Goal: Task Accomplishment & Management: Manage account settings

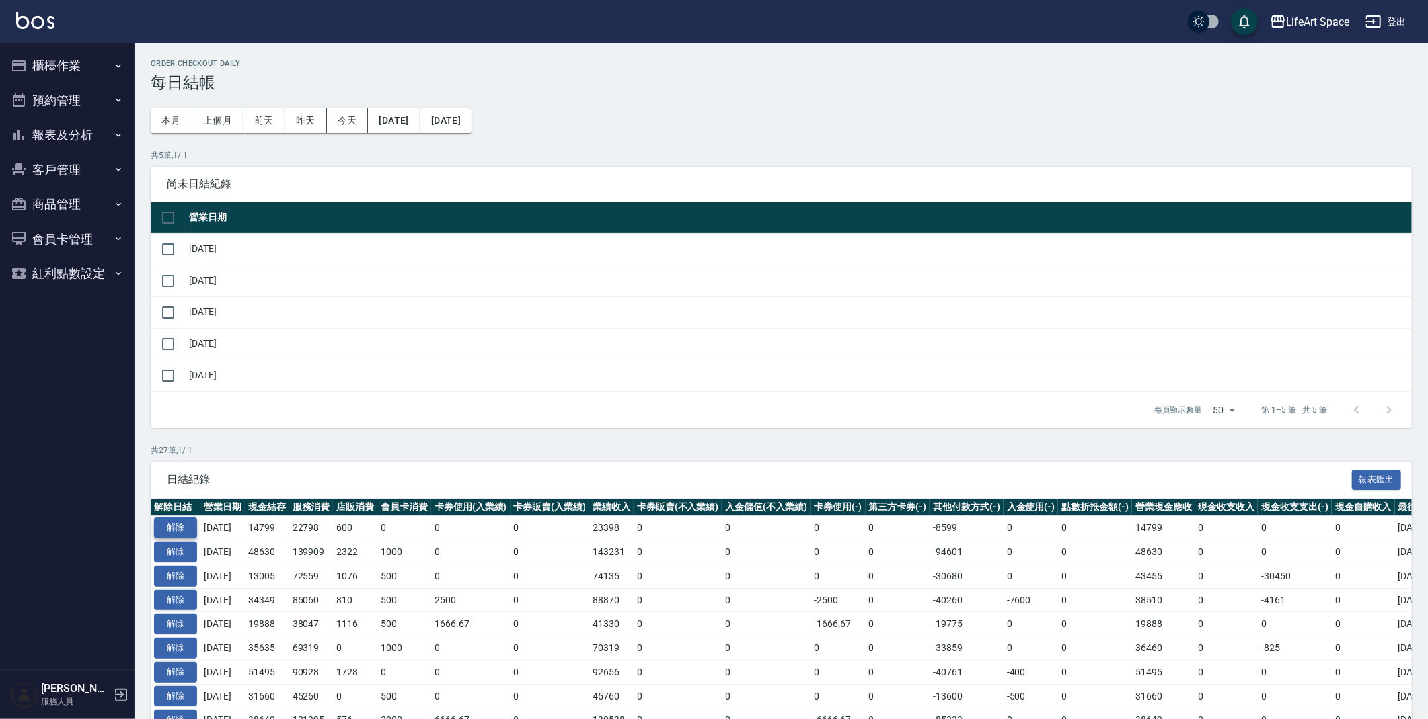
click at [189, 528] on button "解除" at bounding box center [175, 528] width 43 height 21
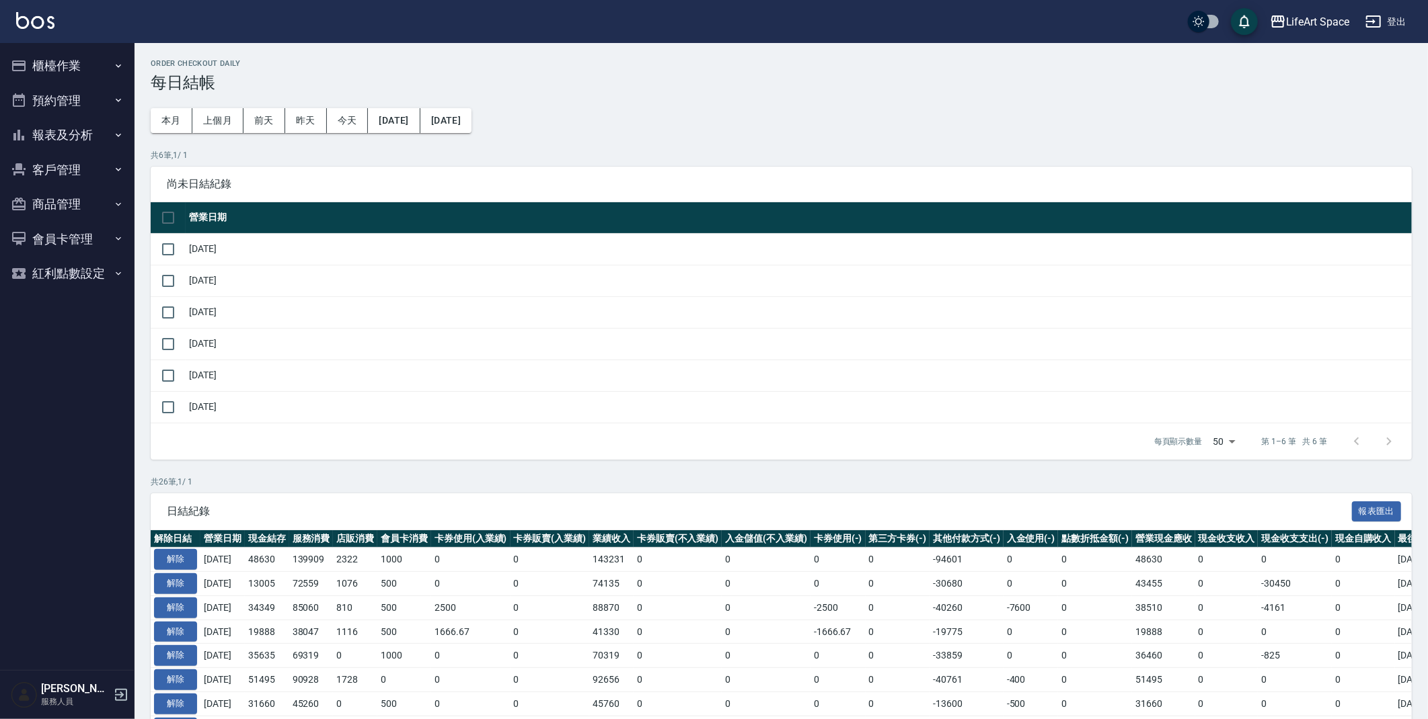
click at [73, 61] on button "櫃檯作業" at bounding box center [67, 65] width 124 height 35
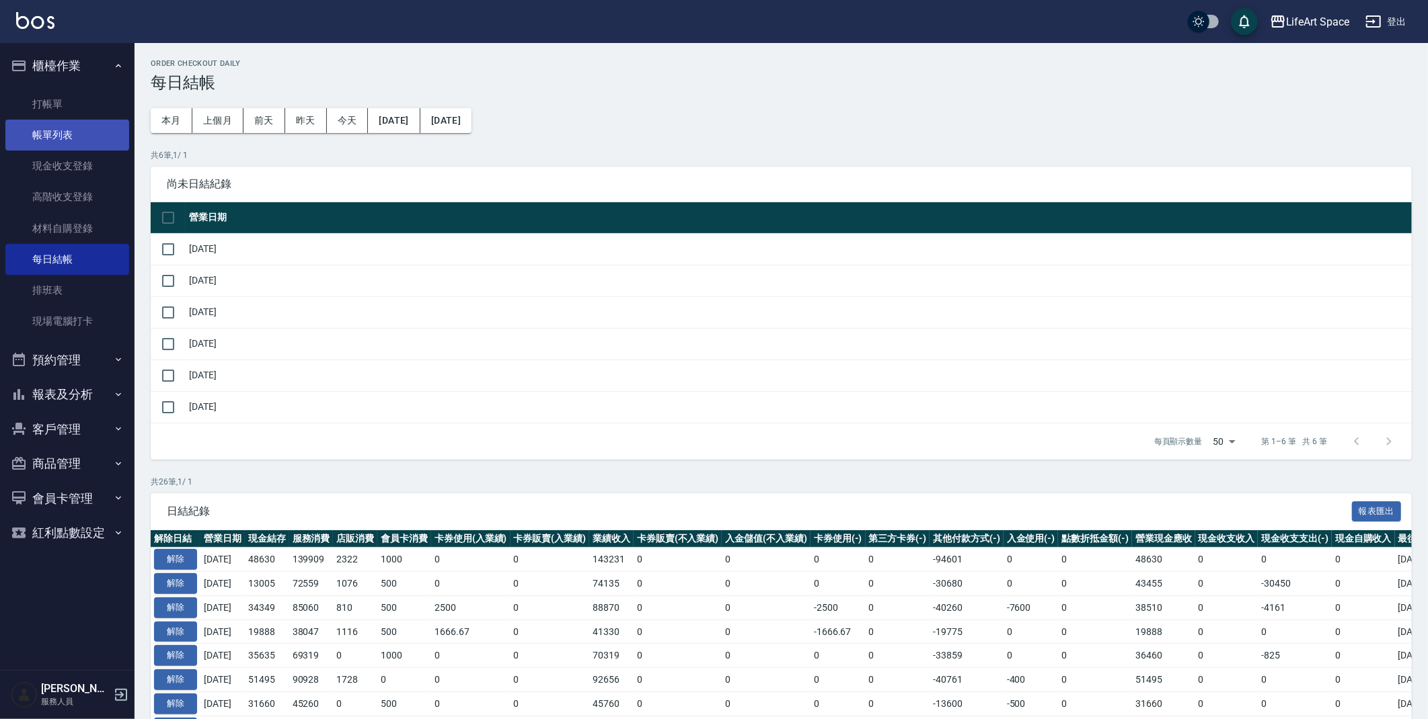
click at [37, 141] on link "帳單列表" at bounding box center [67, 135] width 124 height 31
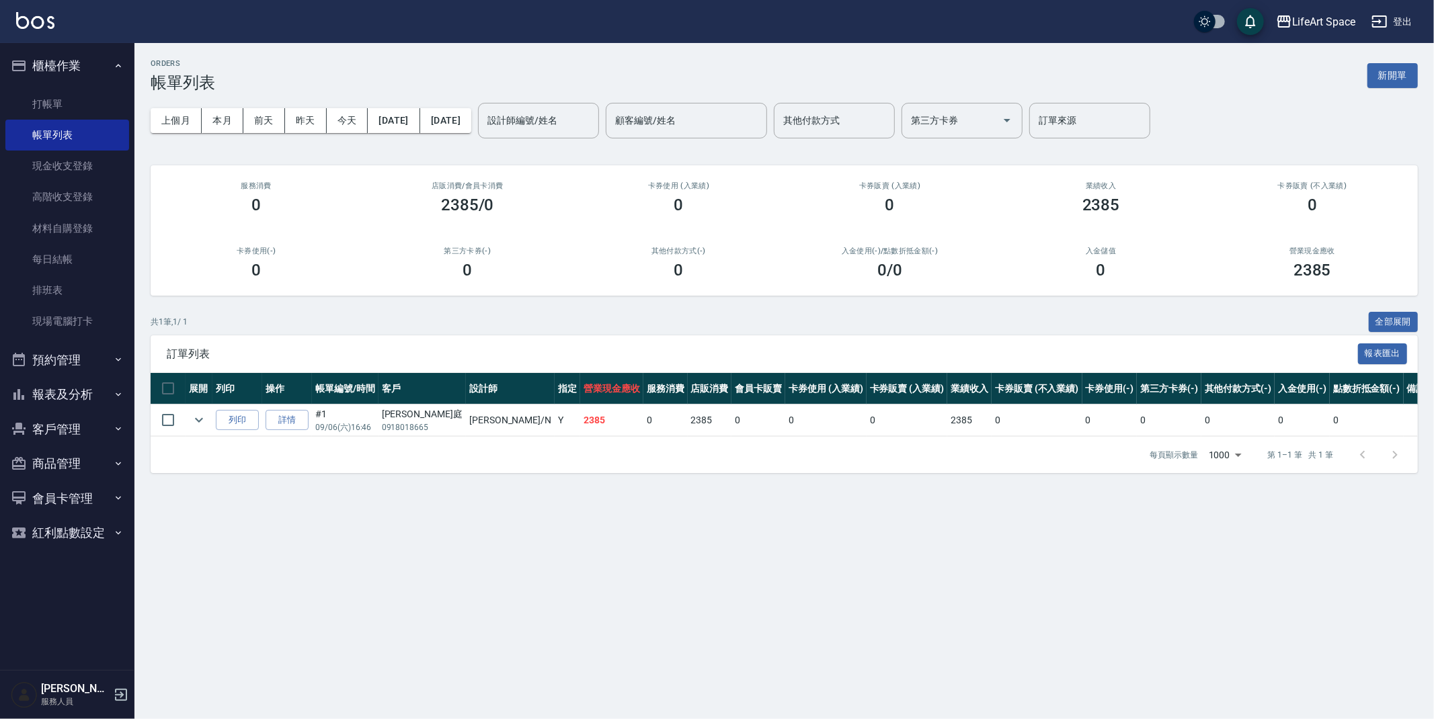
click at [422, 104] on div "上個月 本月 [DATE] [DATE] [DATE] [DATE] [DATE] 設計師編號/姓名 設計師編號/姓名 顧客編號/姓名 顧客編號/姓名 其他付…" at bounding box center [784, 120] width 1267 height 57
click at [417, 120] on button "[DATE]" at bounding box center [394, 120] width 52 height 25
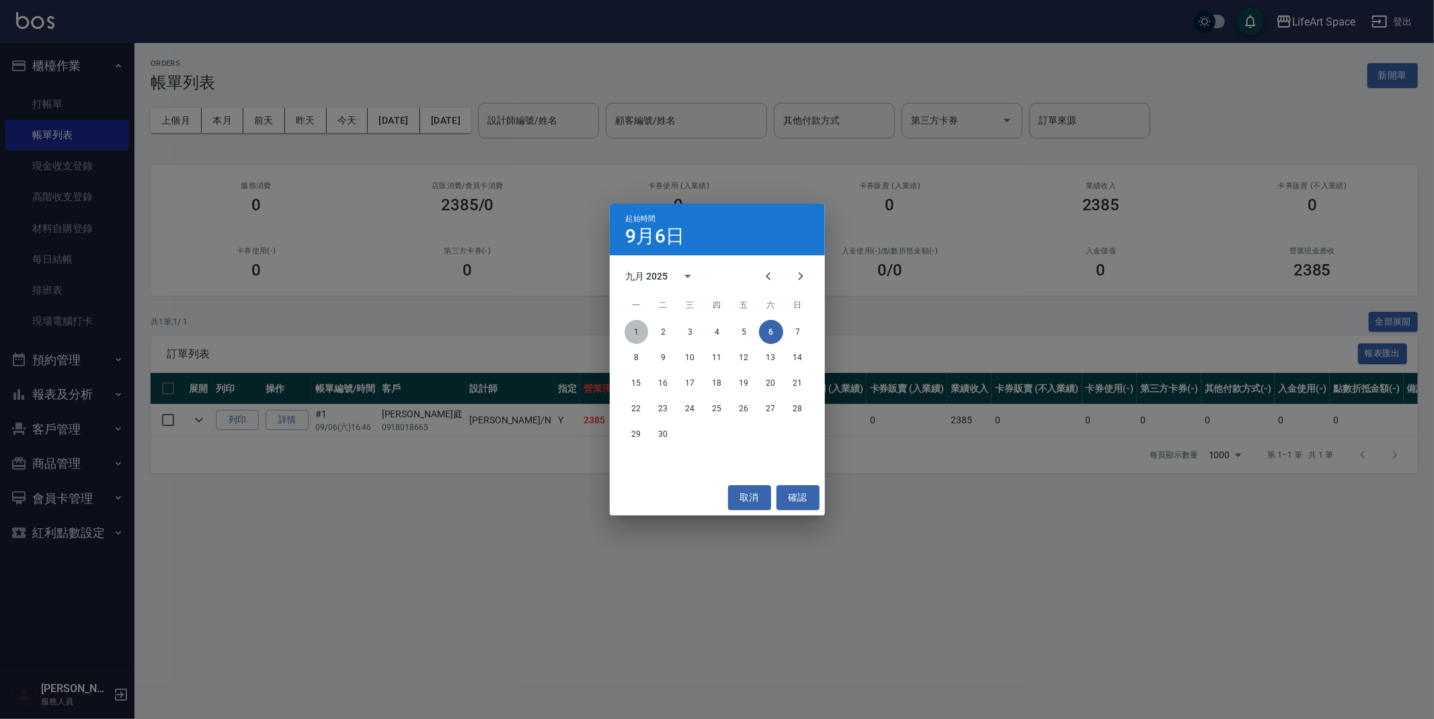
click at [637, 334] on button "1" at bounding box center [637, 332] width 24 height 24
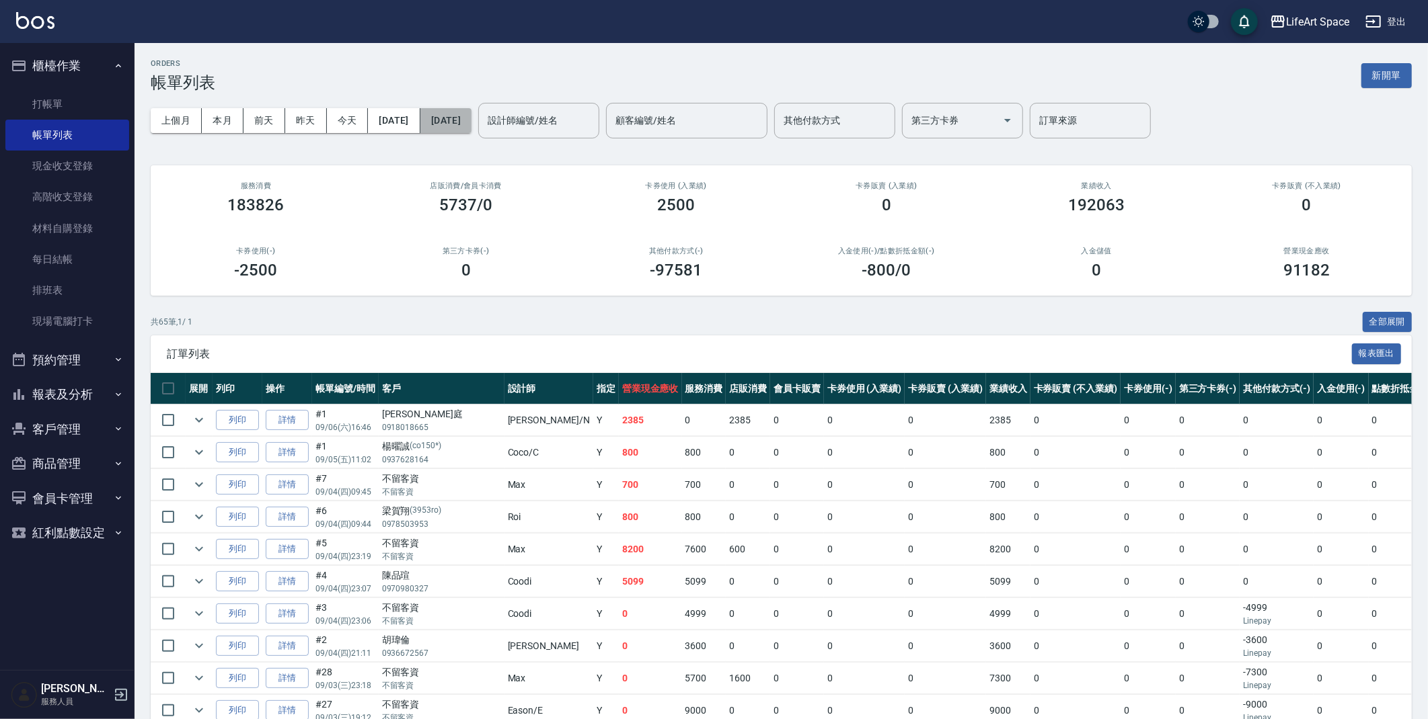
click at [471, 122] on button "[DATE]" at bounding box center [445, 120] width 51 height 25
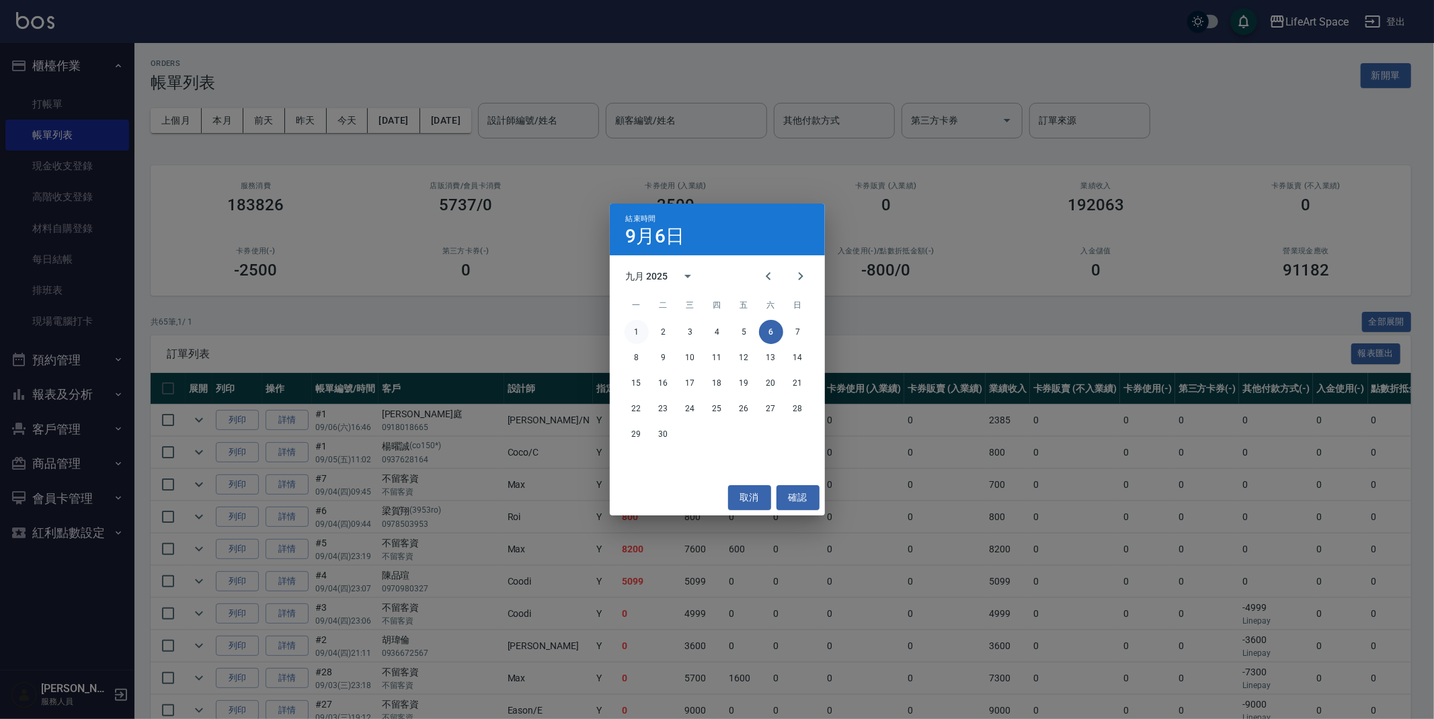
click at [629, 326] on button "1" at bounding box center [637, 332] width 24 height 24
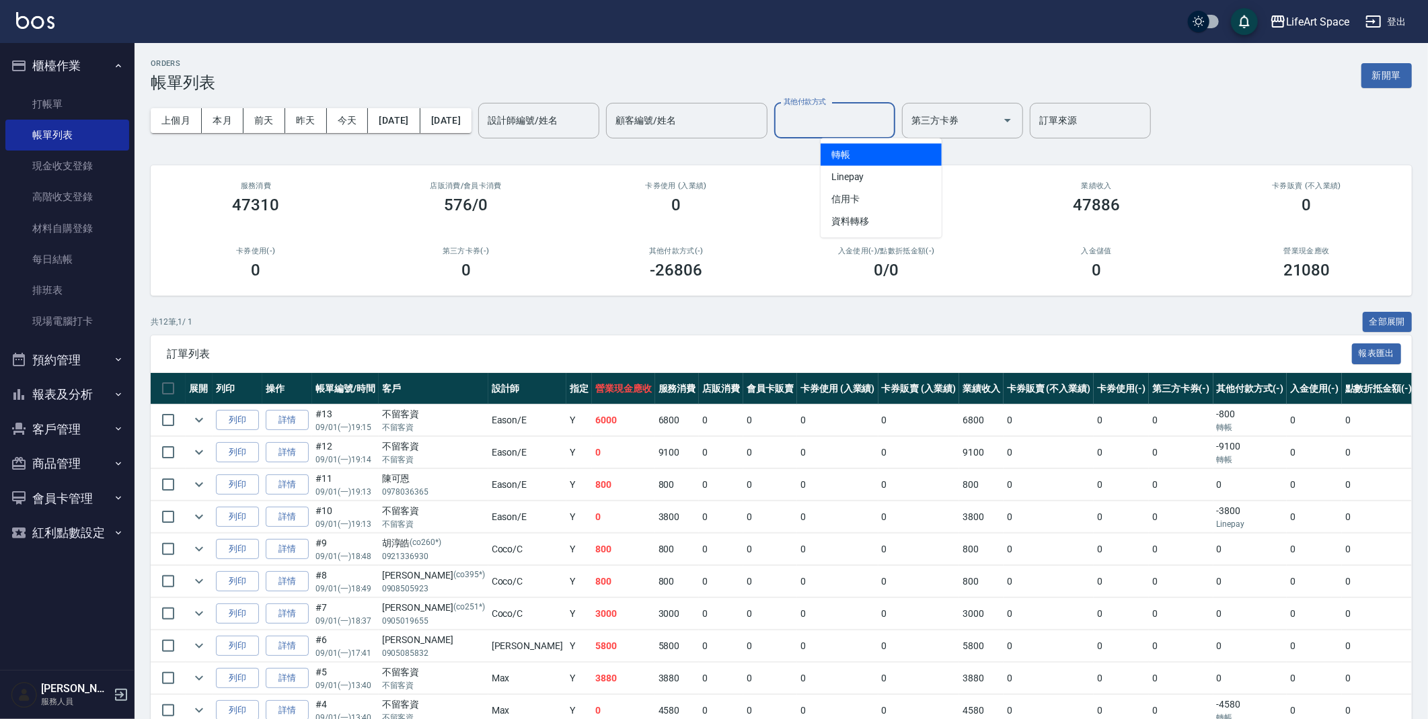
click at [873, 123] on input "其他付款方式" at bounding box center [834, 121] width 109 height 24
click at [876, 154] on span "轉帳" at bounding box center [880, 155] width 121 height 22
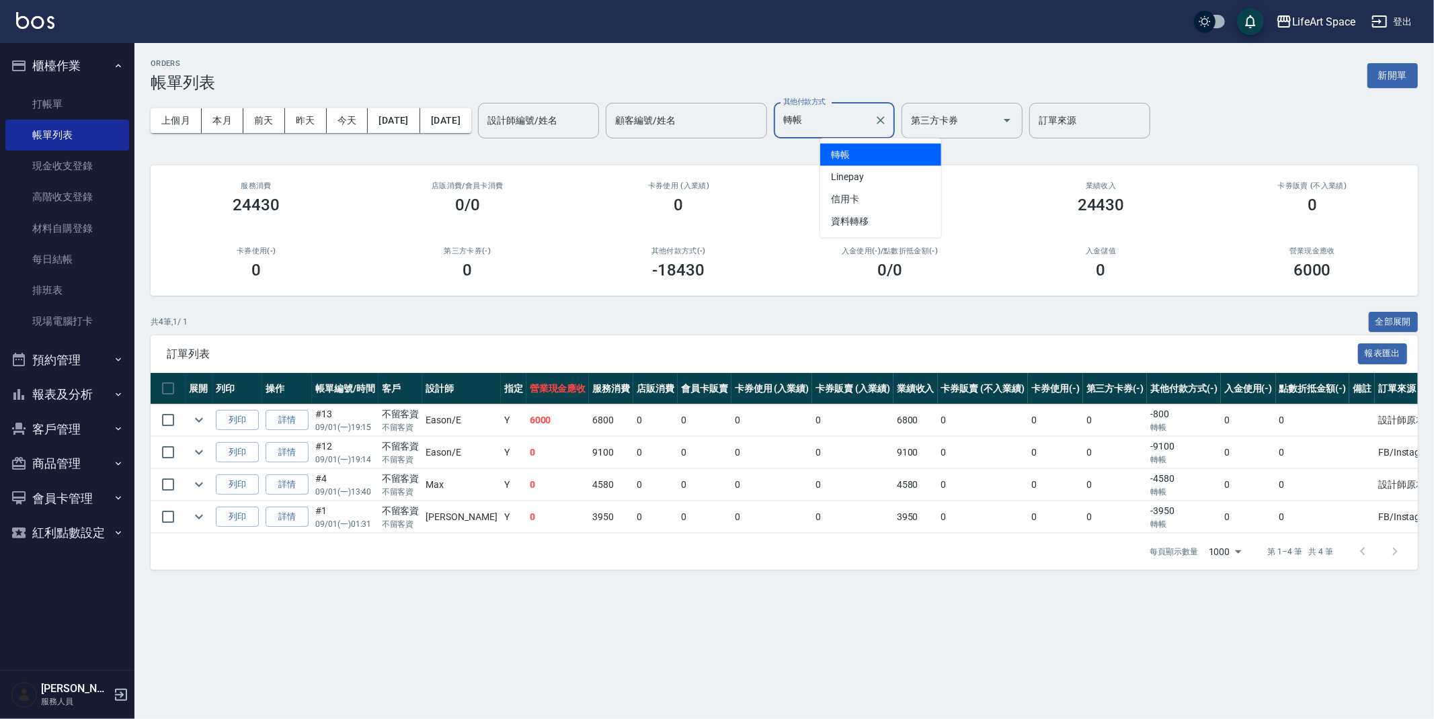
click at [869, 121] on input "轉帳" at bounding box center [824, 121] width 89 height 24
click at [867, 184] on span "Linepay" at bounding box center [880, 177] width 121 height 22
type input "Linepay"
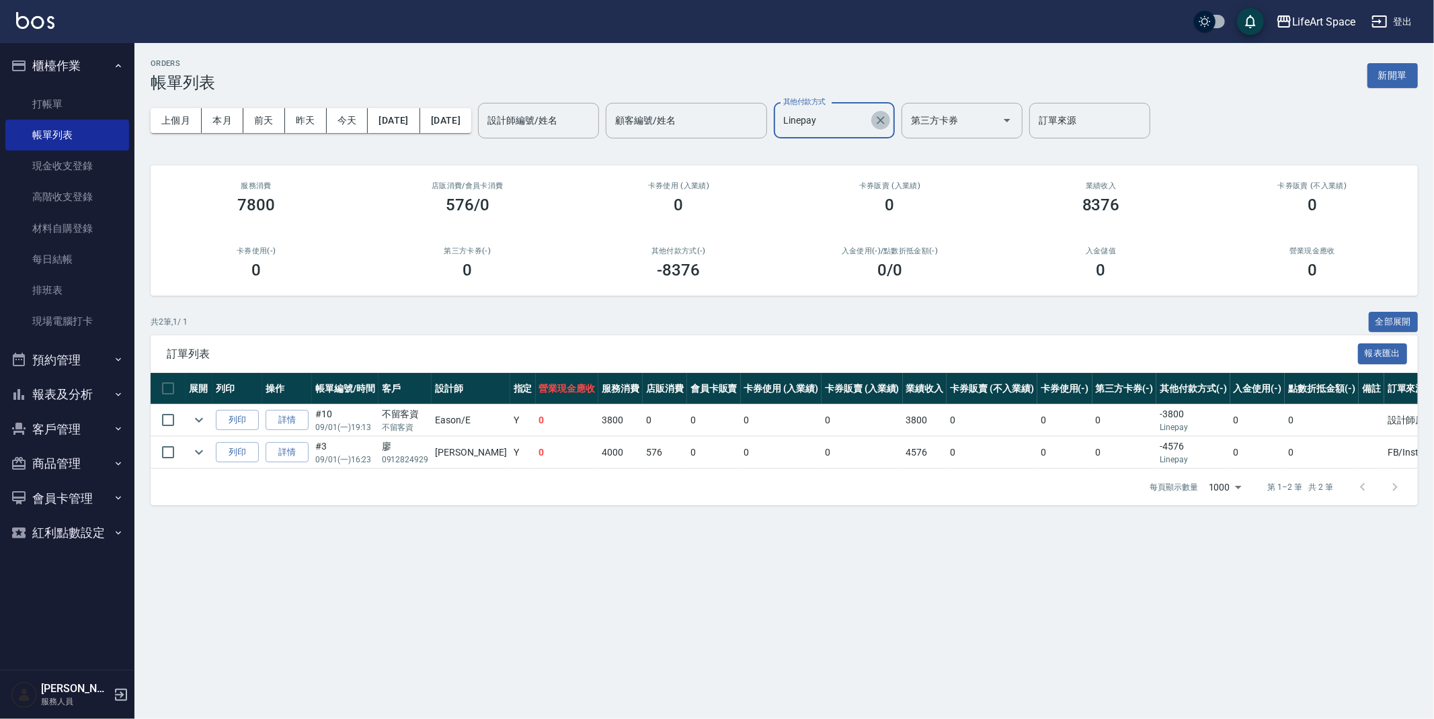
click at [890, 123] on button "Clear" at bounding box center [880, 120] width 19 height 19
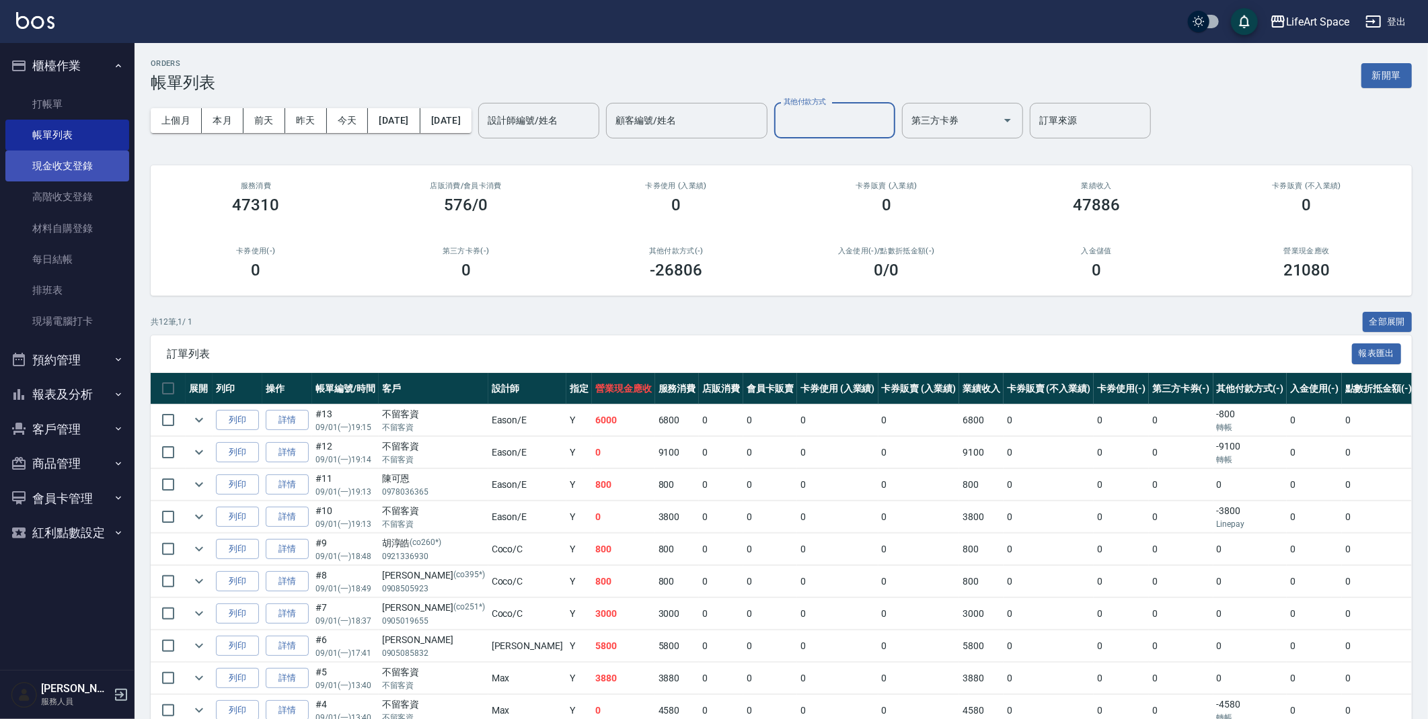
click at [69, 166] on link "現金收支登錄" at bounding box center [67, 166] width 124 height 31
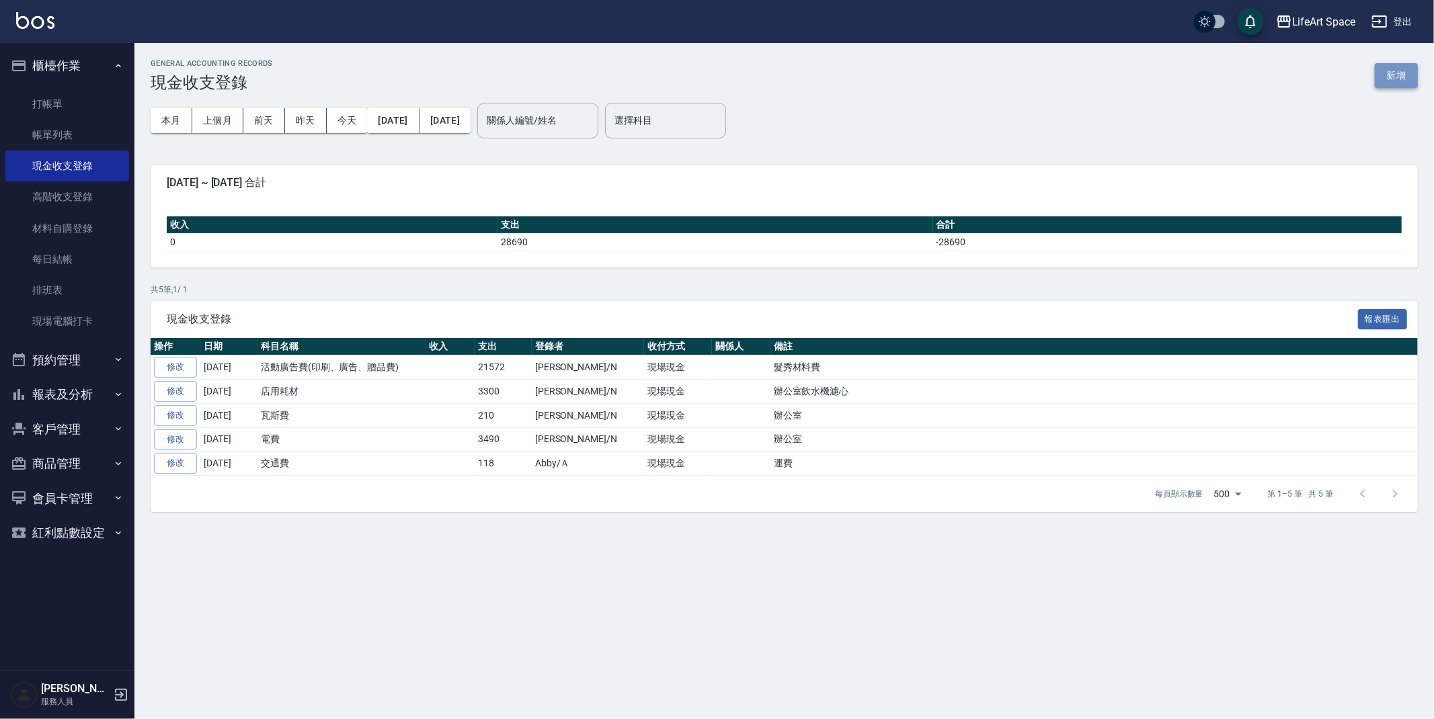
click at [1379, 75] on button "新增" at bounding box center [1396, 75] width 43 height 25
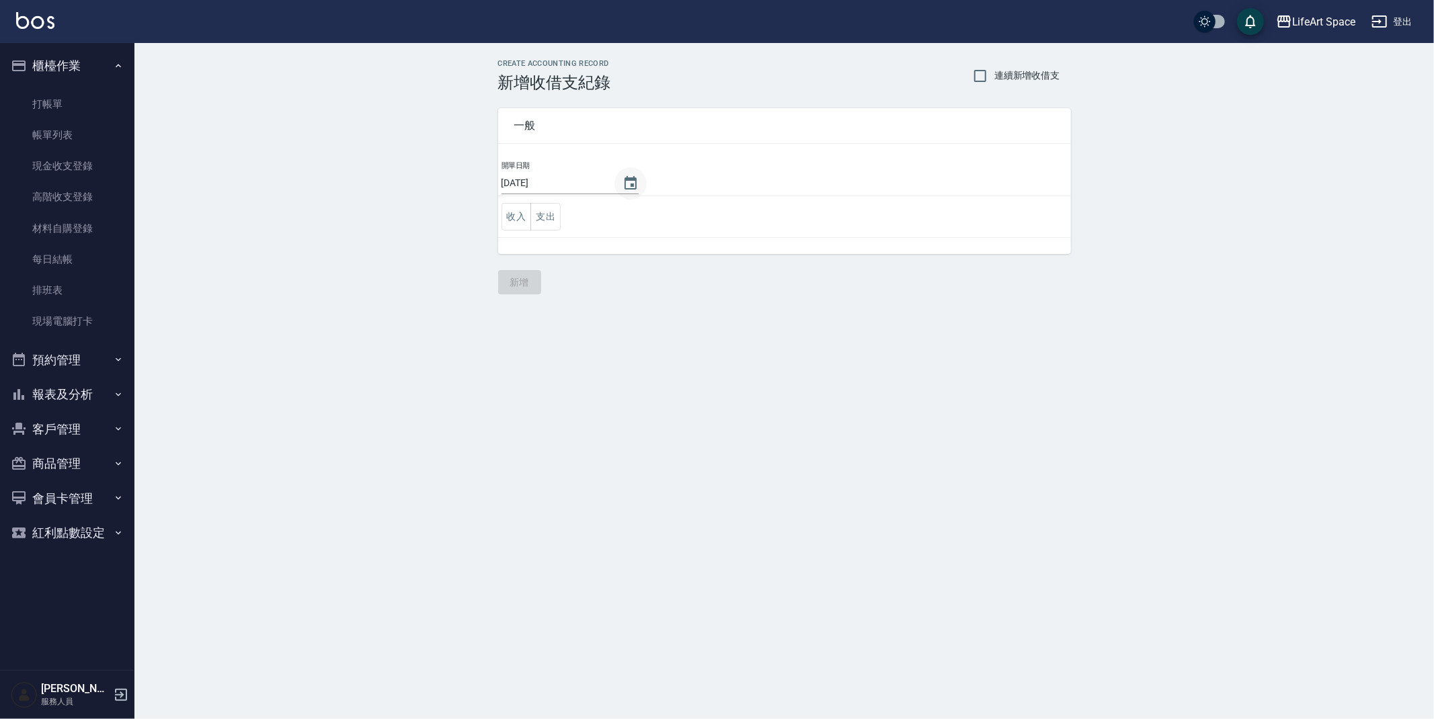
click at [623, 190] on icon "Choose date, selected date is 2025-09-06" at bounding box center [631, 183] width 16 height 16
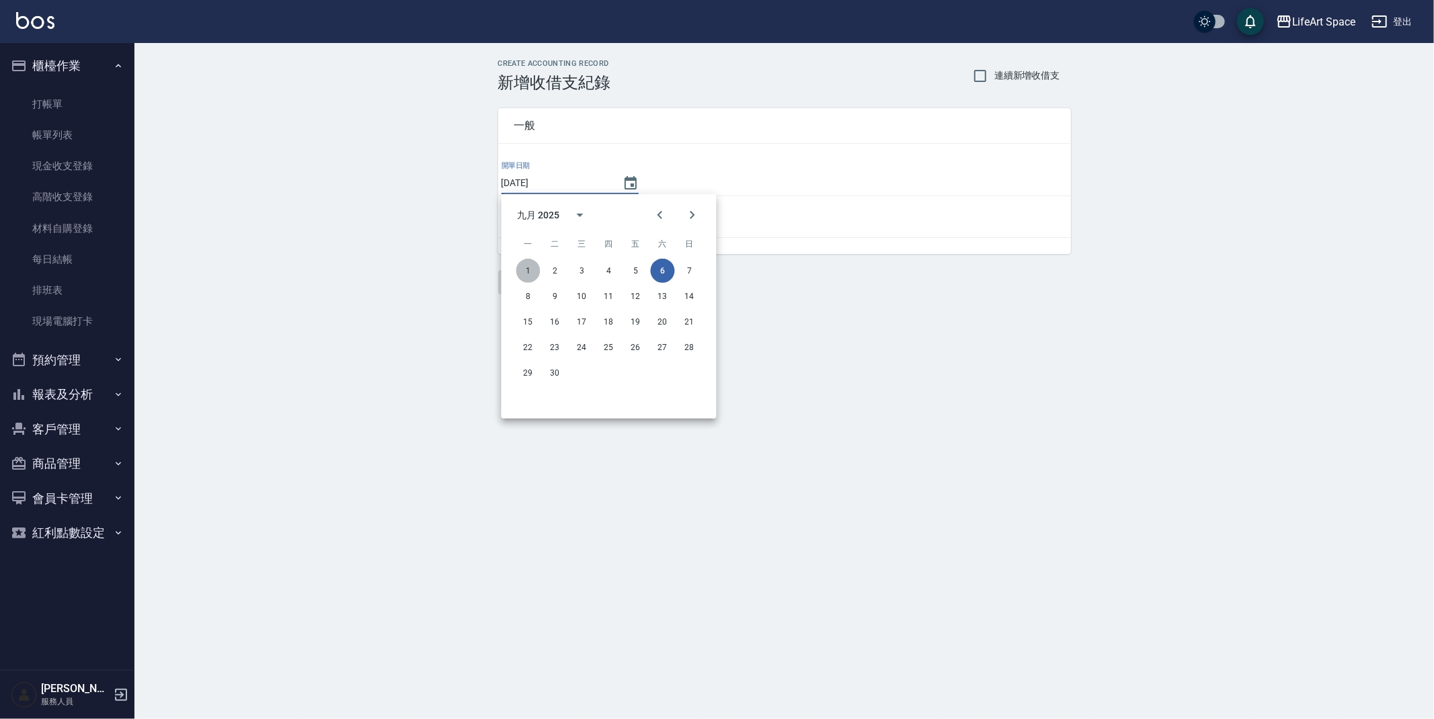
click at [523, 273] on button "1" at bounding box center [528, 271] width 24 height 24
type input "[DATE]"
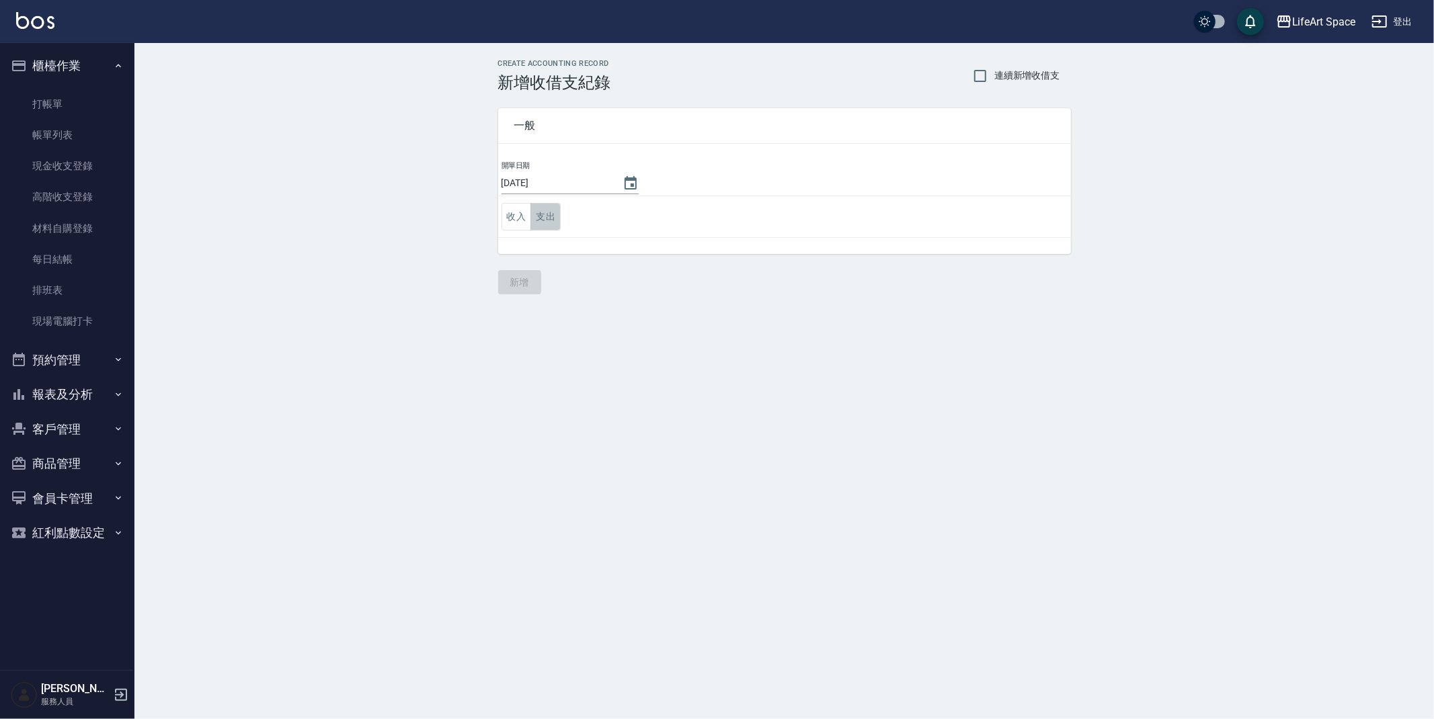
click at [547, 217] on button "支出" at bounding box center [546, 217] width 30 height 28
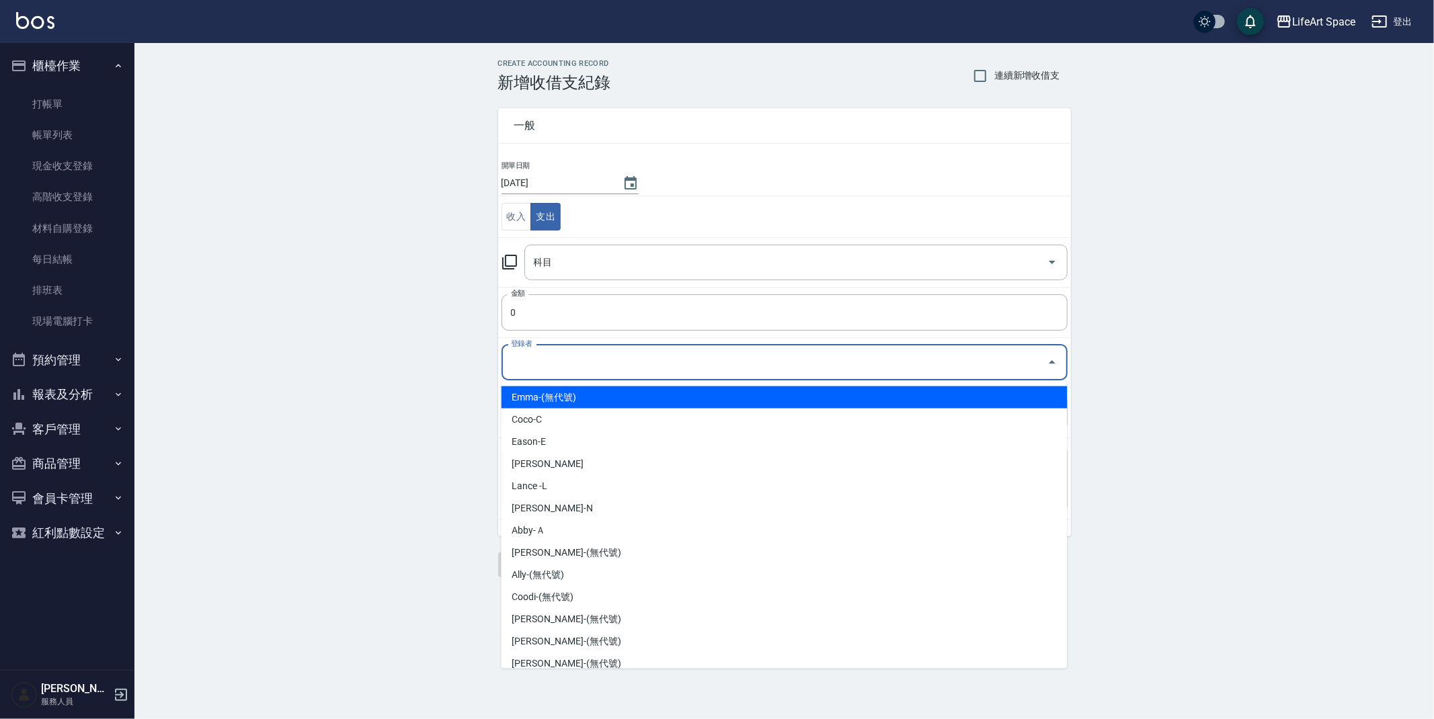
click at [602, 368] on input "登錄者" at bounding box center [775, 363] width 534 height 24
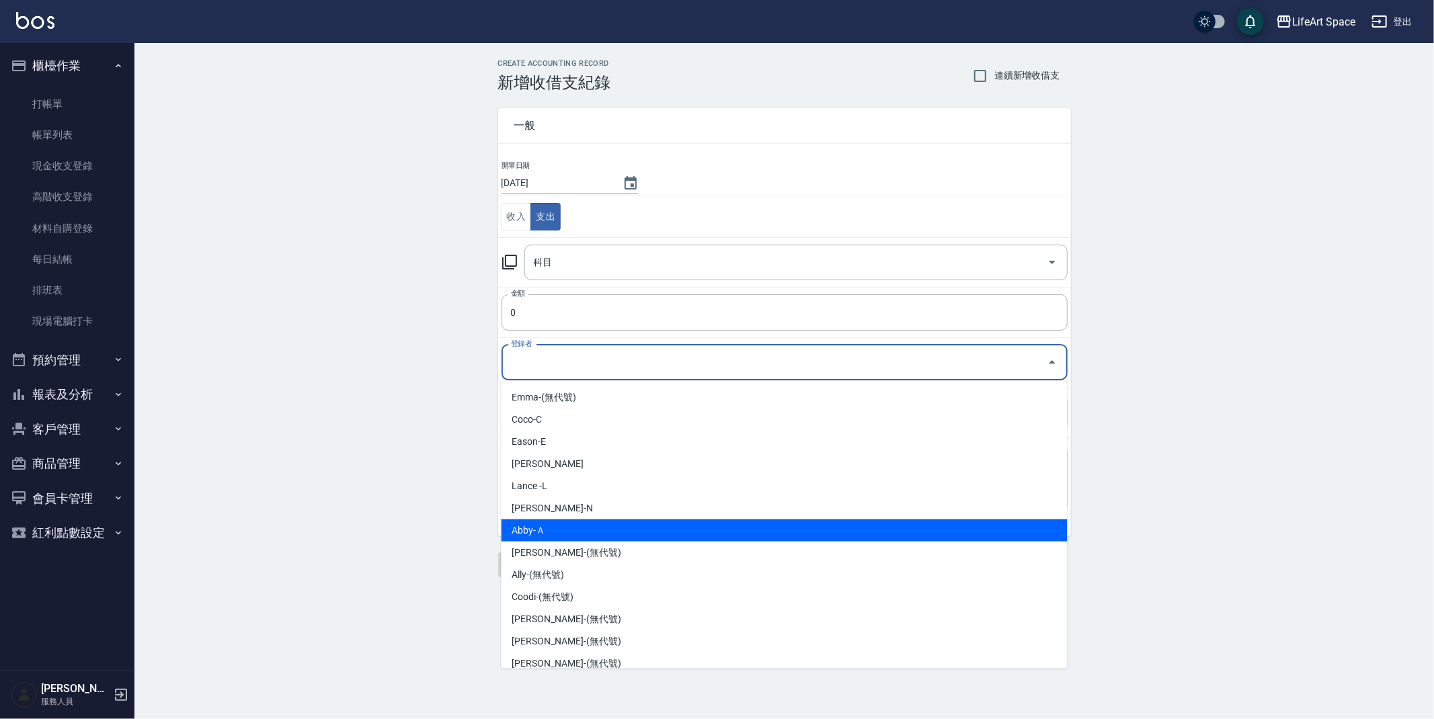
click at [516, 531] on li "Abby-Ａ" at bounding box center [785, 531] width 566 height 22
type input "Abby-Ａ"
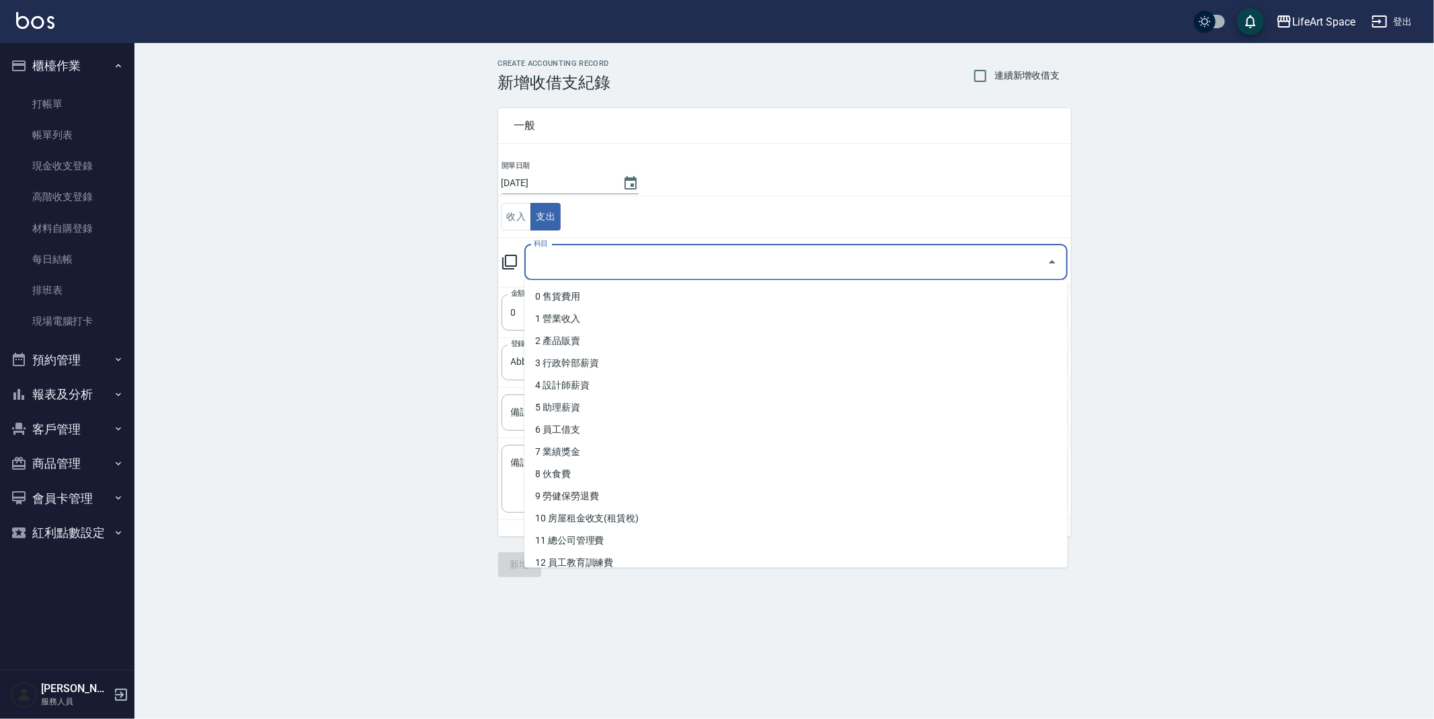
click at [588, 270] on input "科目" at bounding box center [786, 263] width 511 height 24
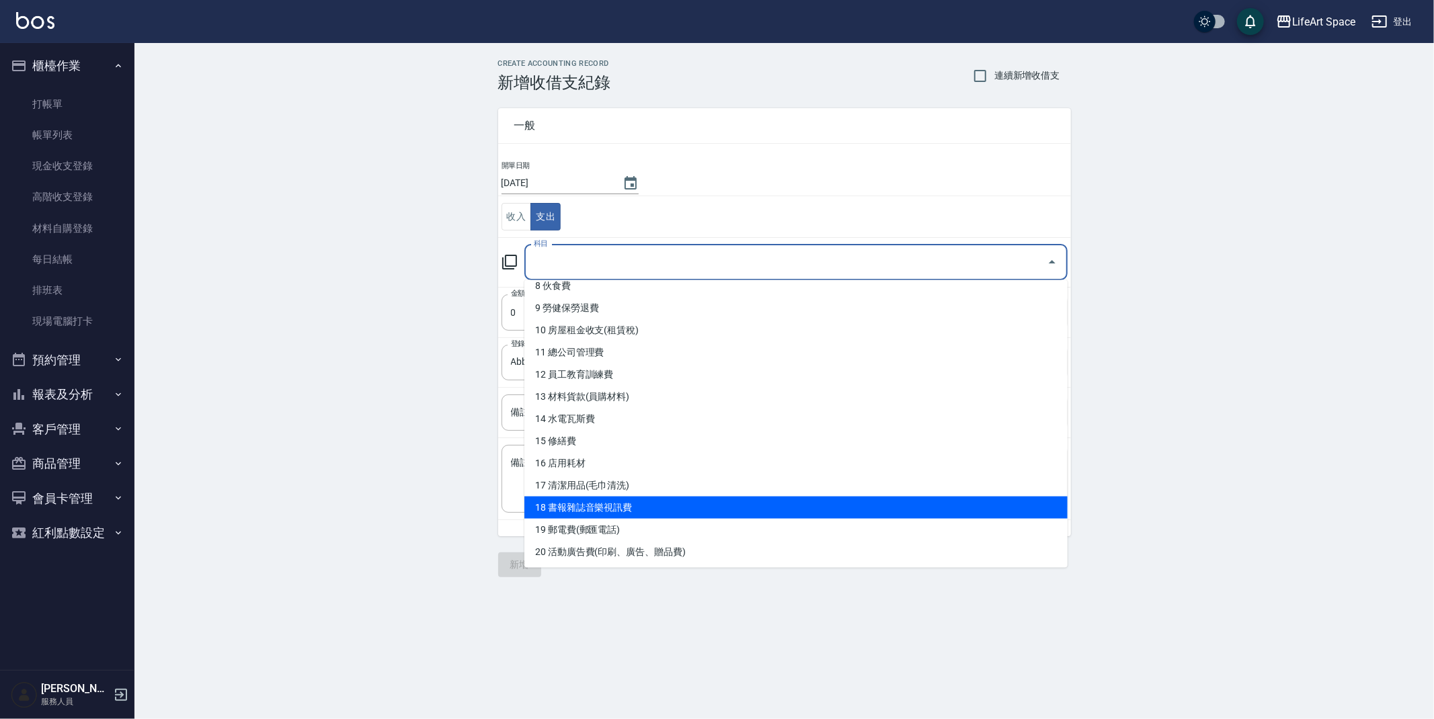
scroll to position [189, 0]
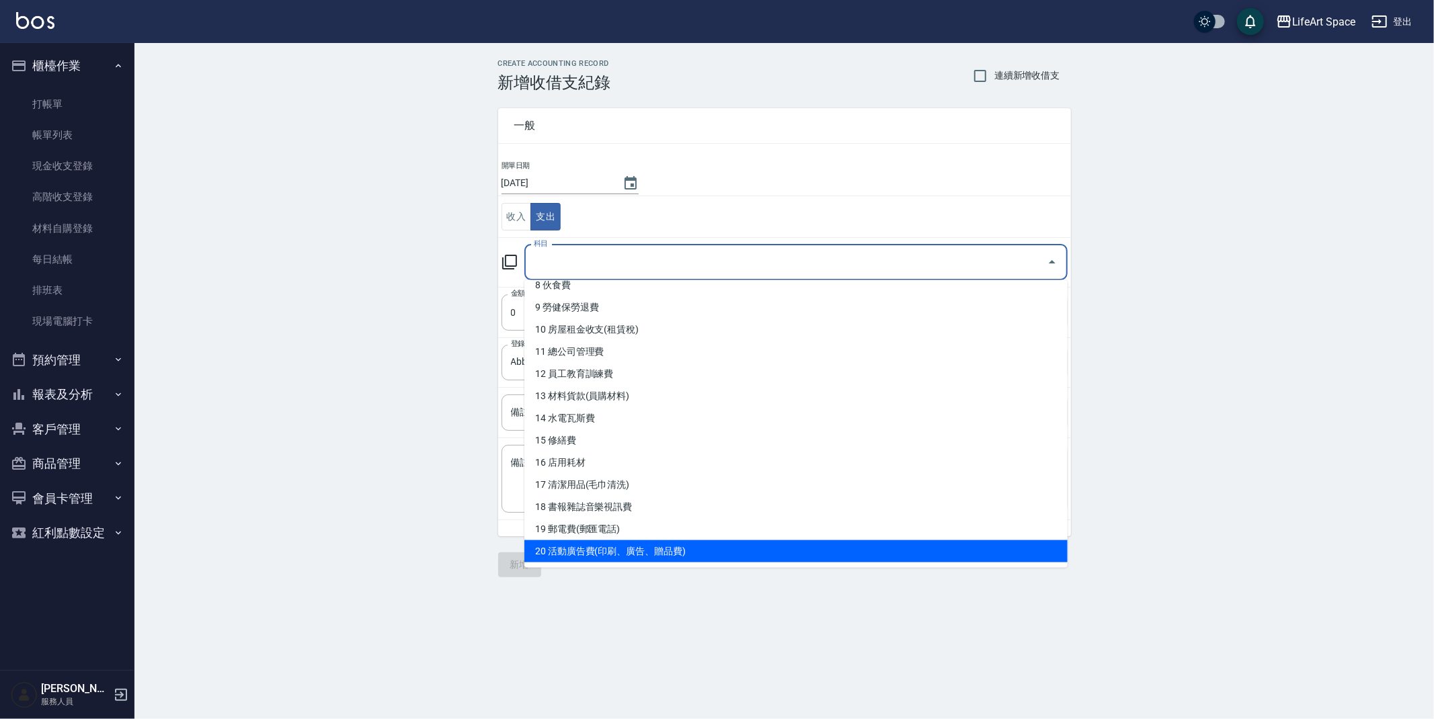
click at [621, 548] on li "20 活動廣告費(印刷、廣告、贈品費)" at bounding box center [795, 552] width 543 height 22
type input "20 活動廣告費(印刷、廣告、贈品費)"
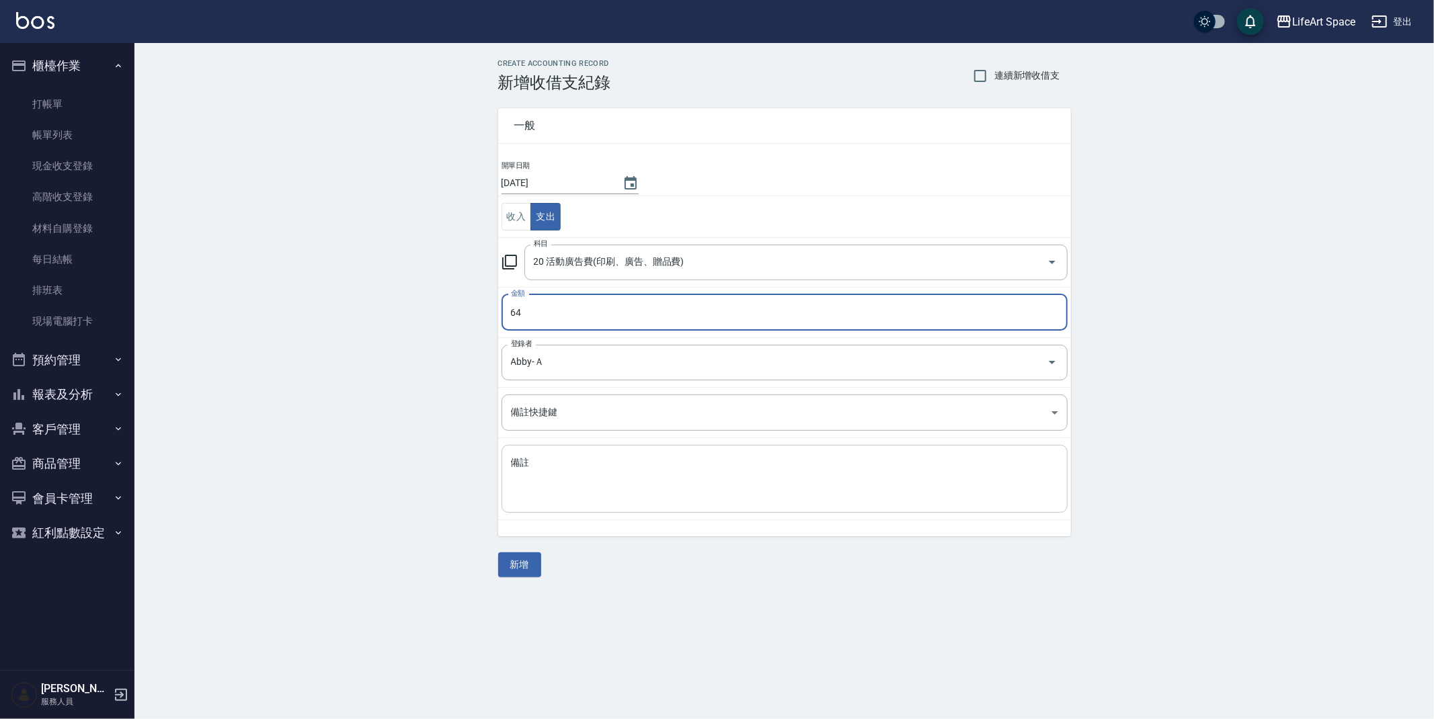
type input "64"
click at [623, 492] on textarea "備註" at bounding box center [784, 480] width 547 height 46
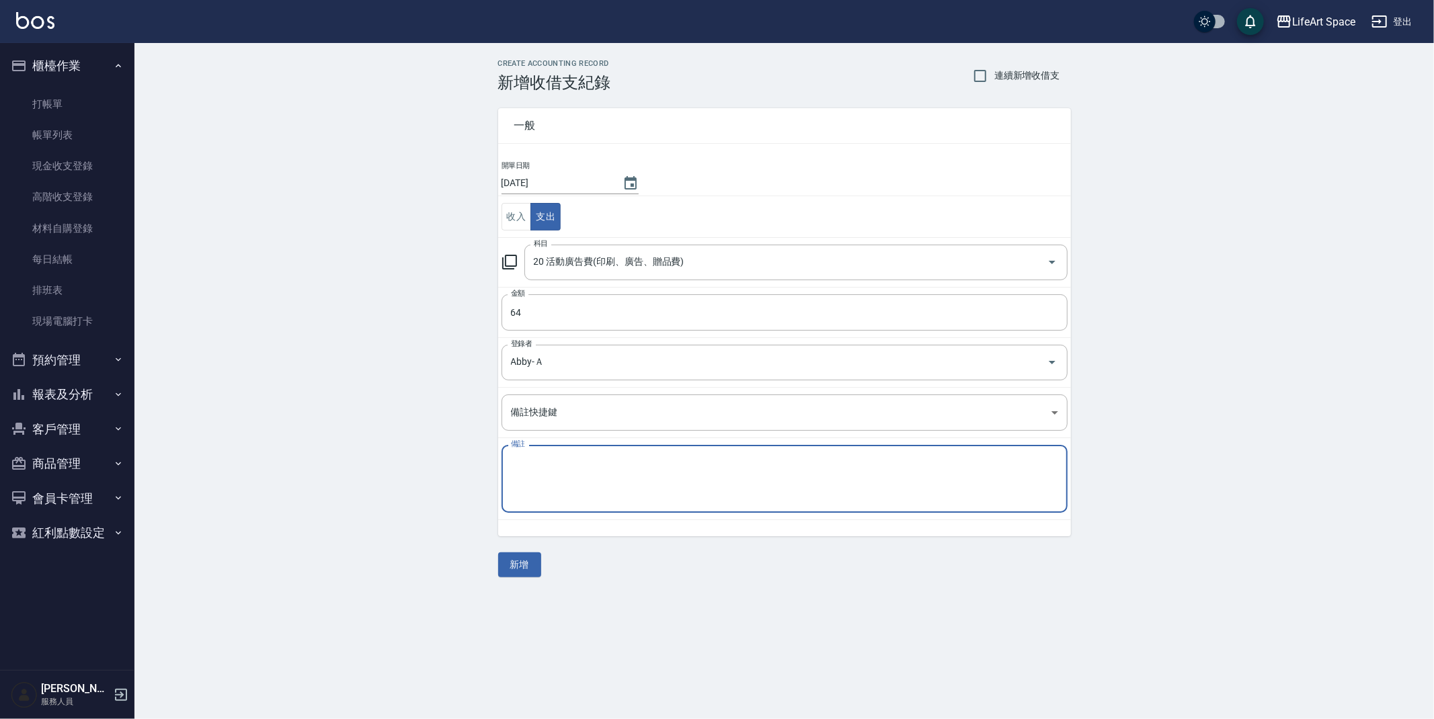
type textarea "f"
type textarea "ㄋ"
type textarea "影印"
click at [533, 565] on button "新增" at bounding box center [519, 565] width 43 height 25
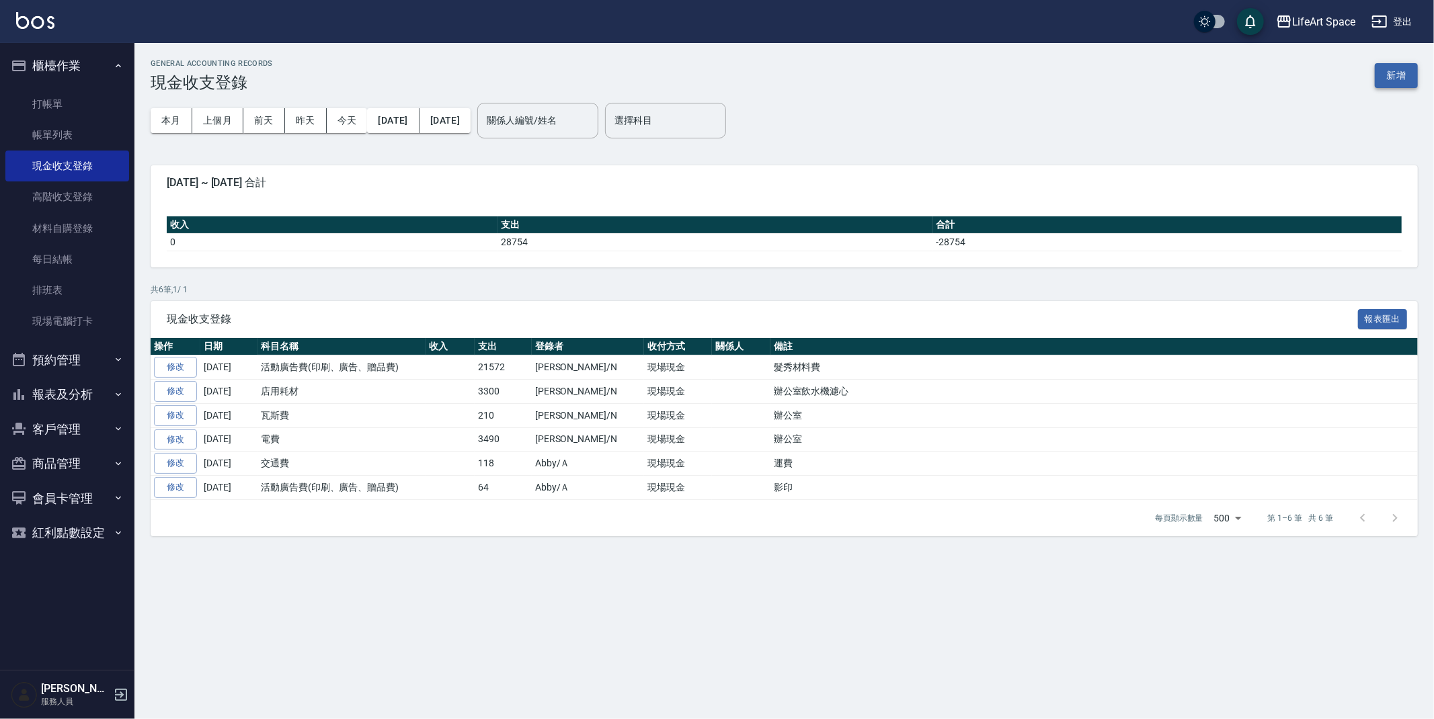
click at [1384, 75] on button "新增" at bounding box center [1396, 75] width 43 height 25
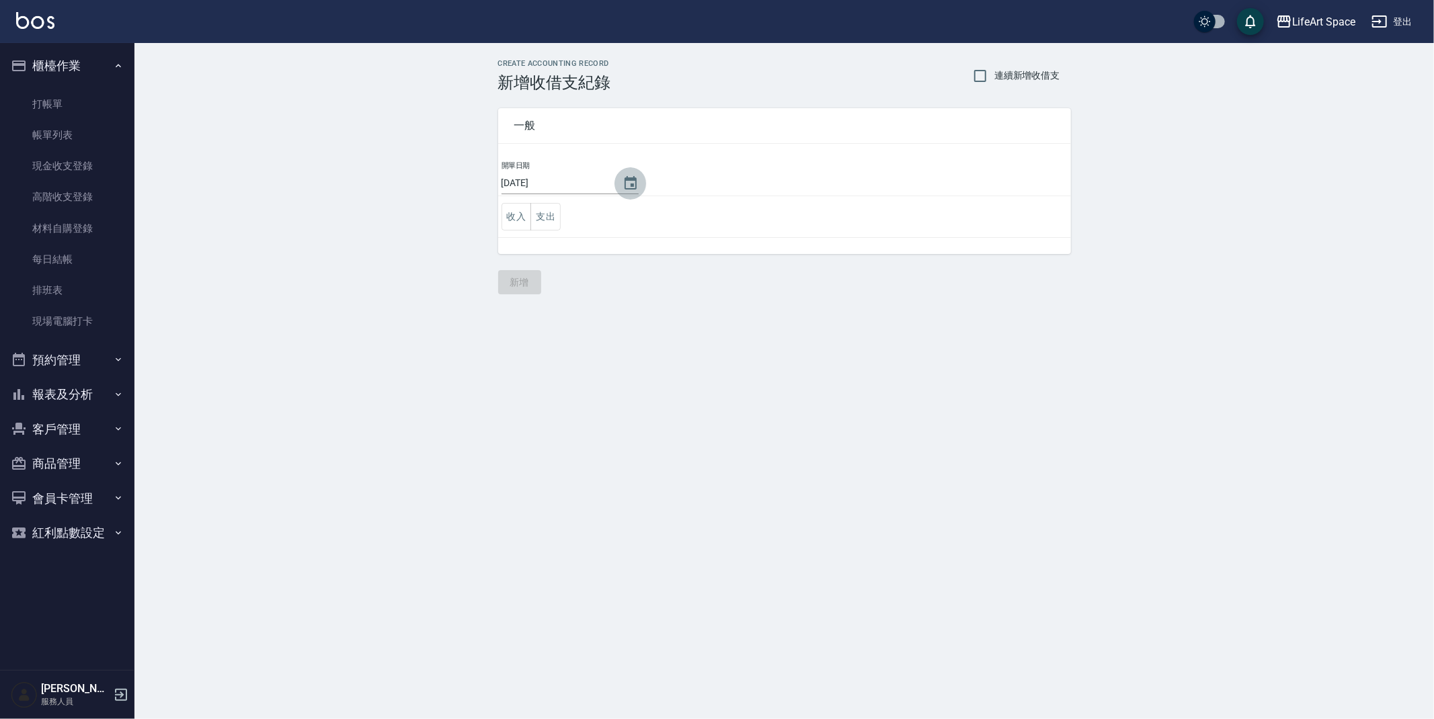
click at [623, 177] on icon "Choose date, selected date is 2025-09-06" at bounding box center [631, 183] width 16 height 16
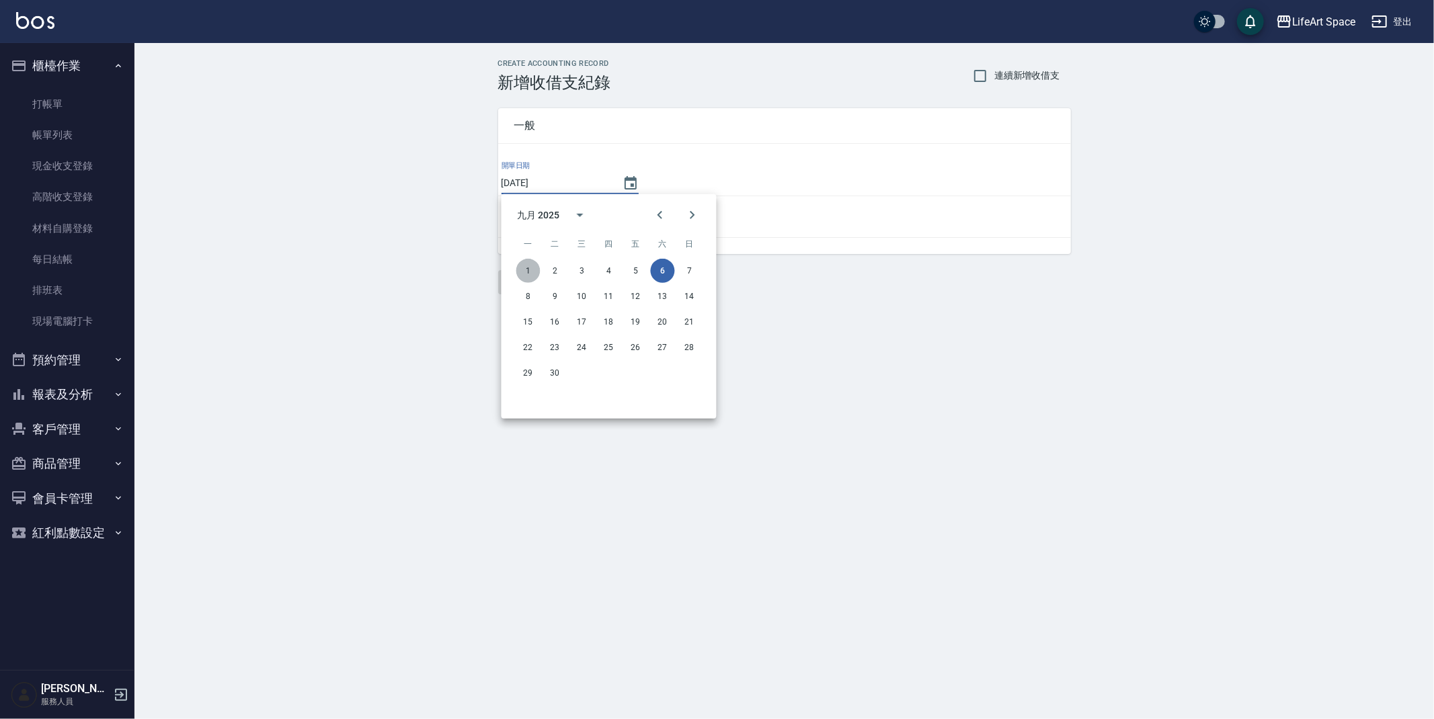
click at [531, 264] on button "1" at bounding box center [528, 271] width 24 height 24
type input "[DATE]"
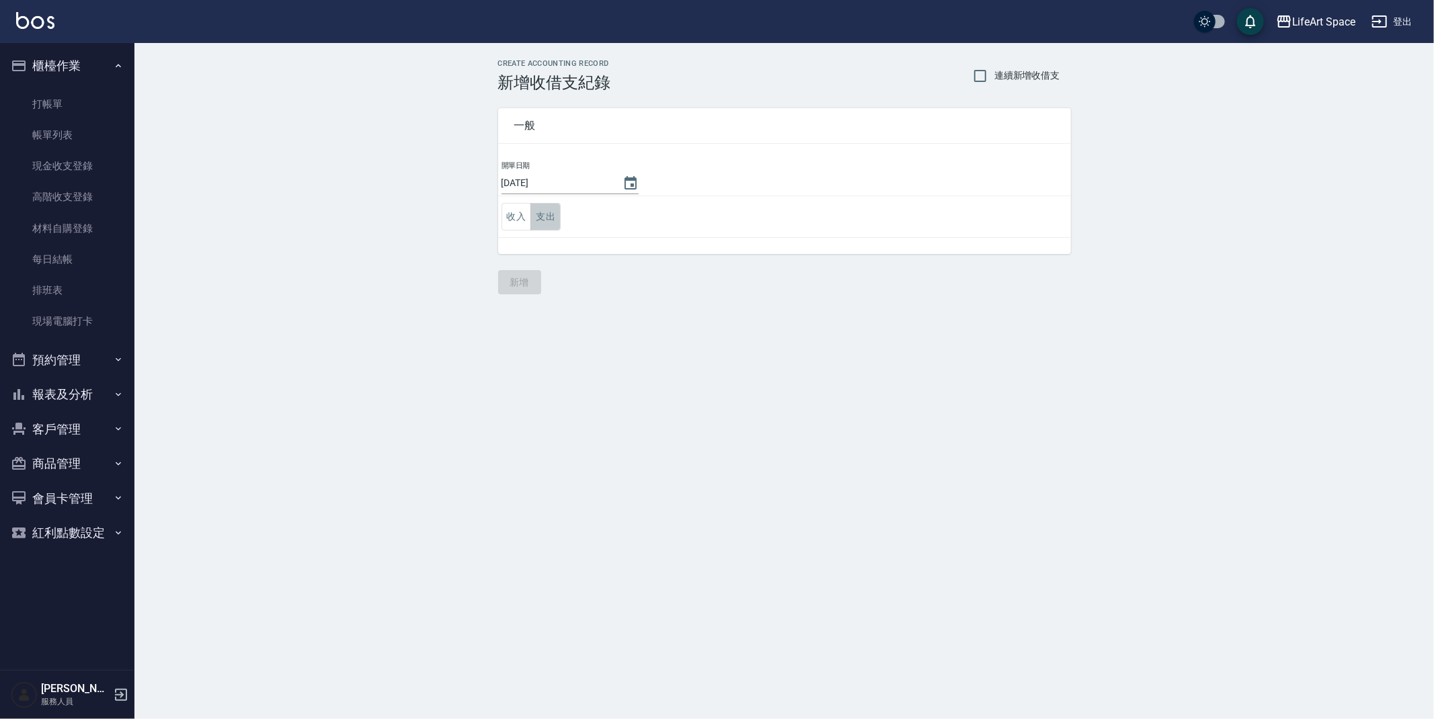
click at [545, 217] on button "支出" at bounding box center [546, 217] width 30 height 28
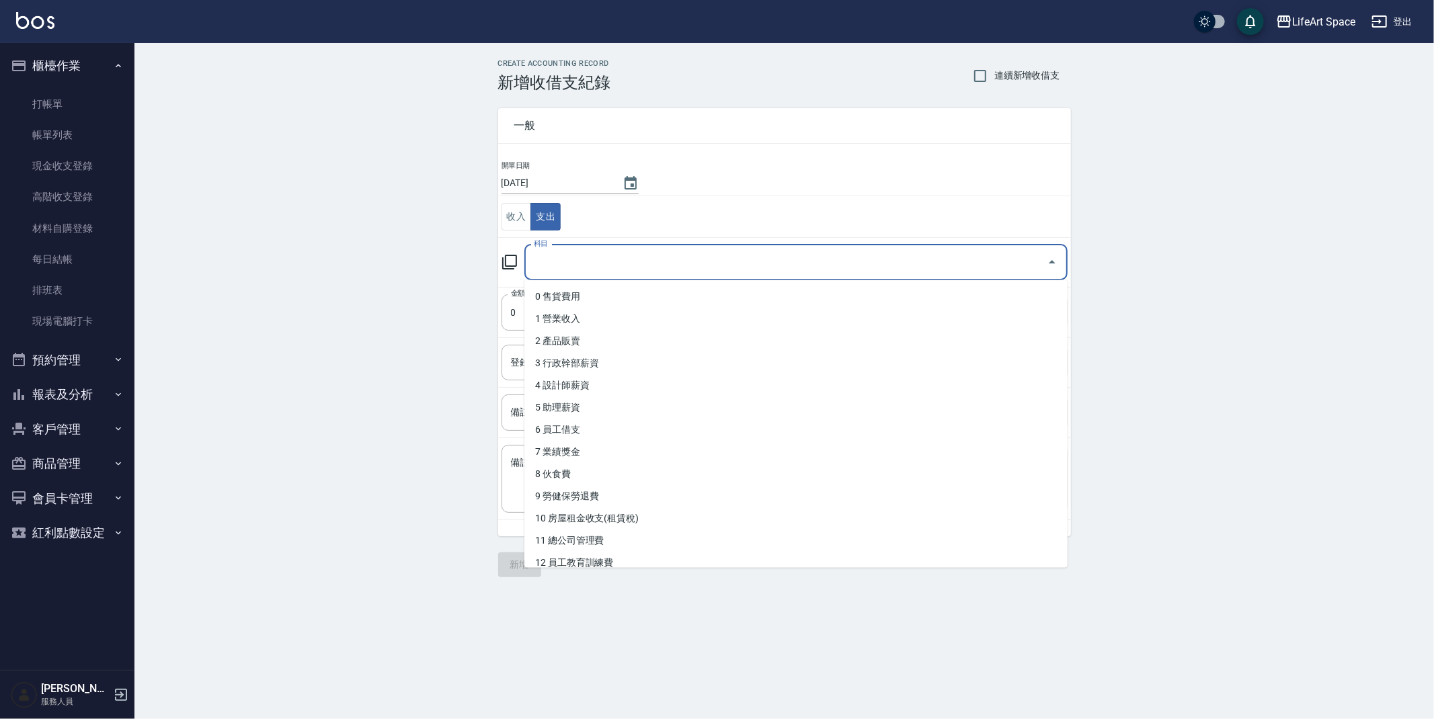
click at [596, 262] on input "科目" at bounding box center [786, 263] width 511 height 24
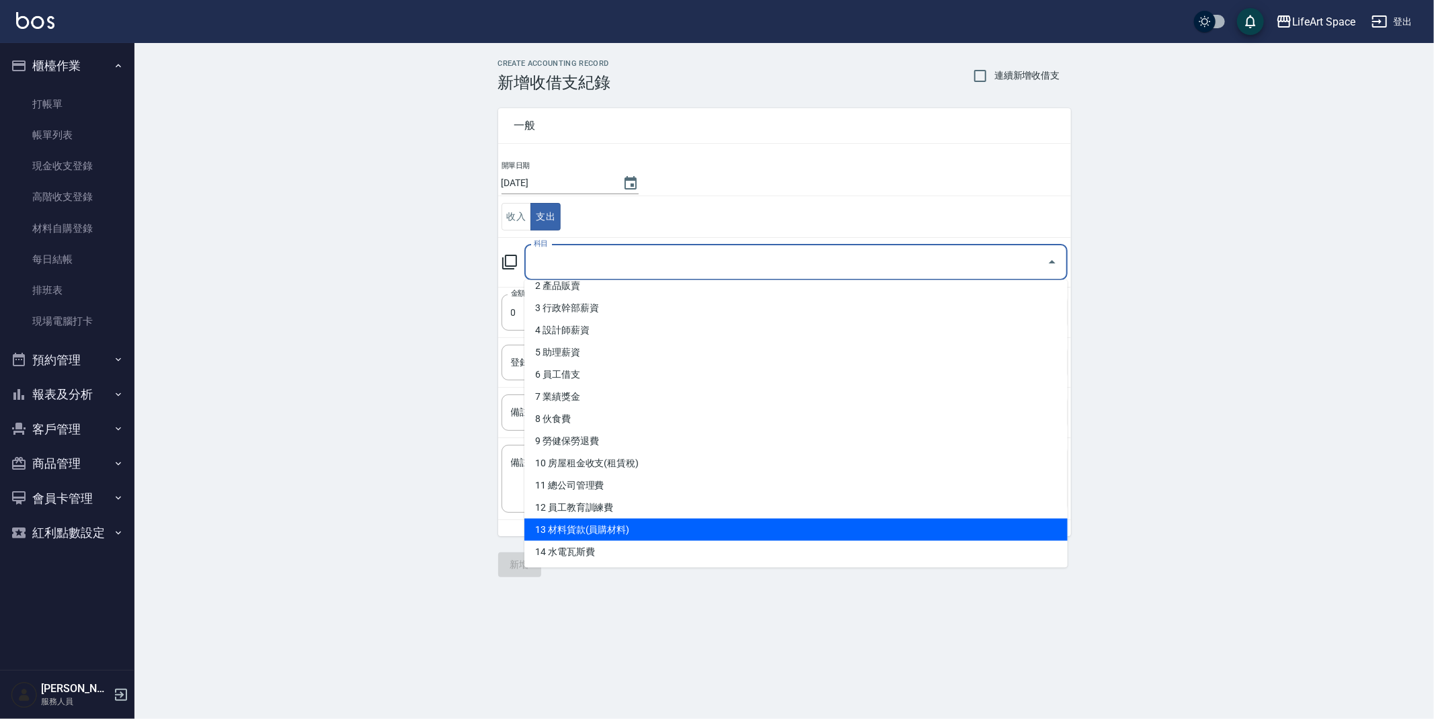
click at [841, 534] on li "13 材料貨款(員購材料)" at bounding box center [795, 530] width 543 height 22
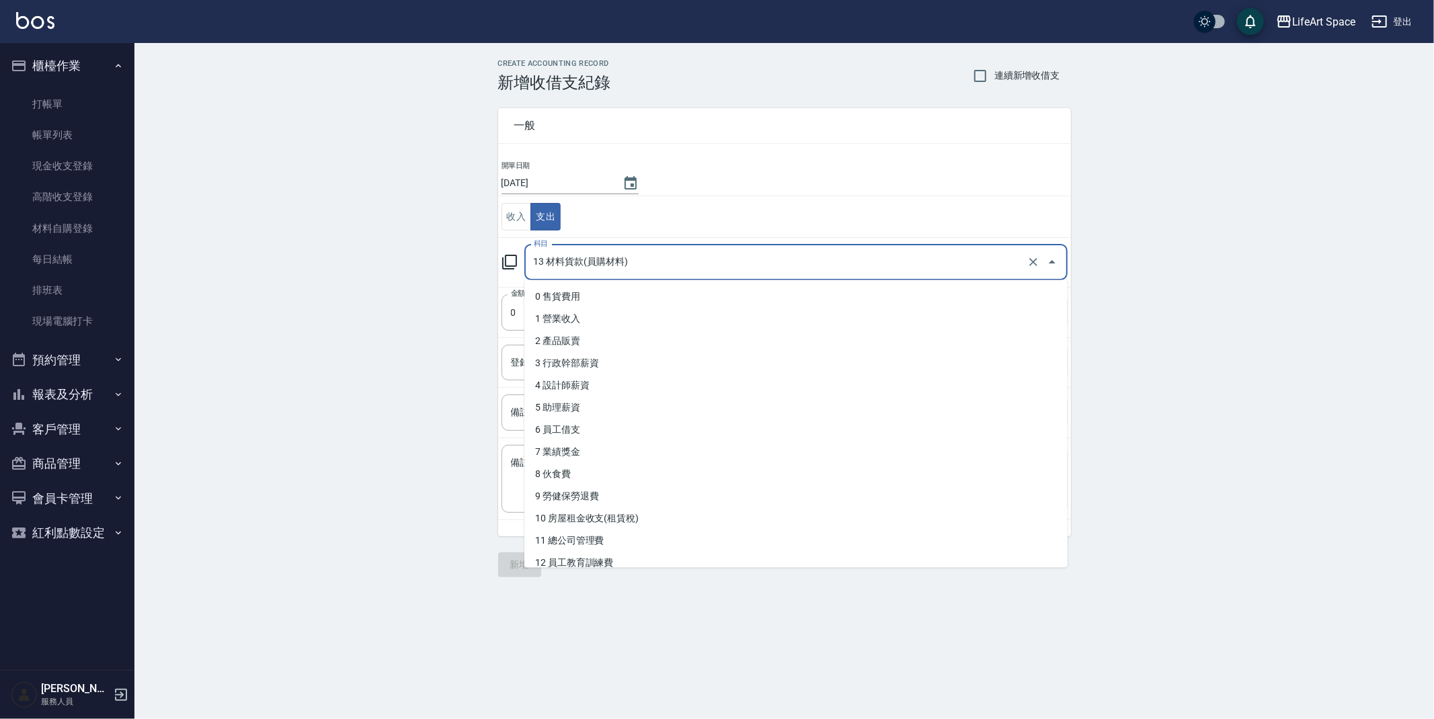
click at [643, 270] on input "13 材料貨款(員購材料)" at bounding box center [778, 263] width 494 height 24
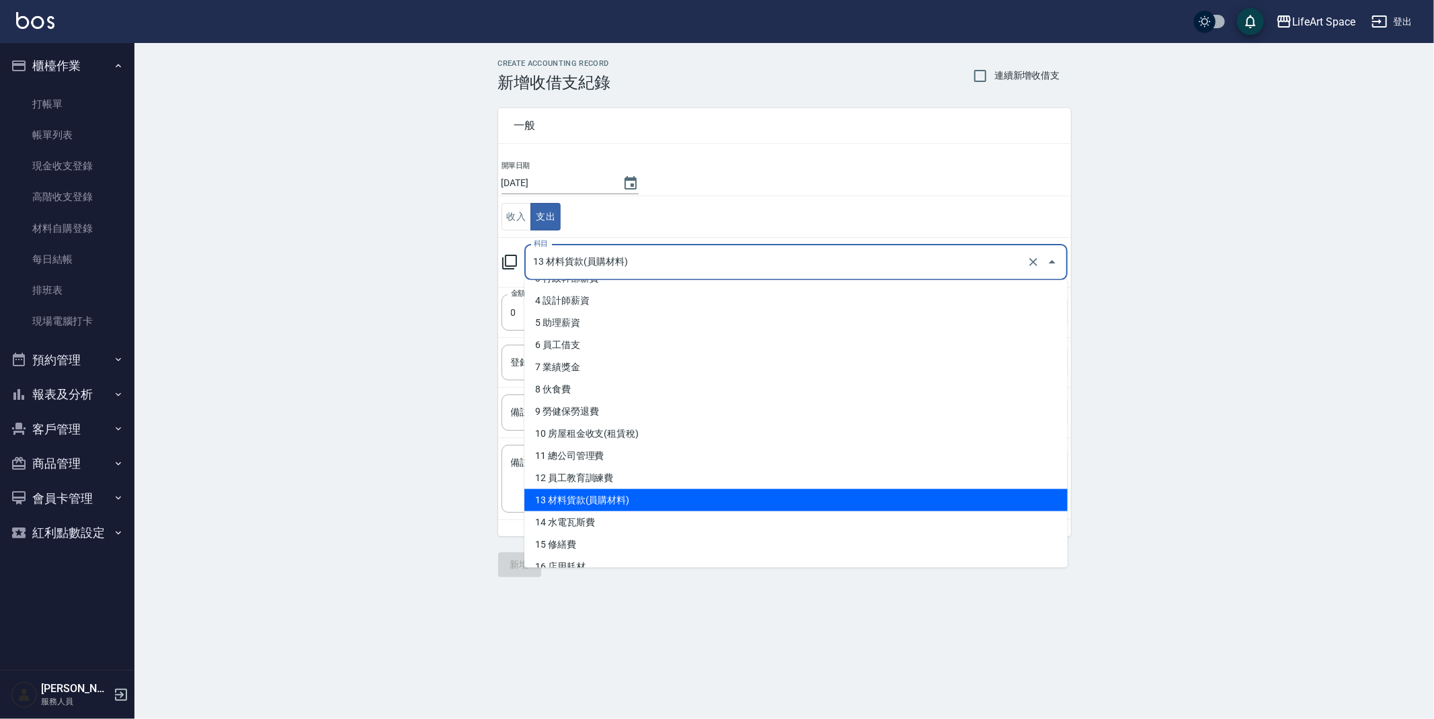
scroll to position [88, 0]
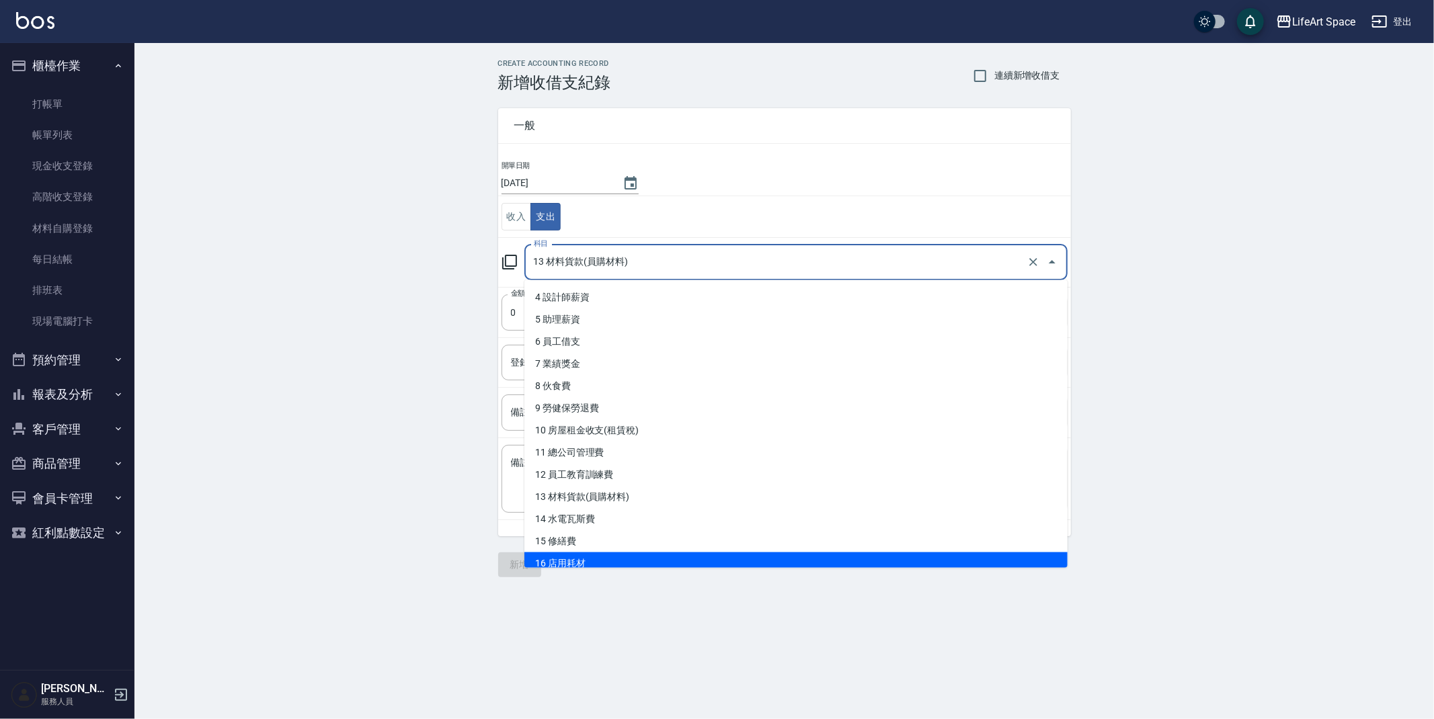
click at [596, 560] on li "16 店用耗材" at bounding box center [795, 564] width 543 height 22
type input "16 店用耗材"
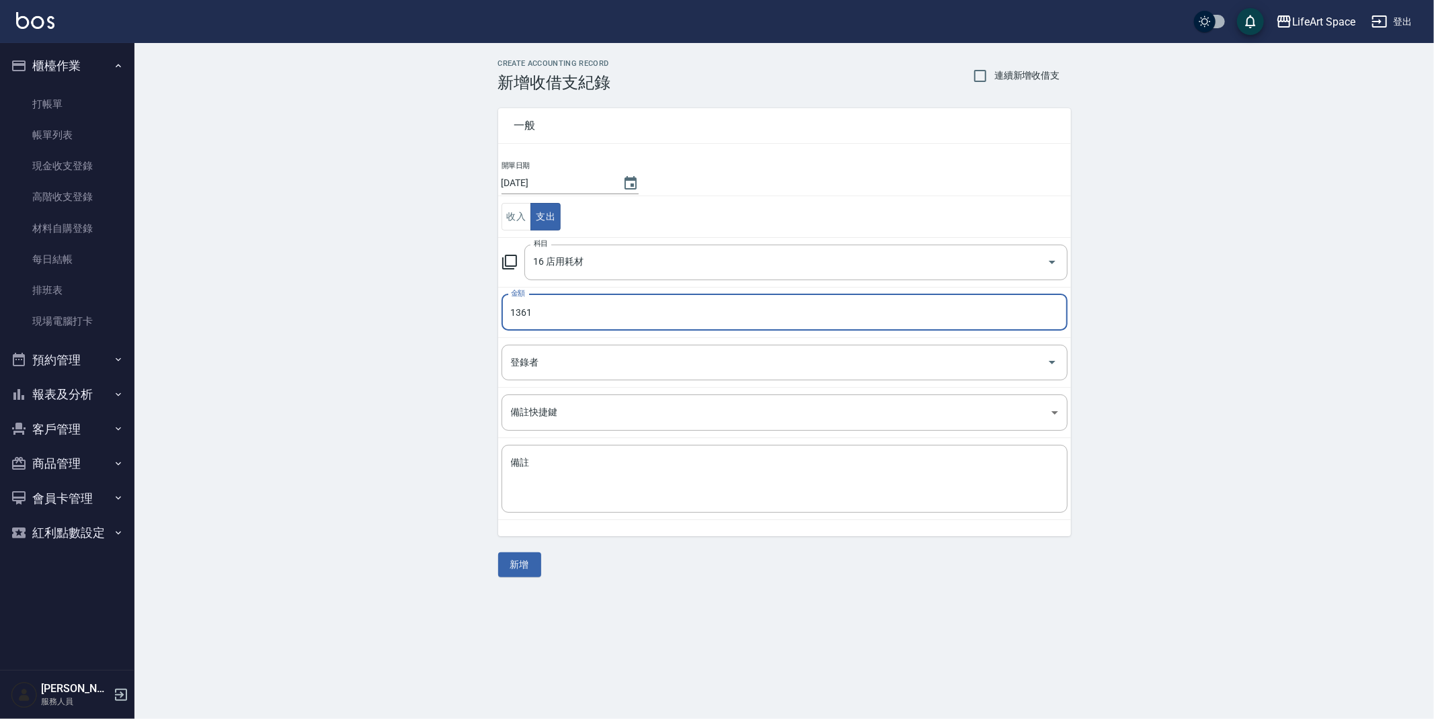
type input "1360"
click at [580, 364] on input "登錄者" at bounding box center [775, 363] width 534 height 24
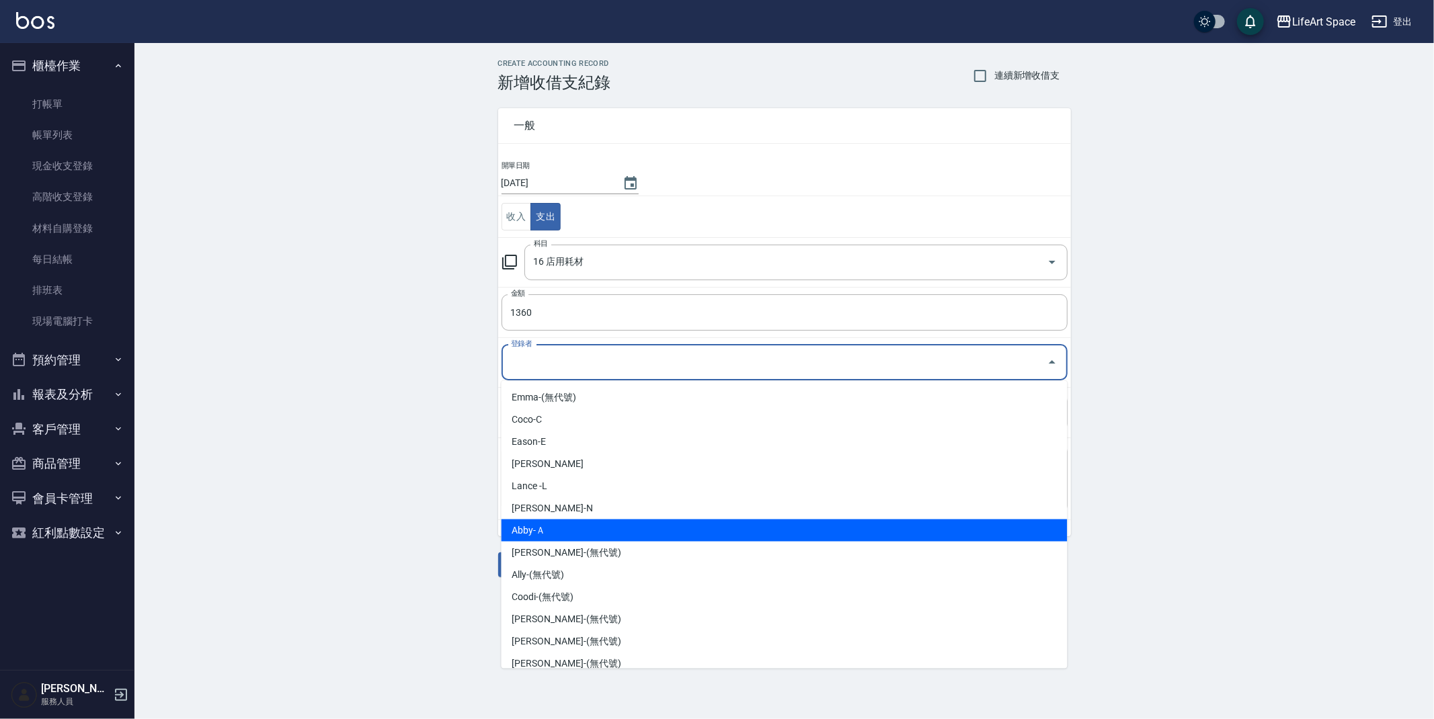
click at [547, 535] on li "Abby-Ａ" at bounding box center [785, 531] width 566 height 22
type input "Abby-Ａ"
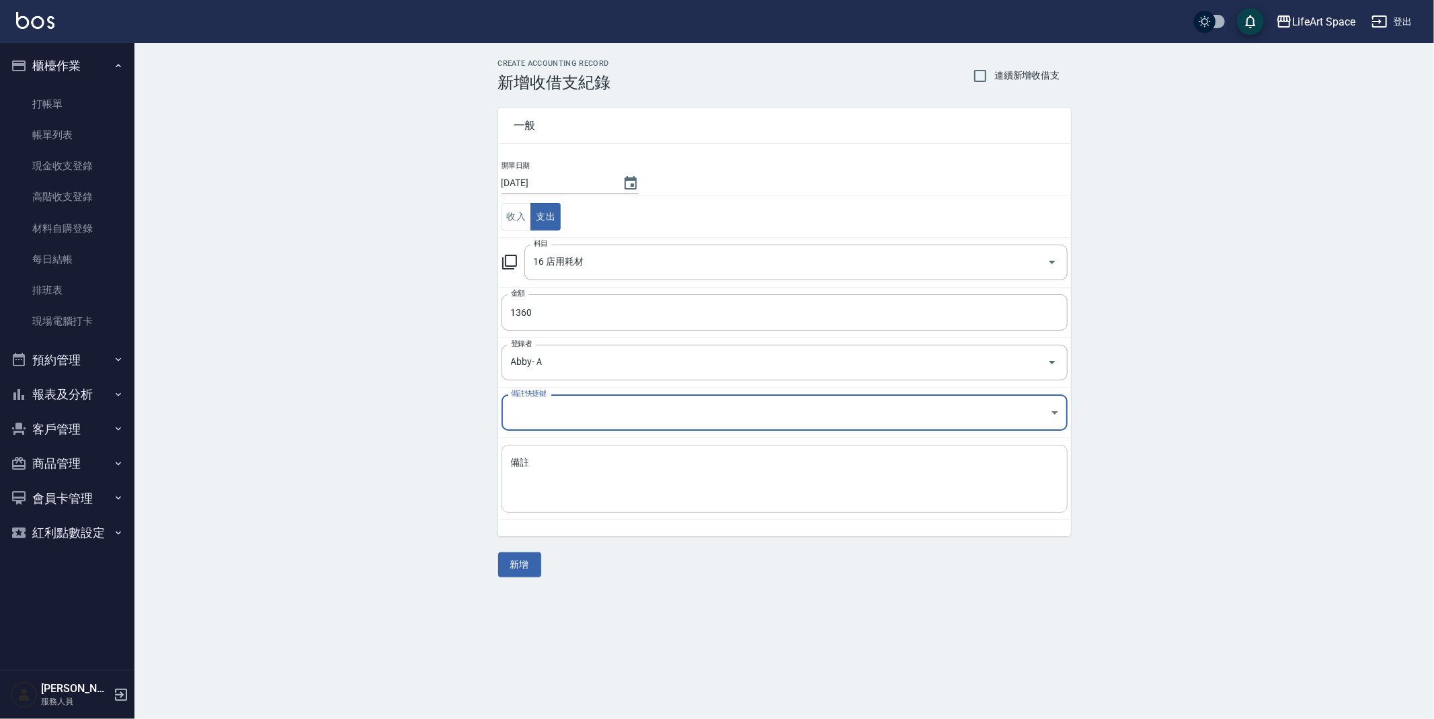
click at [563, 448] on div "x 備註" at bounding box center [785, 479] width 566 height 68
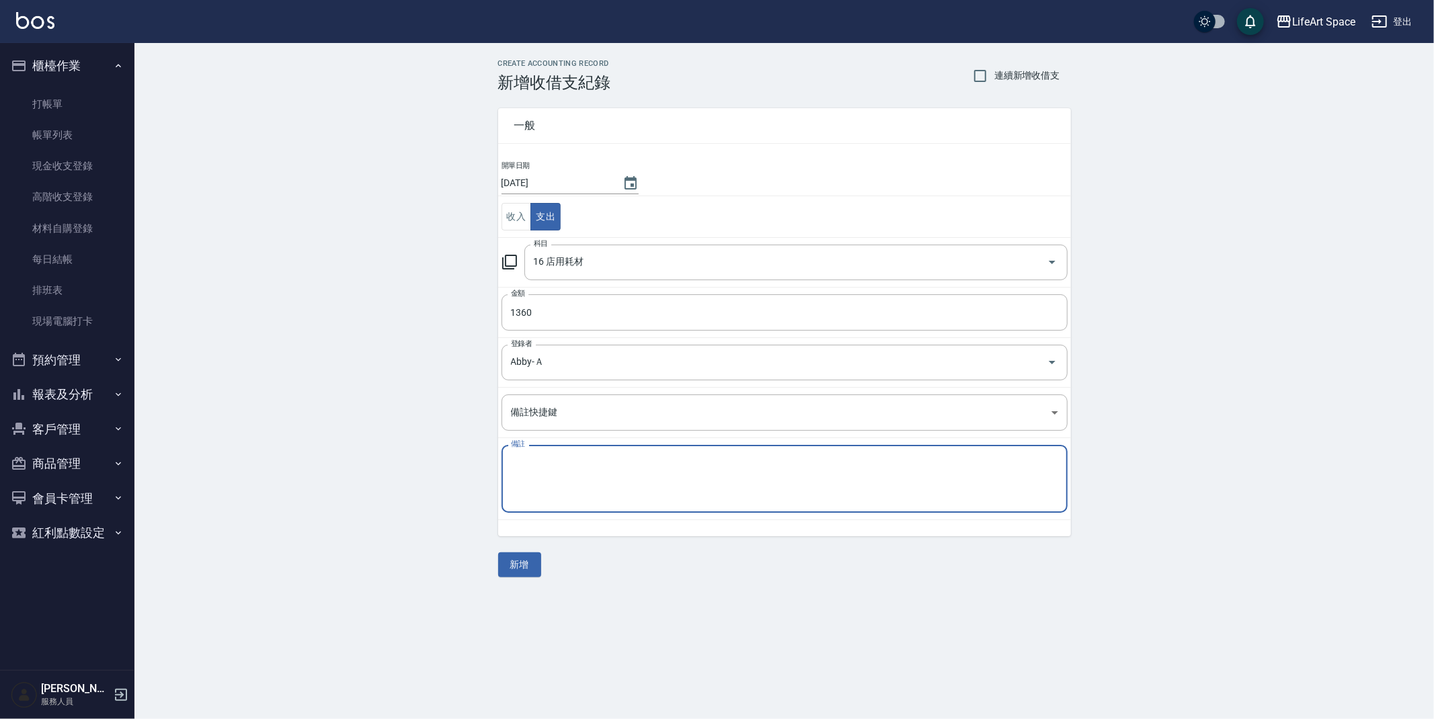
type textarea "c"
type textarea "ㄎ"
type textarea "晴美"
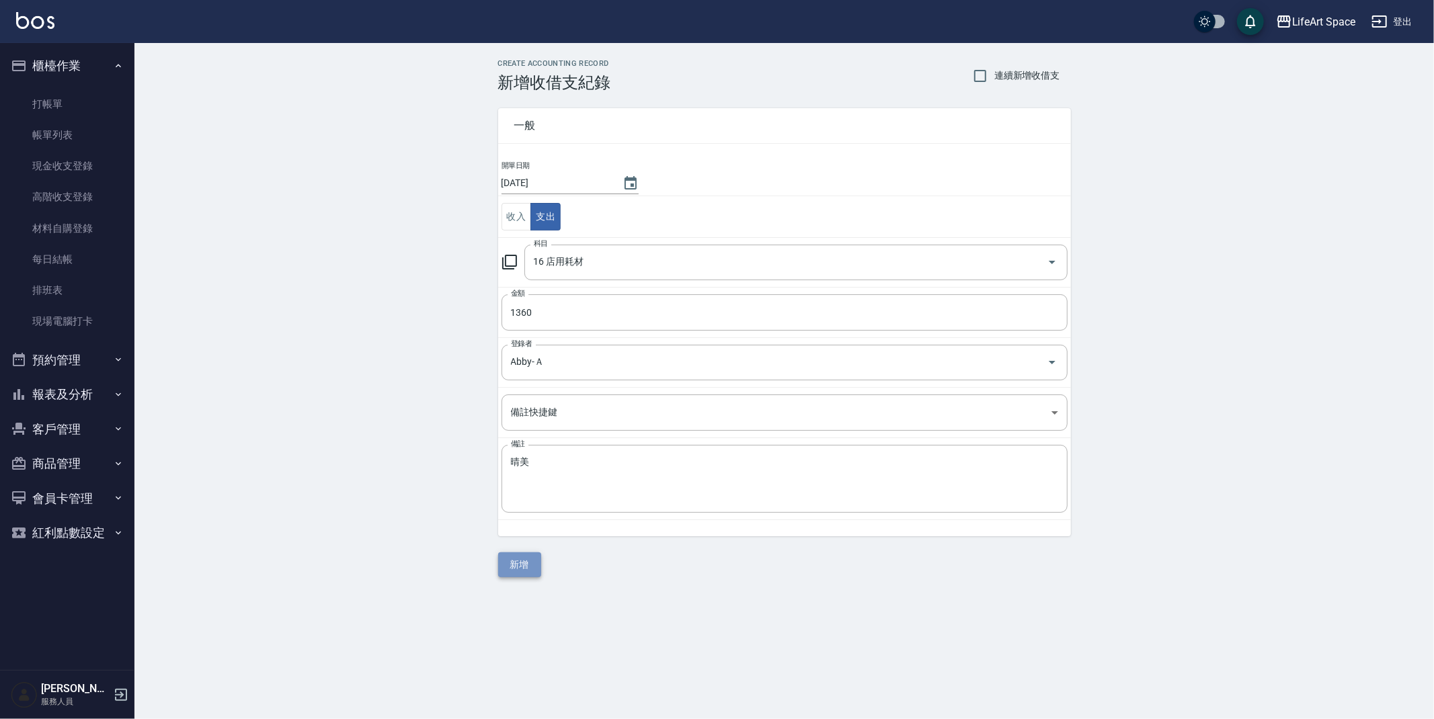
click at [529, 568] on button "新增" at bounding box center [519, 565] width 43 height 25
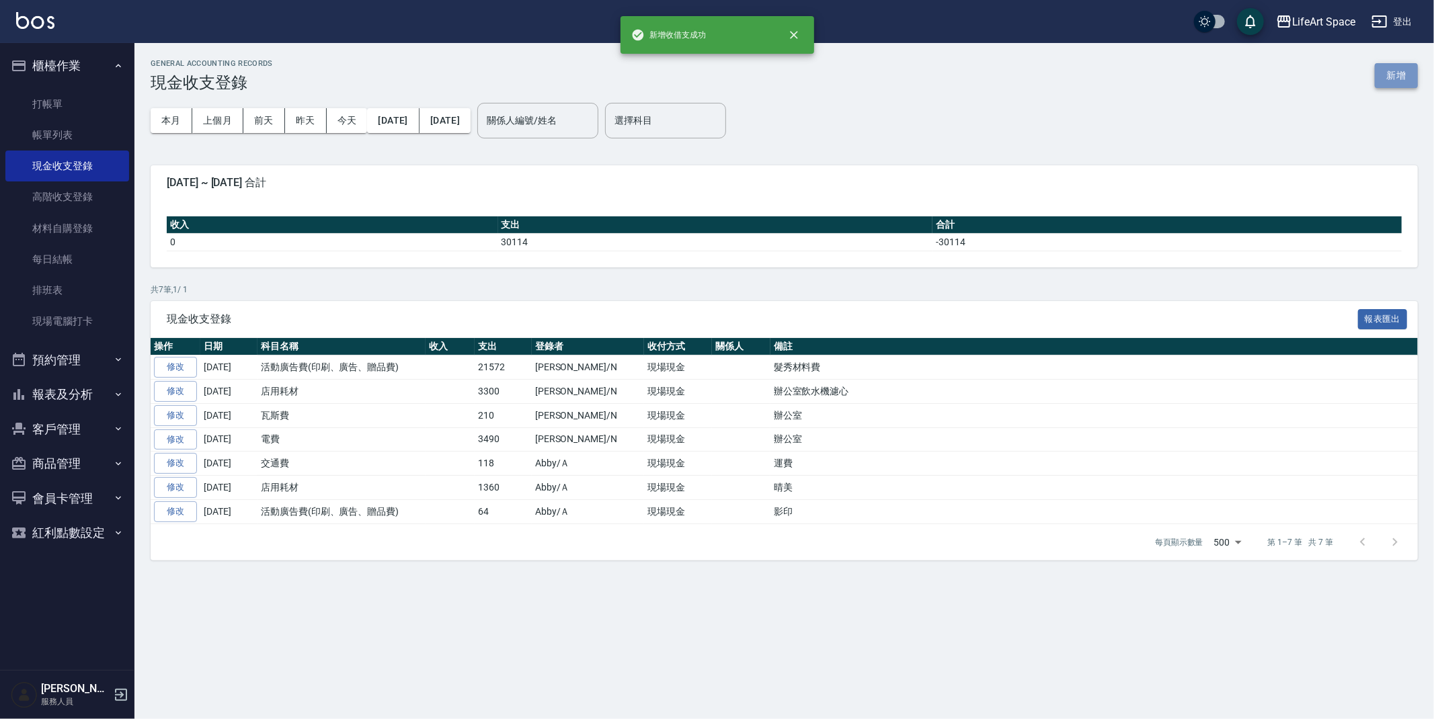
click at [1384, 77] on button "新增" at bounding box center [1396, 75] width 43 height 25
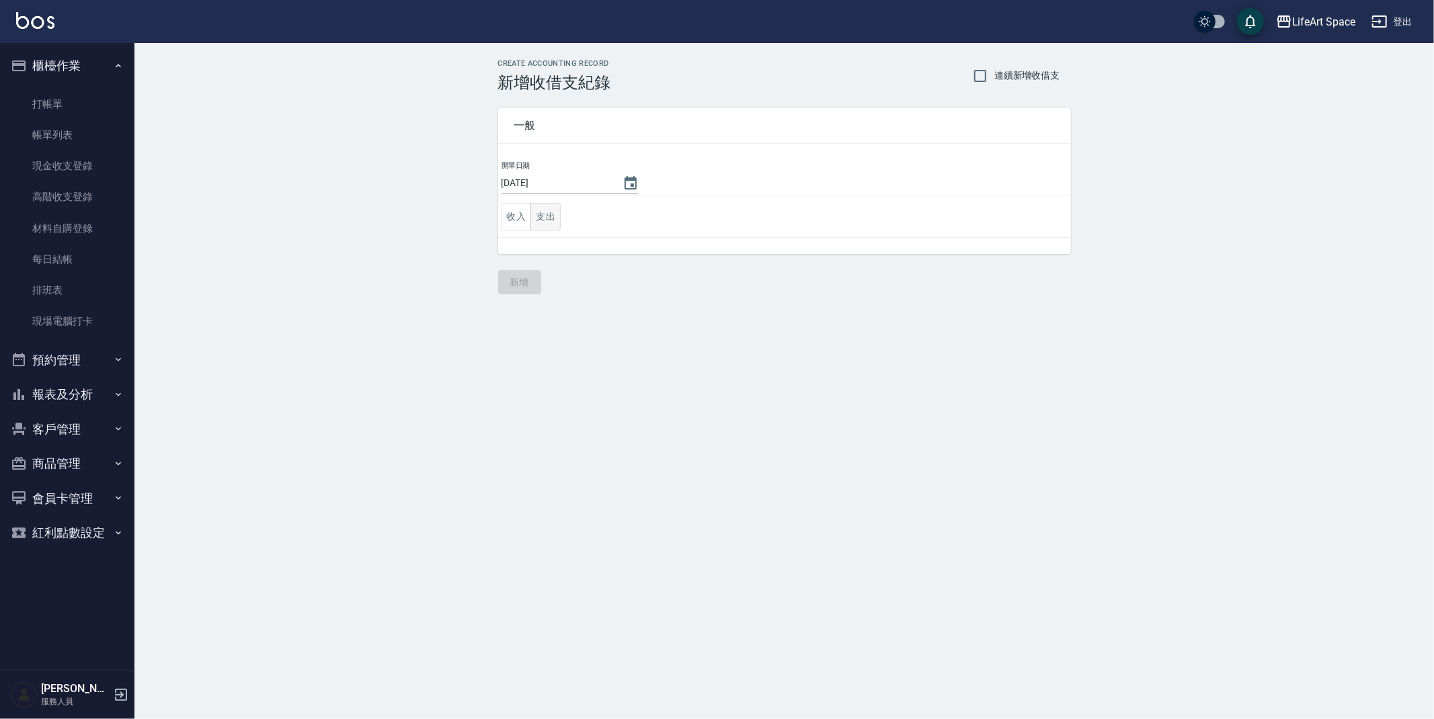
click at [559, 221] on td "收入 支出" at bounding box center [784, 217] width 573 height 42
click at [557, 220] on button "支出" at bounding box center [546, 217] width 30 height 28
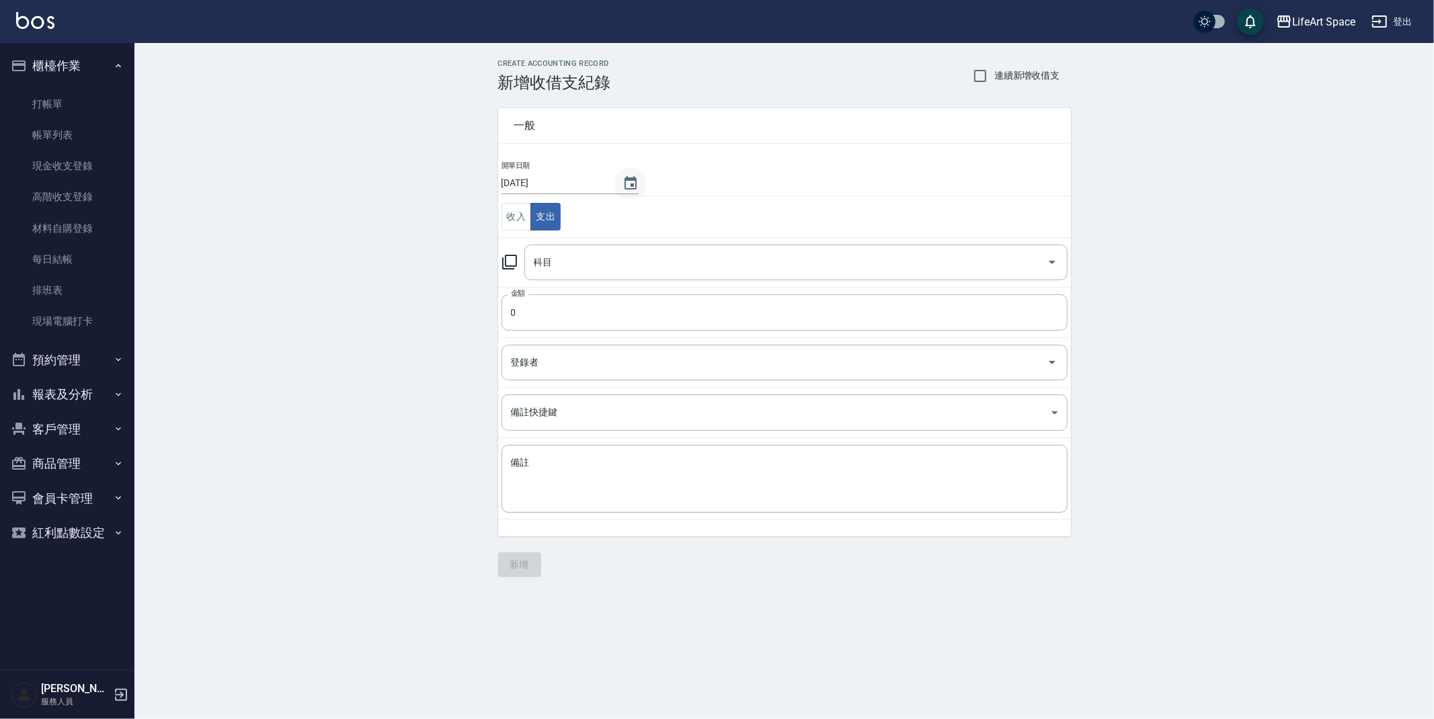
drag, startPoint x: 617, startPoint y: 192, endPoint x: 624, endPoint y: 188, distance: 7.8
click at [617, 192] on button "Choose date, selected date is 2025-09-06" at bounding box center [631, 183] width 32 height 32
click at [537, 272] on button "1" at bounding box center [528, 271] width 24 height 24
type input "[DATE]"
click at [541, 321] on input "0" at bounding box center [785, 313] width 566 height 36
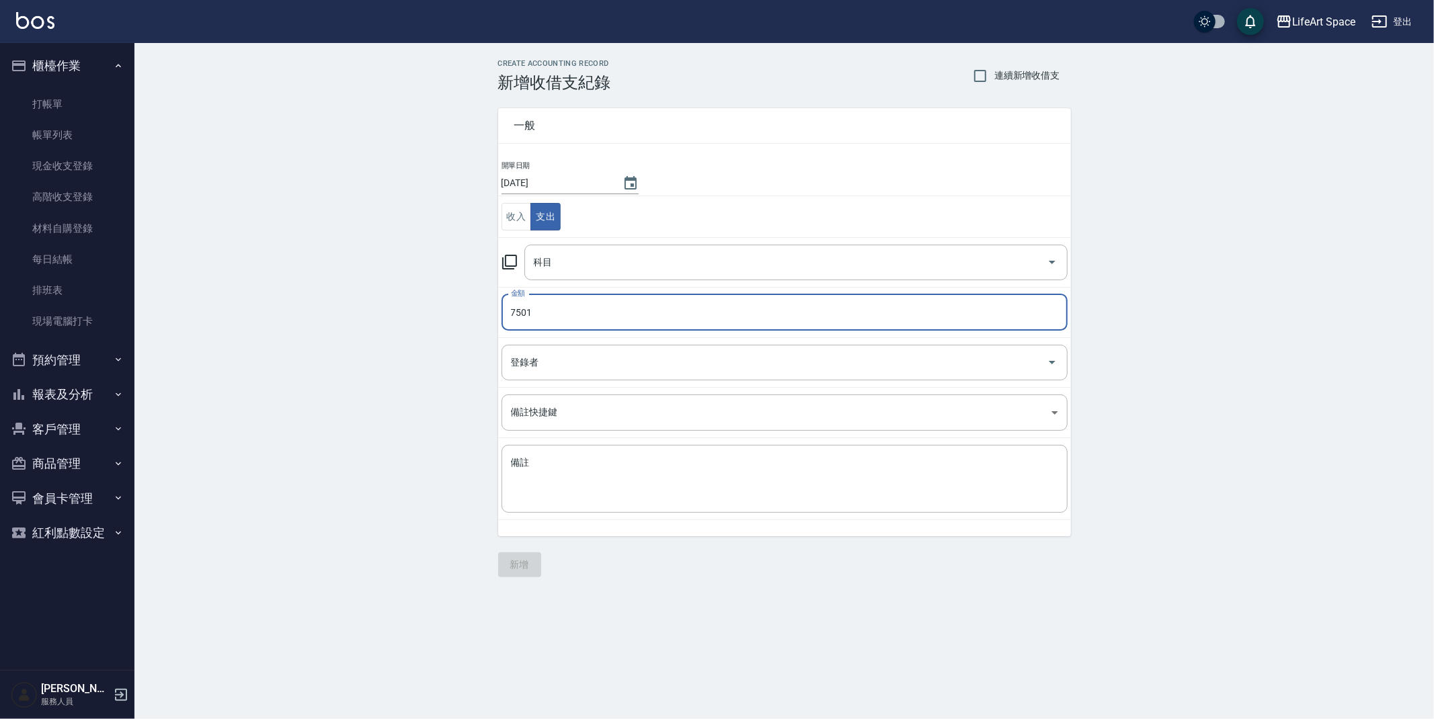
type input "7500"
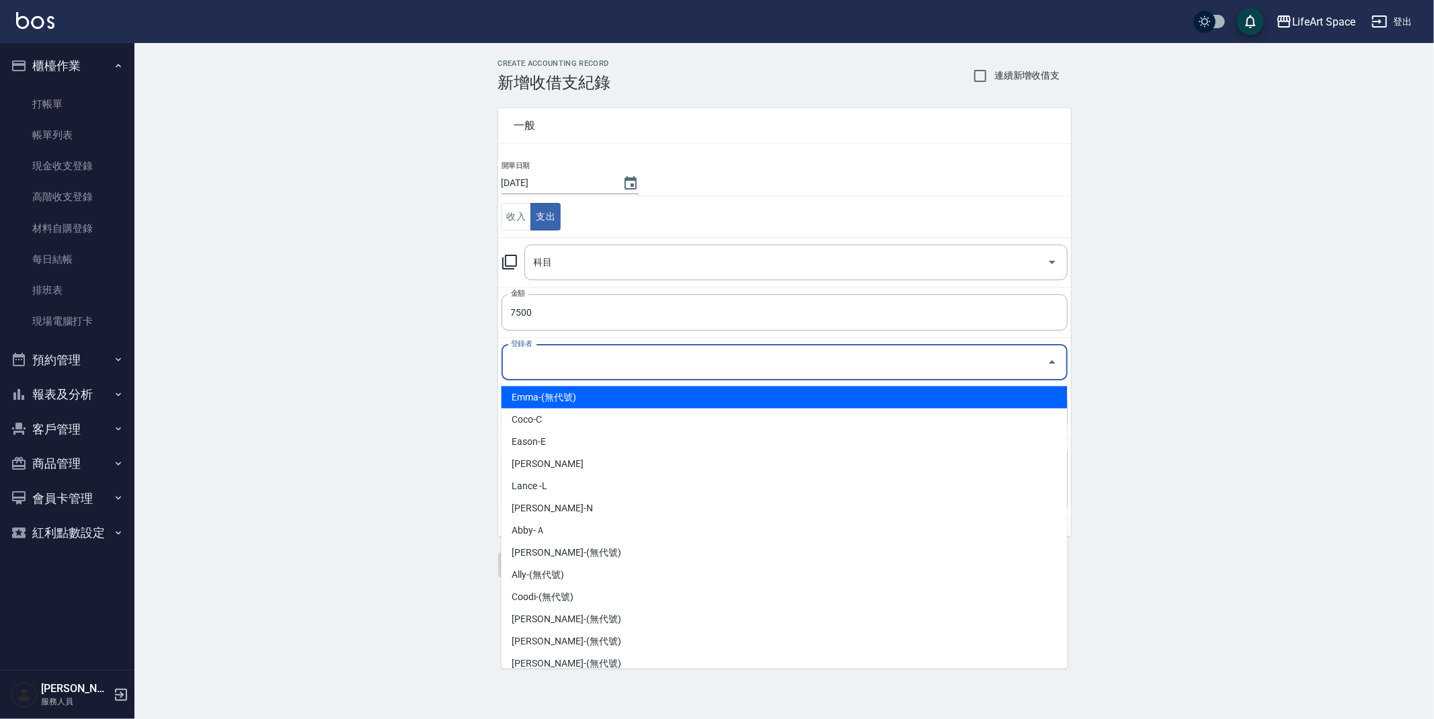
click at [539, 374] on input "登錄者" at bounding box center [775, 363] width 534 height 24
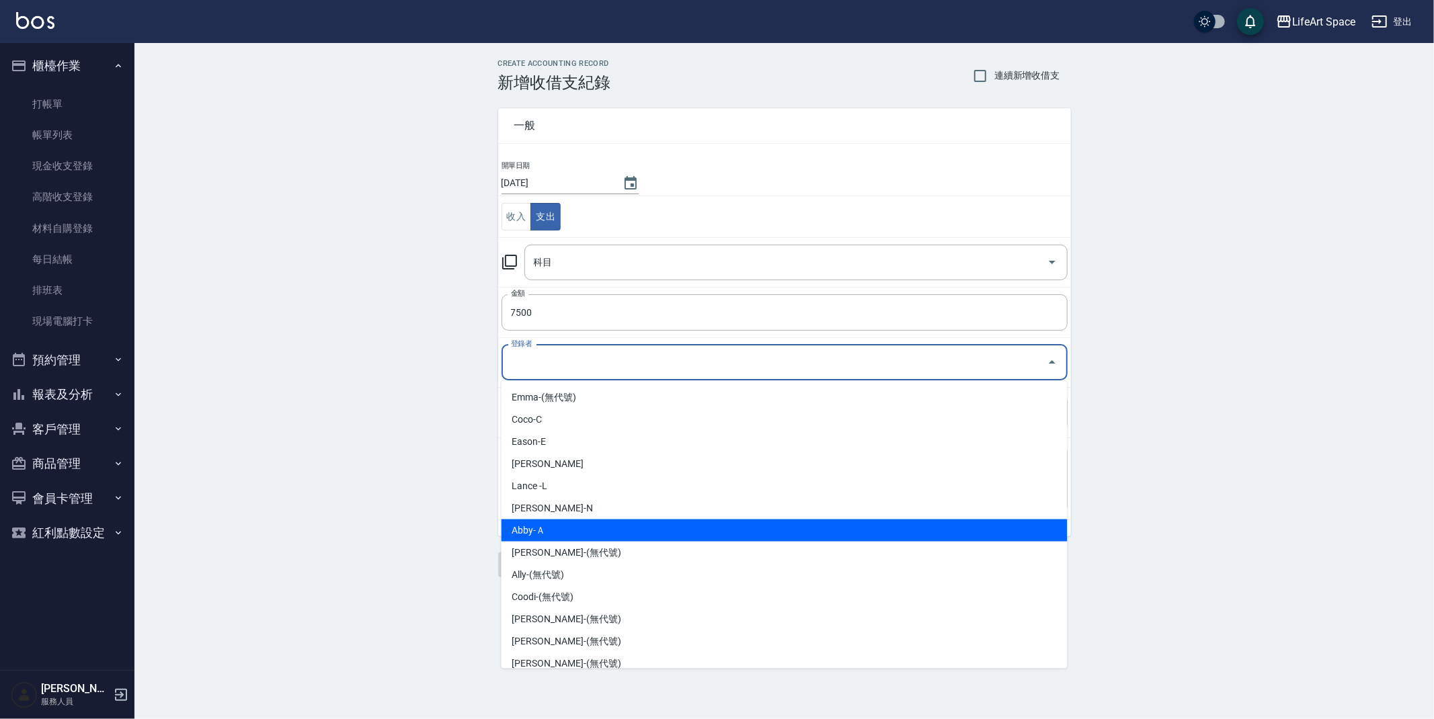
click at [548, 527] on li "Abby-Ａ" at bounding box center [785, 531] width 566 height 22
type input "Abby-Ａ"
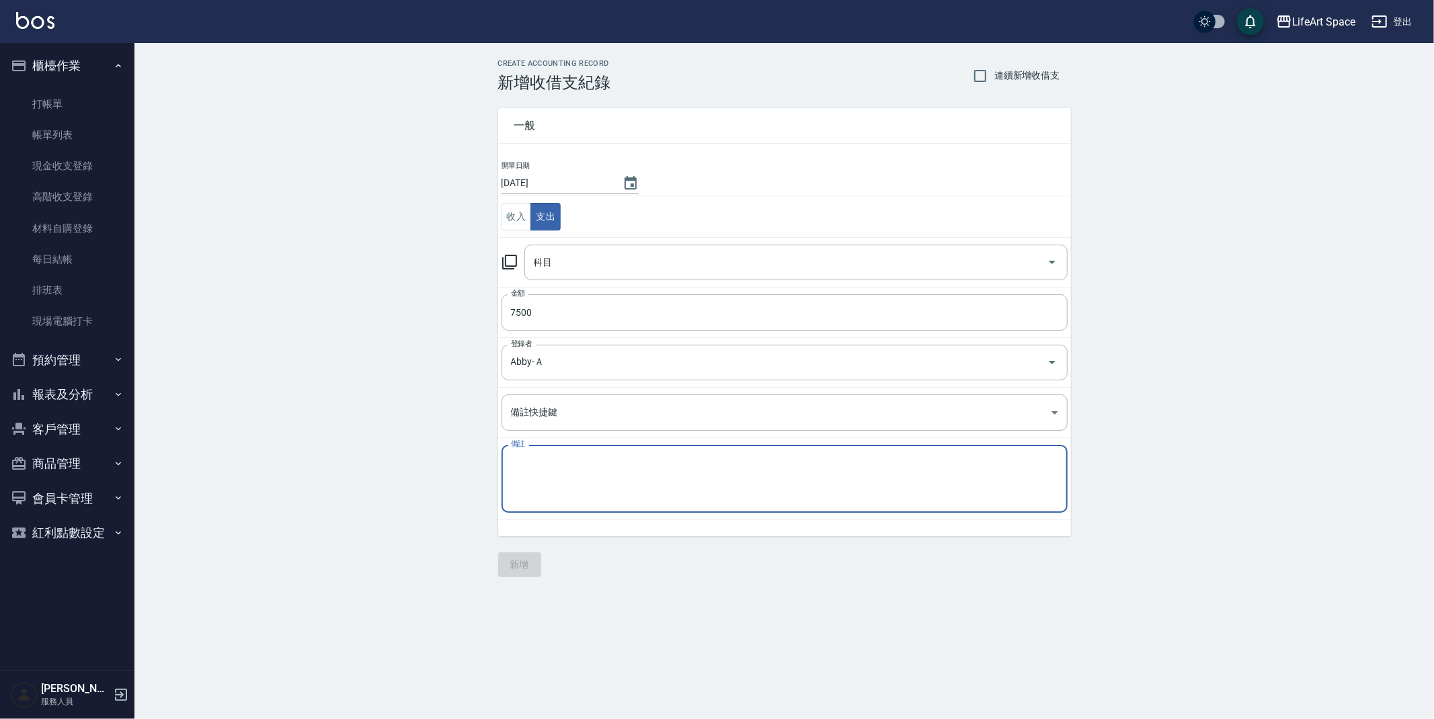
click at [560, 469] on textarea "備註" at bounding box center [784, 480] width 547 height 46
click at [581, 474] on textarea "備註" at bounding box center [784, 480] width 547 height 46
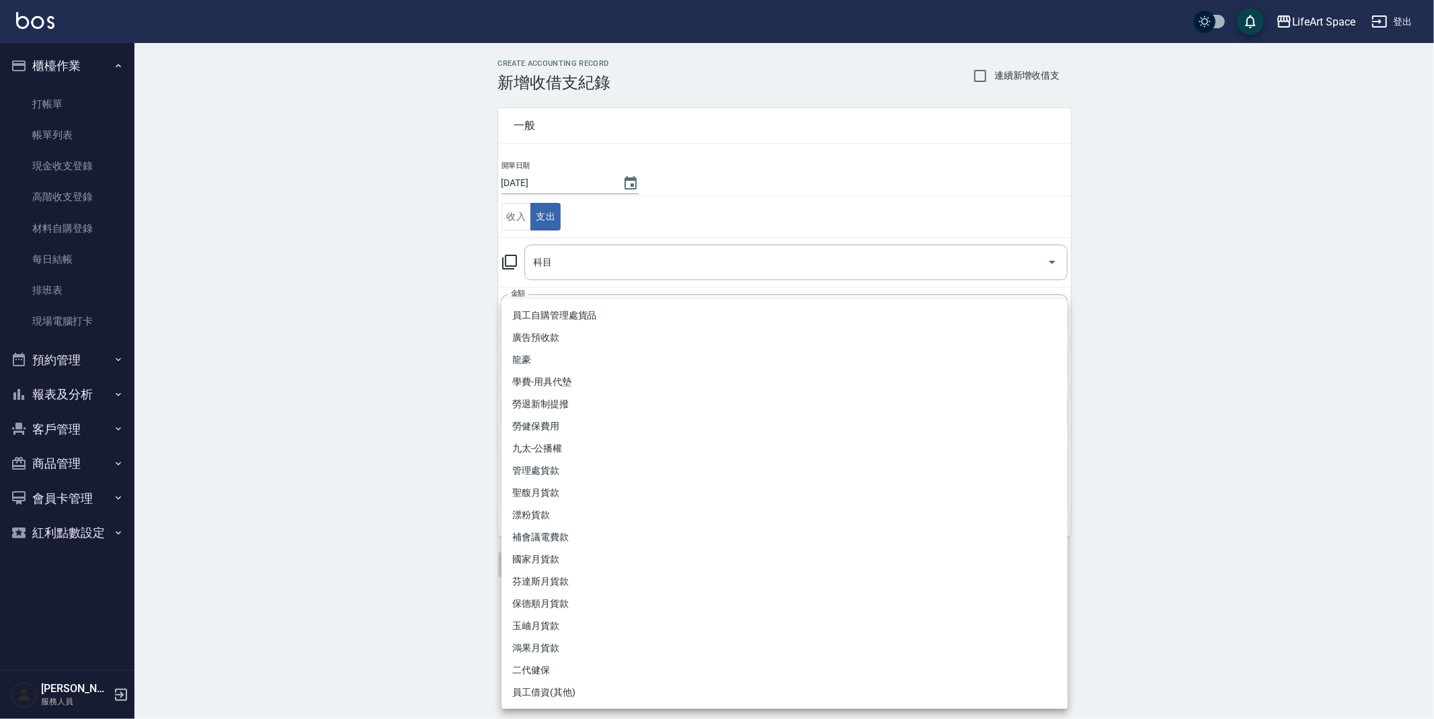
click at [585, 419] on body "LifeArt Space 登出 櫃檯作業 打帳單 帳單列表 現金收支登錄 高階收支登錄 材料自購登錄 每日結帳 排班表 現場電腦打卡 預約管理 預約管理 單…" at bounding box center [717, 359] width 1434 height 719
click at [422, 390] on div at bounding box center [717, 359] width 1434 height 719
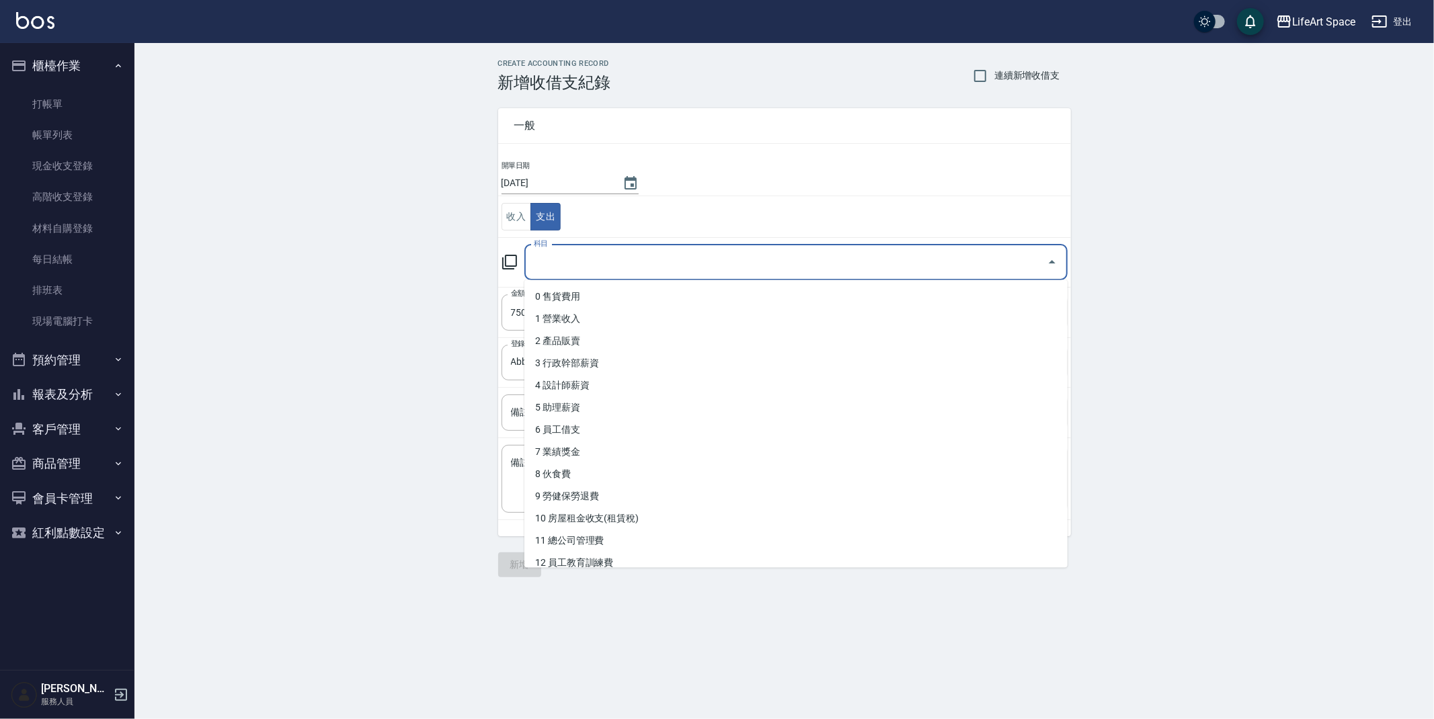
click at [564, 254] on input "科目" at bounding box center [786, 263] width 511 height 24
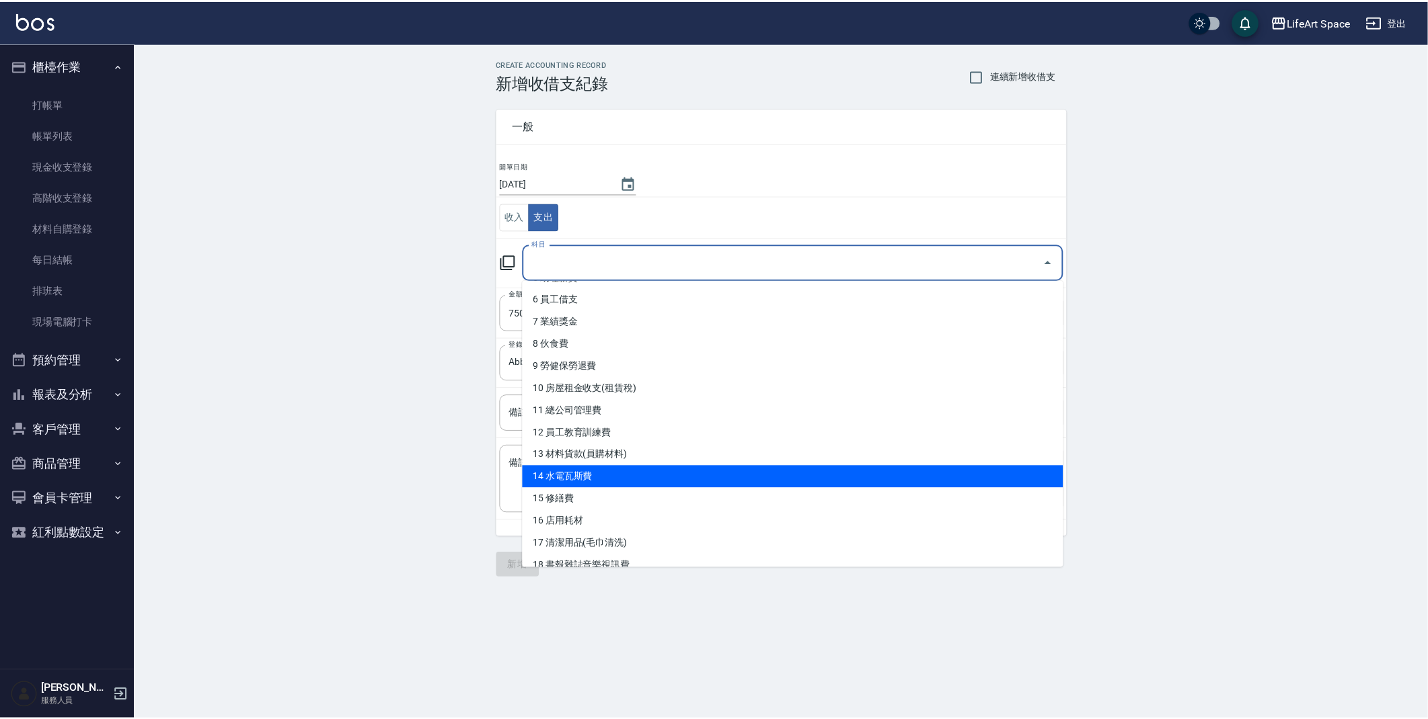
scroll to position [132, 0]
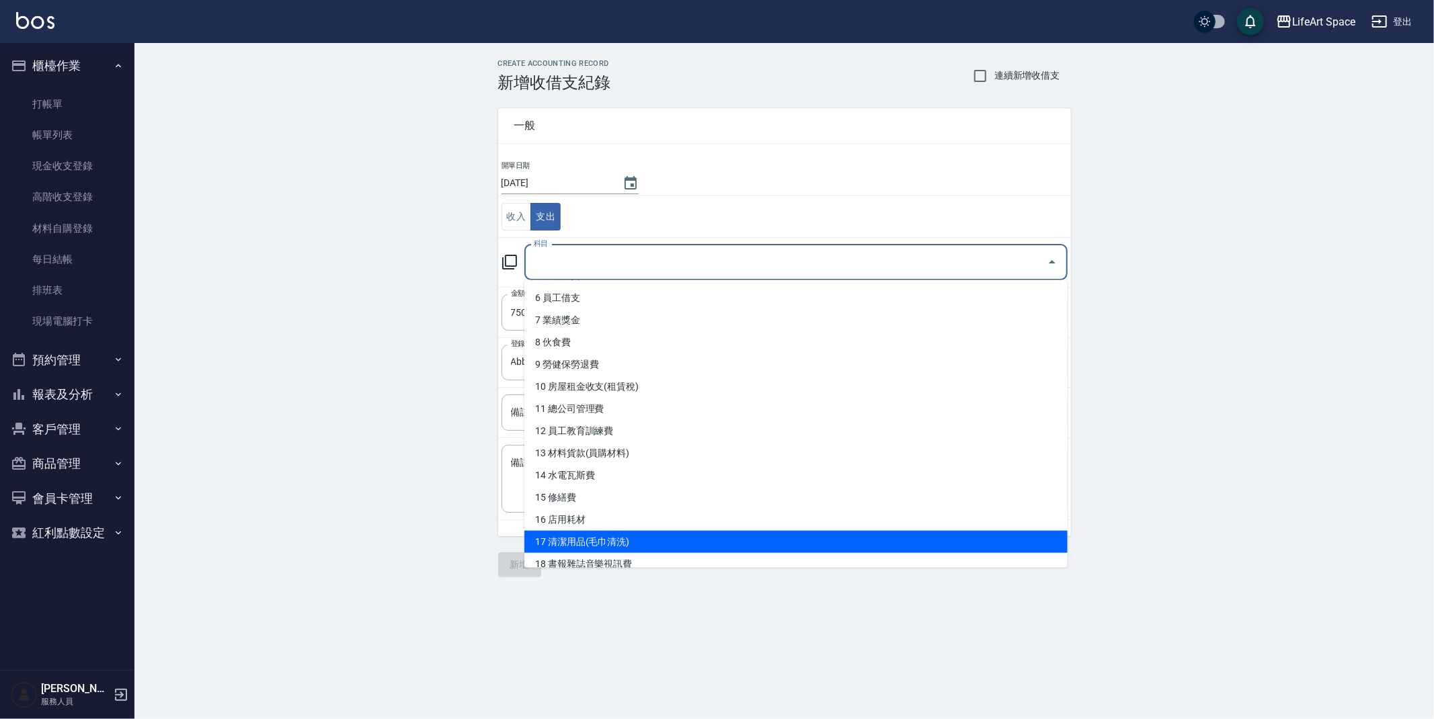
click at [596, 545] on li "17 清潔用品(毛巾清洗)" at bounding box center [795, 542] width 543 height 22
type input "17 清潔用品(毛巾清洗)"
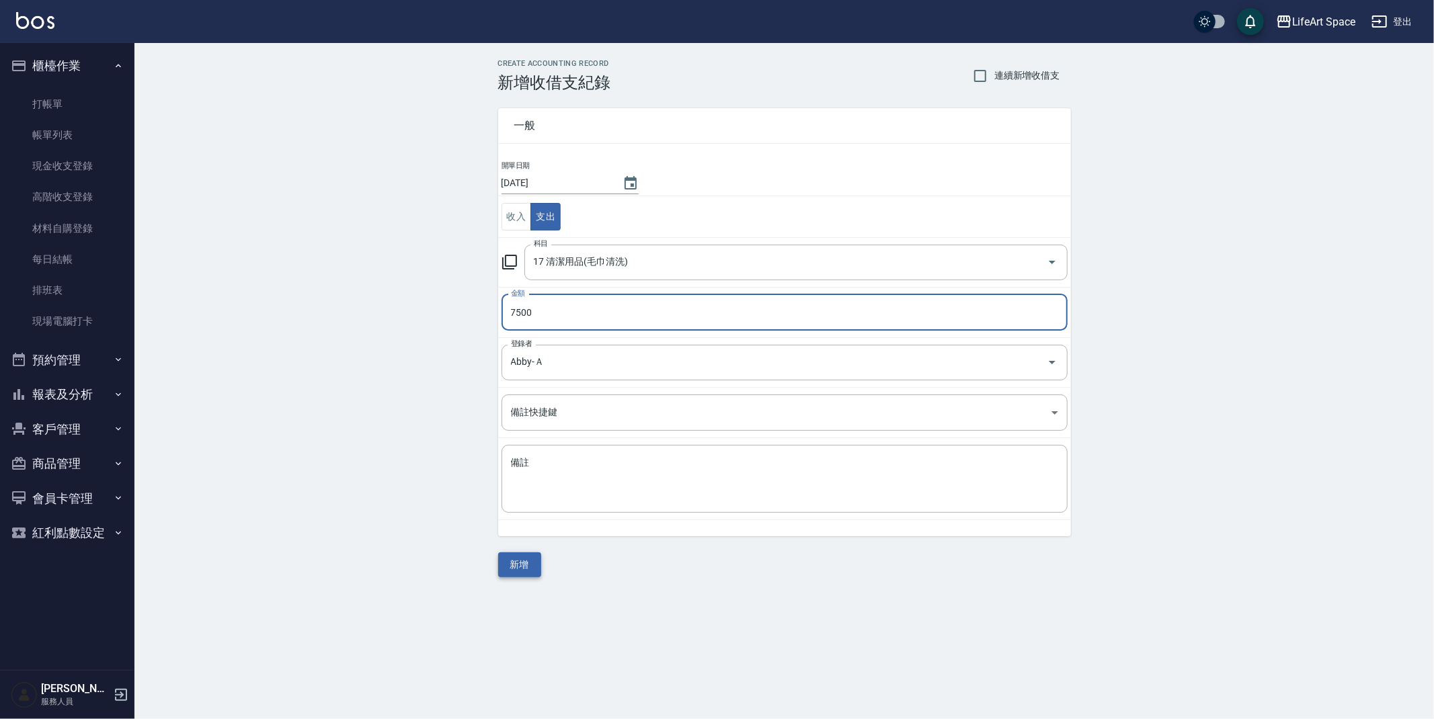
click at [536, 564] on button "新增" at bounding box center [519, 565] width 43 height 25
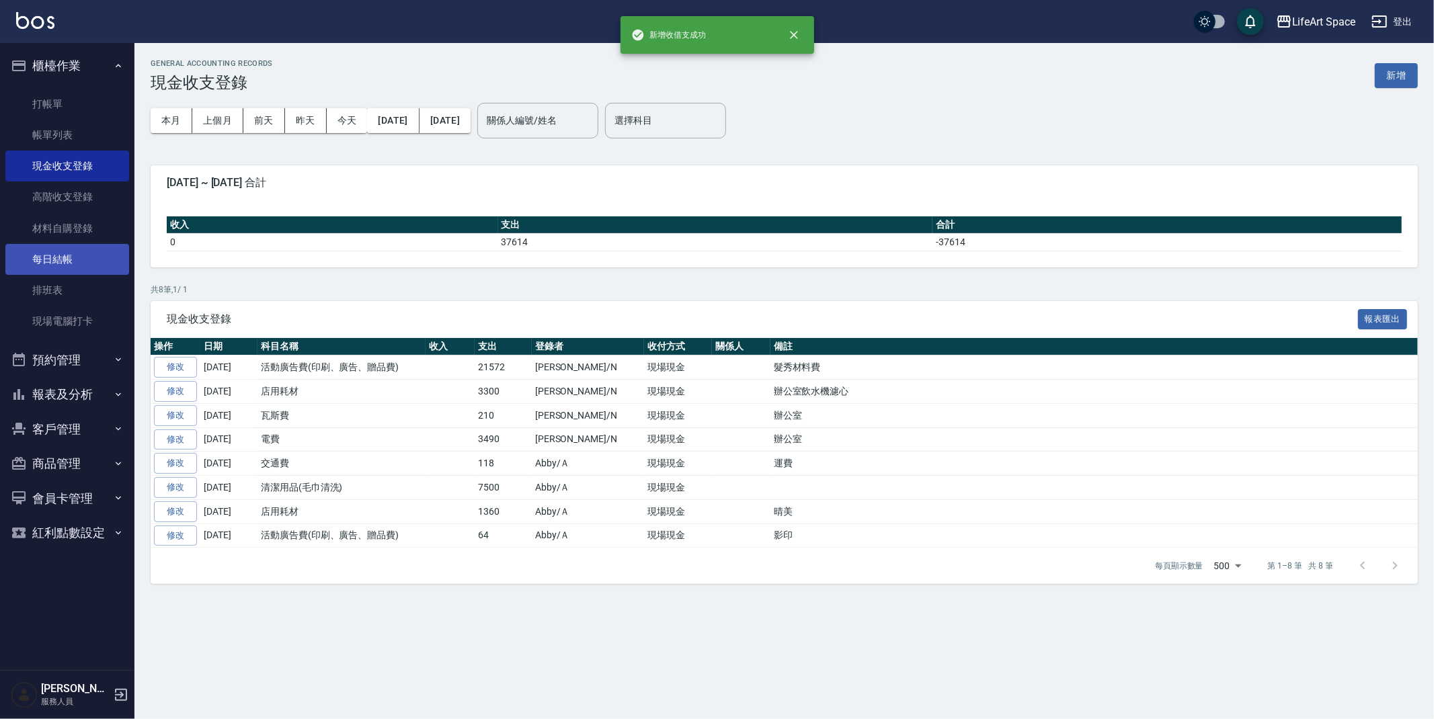
click at [44, 262] on link "每日結帳" at bounding box center [67, 259] width 124 height 31
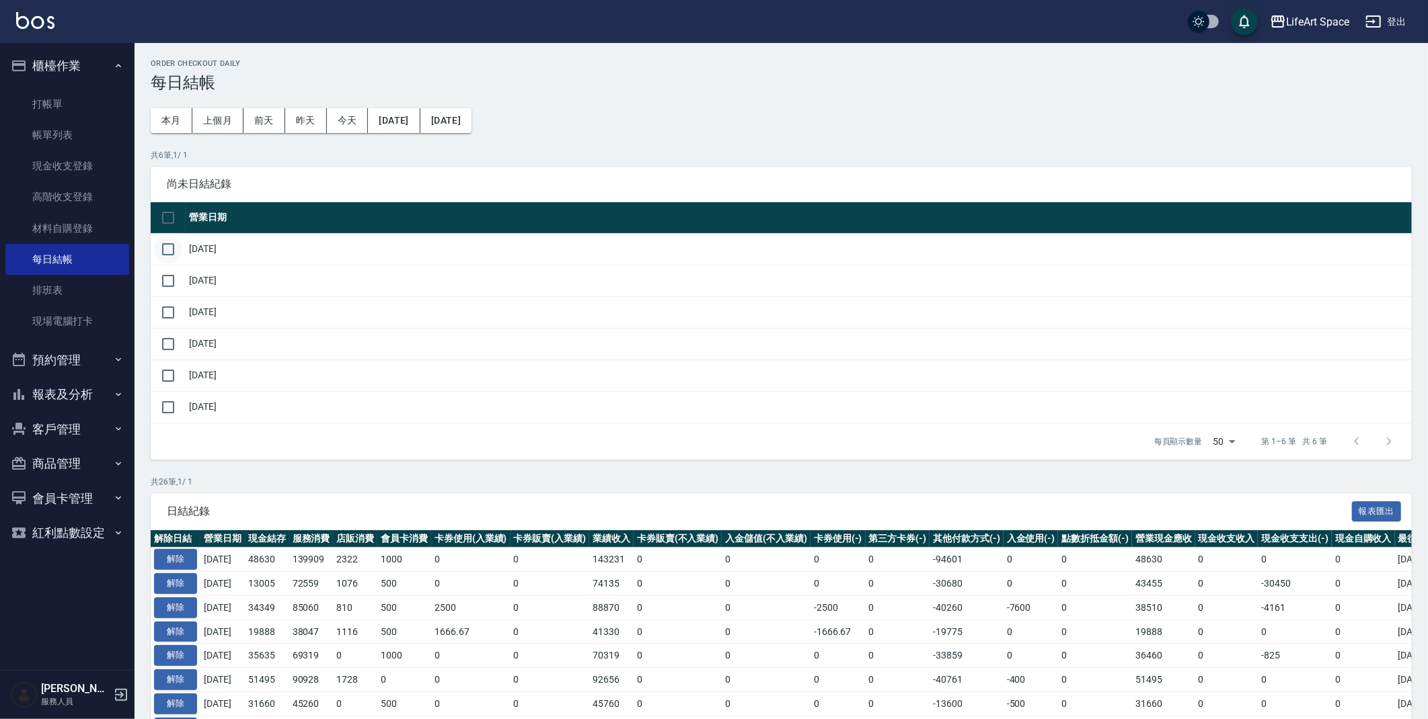
click at [175, 255] on input "checkbox" at bounding box center [168, 249] width 28 height 28
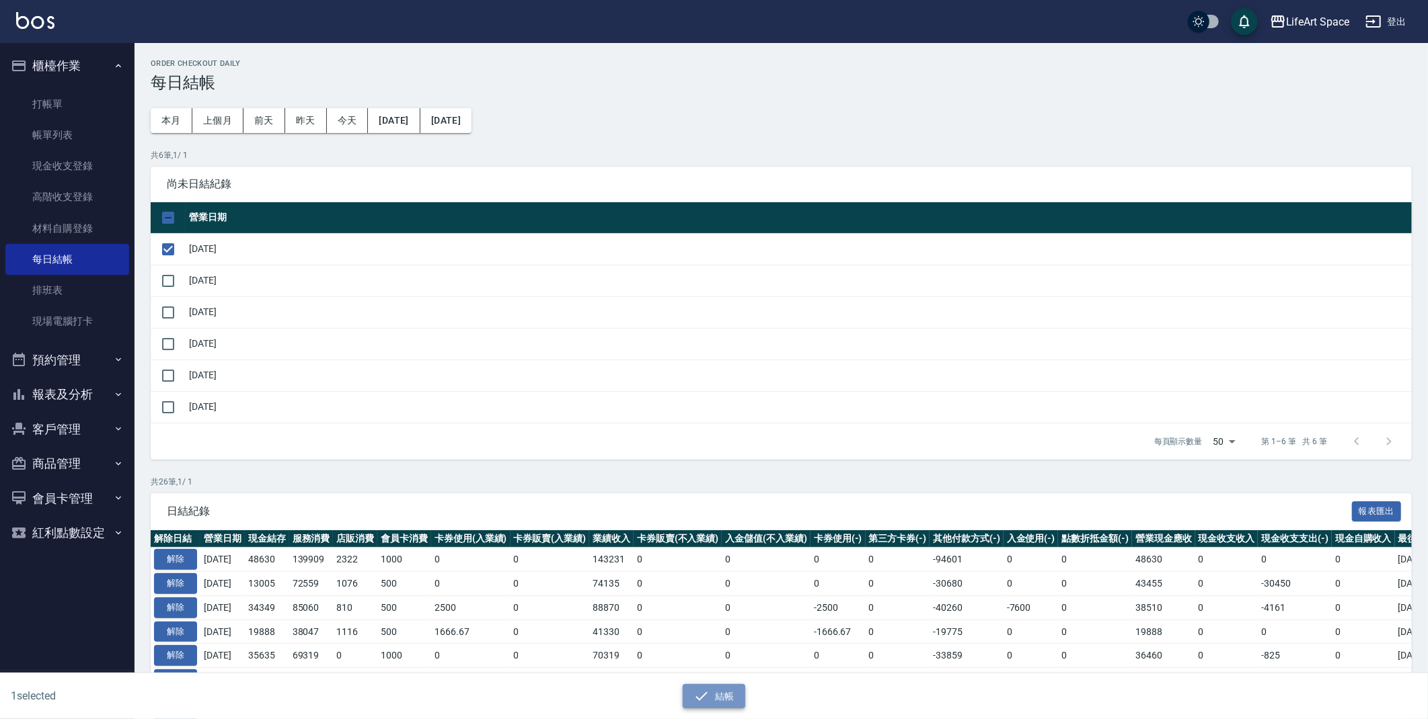
click at [713, 698] on button "結帳" at bounding box center [713, 697] width 63 height 25
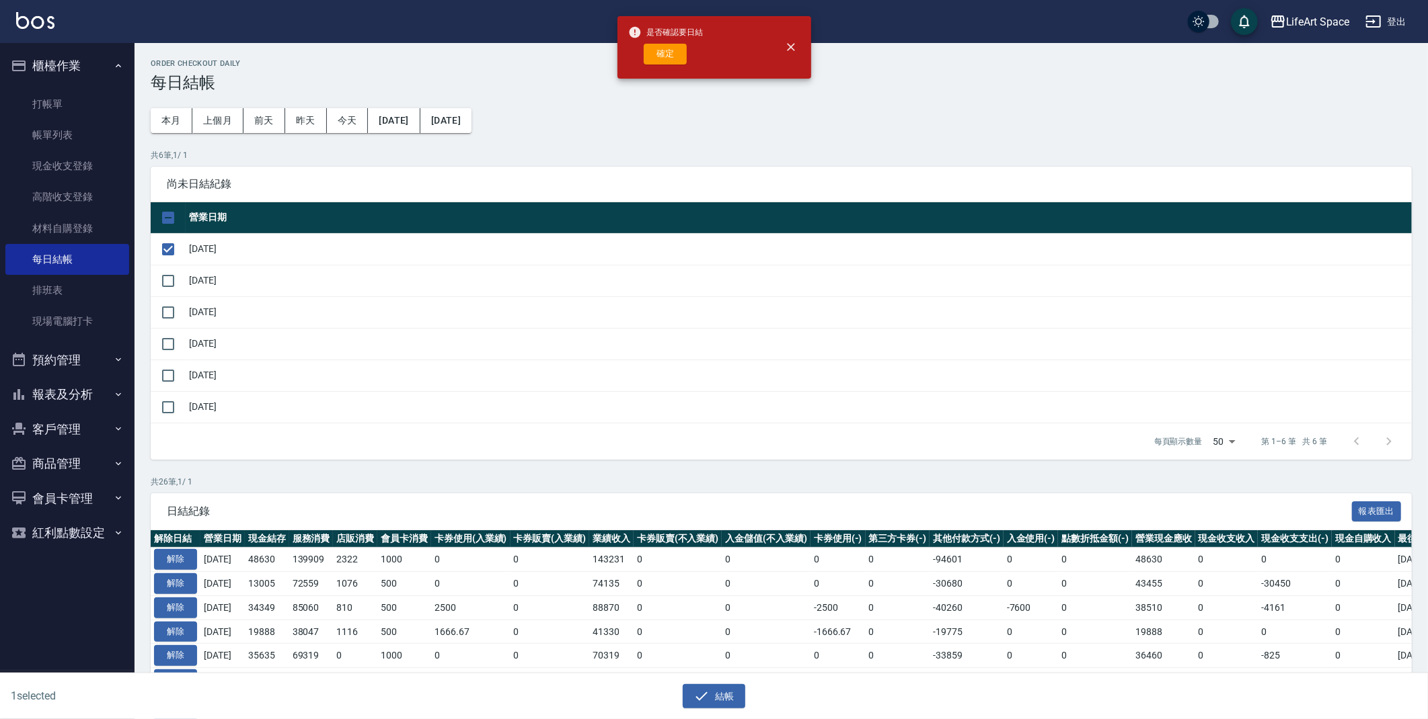
click at [654, 52] on button "確定" at bounding box center [664, 54] width 43 height 21
checkbox input "false"
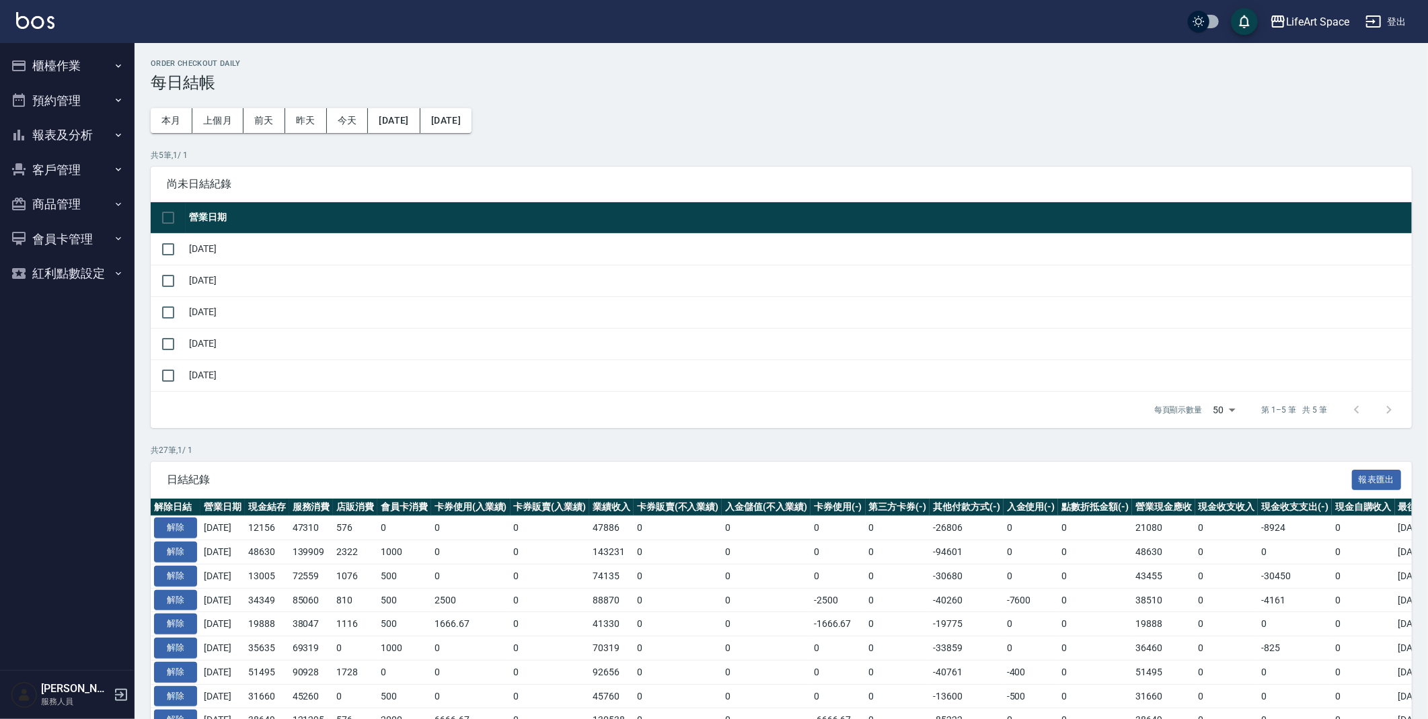
click at [83, 65] on button "櫃檯作業" at bounding box center [67, 65] width 124 height 35
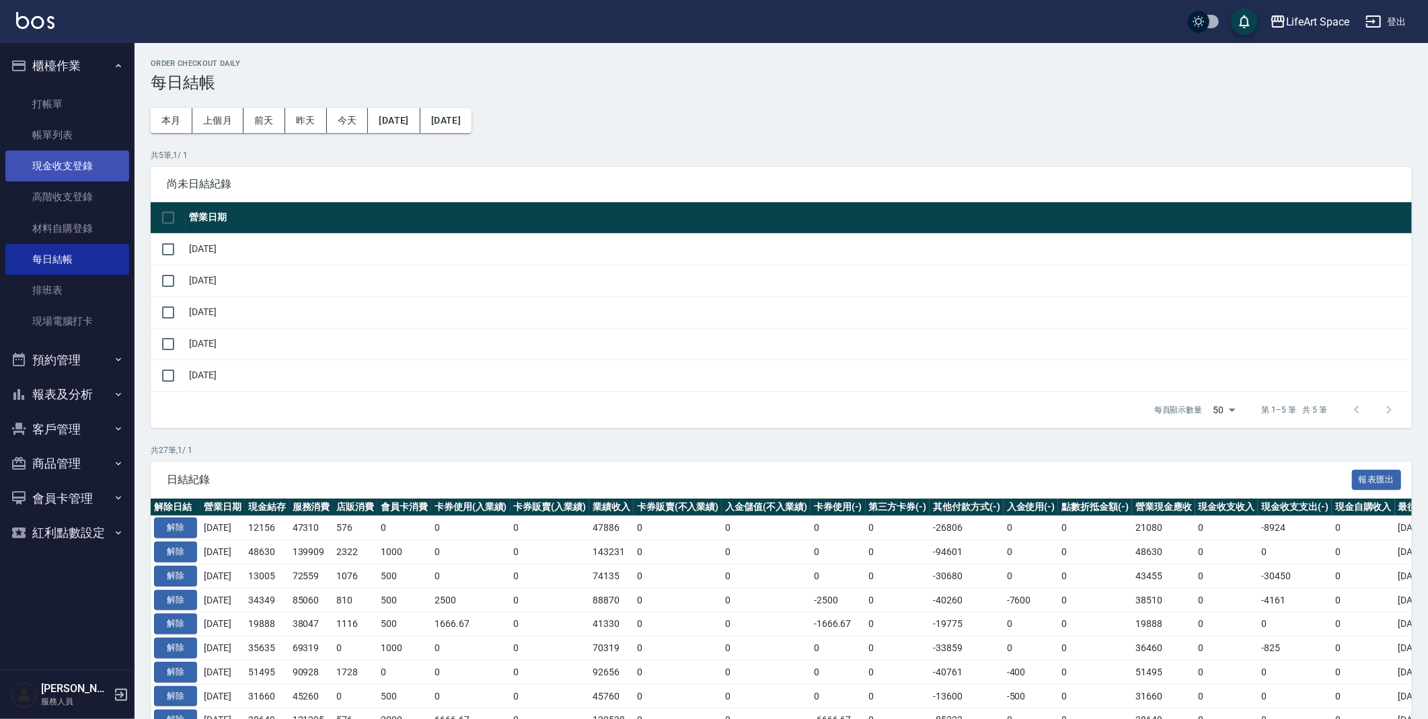
click at [93, 171] on link "現金收支登錄" at bounding box center [67, 166] width 124 height 31
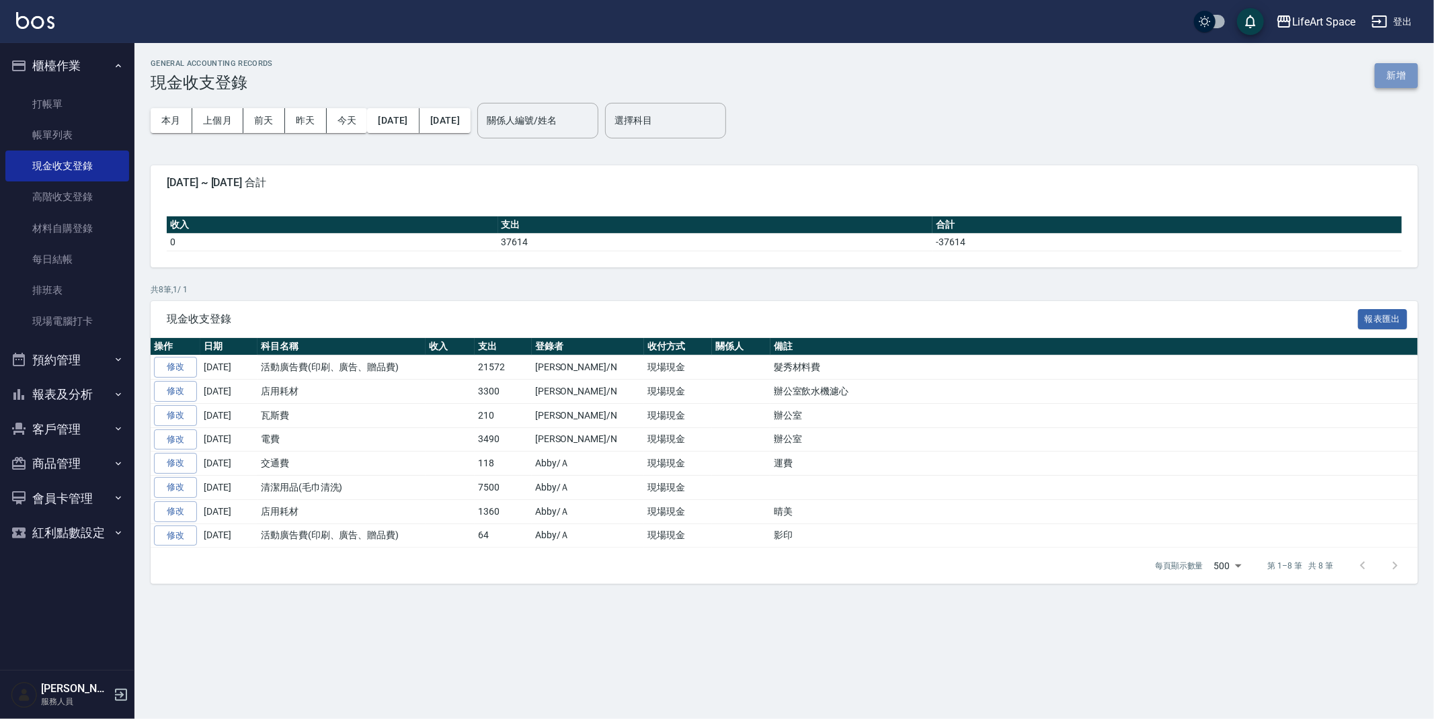
click at [1411, 84] on button "新增" at bounding box center [1396, 75] width 43 height 25
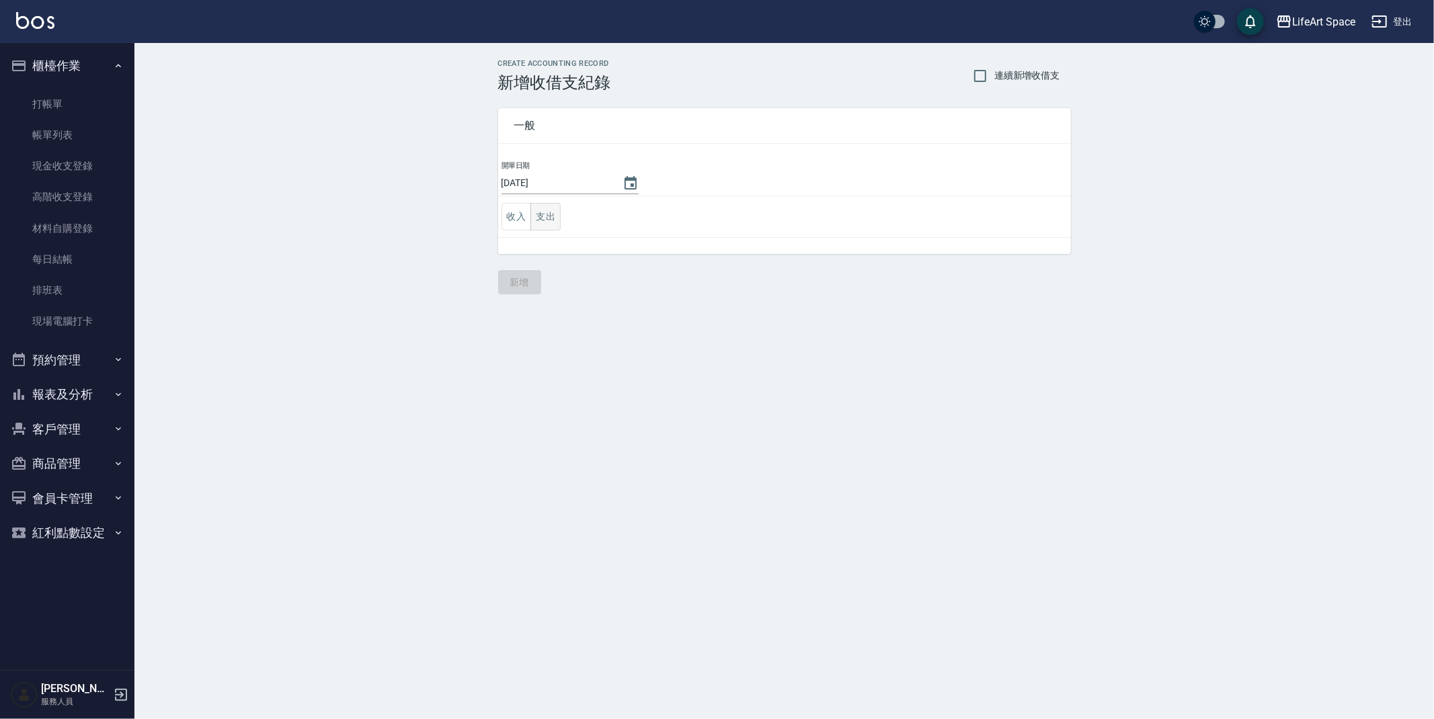
click at [558, 204] on button "支出" at bounding box center [546, 217] width 30 height 28
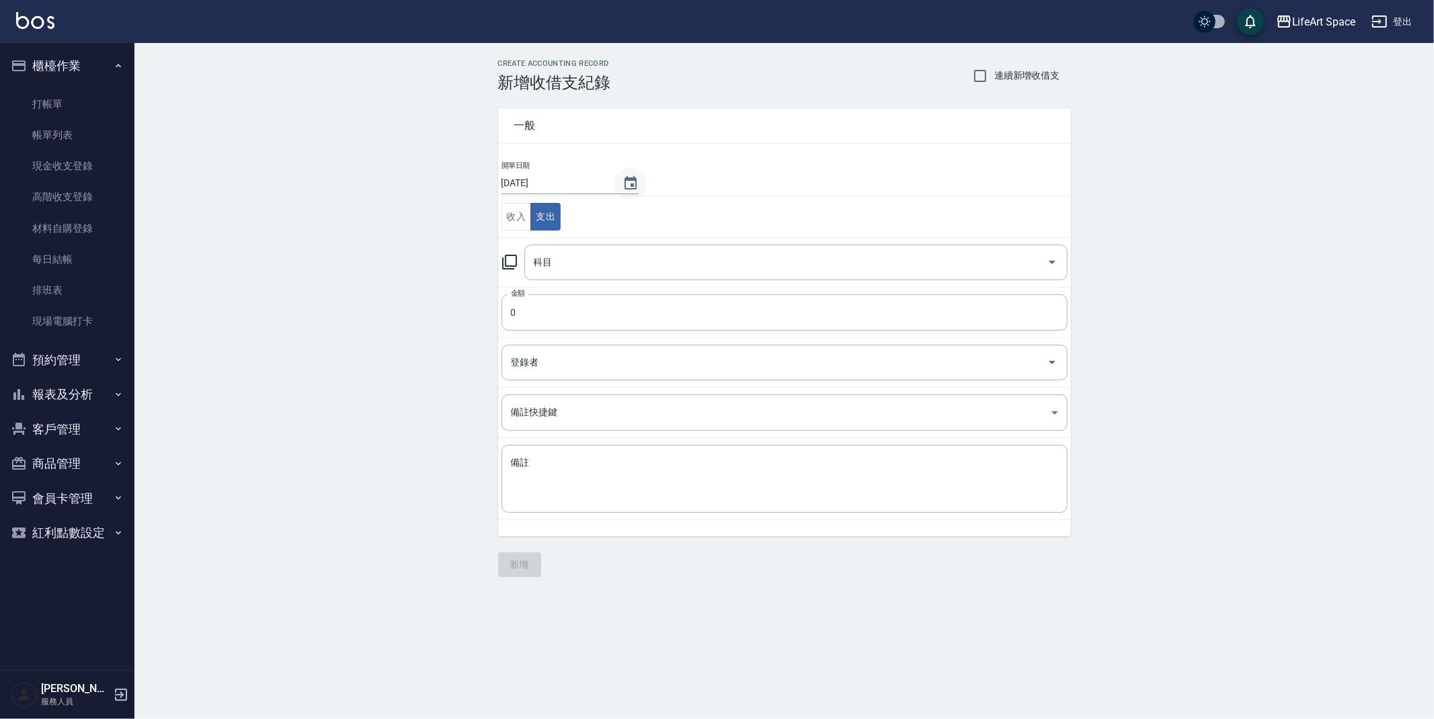
click at [625, 185] on icon "Choose date, selected date is 2025-09-06" at bounding box center [631, 182] width 12 height 13
click at [556, 274] on button "2" at bounding box center [555, 271] width 24 height 24
type input "[DATE]"
click at [541, 296] on input "0" at bounding box center [785, 313] width 566 height 36
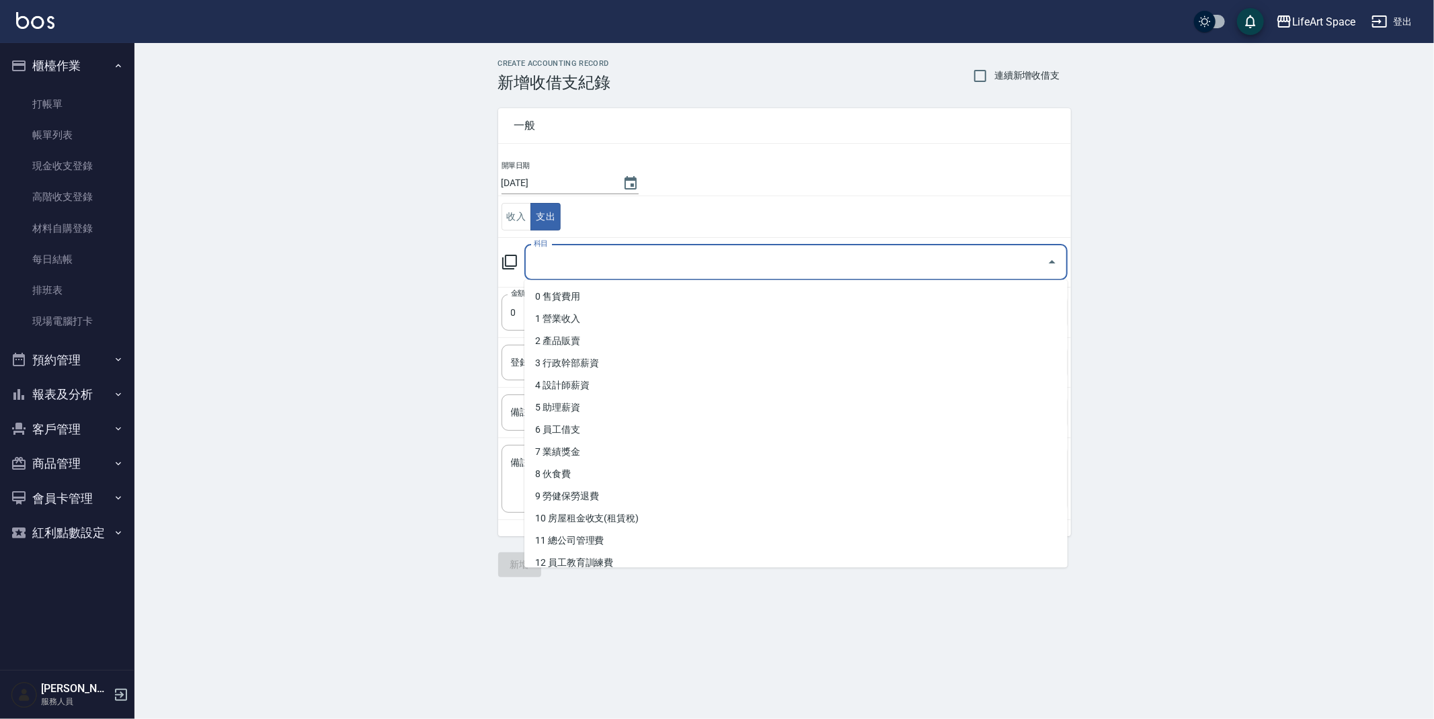
click at [547, 260] on input "科目" at bounding box center [786, 263] width 511 height 24
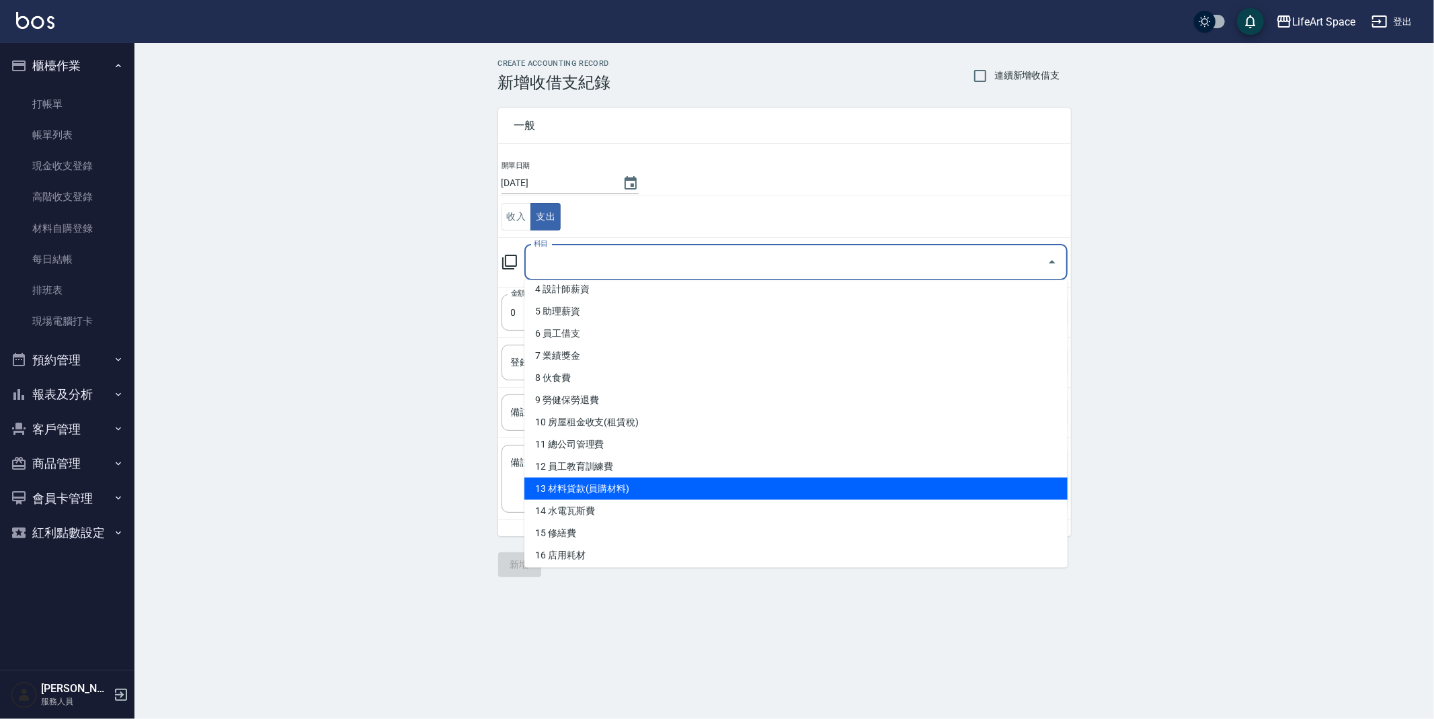
scroll to position [99, 0]
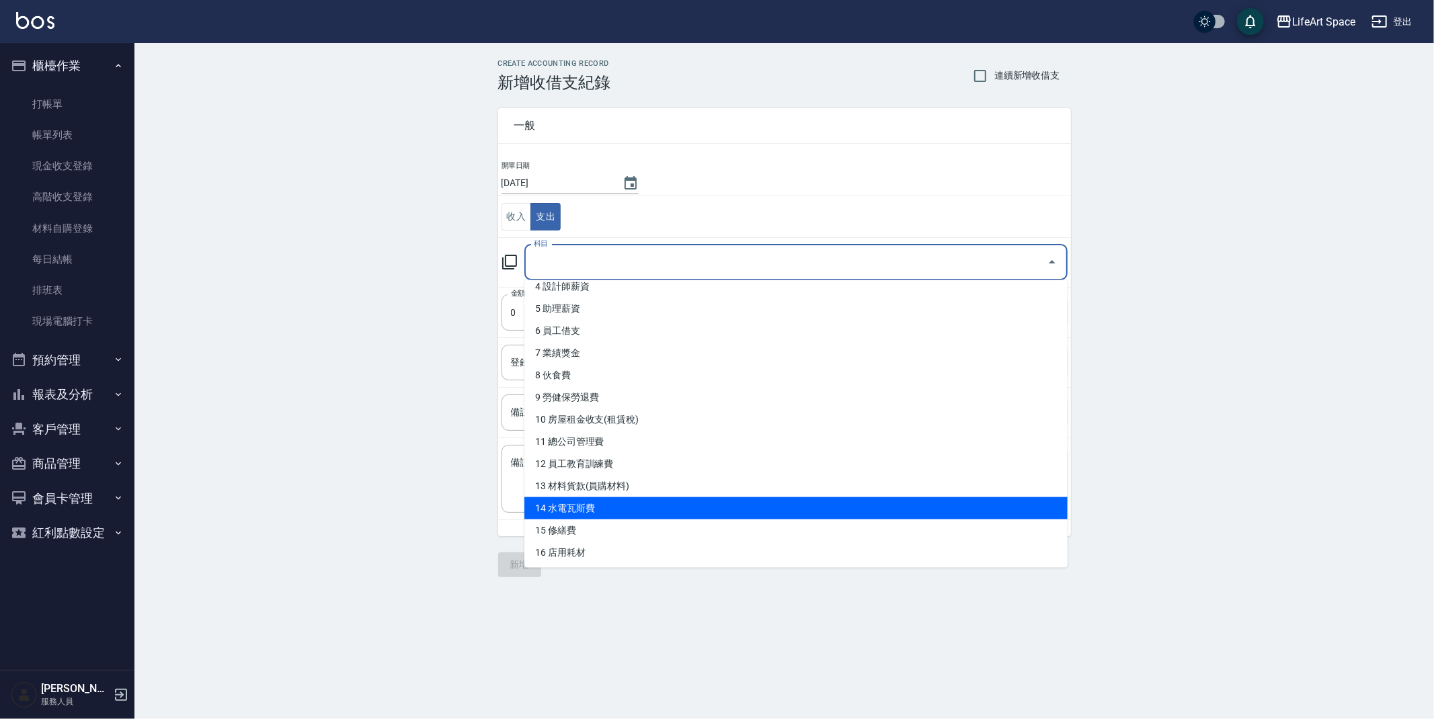
click at [602, 507] on li "14 水電瓦斯費" at bounding box center [795, 509] width 543 height 22
type input "14 水電瓦斯費"
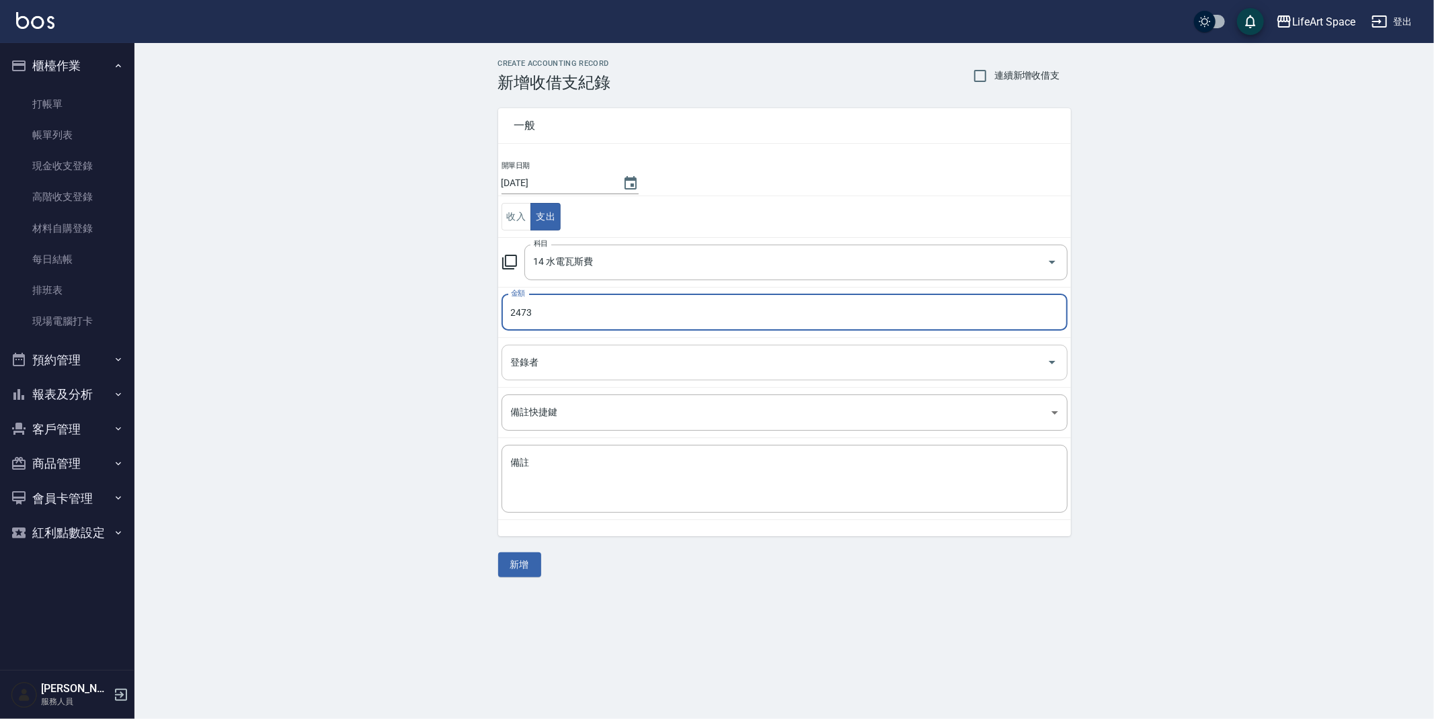
type input "2473"
click at [531, 364] on input "登錄者" at bounding box center [775, 363] width 534 height 24
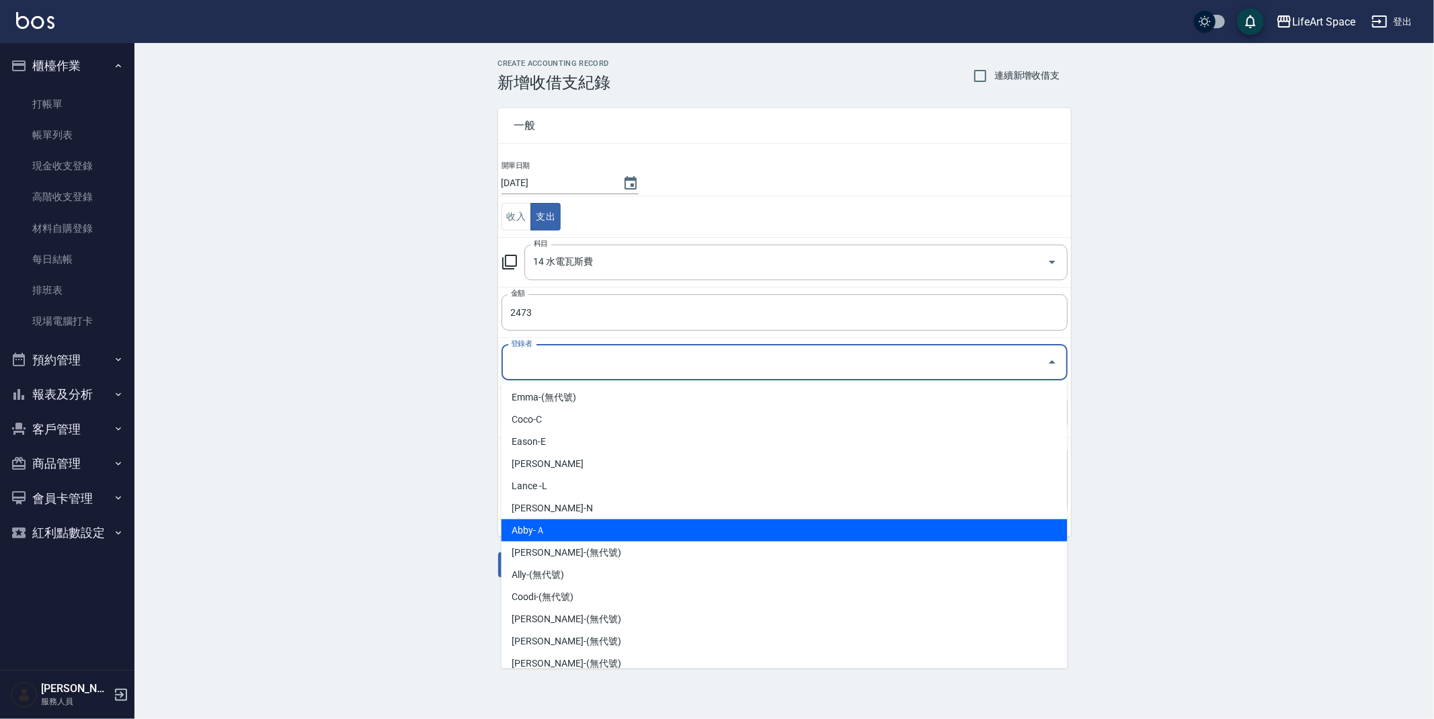
click at [530, 531] on li "Abby-Ａ" at bounding box center [785, 531] width 566 height 22
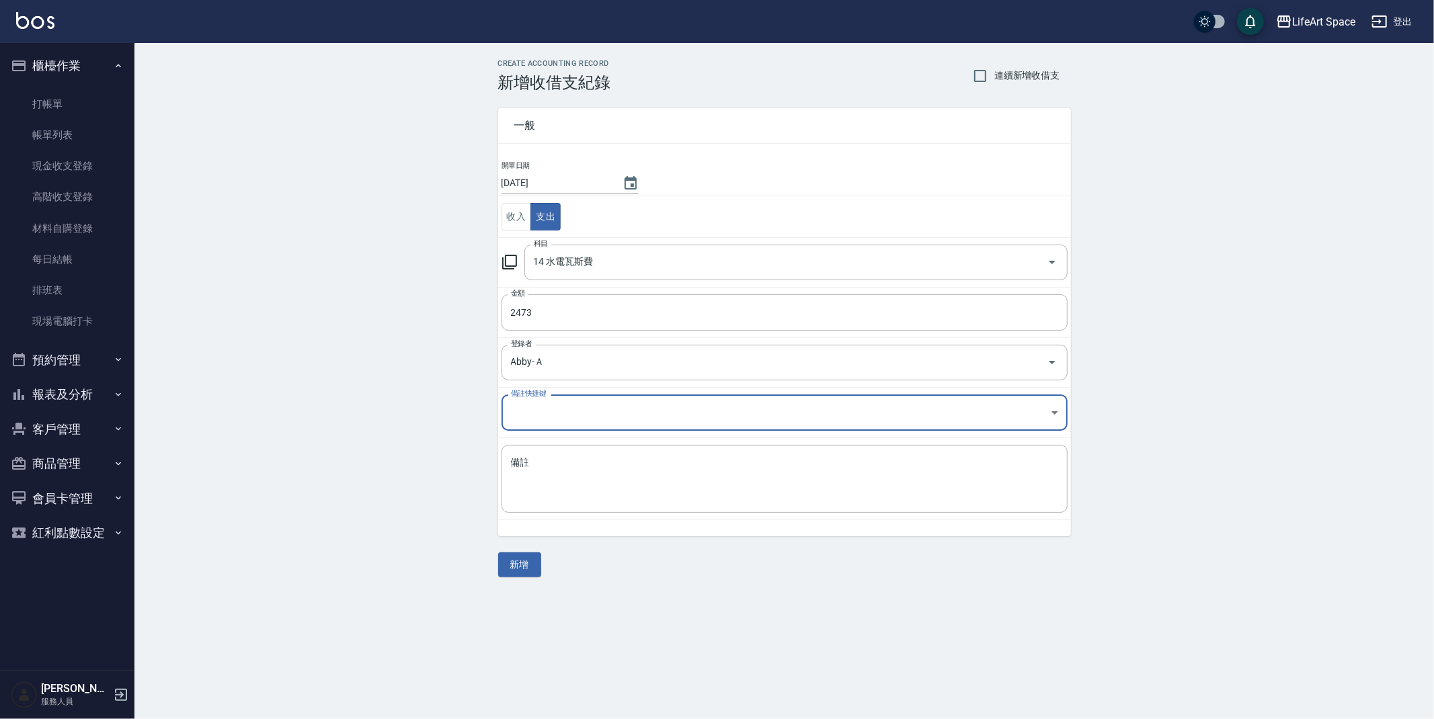
type input "Abby-Ａ"
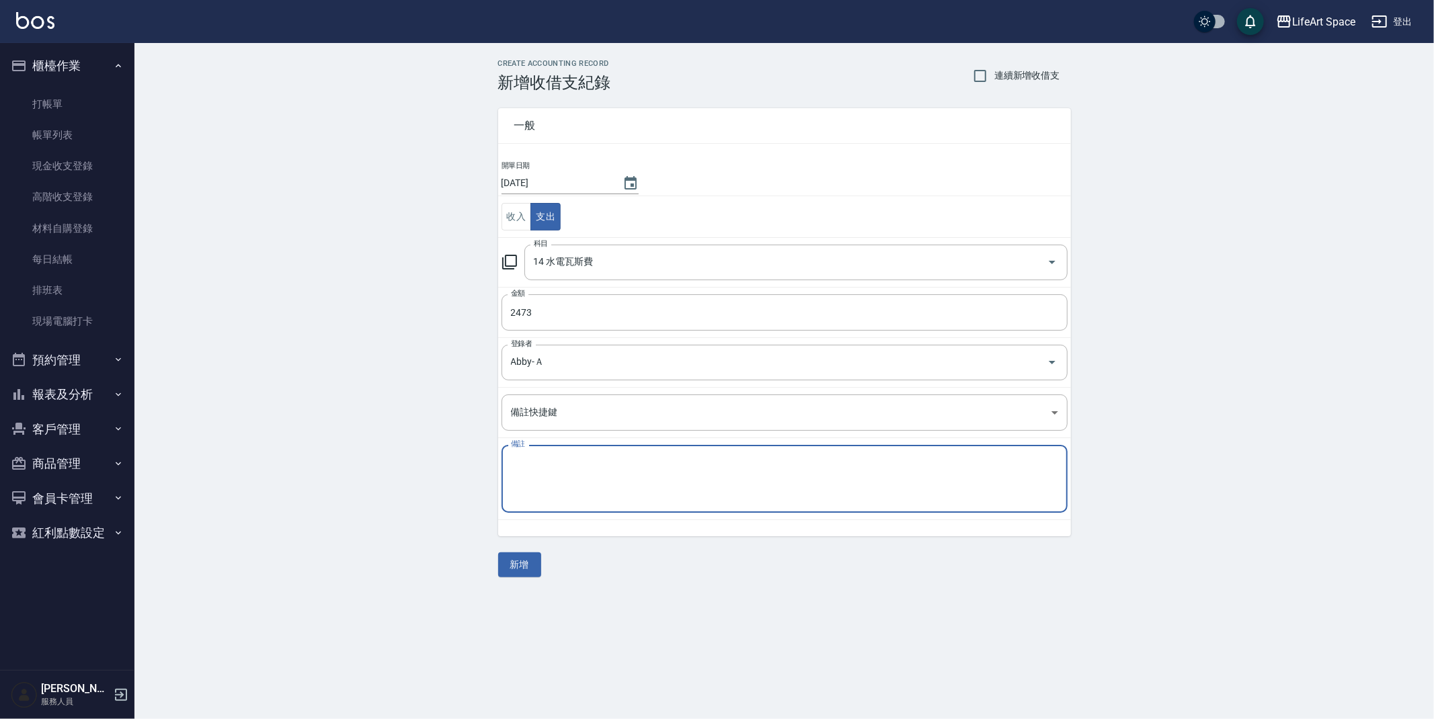
click at [559, 483] on textarea "備註" at bounding box center [784, 480] width 547 height 46
click at [615, 259] on input "14 水電瓦斯費" at bounding box center [778, 263] width 494 height 24
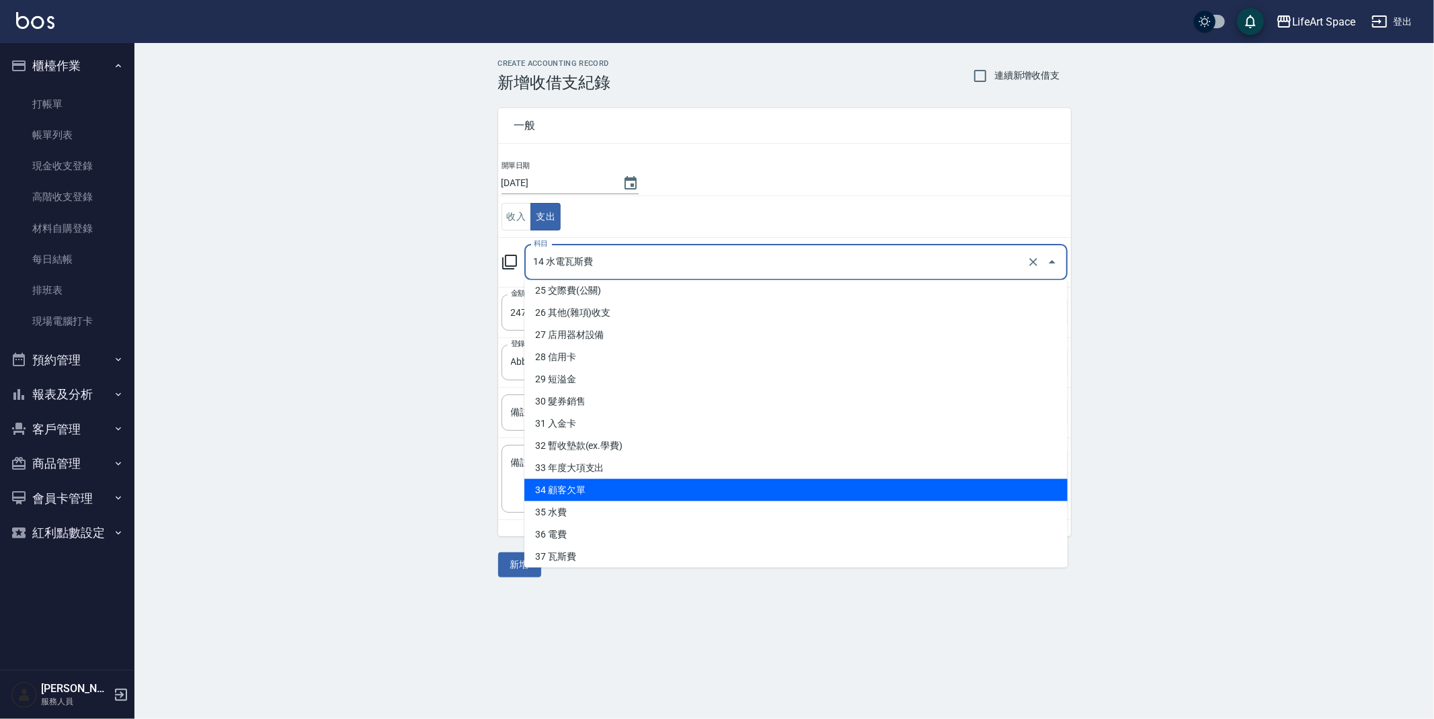
scroll to position [565, 0]
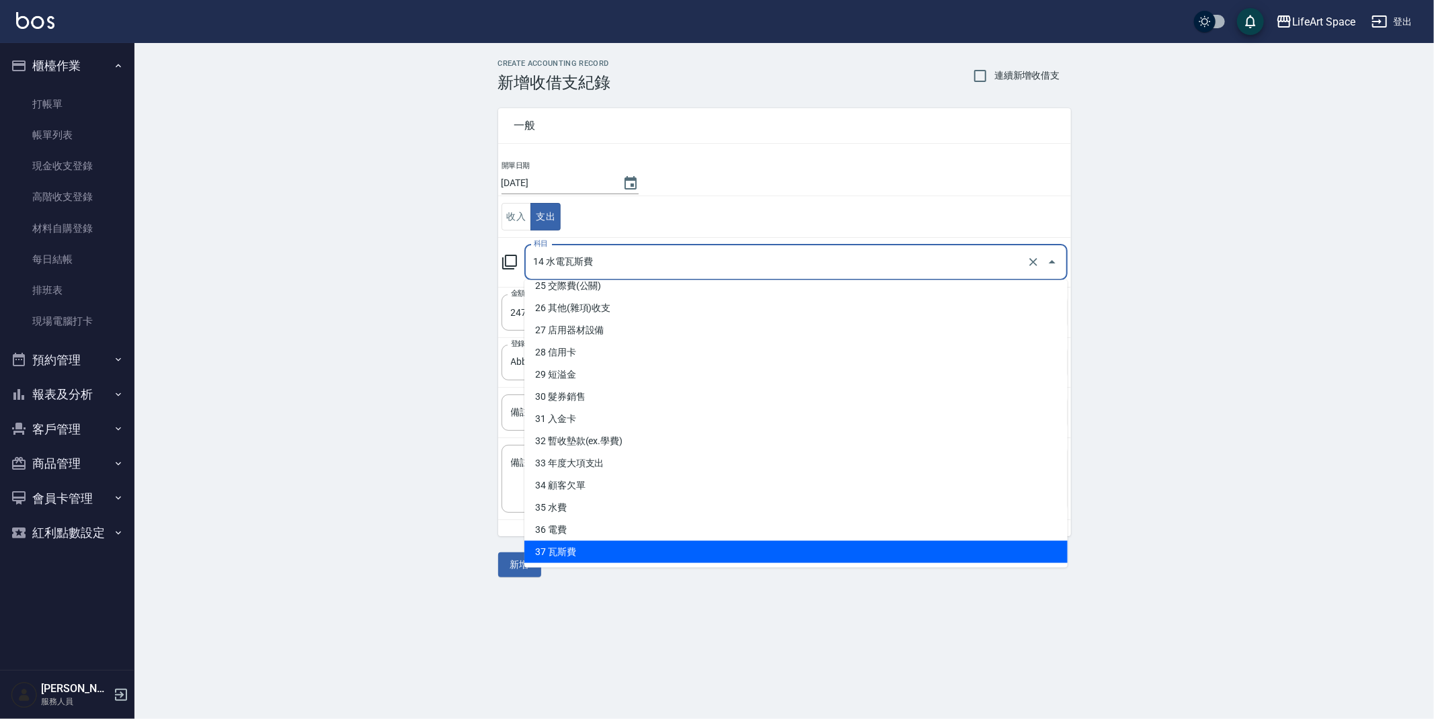
click at [552, 550] on li "37 瓦斯費" at bounding box center [795, 552] width 543 height 22
type input "37 瓦斯費"
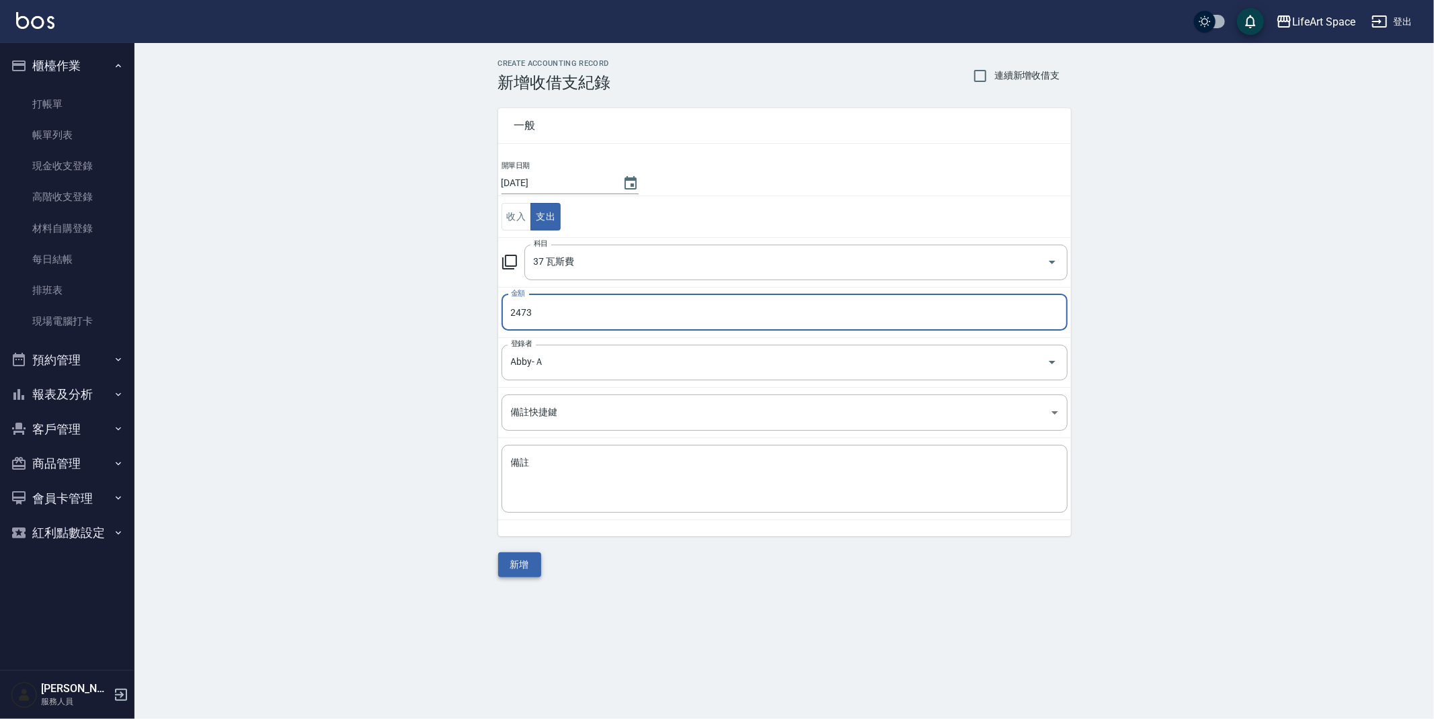
click at [520, 570] on button "新增" at bounding box center [519, 565] width 43 height 25
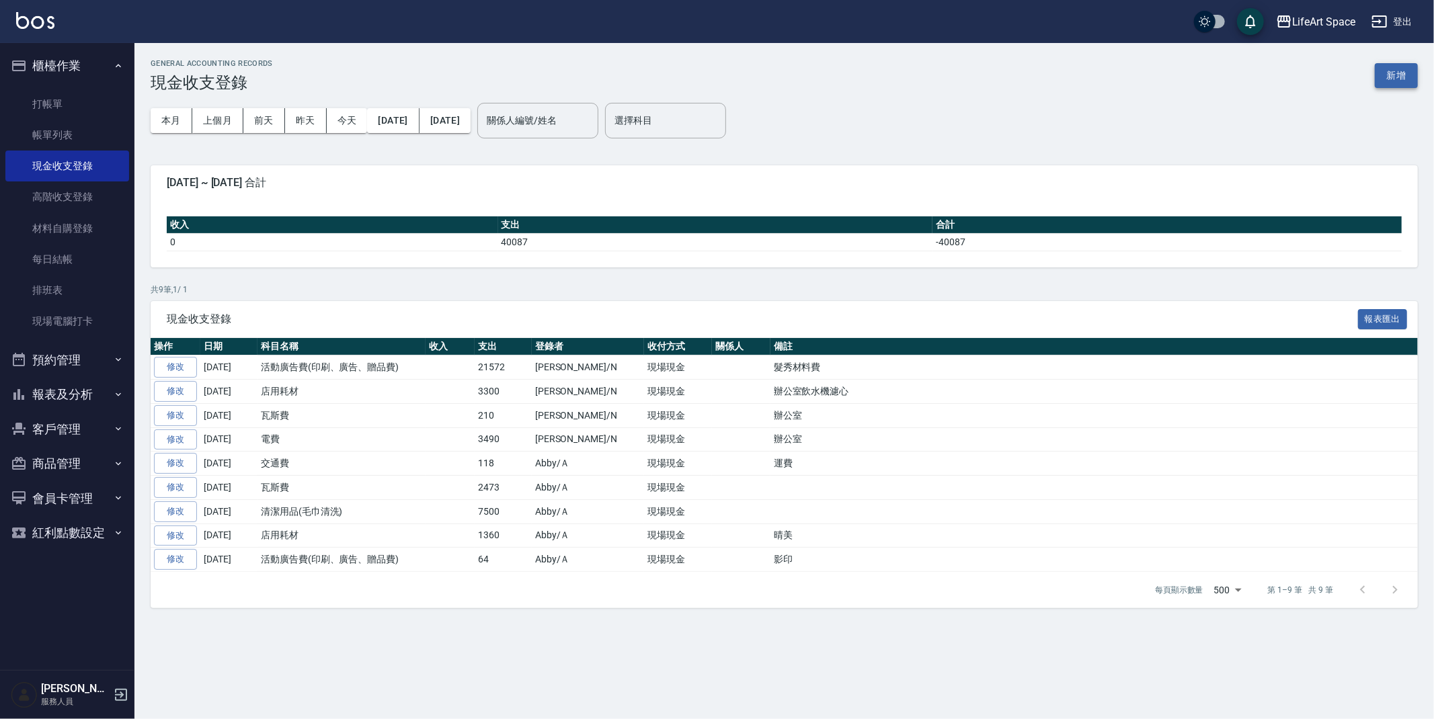
click at [1395, 75] on button "新增" at bounding box center [1396, 75] width 43 height 25
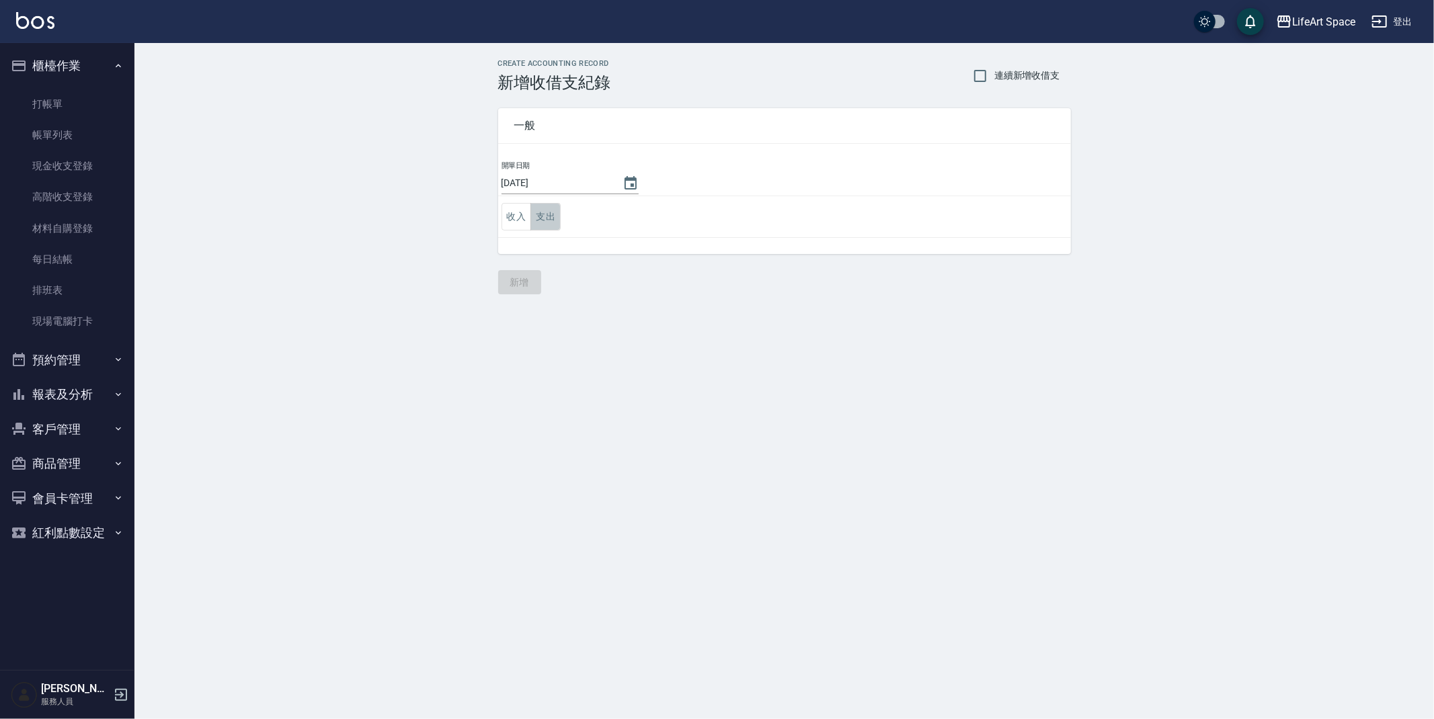
click at [561, 215] on button "支出" at bounding box center [546, 217] width 30 height 28
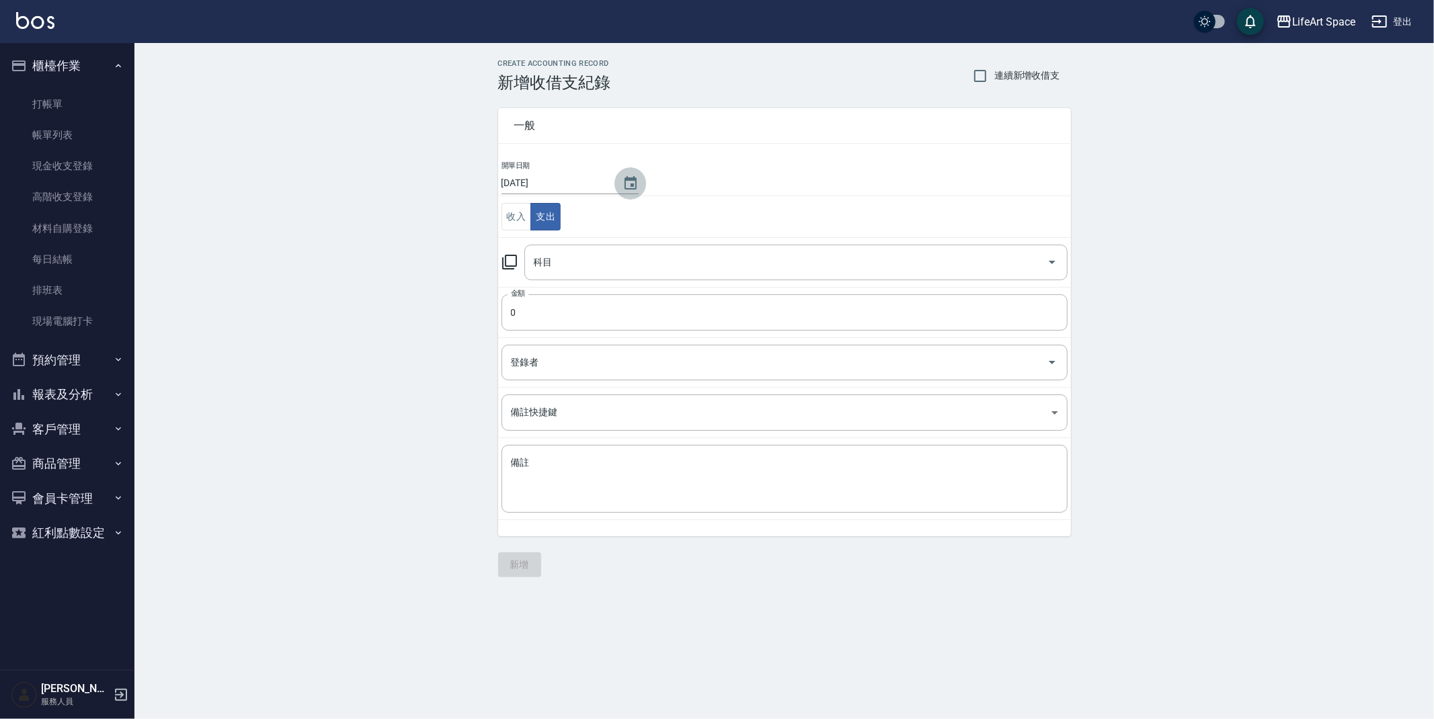
click at [623, 184] on icon "Choose date, selected date is 2025-09-06" at bounding box center [631, 183] width 16 height 16
click at [671, 180] on td "開單日期 2025/09/06" at bounding box center [784, 178] width 573 height 36
click at [87, 163] on link "現金收支登錄" at bounding box center [67, 166] width 124 height 31
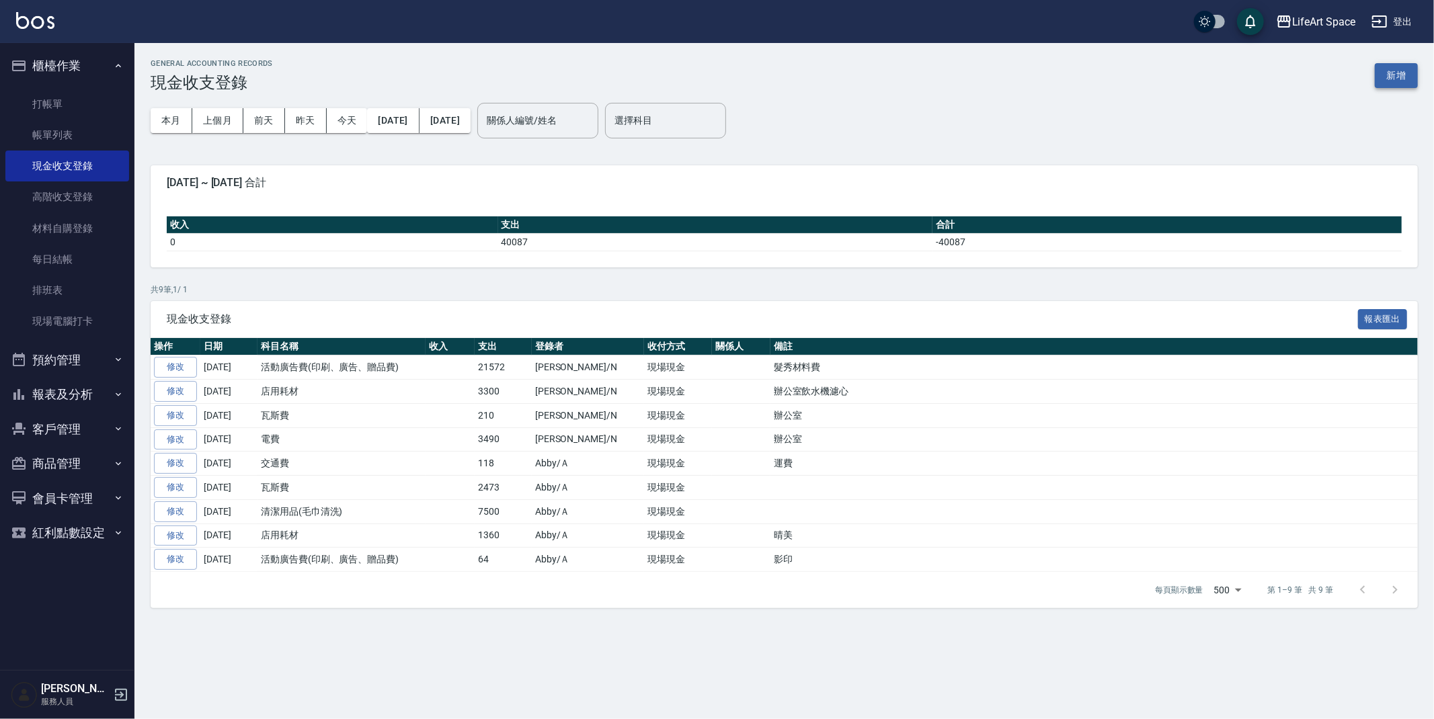
click at [1404, 81] on button "新增" at bounding box center [1396, 75] width 43 height 25
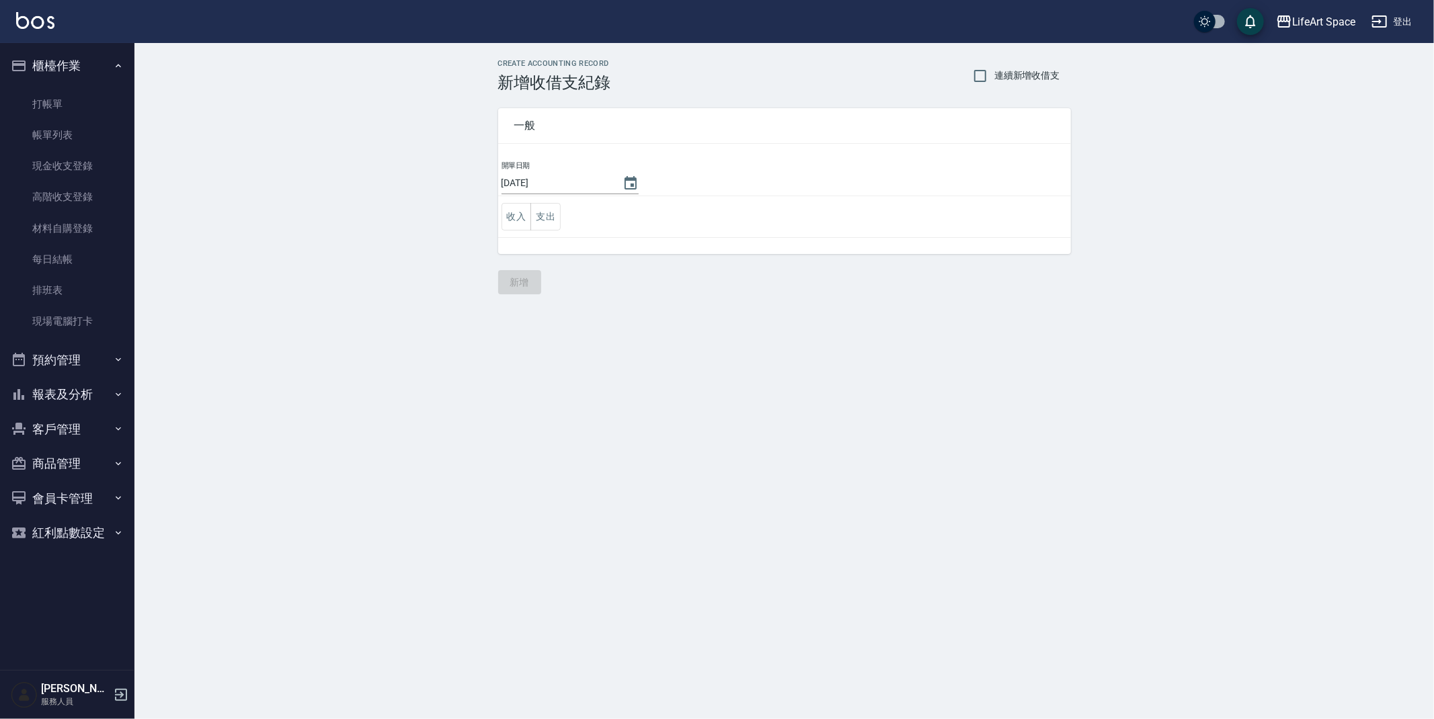
drag, startPoint x: 542, startPoint y: 206, endPoint x: 563, endPoint y: 195, distance: 23.5
click at [543, 206] on button "支出" at bounding box center [546, 217] width 30 height 28
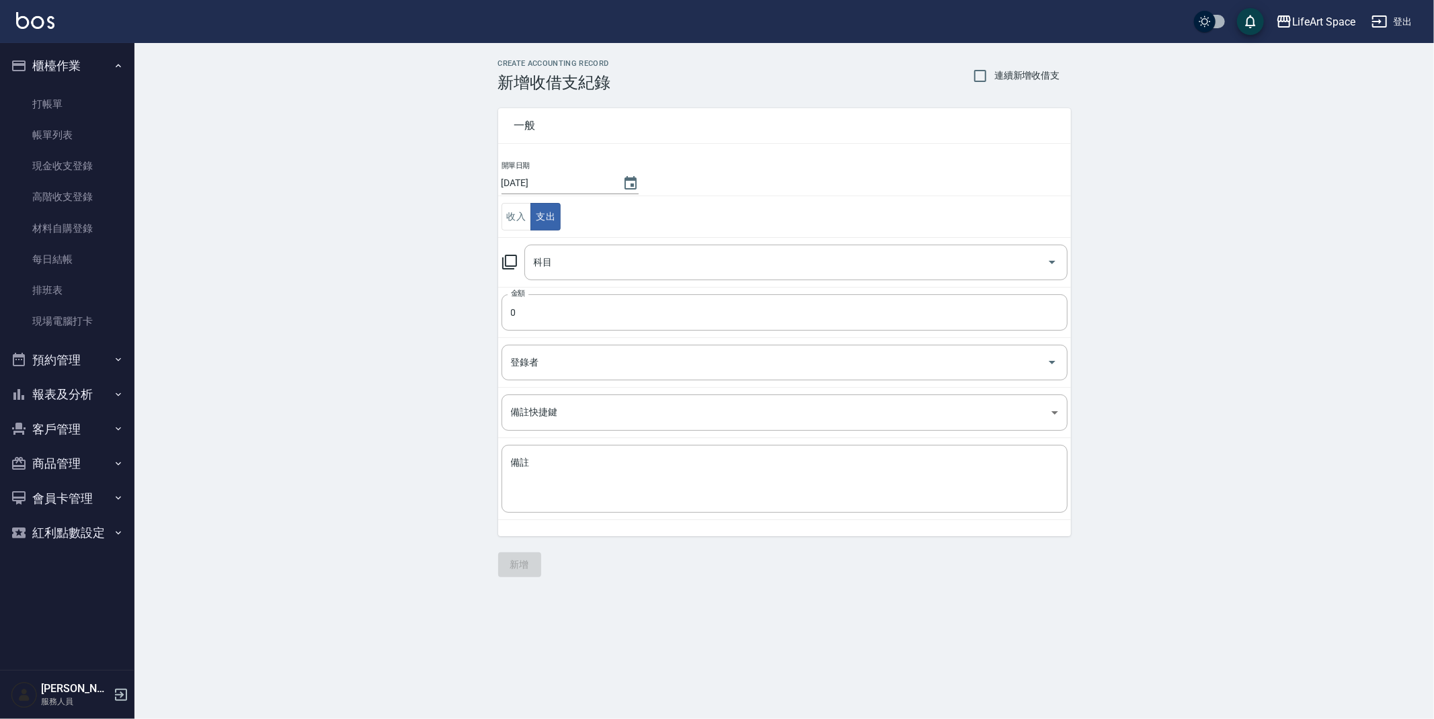
click at [637, 180] on td "開單日期 2025/09/06" at bounding box center [784, 178] width 573 height 36
click at [615, 184] on button "Choose date, selected date is 2025-09-06" at bounding box center [631, 183] width 32 height 32
click at [545, 270] on button "2" at bounding box center [555, 271] width 24 height 24
type input "[DATE]"
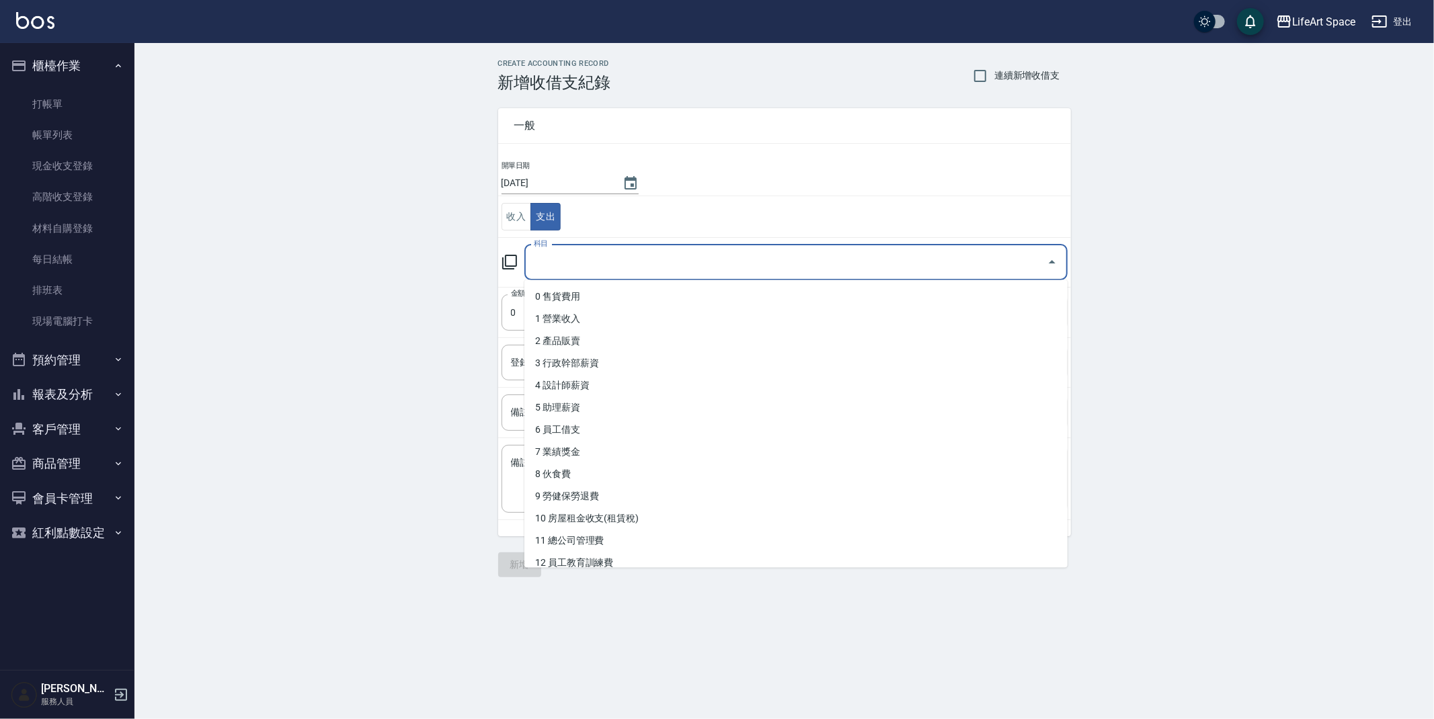
click at [557, 264] on input "科目" at bounding box center [786, 263] width 511 height 24
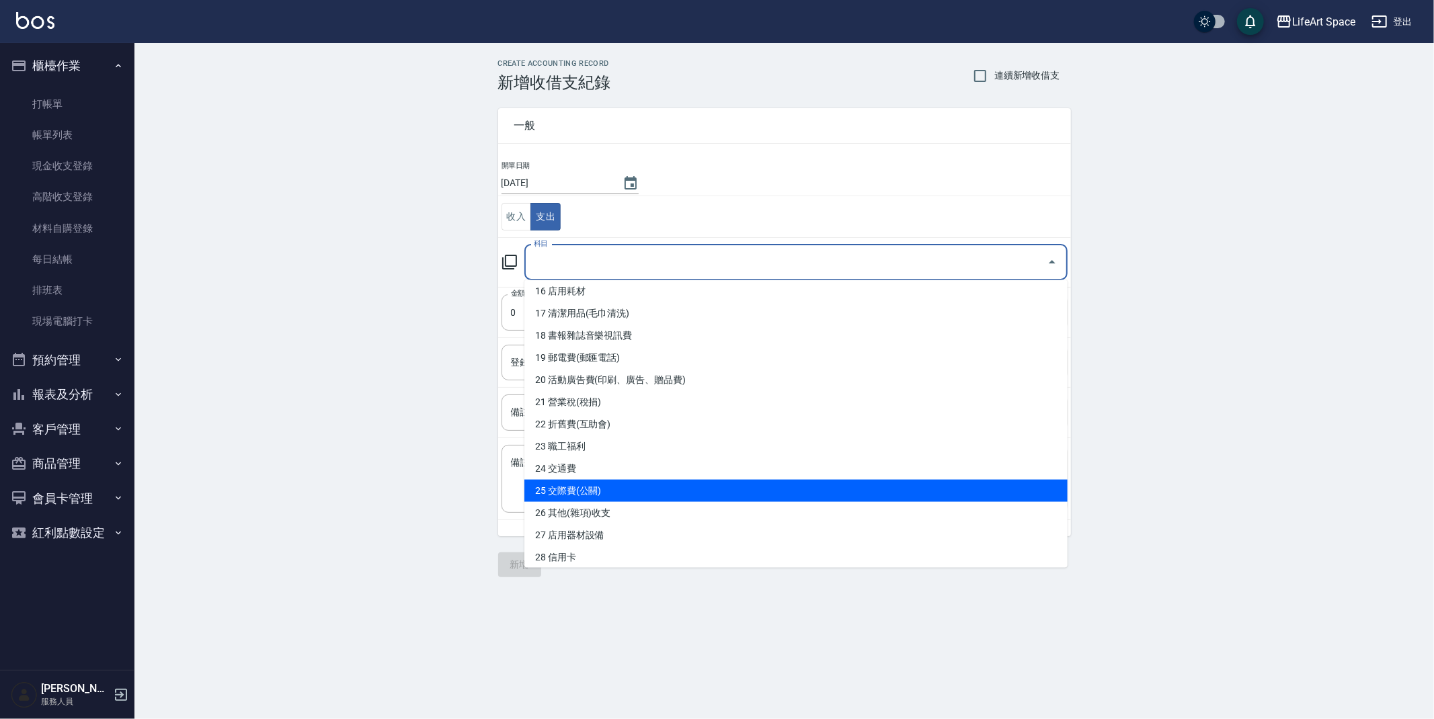
scroll to position [387, 0]
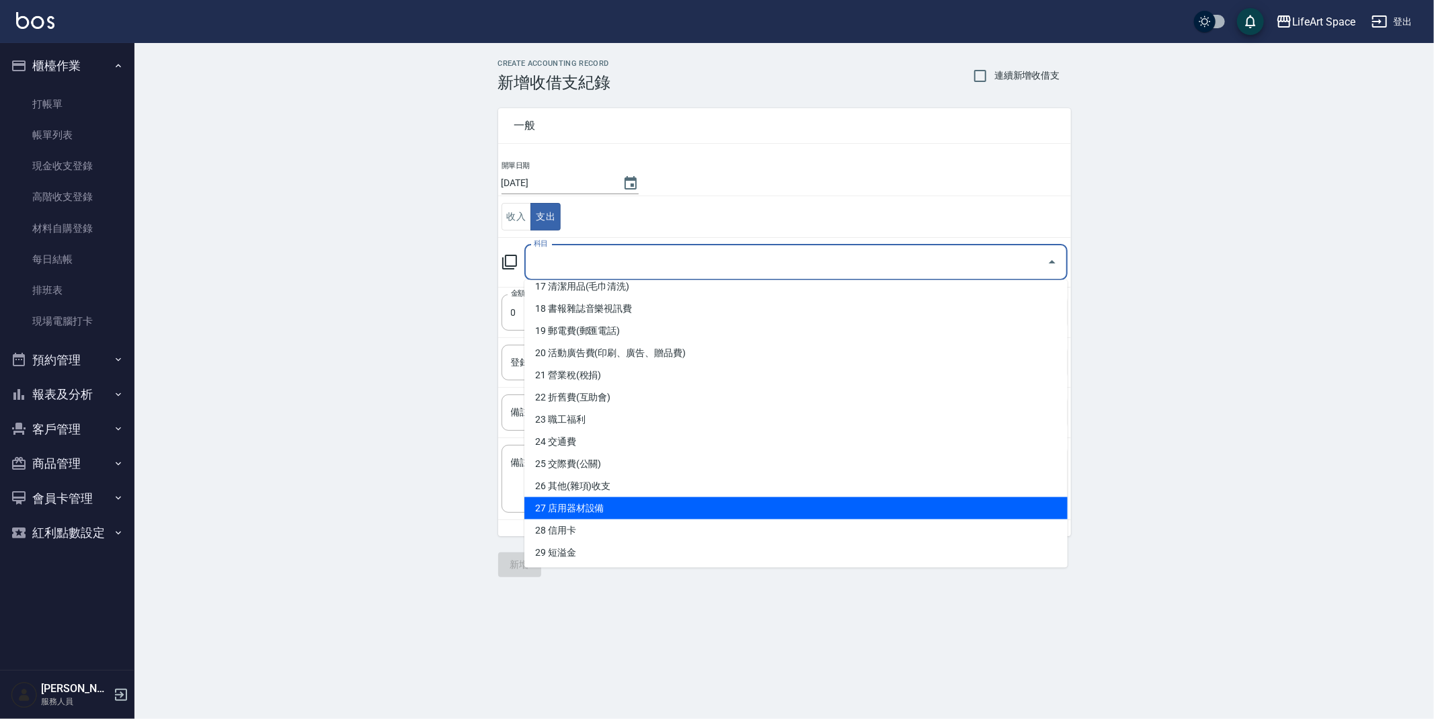
click at [598, 506] on li "27 店用器材設備" at bounding box center [795, 509] width 543 height 22
type input "27 店用器材設備"
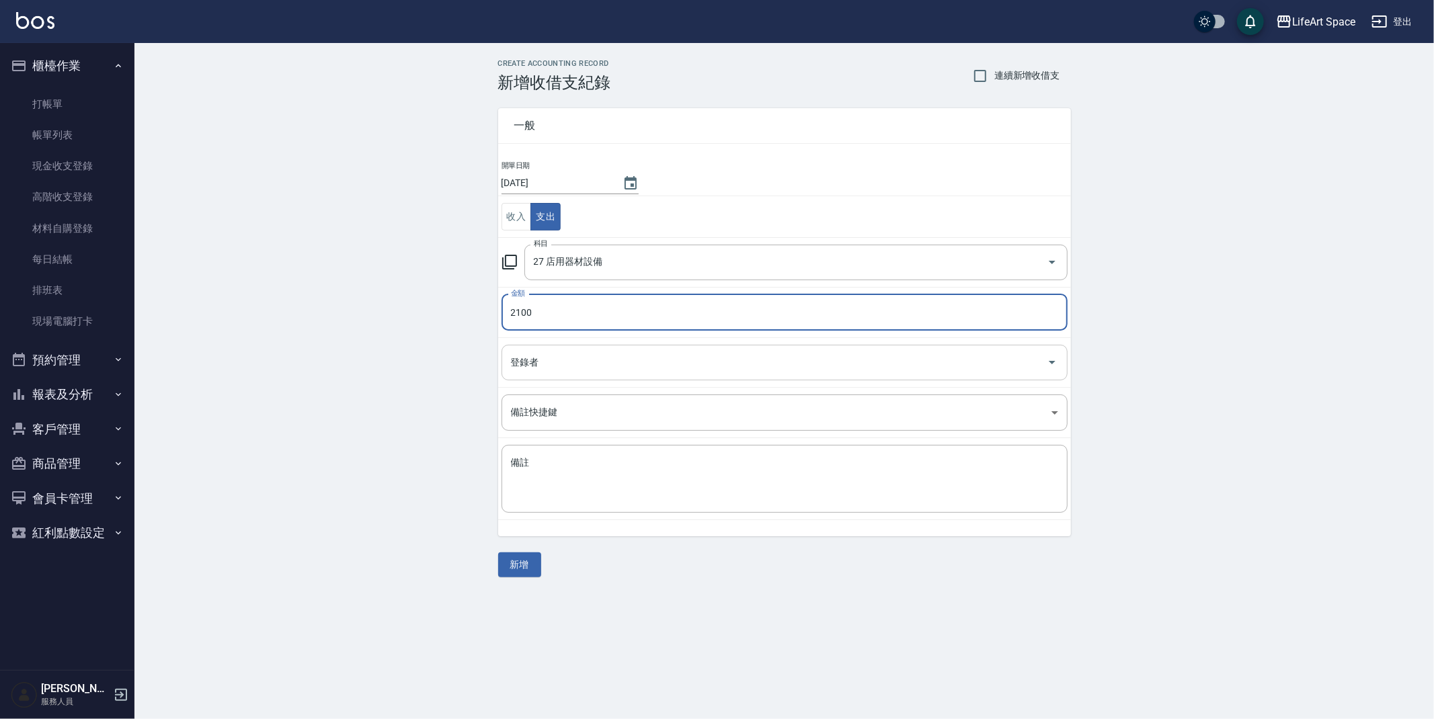
type input "2100"
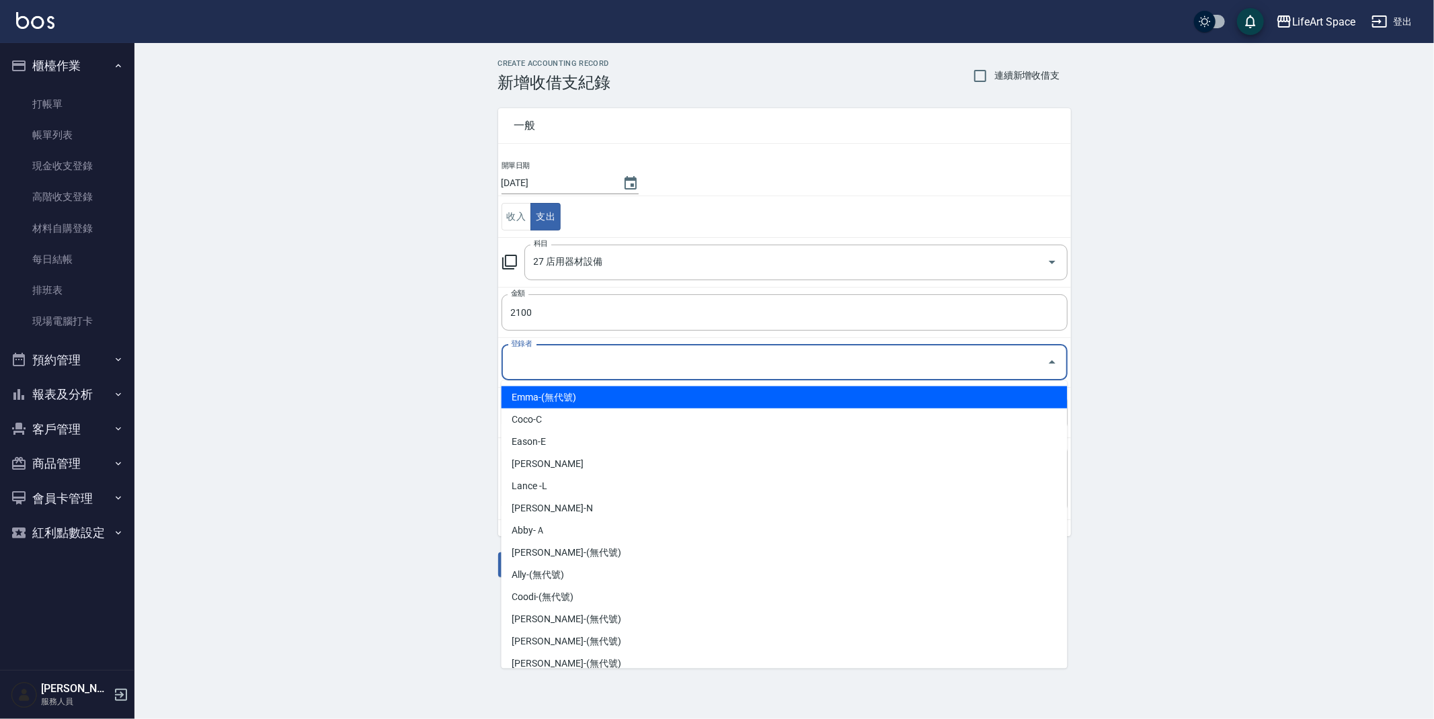
click at [543, 368] on input "登錄者" at bounding box center [775, 363] width 534 height 24
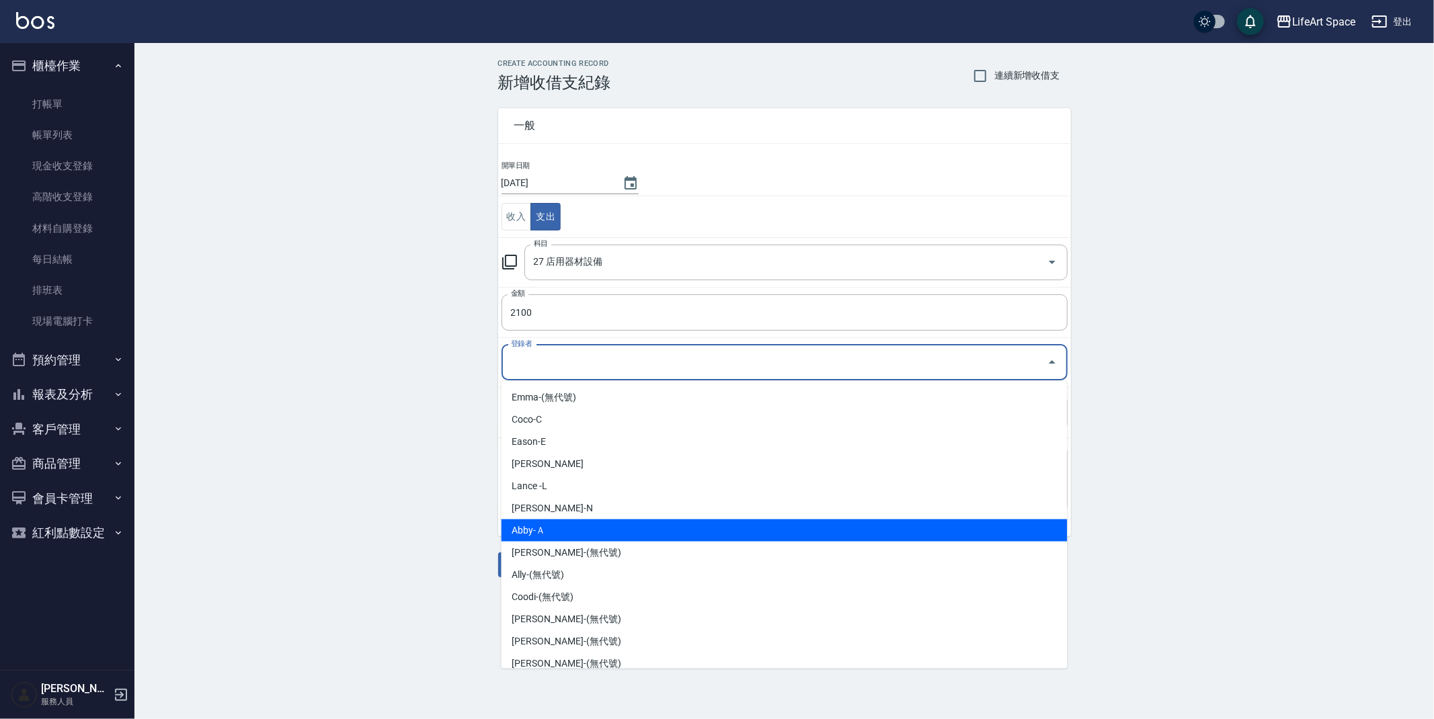
click at [557, 529] on li "Abby-Ａ" at bounding box center [785, 531] width 566 height 22
type input "Abby-Ａ"
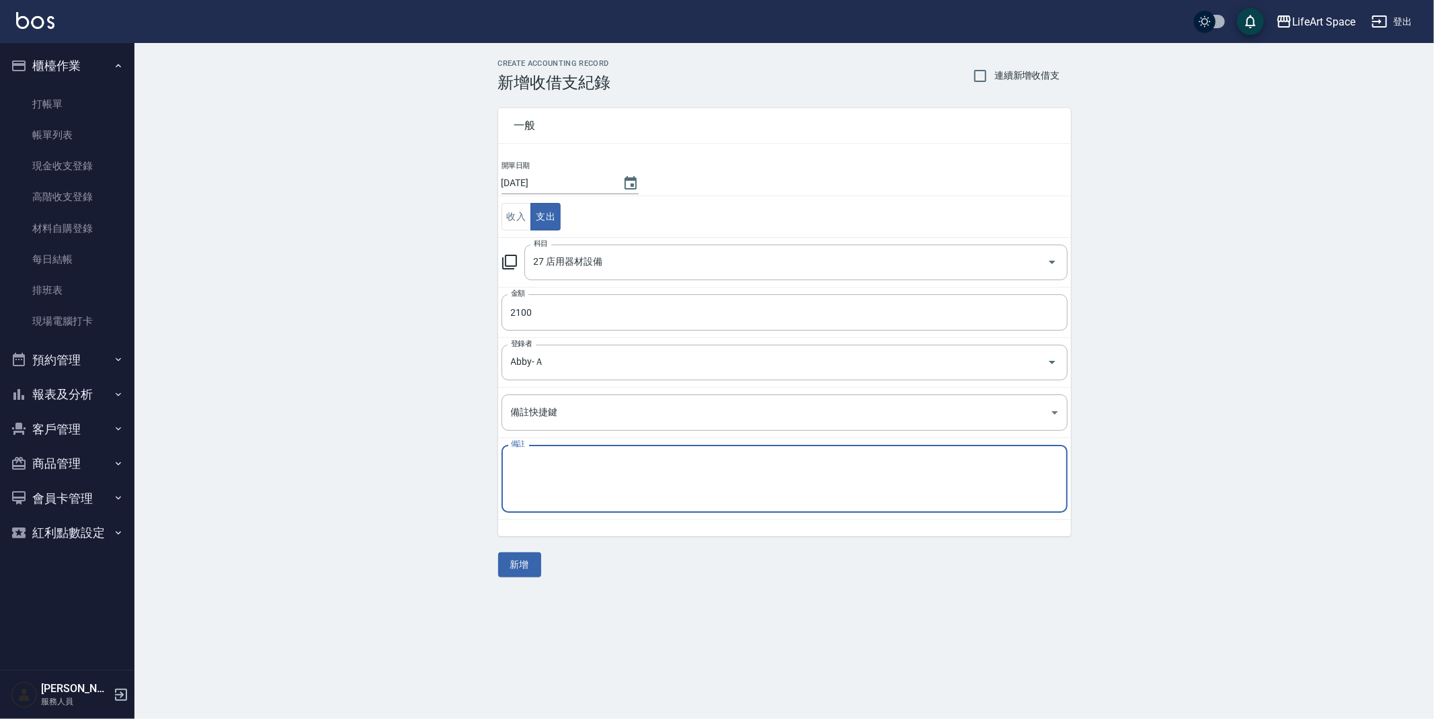
click at [561, 477] on textarea "備註" at bounding box center [784, 480] width 547 height 46
type textarea "b"
type textarea "咖啡機"
click at [532, 570] on button "新增" at bounding box center [519, 565] width 43 height 25
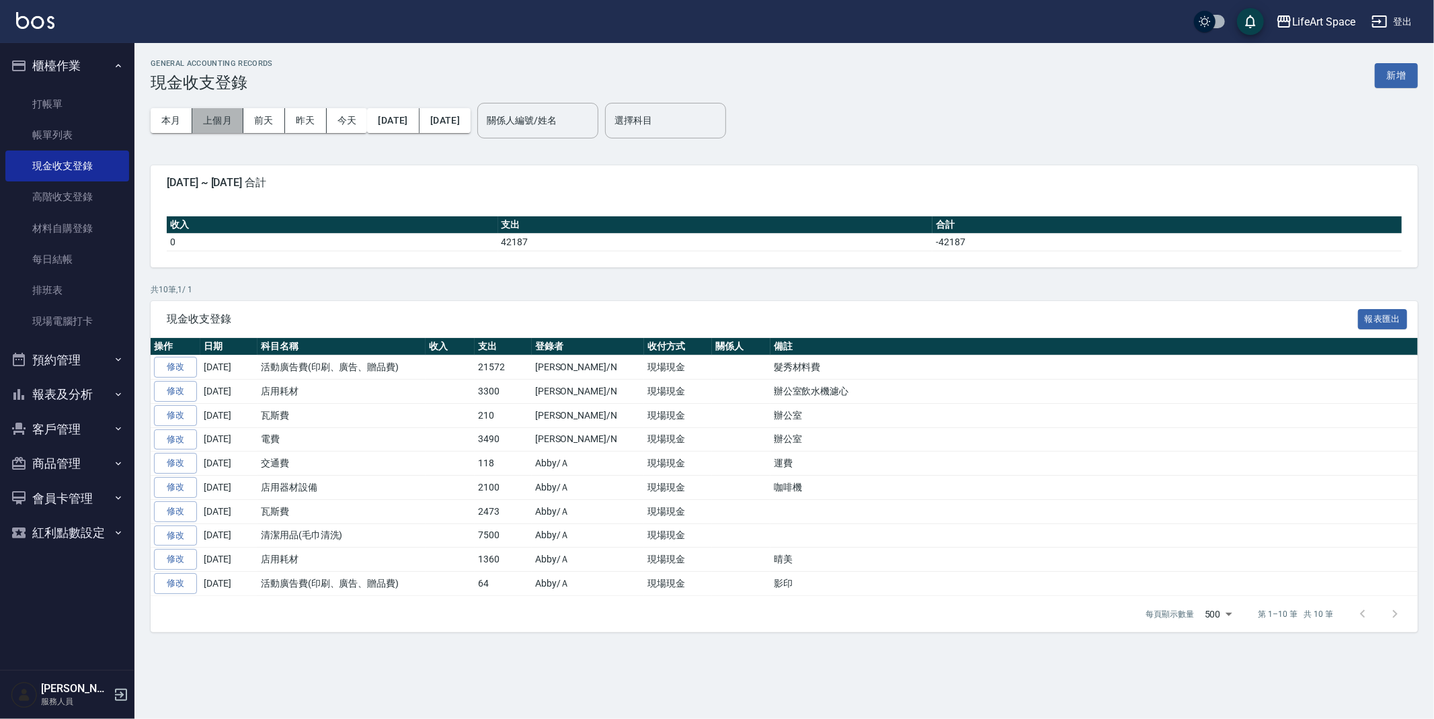
click at [234, 129] on button "上個月" at bounding box center [217, 120] width 51 height 25
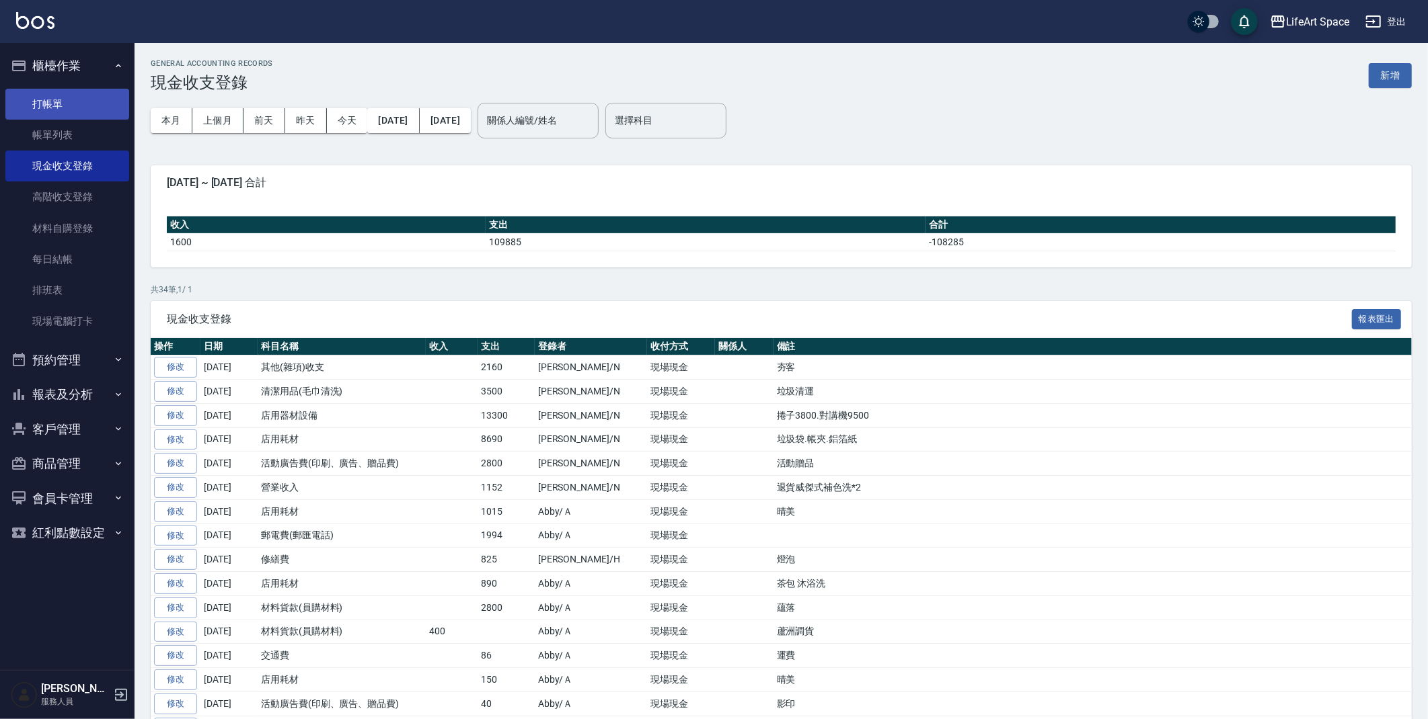
click at [93, 116] on link "打帳單" at bounding box center [67, 104] width 124 height 31
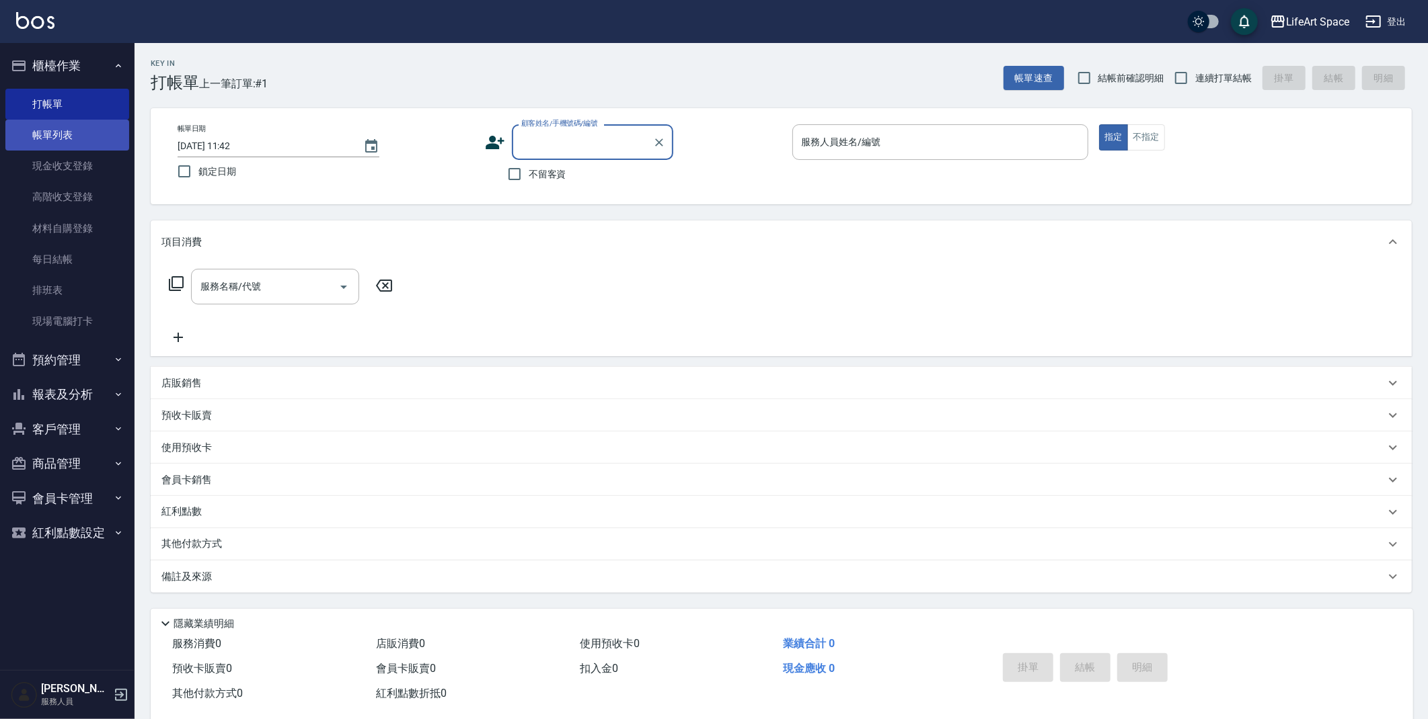
click at [66, 135] on link "帳單列表" at bounding box center [67, 135] width 124 height 31
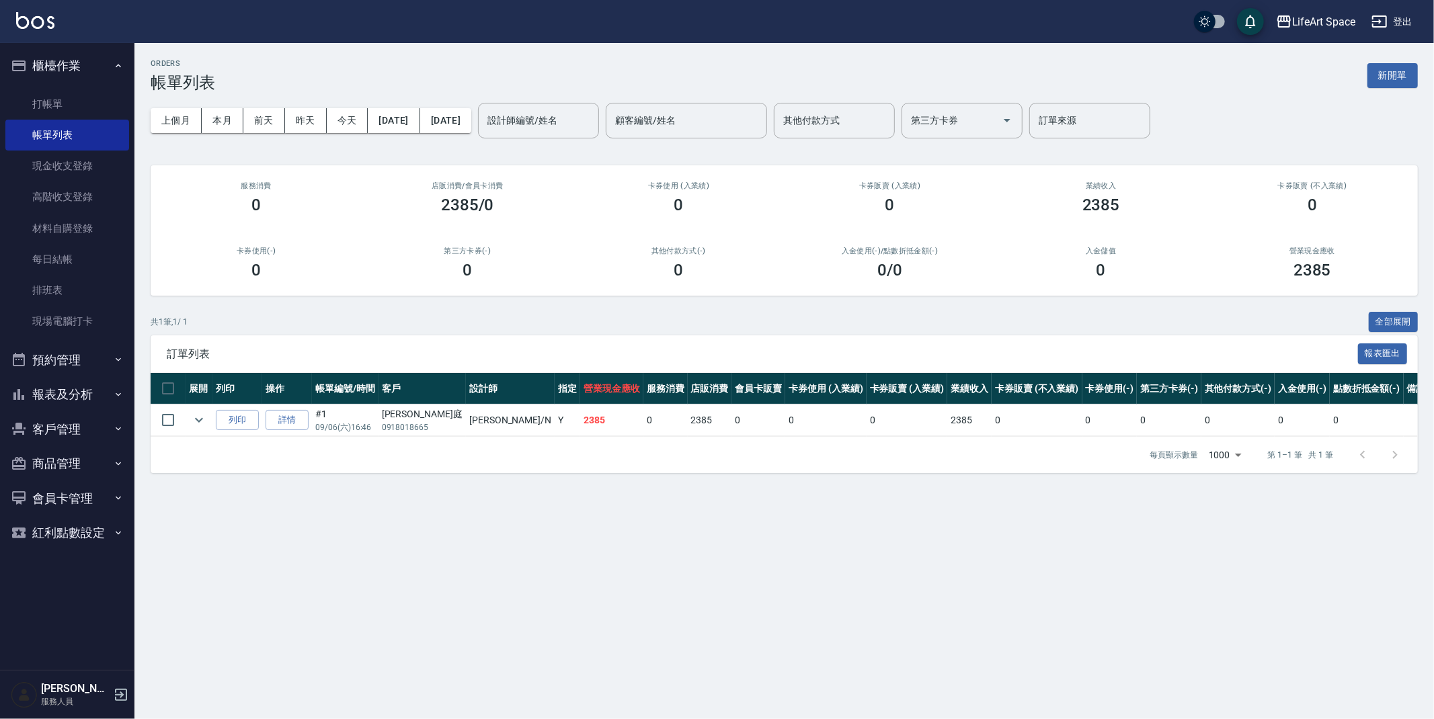
click at [545, 124] on input "設計師編號/姓名" at bounding box center [538, 121] width 109 height 24
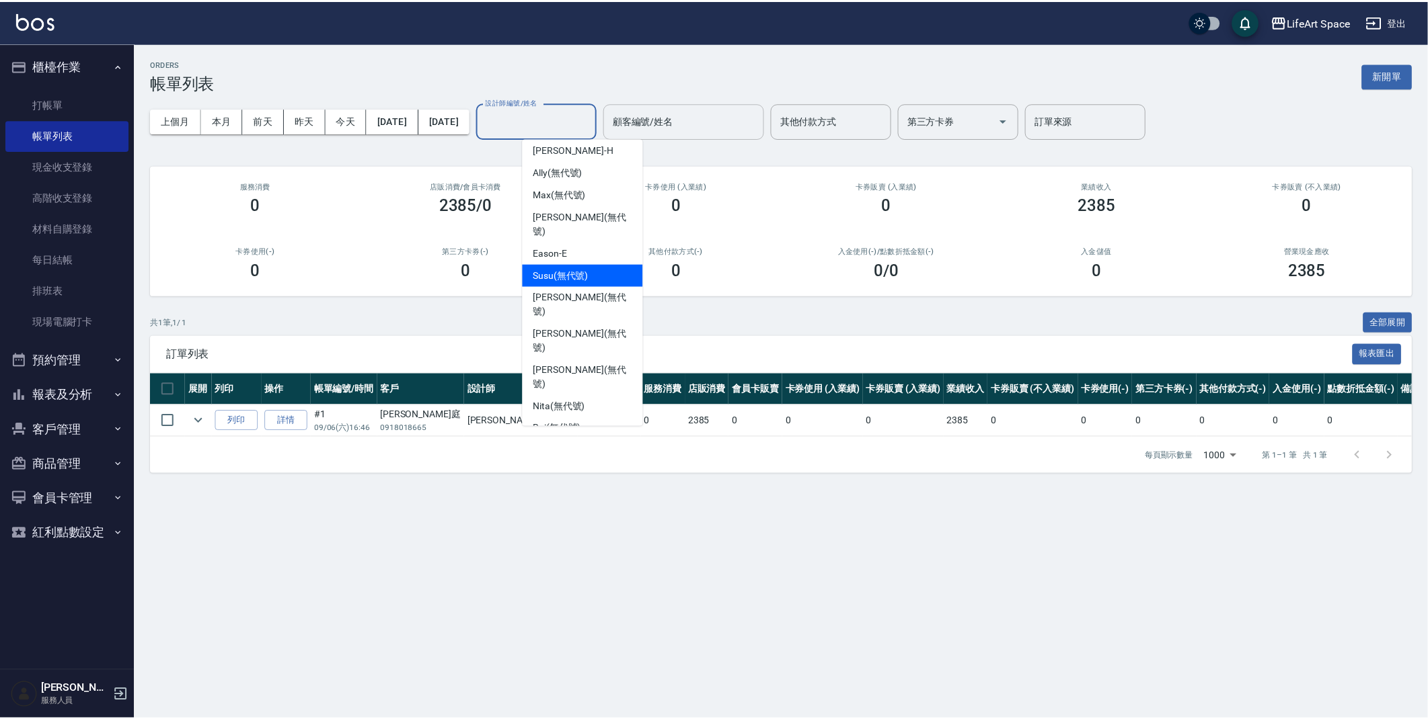
scroll to position [28, 0]
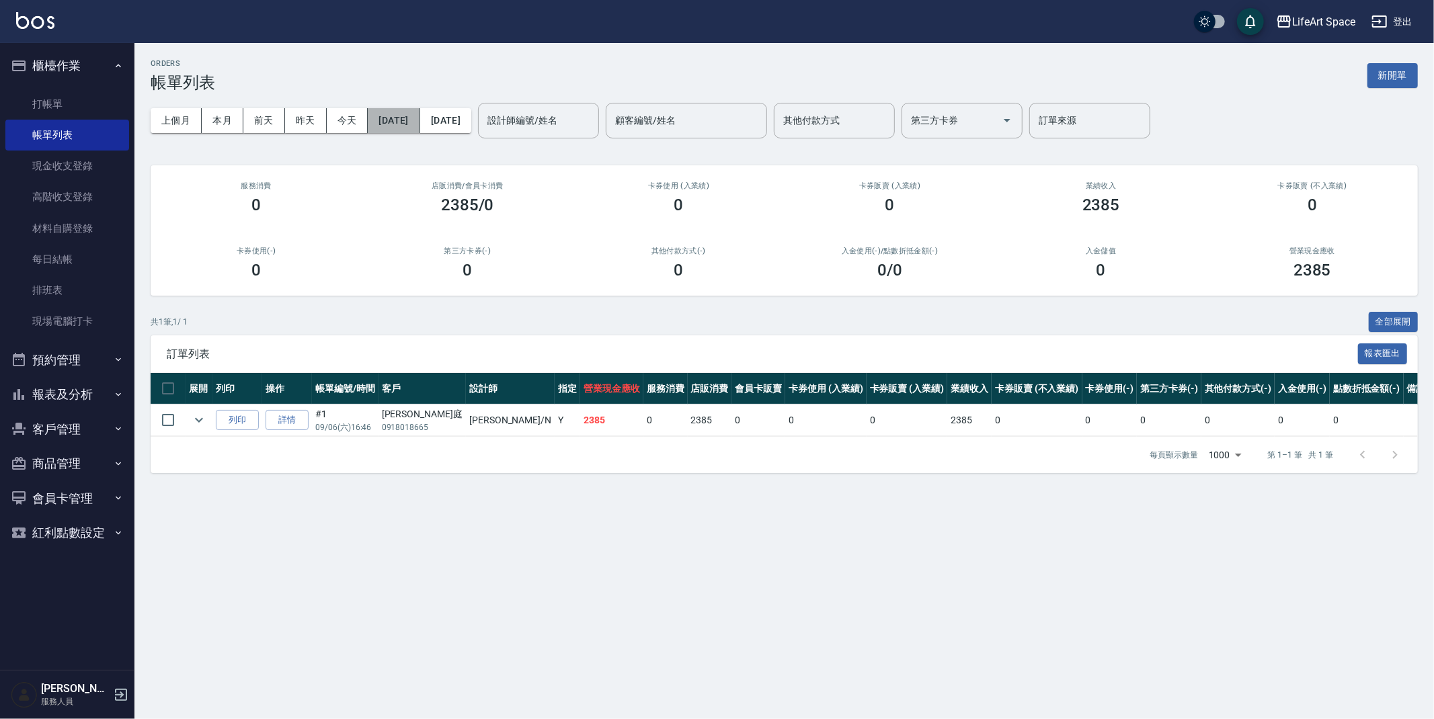
click at [403, 115] on button "[DATE]" at bounding box center [394, 120] width 52 height 25
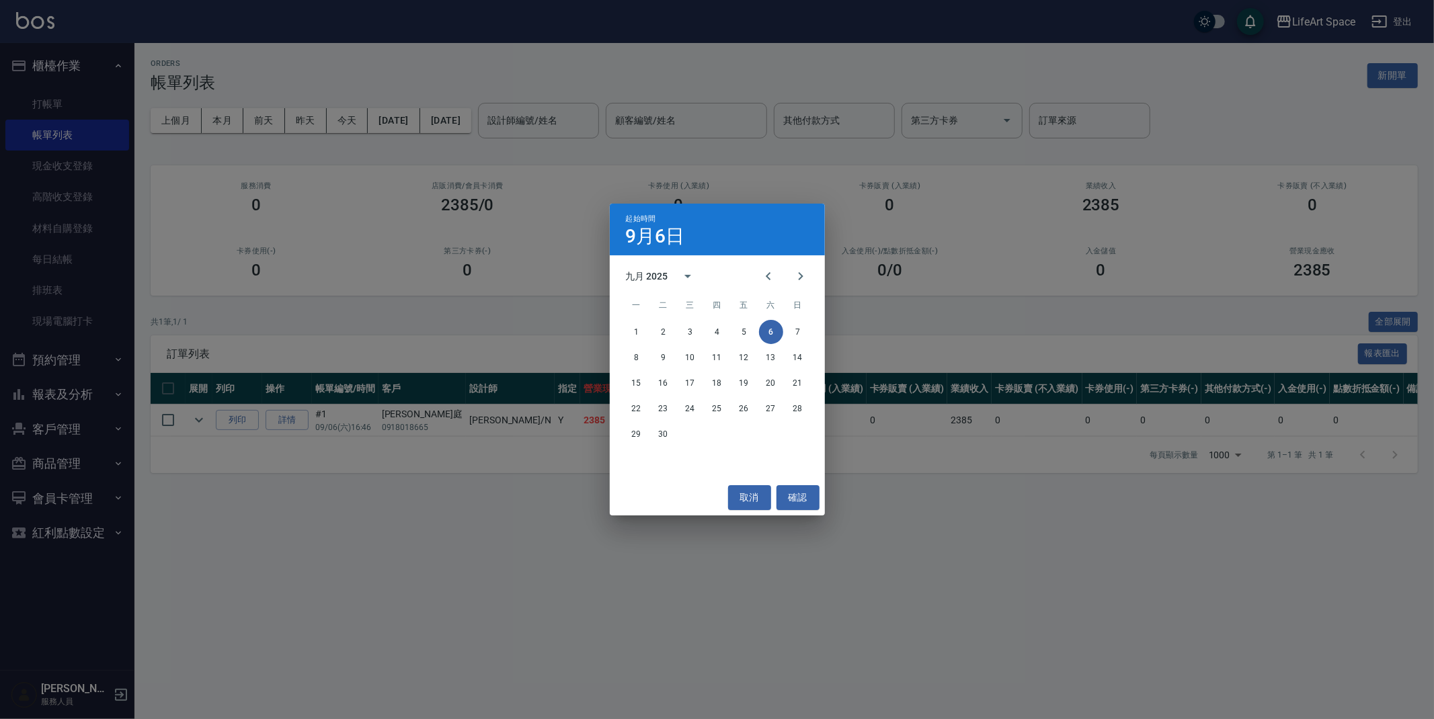
click at [677, 330] on div "1 2 3 4 5 6 7" at bounding box center [717, 332] width 215 height 24
click at [670, 332] on button "2" at bounding box center [664, 332] width 24 height 24
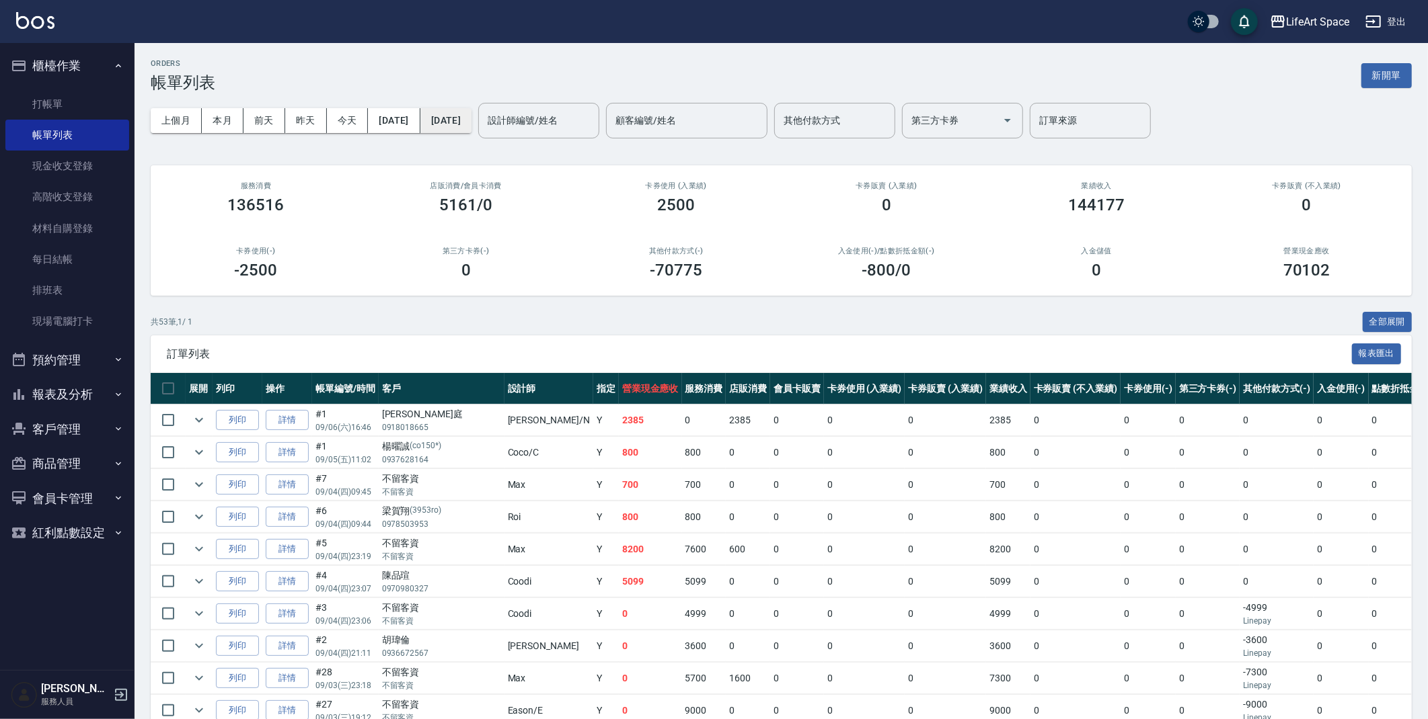
click at [471, 115] on button "[DATE]" at bounding box center [445, 120] width 51 height 25
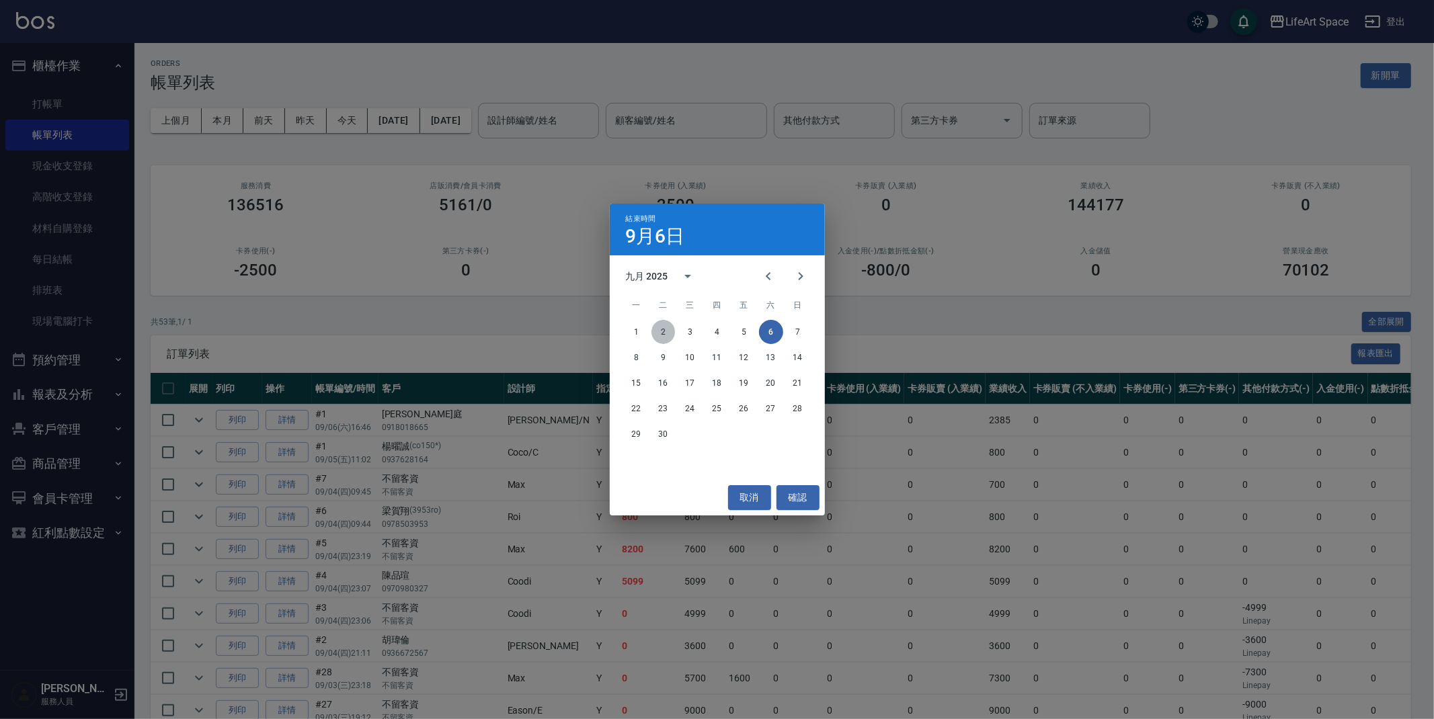
click at [659, 329] on button "2" at bounding box center [664, 332] width 24 height 24
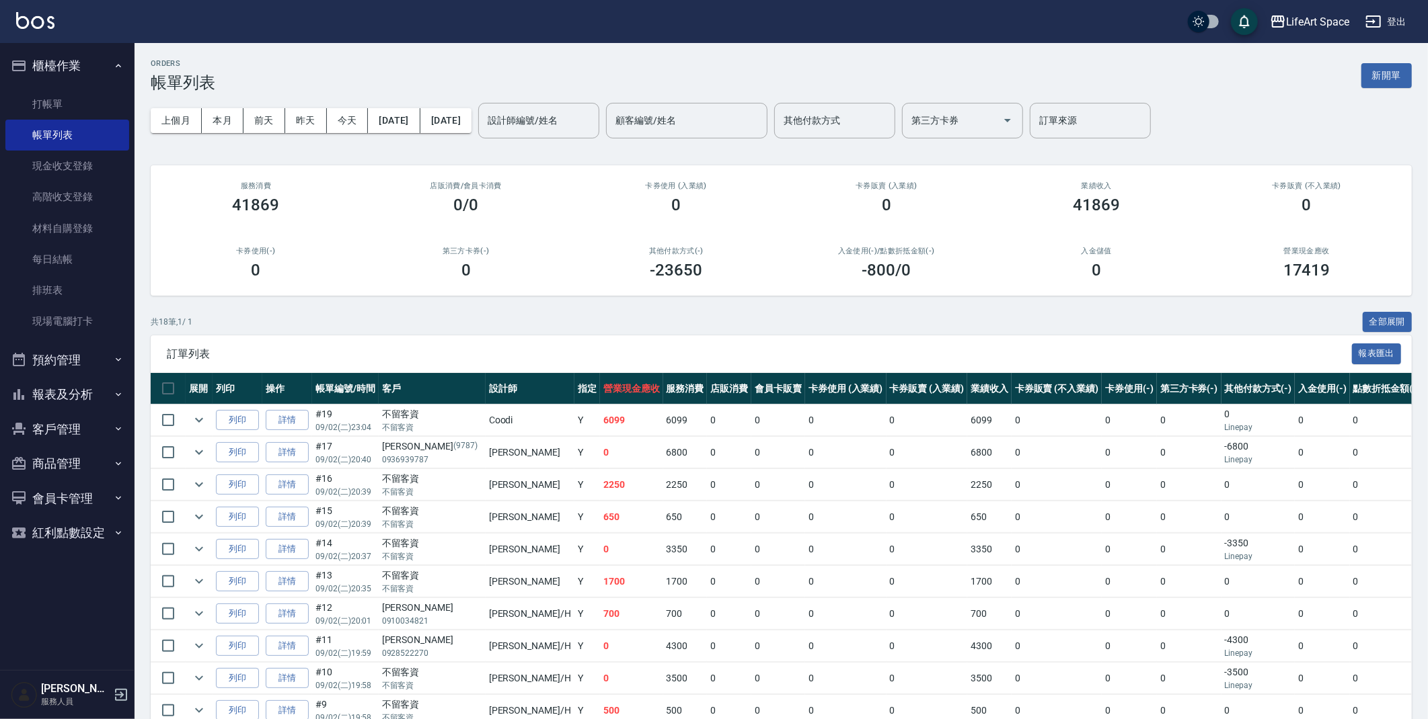
click at [573, 114] on input "設計師編號/姓名" at bounding box center [538, 121] width 109 height 24
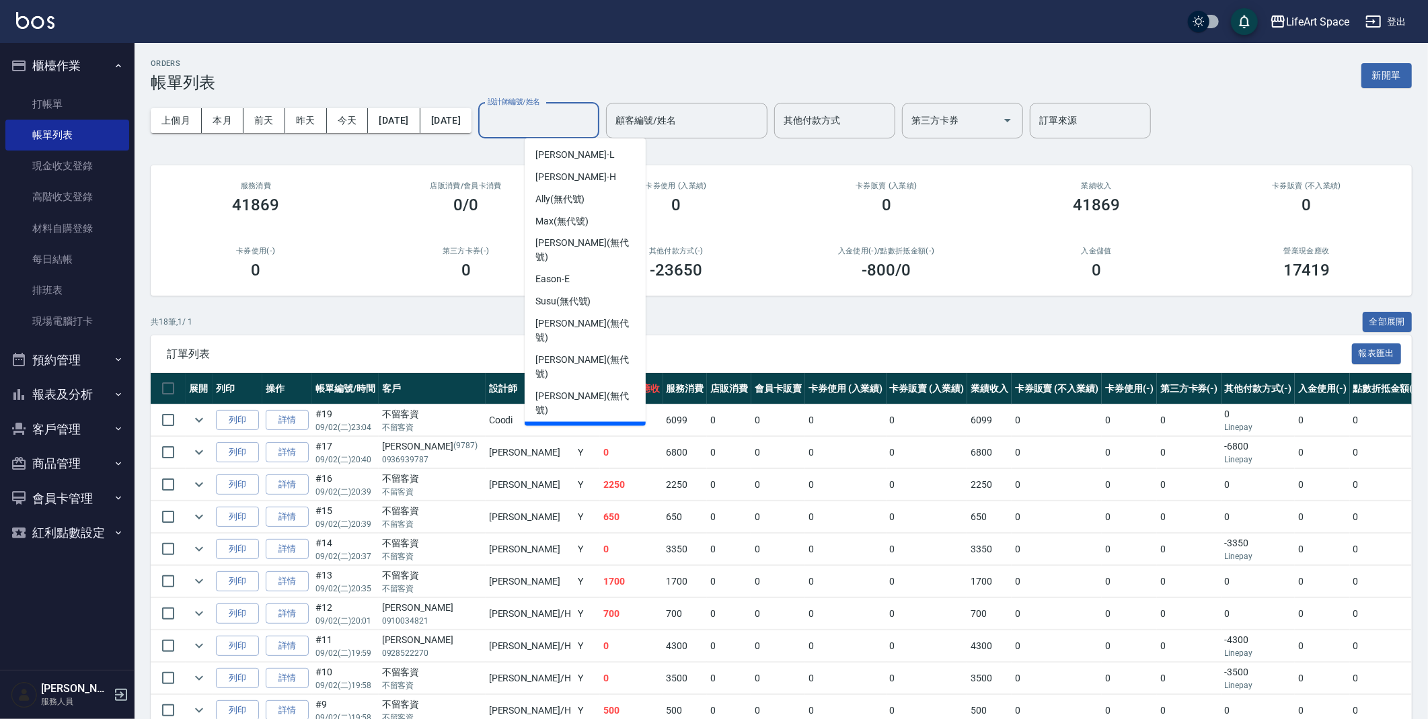
type input "ㄕ"
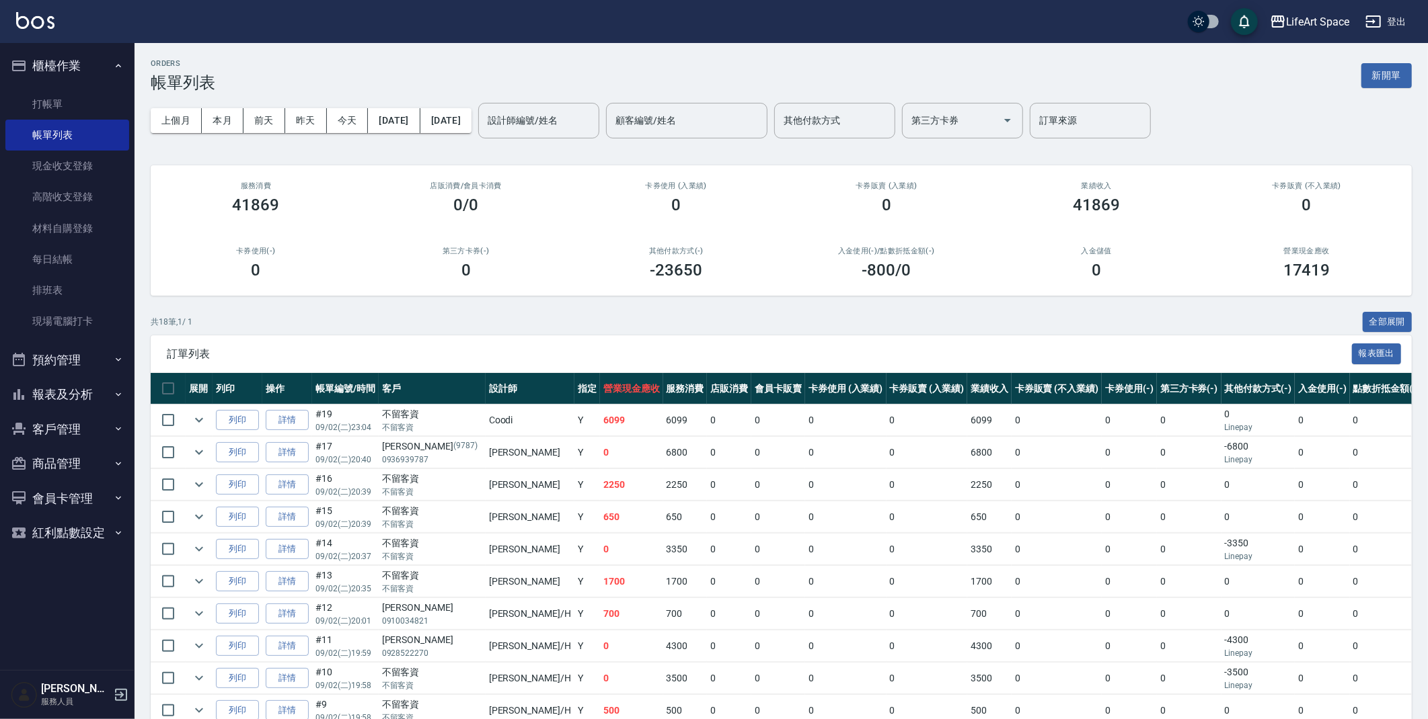
click at [663, 529] on td "650" at bounding box center [685, 518] width 44 height 32
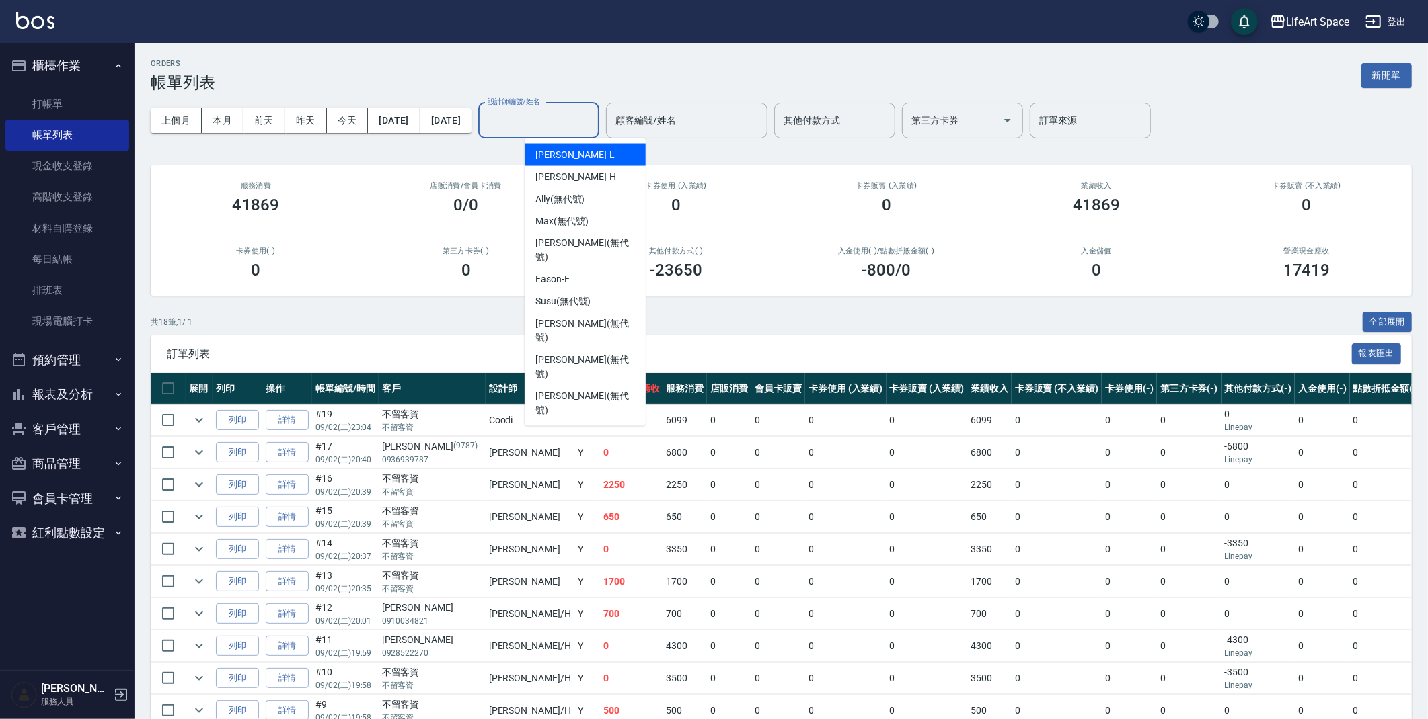
click at [593, 126] on input "設計師編號/姓名" at bounding box center [538, 121] width 109 height 24
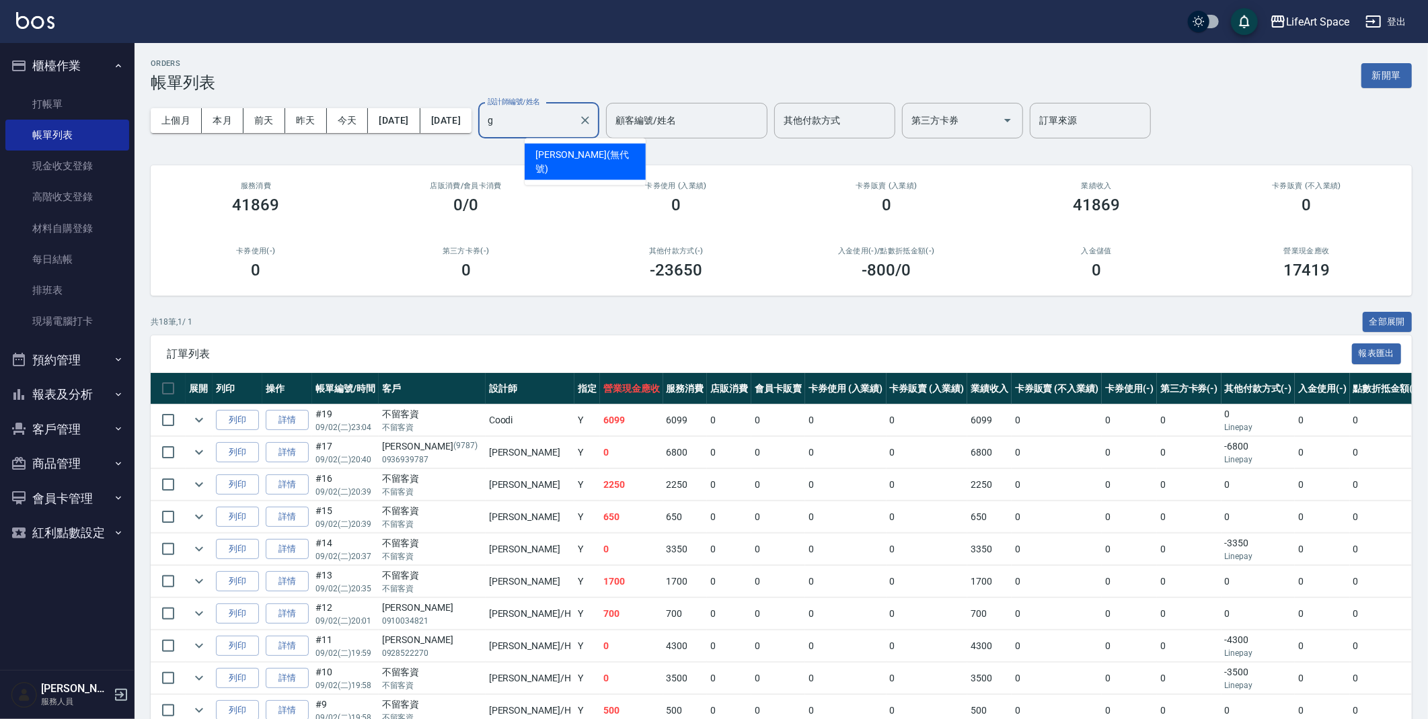
click at [629, 150] on div "Gina (無代號)" at bounding box center [584, 162] width 121 height 36
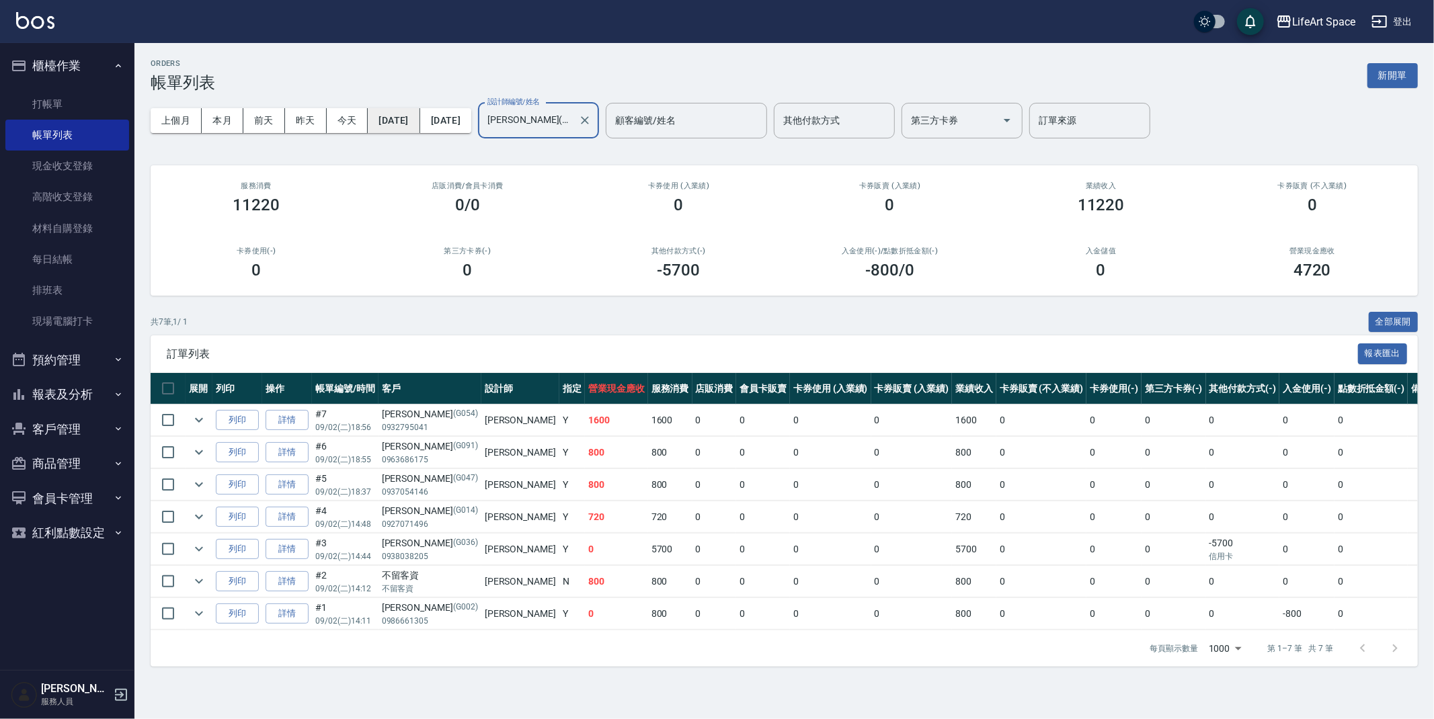
type input "Gina(無代號)"
click at [411, 128] on button "[DATE]" at bounding box center [394, 120] width 52 height 25
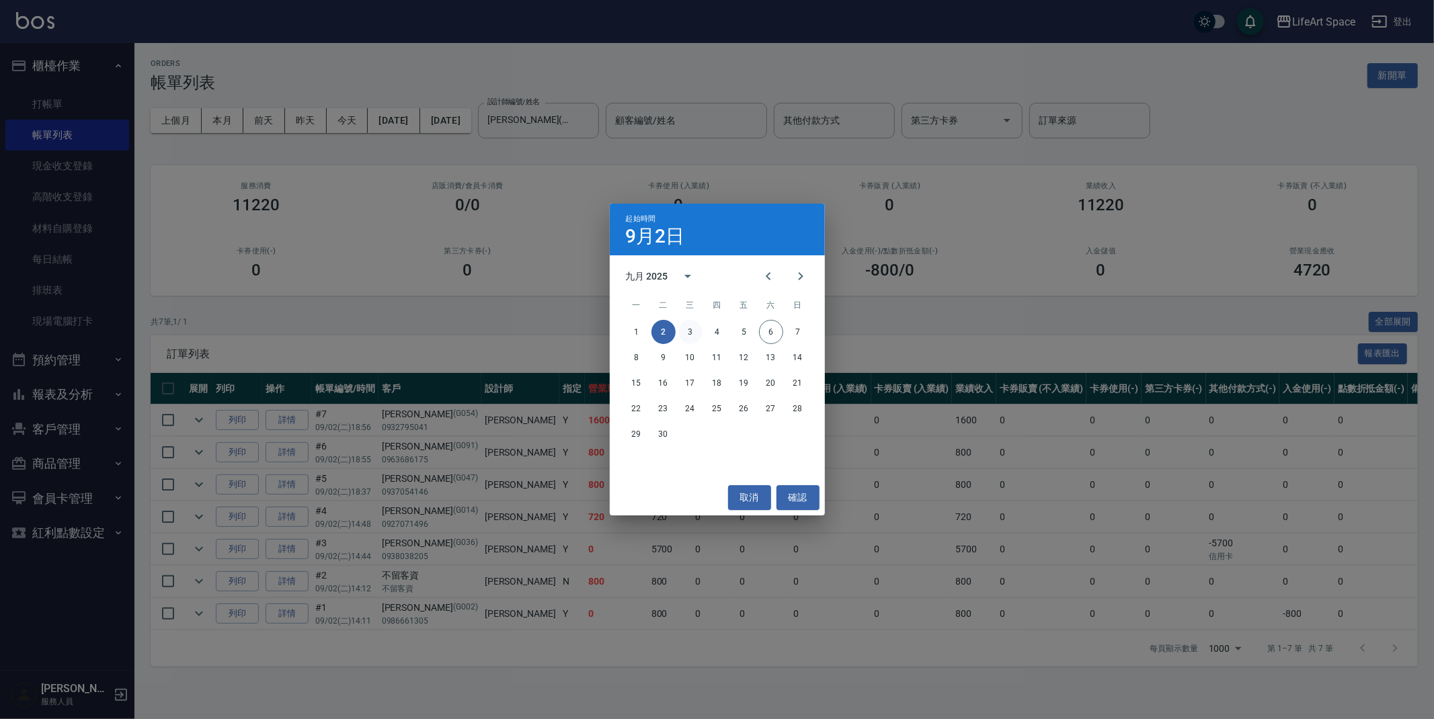
click at [686, 330] on button "3" at bounding box center [690, 332] width 24 height 24
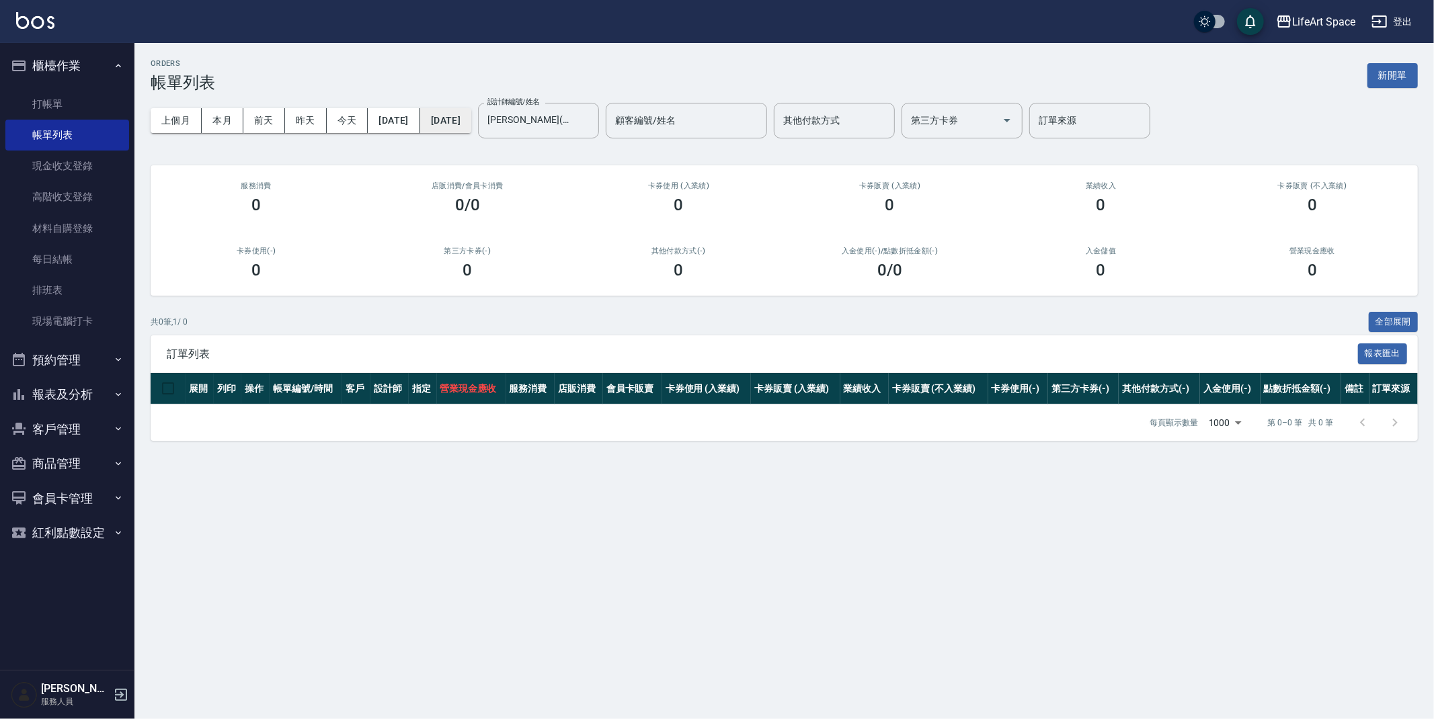
click at [471, 119] on button "[DATE]" at bounding box center [445, 120] width 51 height 25
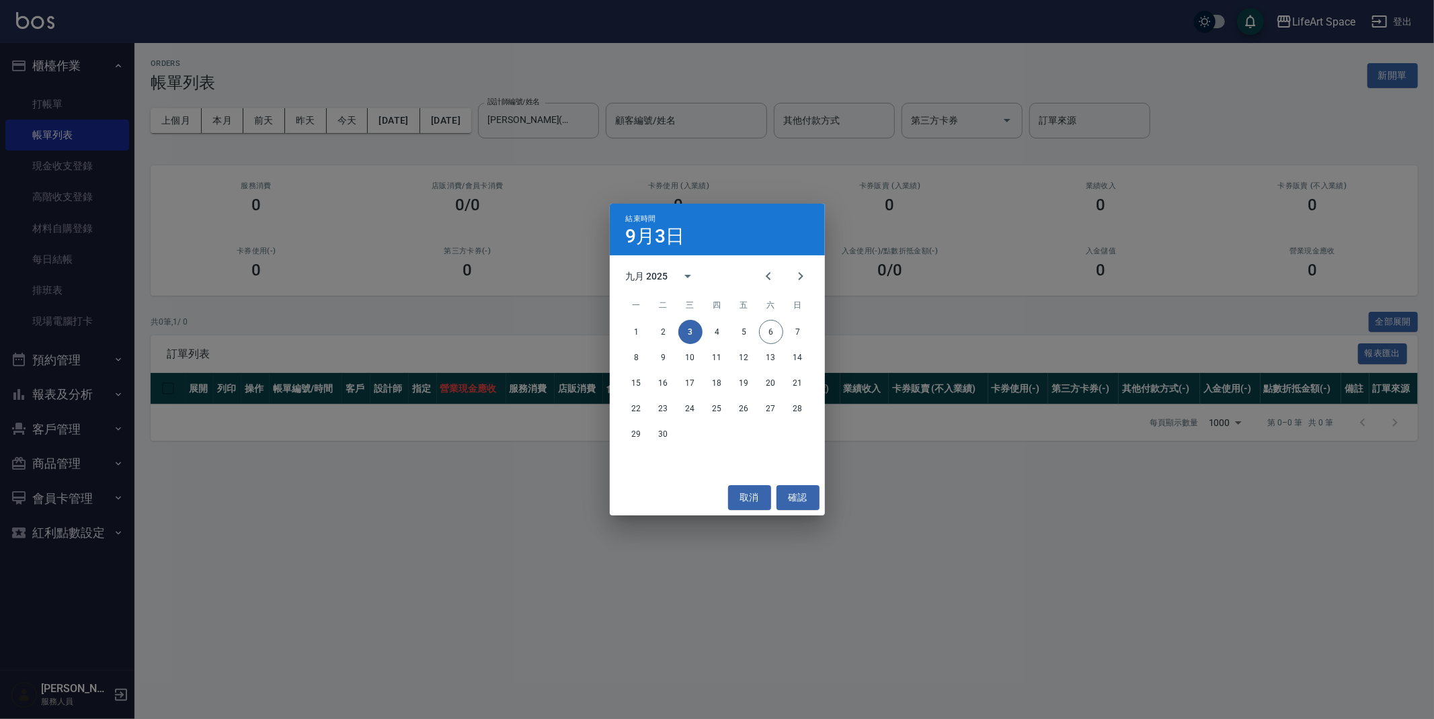
click at [604, 120] on div "結束時間 9月3日 九月 2025 一 二 三 四 五 六 日 1 2 3 4 5 6 7 8 9 10 11 12 13 14 15 16 17 18 19…" at bounding box center [717, 359] width 1434 height 719
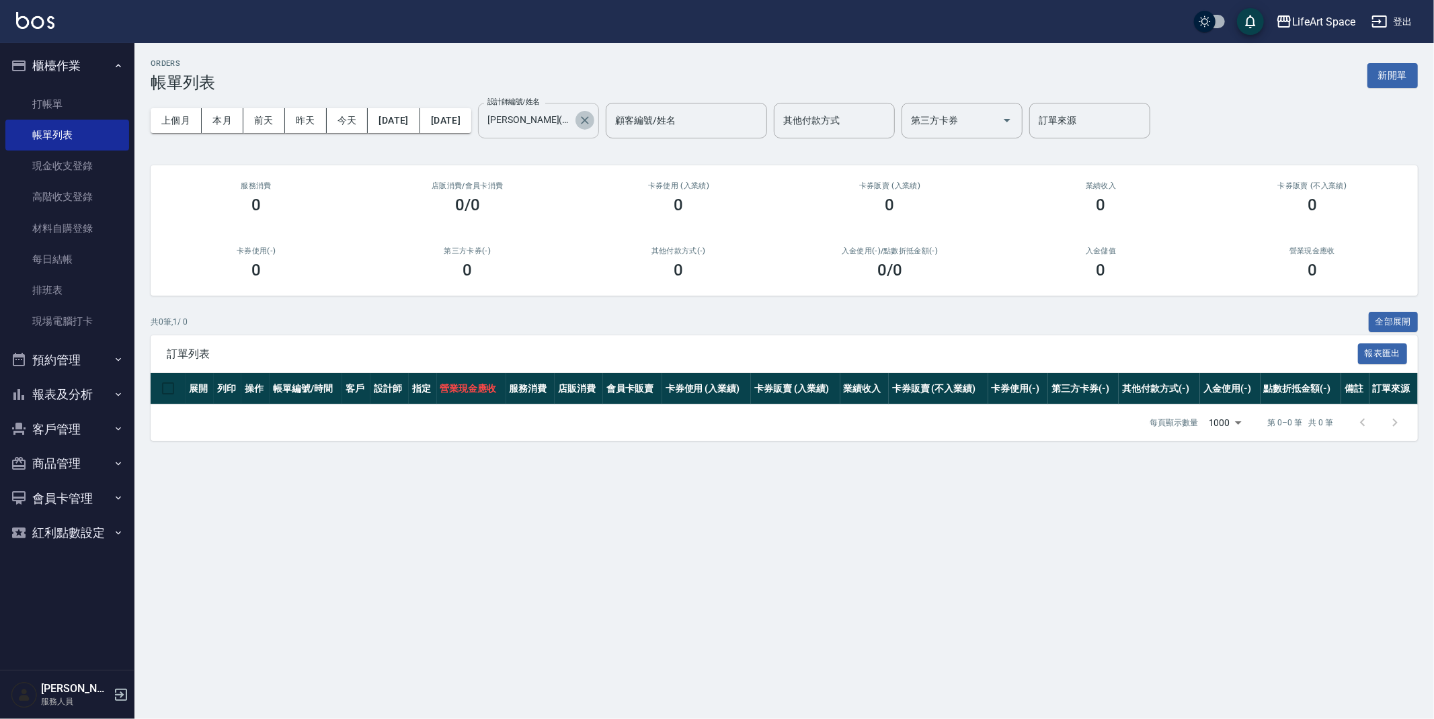
click at [594, 116] on button "Clear" at bounding box center [585, 120] width 19 height 19
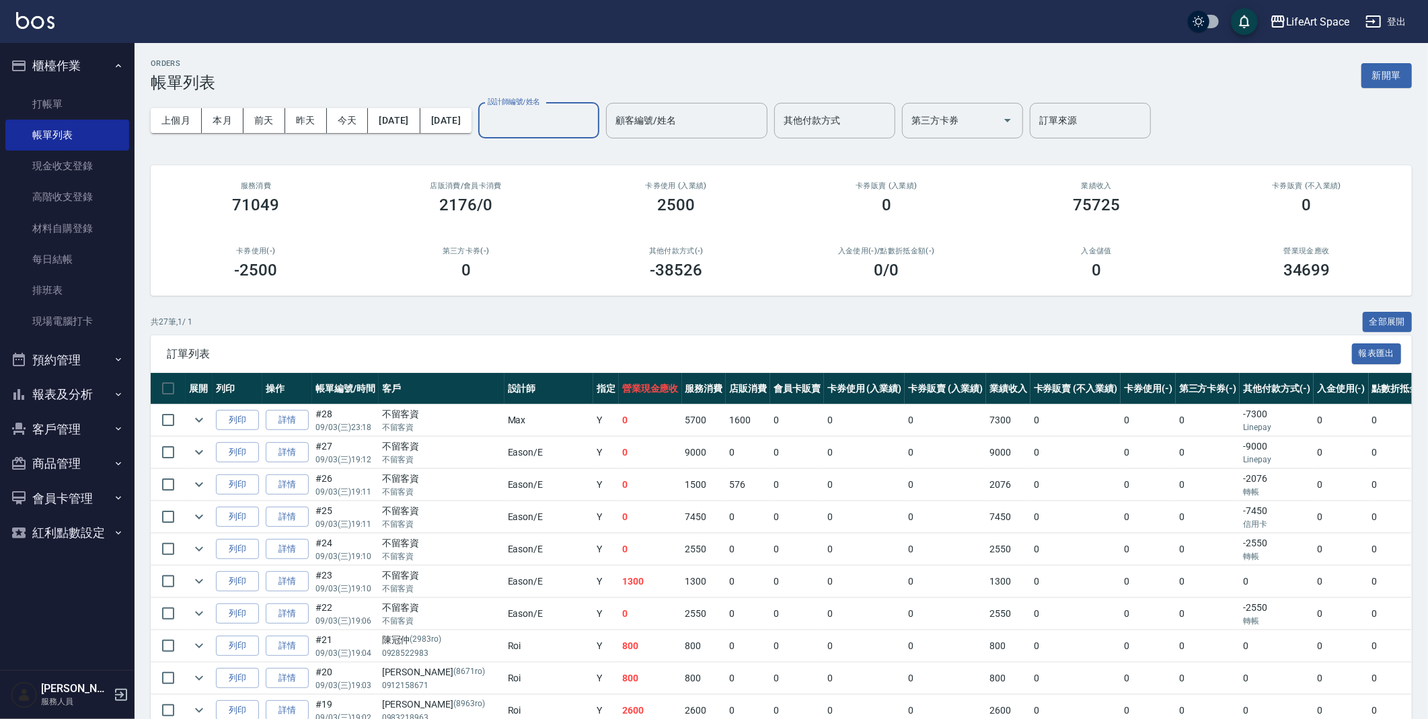
click at [573, 130] on input "設計師編號/姓名" at bounding box center [538, 121] width 109 height 24
click at [598, 154] on div "Max (無代號)" at bounding box center [584, 155] width 121 height 22
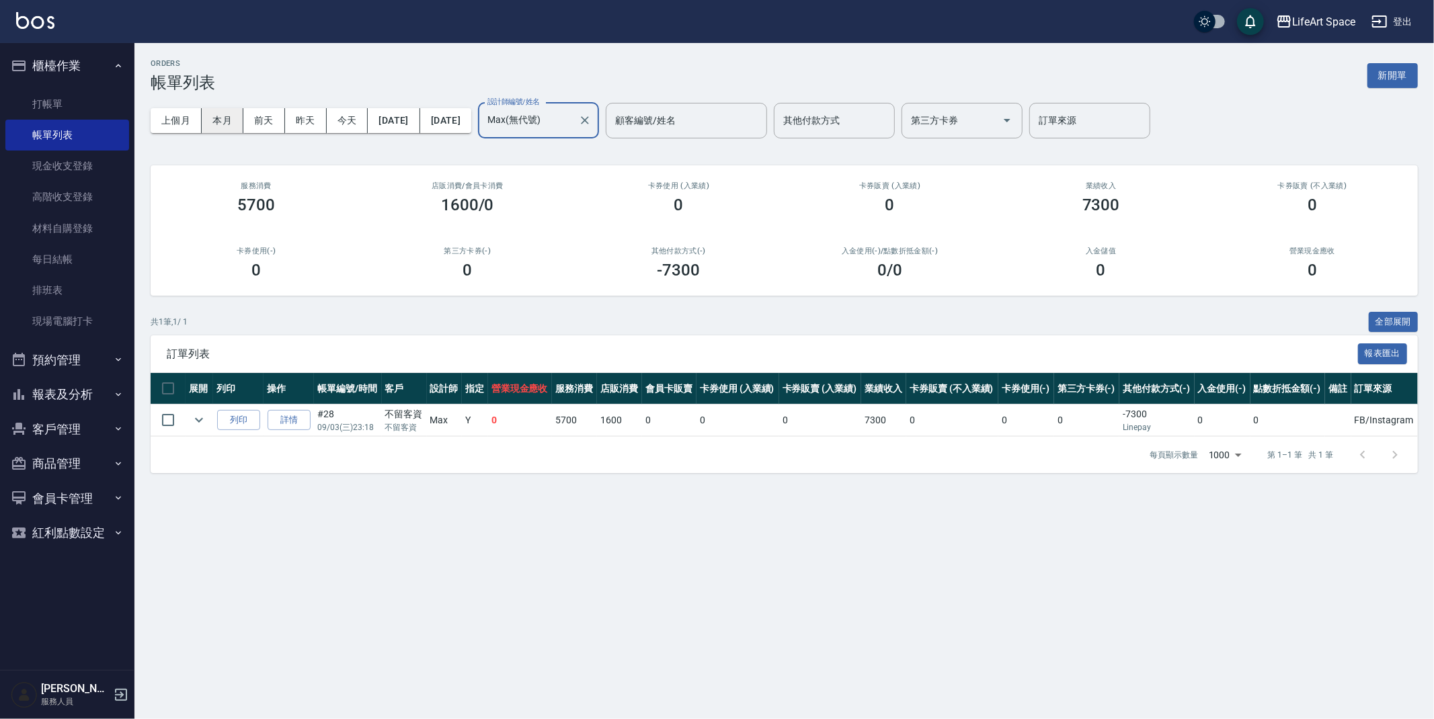
type input "Max(無代號)"
click at [235, 114] on button "本月" at bounding box center [223, 120] width 42 height 25
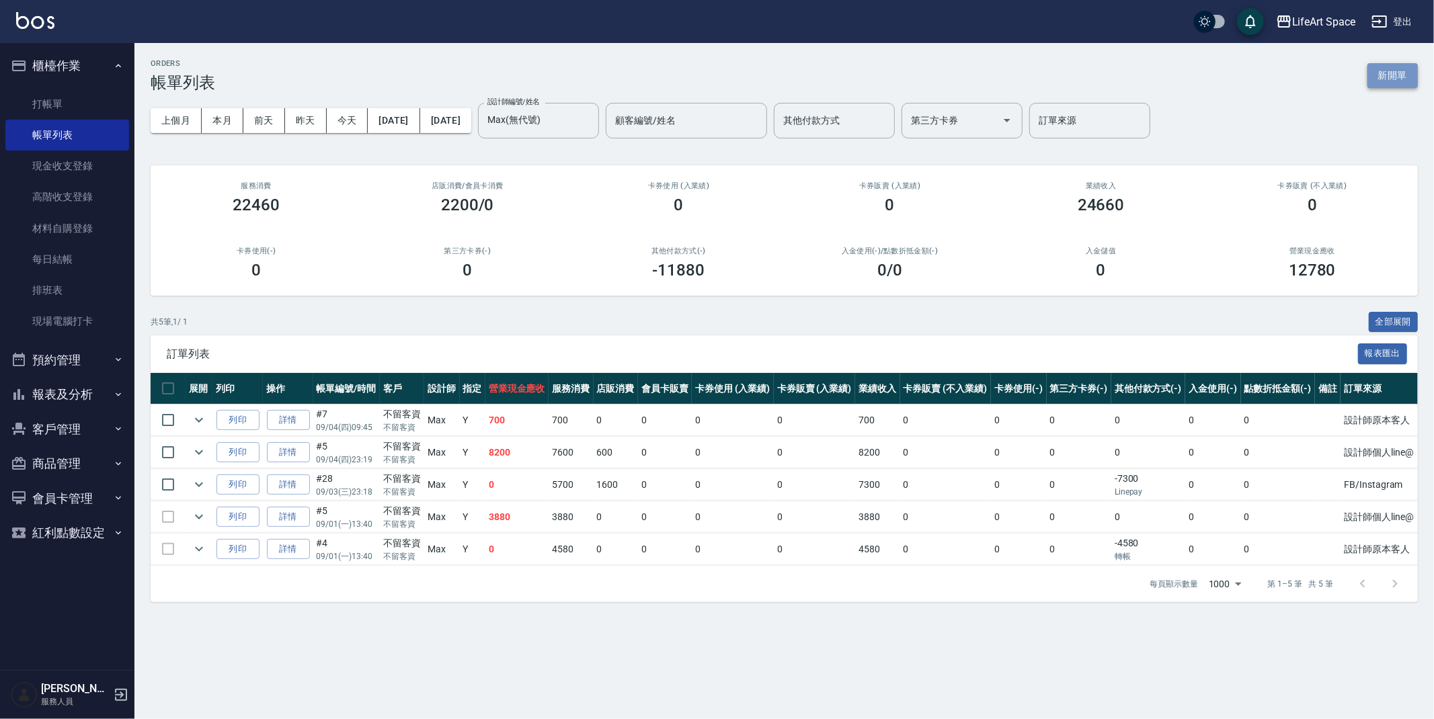
click at [1394, 79] on button "新開單" at bounding box center [1393, 75] width 50 height 25
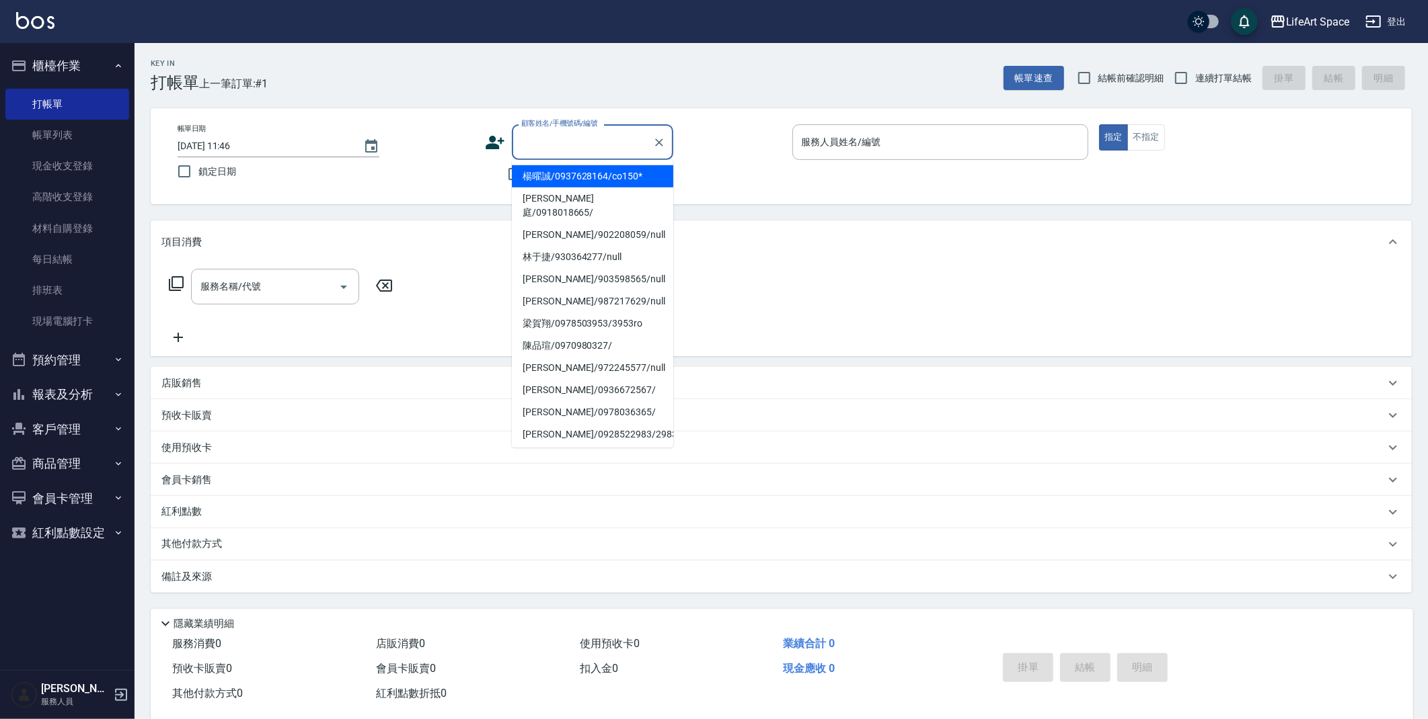
click at [599, 152] on input "顧客姓名/手機號碼/編號" at bounding box center [582, 142] width 129 height 24
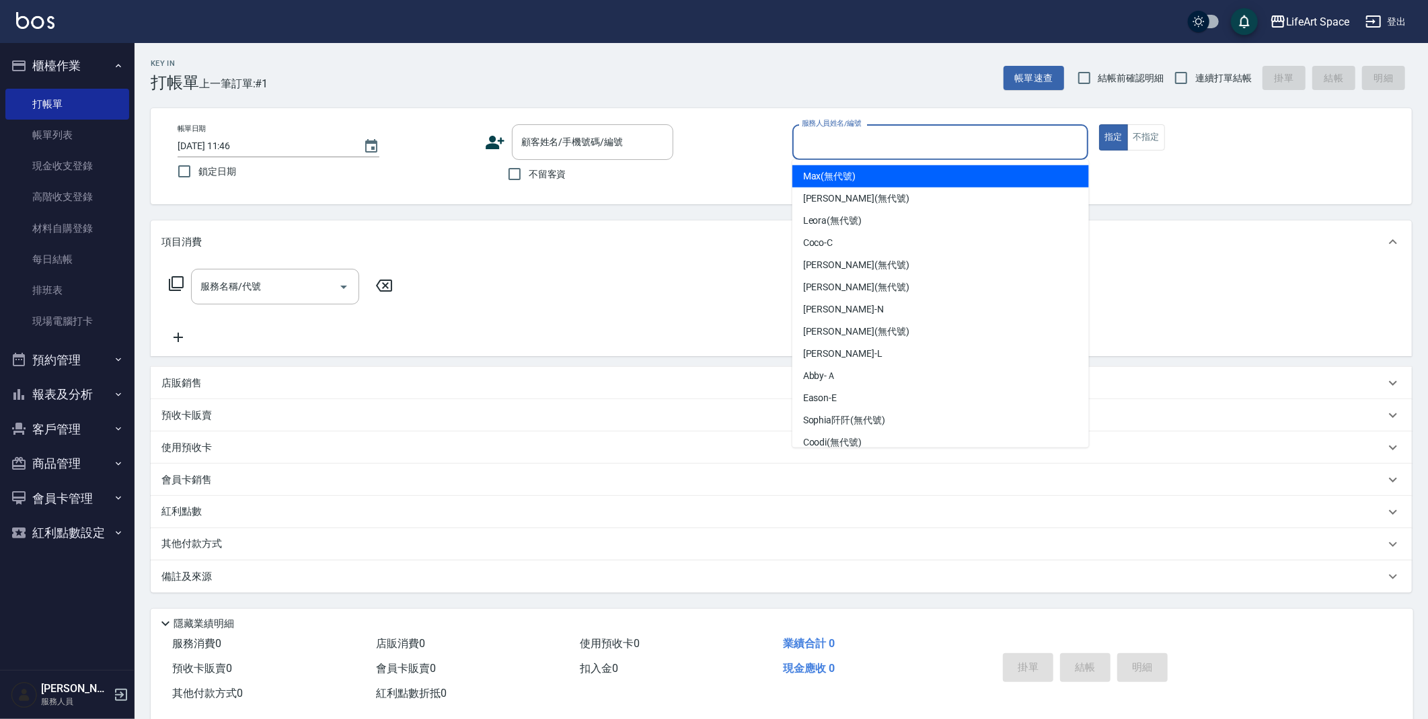
click at [813, 130] on div "服務人員姓名/編號 服務人員姓名/編號" at bounding box center [940, 142] width 297 height 36
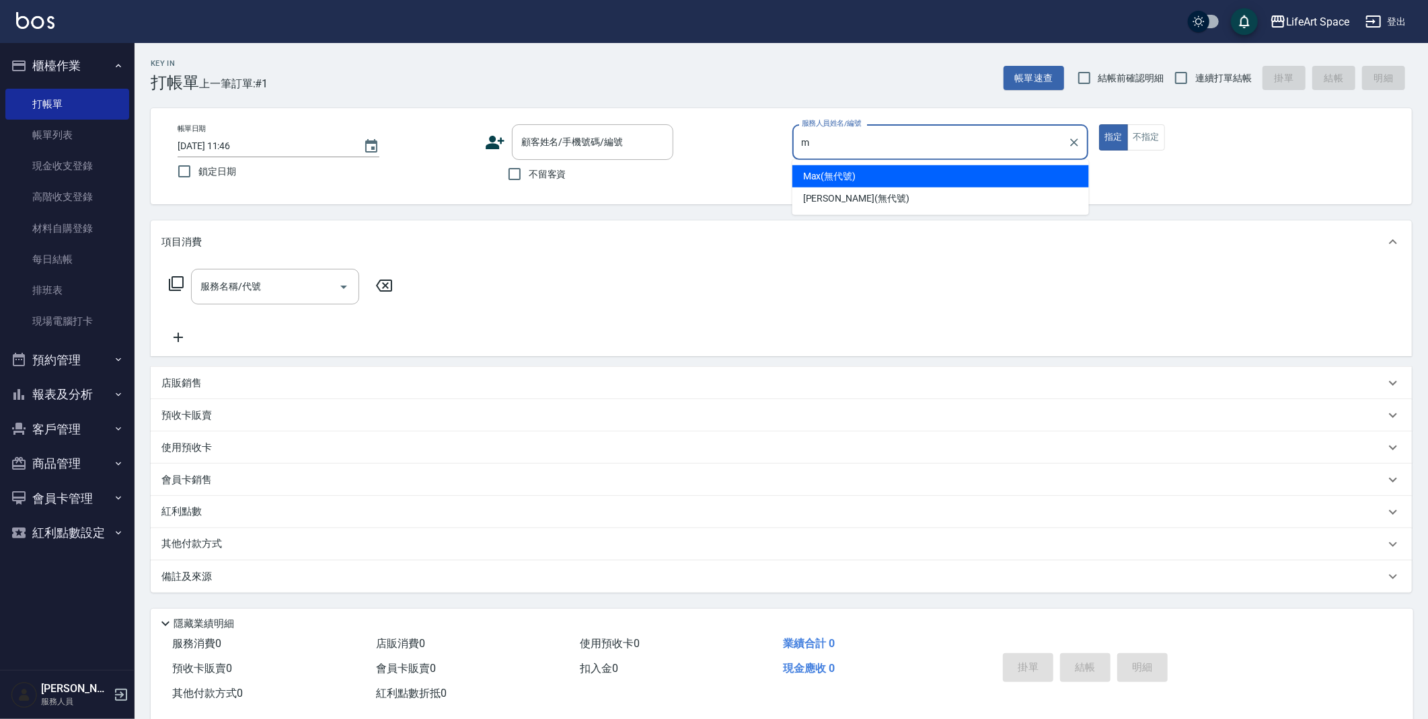
drag, startPoint x: 834, startPoint y: 167, endPoint x: 817, endPoint y: 170, distance: 17.0
click at [834, 167] on div "Max (無代號)" at bounding box center [940, 176] width 297 height 22
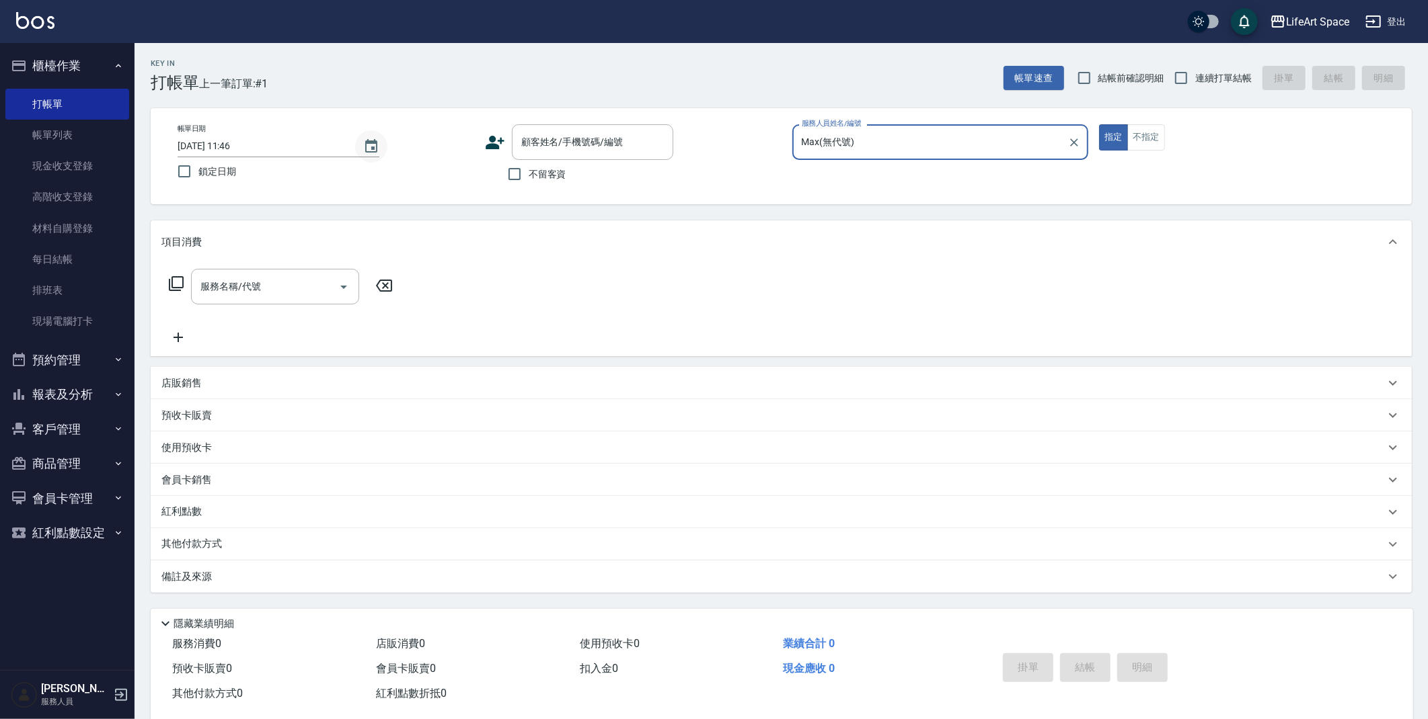
type input "Max(無代號)"
click at [370, 139] on icon "Choose date, selected date is 2025-09-06" at bounding box center [371, 147] width 16 height 16
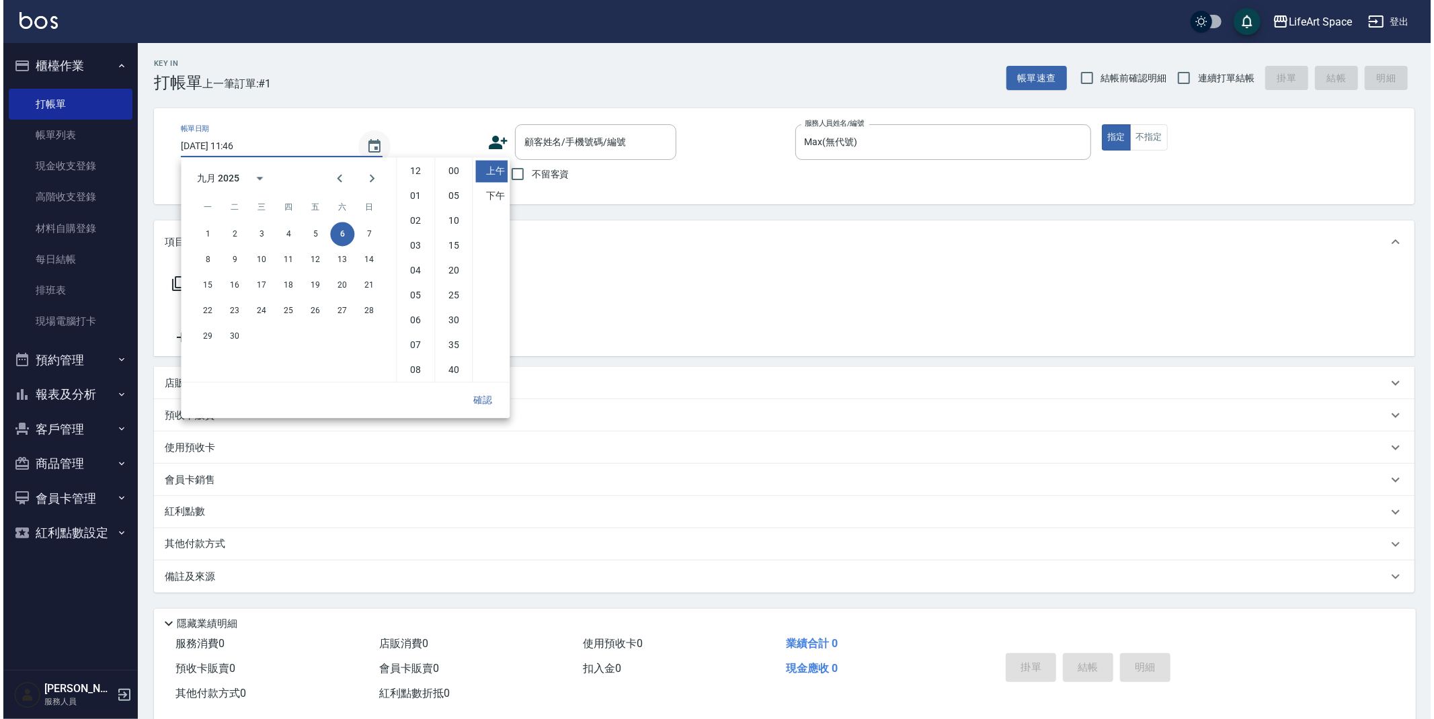
scroll to position [75, 0]
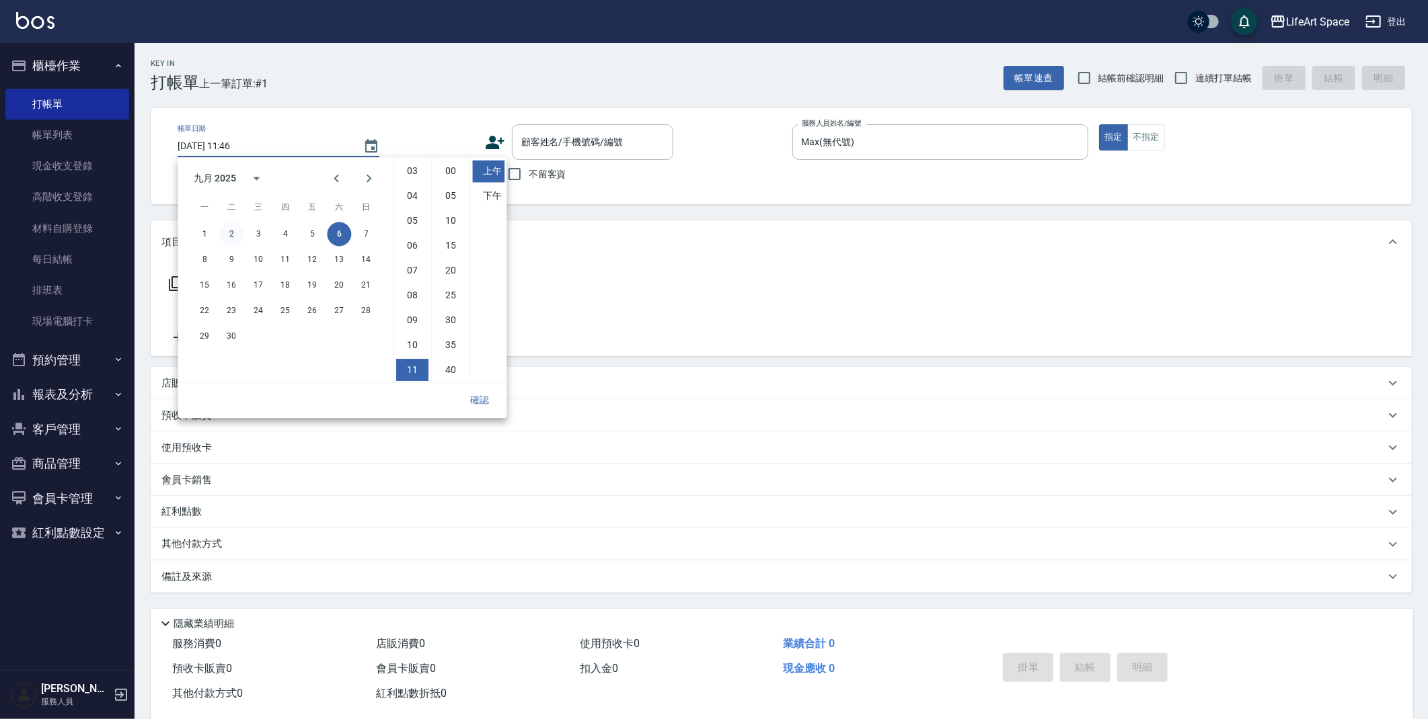
click at [234, 235] on button "2" at bounding box center [231, 234] width 24 height 24
type input "2025/09/02 11:46"
click at [487, 400] on button "確認" at bounding box center [479, 400] width 43 height 25
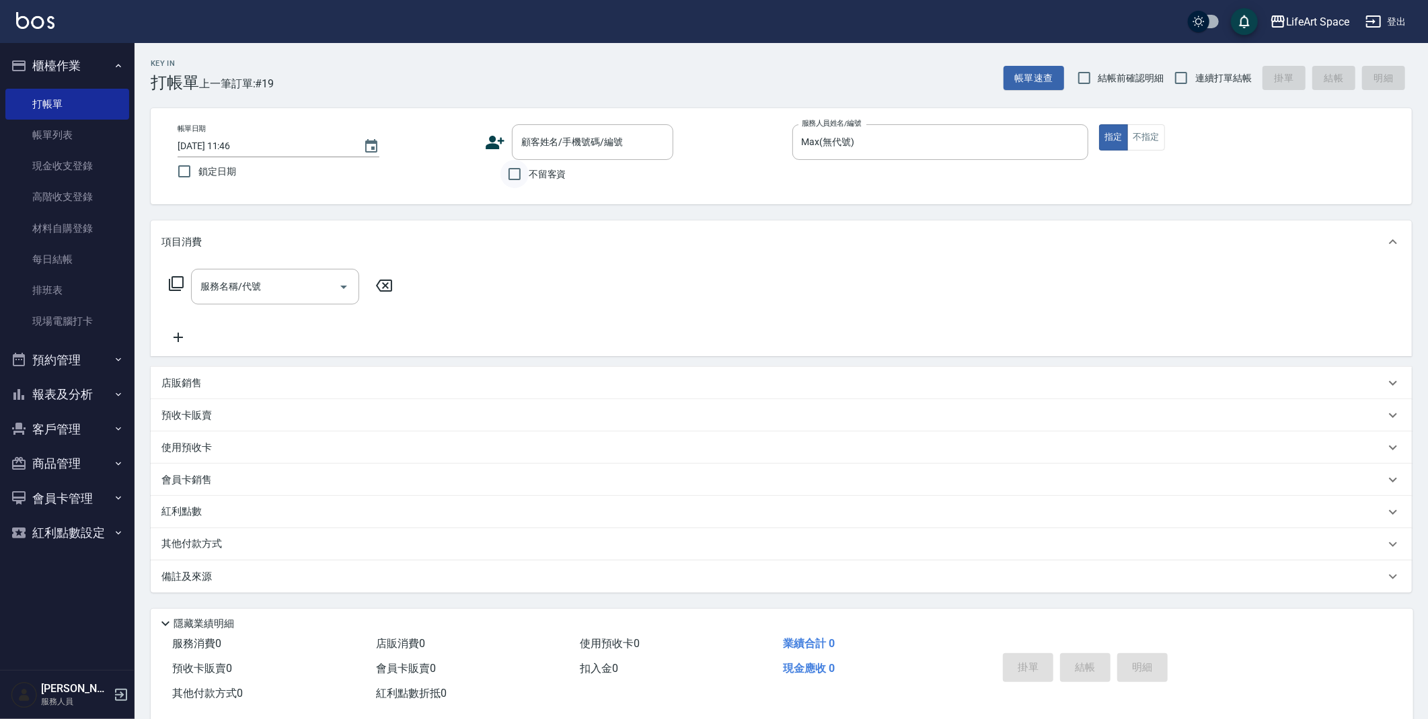
click at [510, 174] on input "不留客資" at bounding box center [514, 174] width 28 height 28
checkbox input "true"
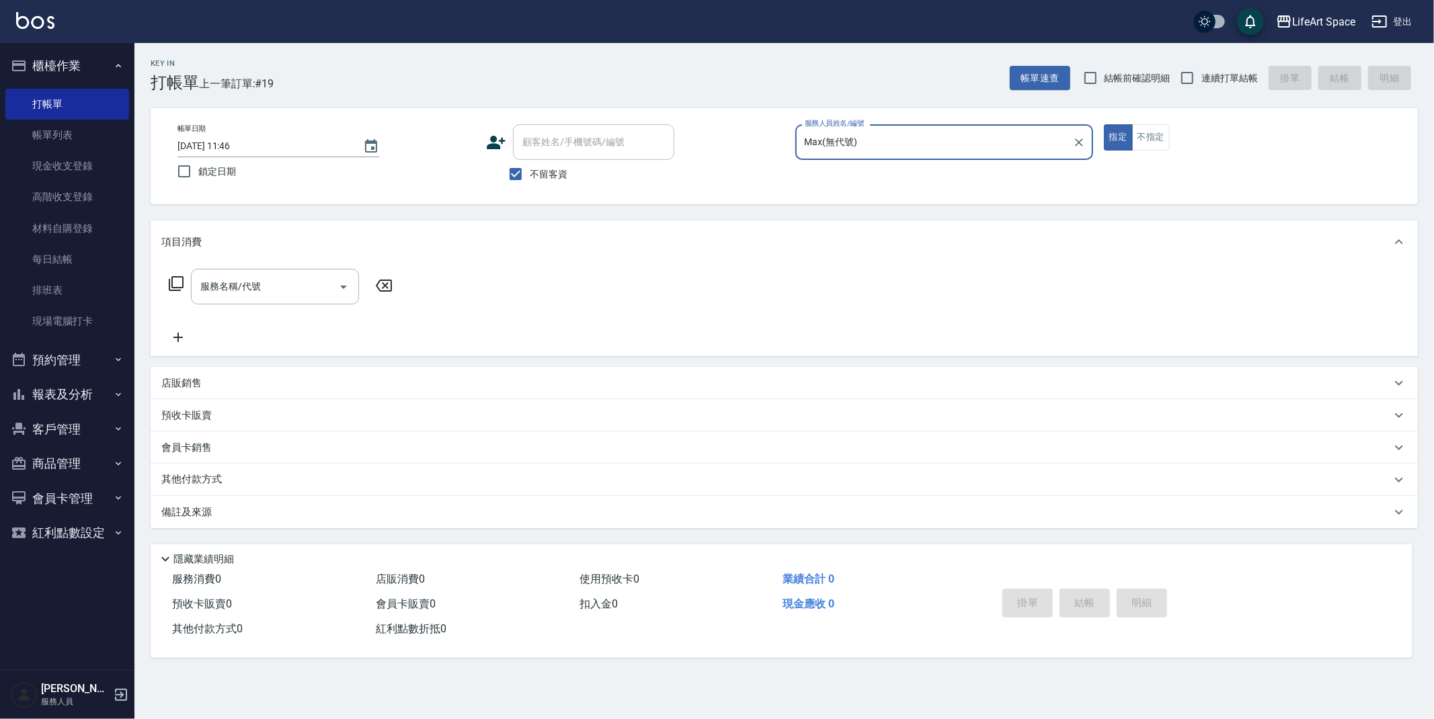
click at [249, 289] on input "服務名稱/代號" at bounding box center [265, 287] width 136 height 24
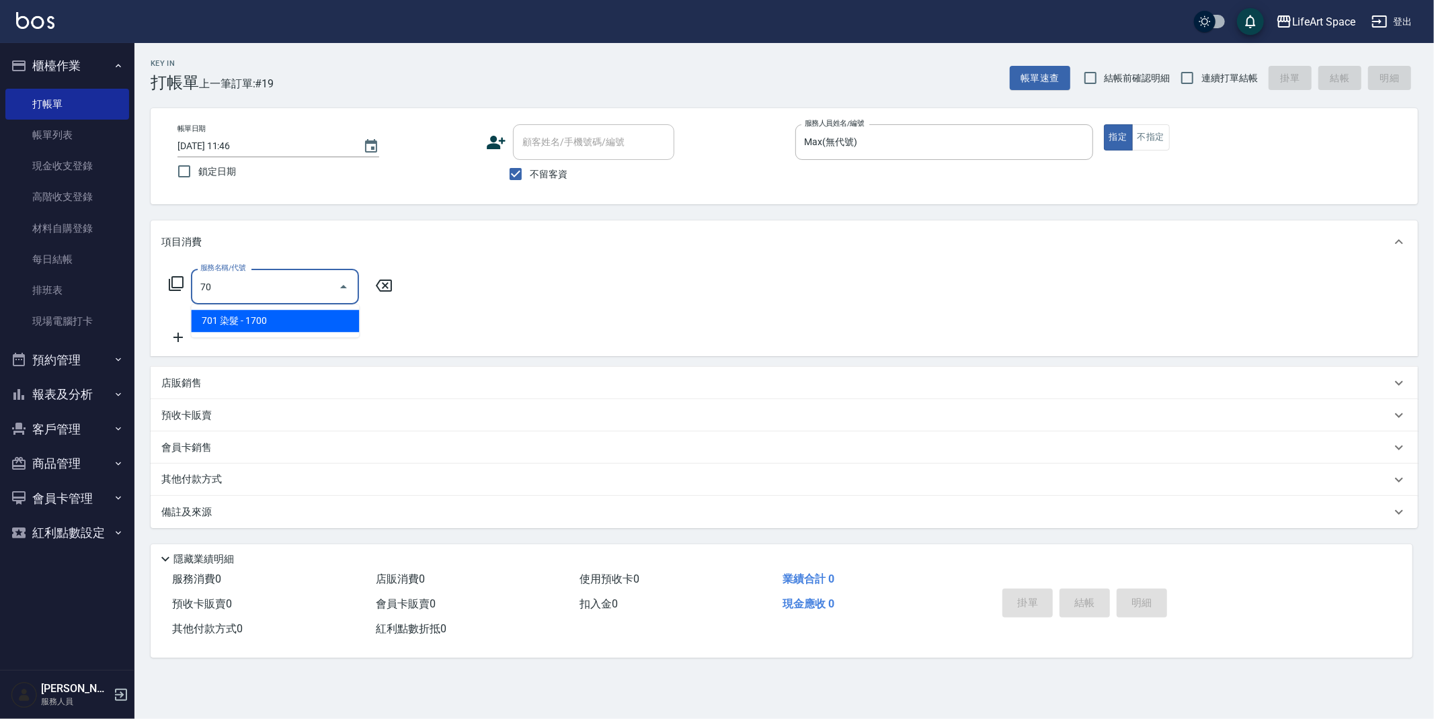
click at [273, 321] on span "701 染髮 - 1700" at bounding box center [275, 321] width 168 height 22
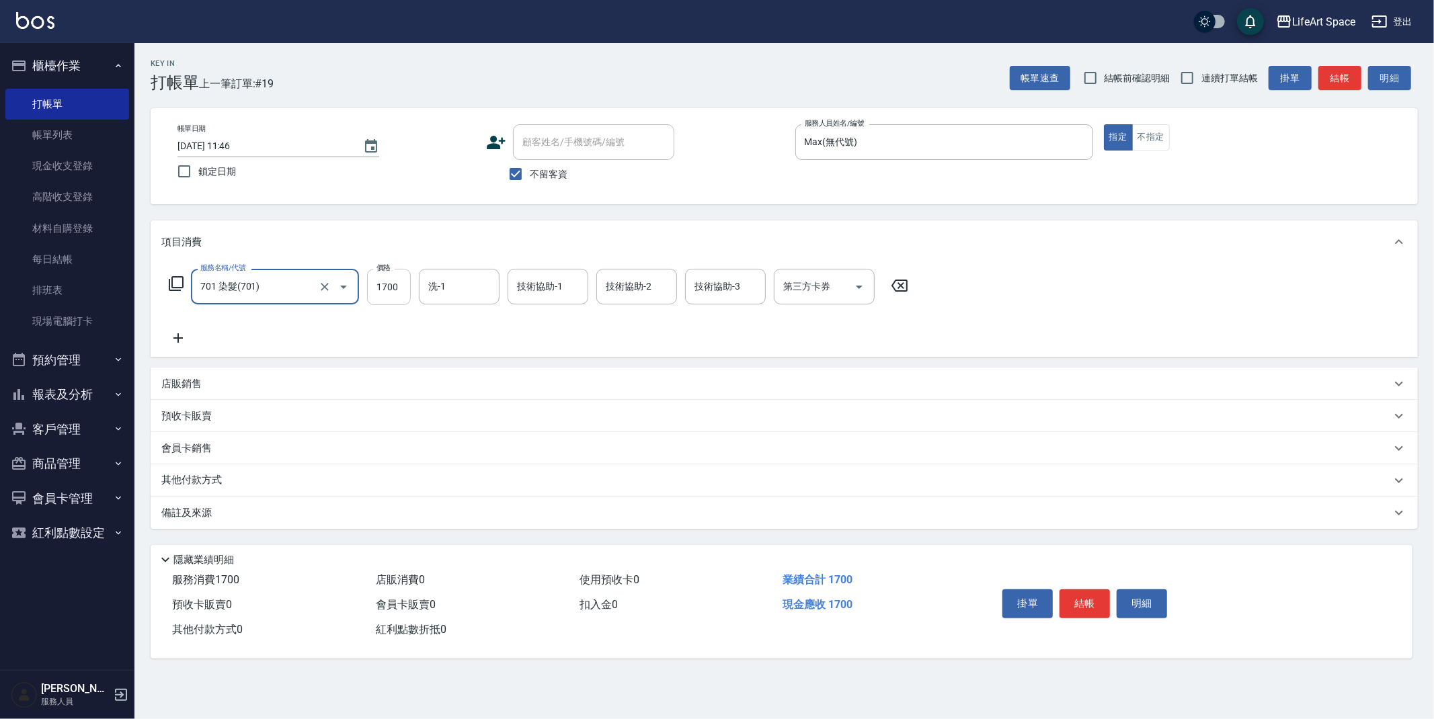
type input "701 染髮(701)"
click at [397, 297] on input "1700" at bounding box center [389, 287] width 44 height 36
type input "7900"
click at [182, 471] on div "其他付款方式" at bounding box center [784, 481] width 1267 height 32
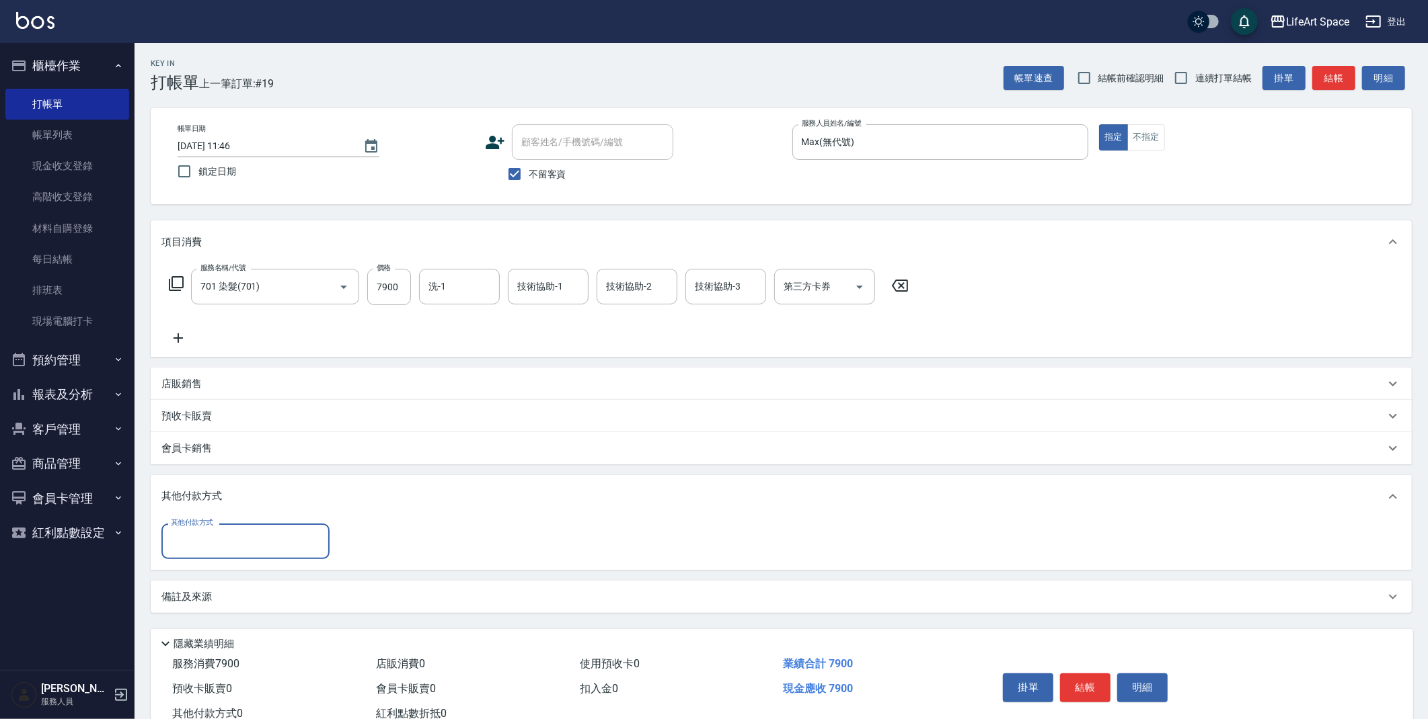
scroll to position [0, 0]
click at [206, 554] on div "其他付款方式" at bounding box center [245, 542] width 168 height 36
click at [214, 621] on span "信用卡" at bounding box center [245, 620] width 168 height 22
type input "信用卡"
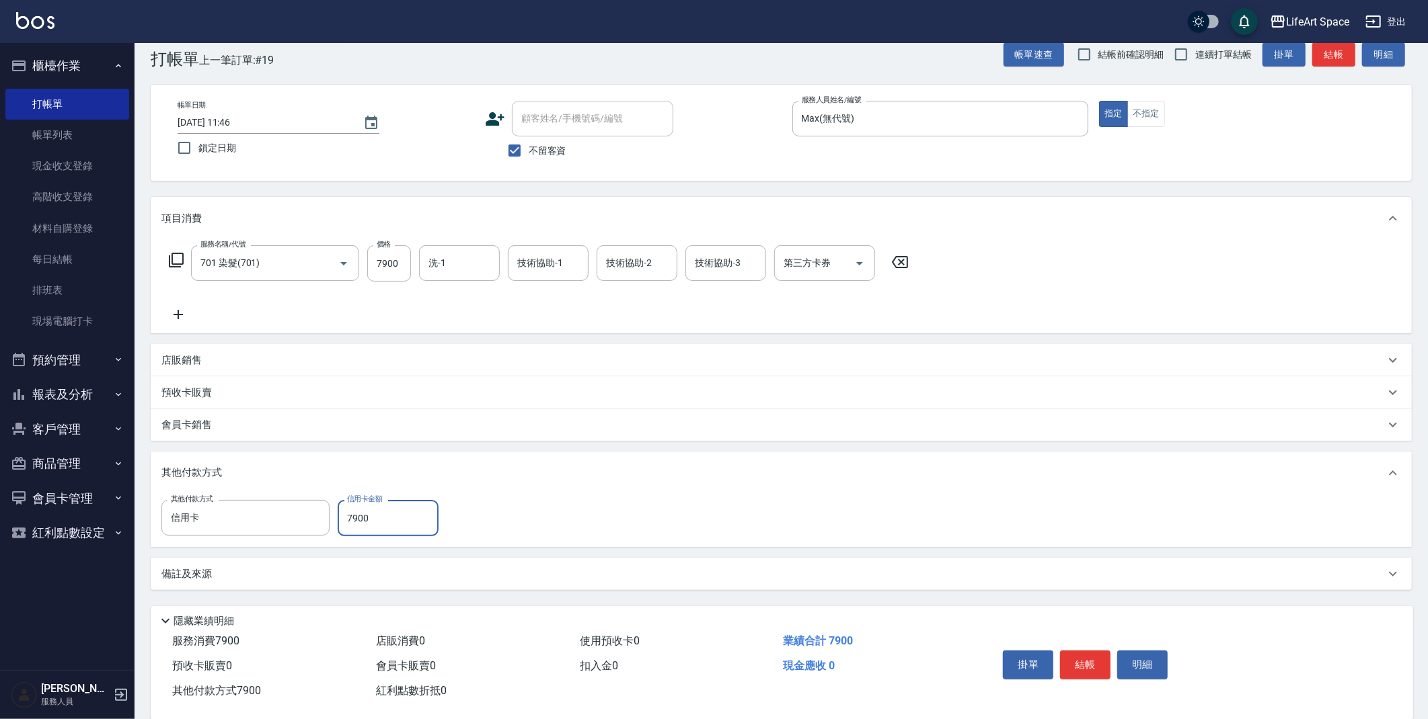
scroll to position [44, 0]
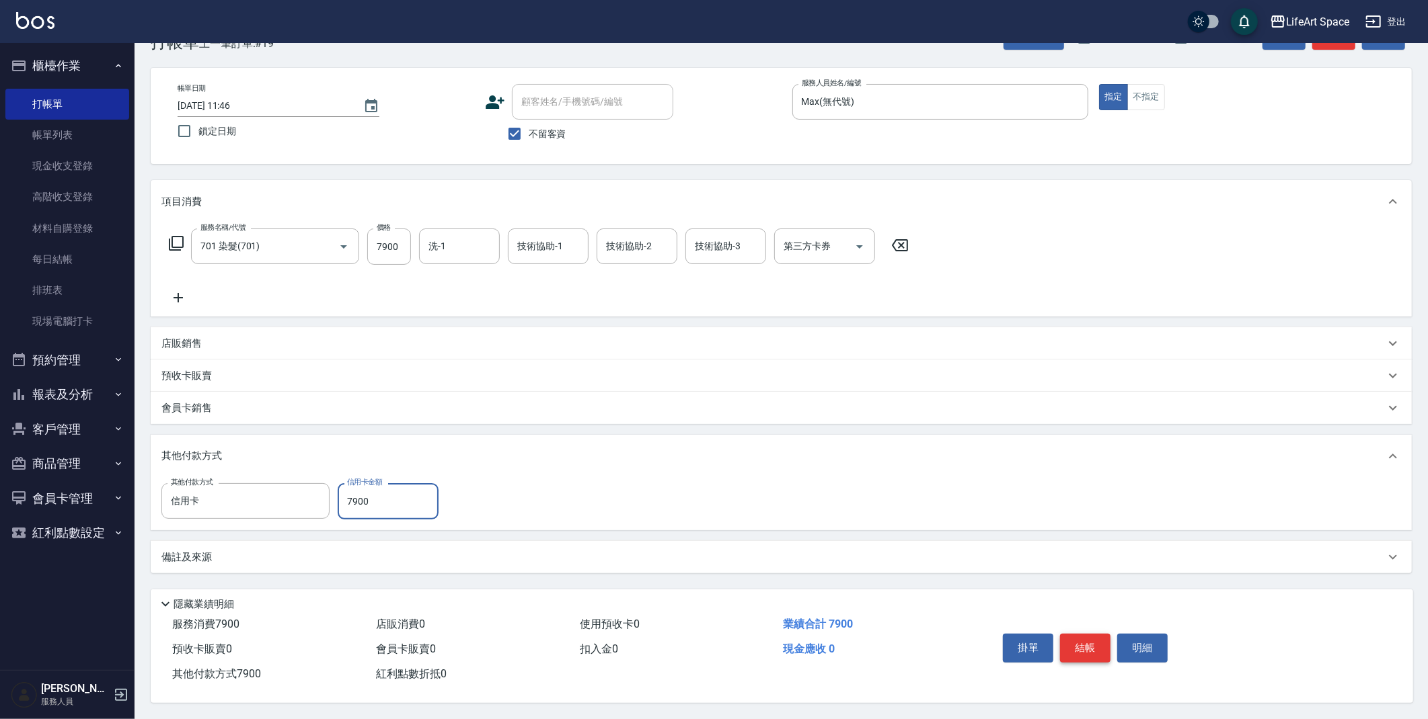
type input "7900"
click at [1090, 639] on button "結帳" at bounding box center [1085, 648] width 50 height 28
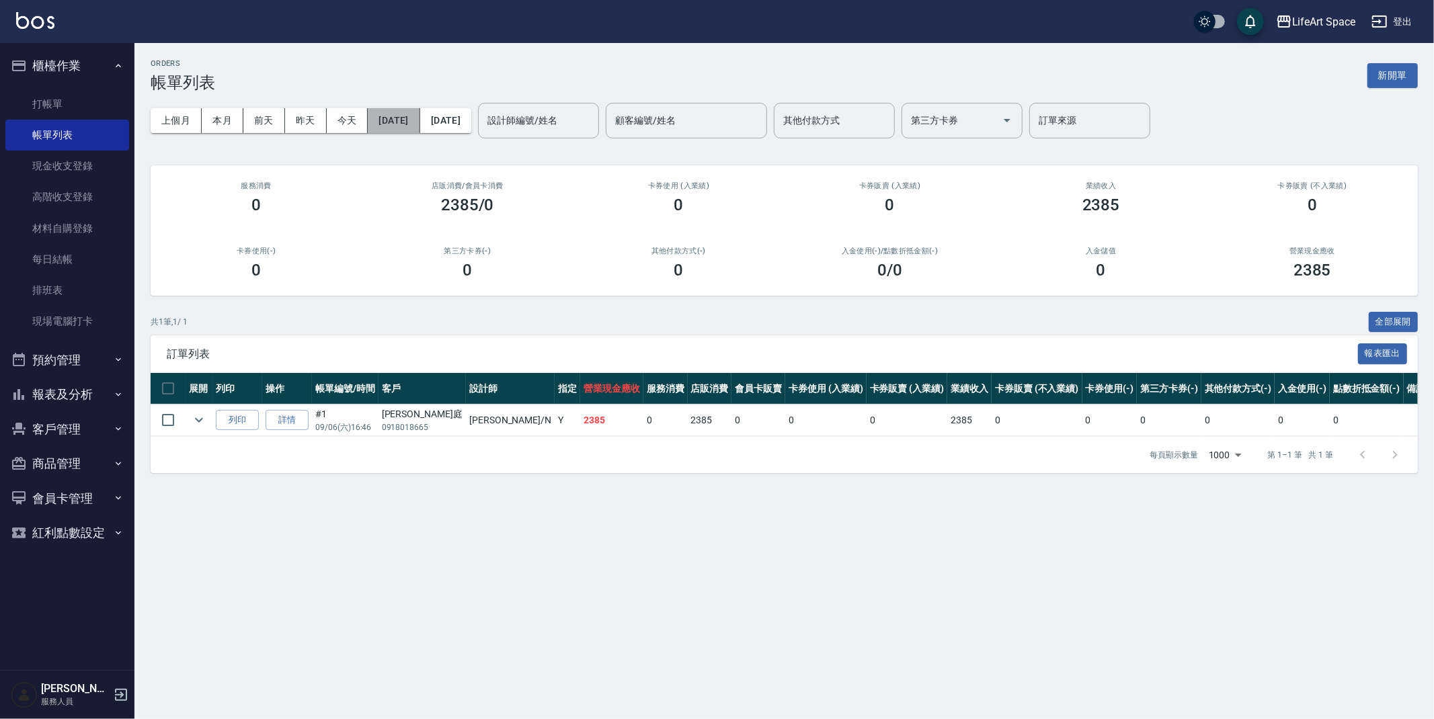
click at [420, 126] on button "[DATE]" at bounding box center [394, 120] width 52 height 25
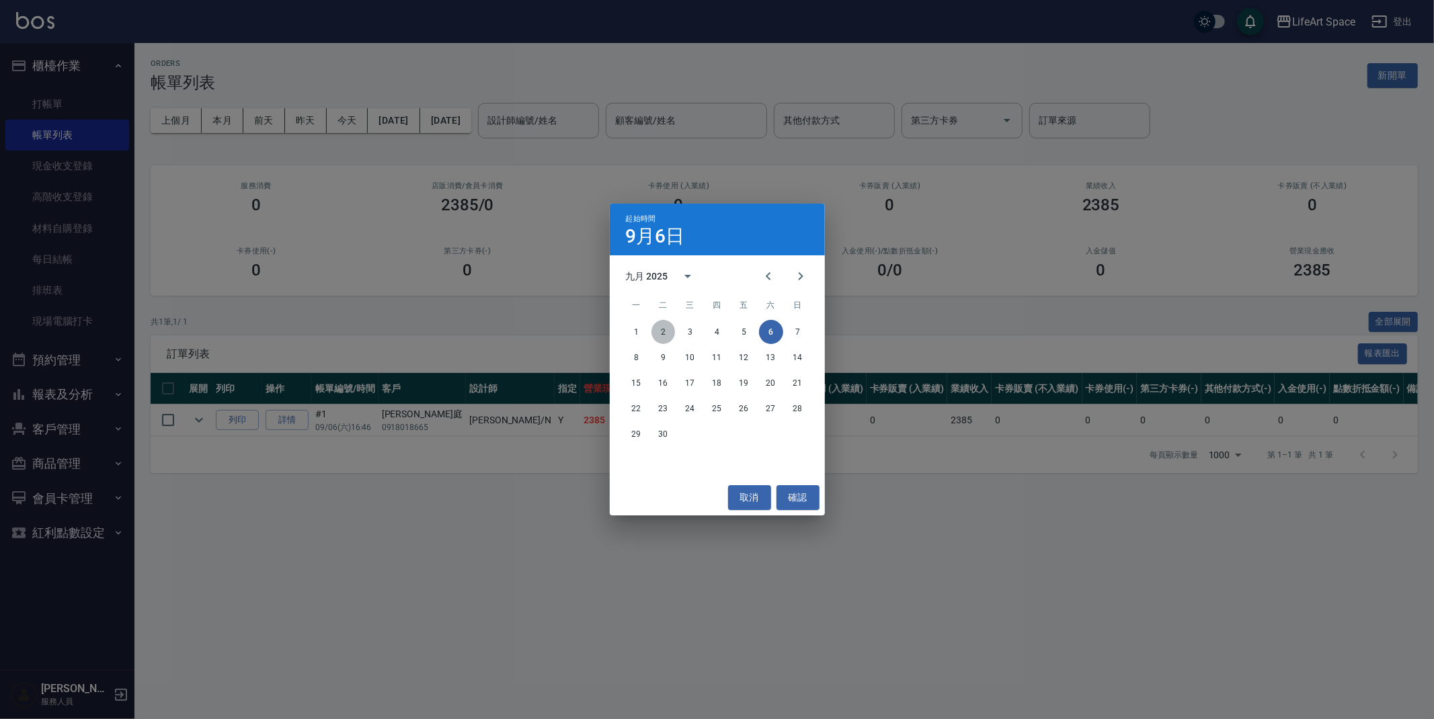
click at [668, 329] on button "2" at bounding box center [664, 332] width 24 height 24
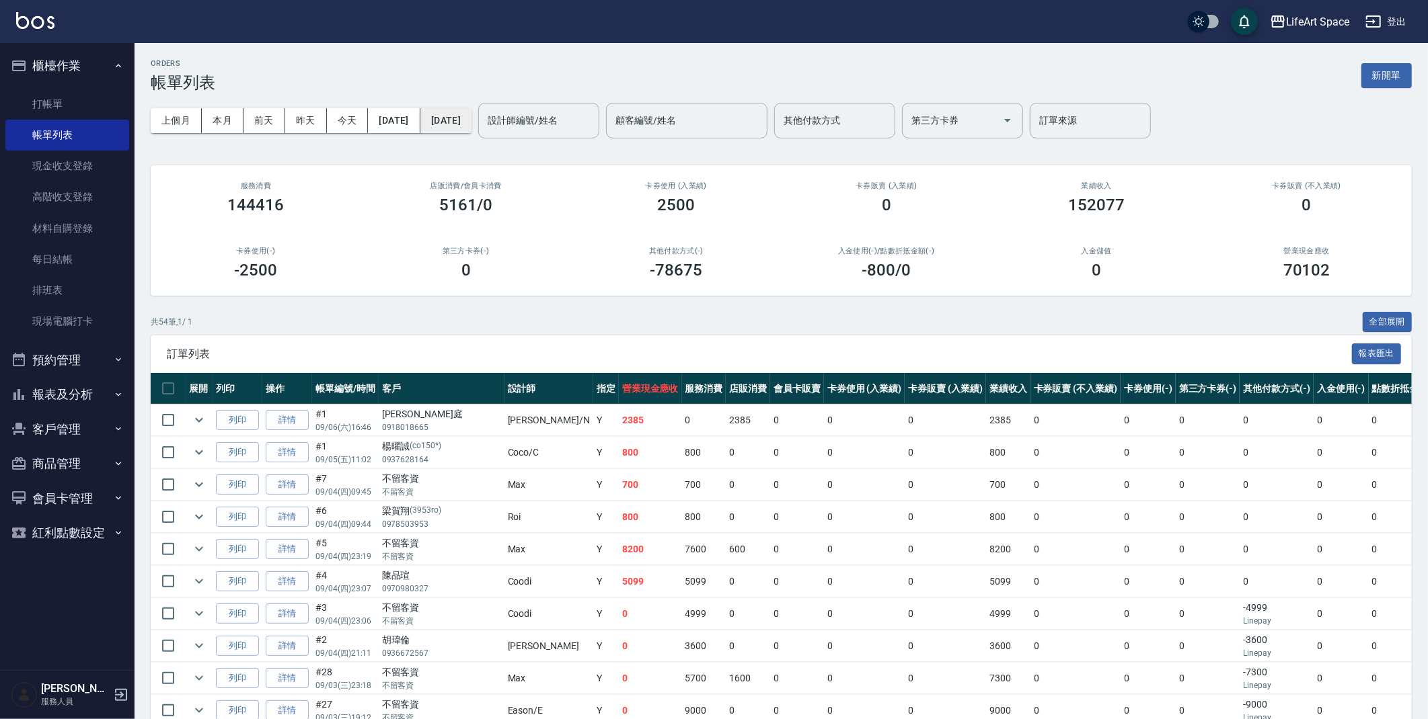
click at [469, 112] on button "[DATE]" at bounding box center [445, 120] width 51 height 25
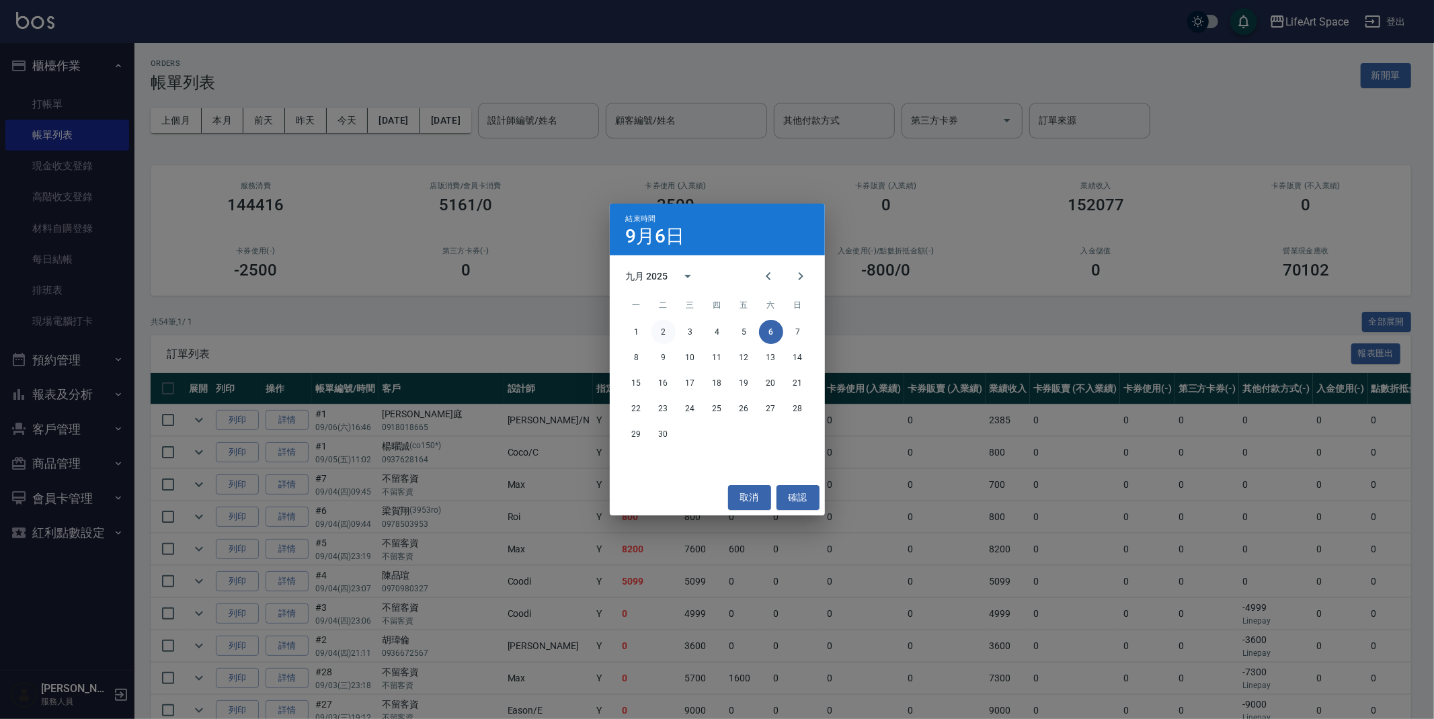
click at [658, 334] on button "2" at bounding box center [664, 332] width 24 height 24
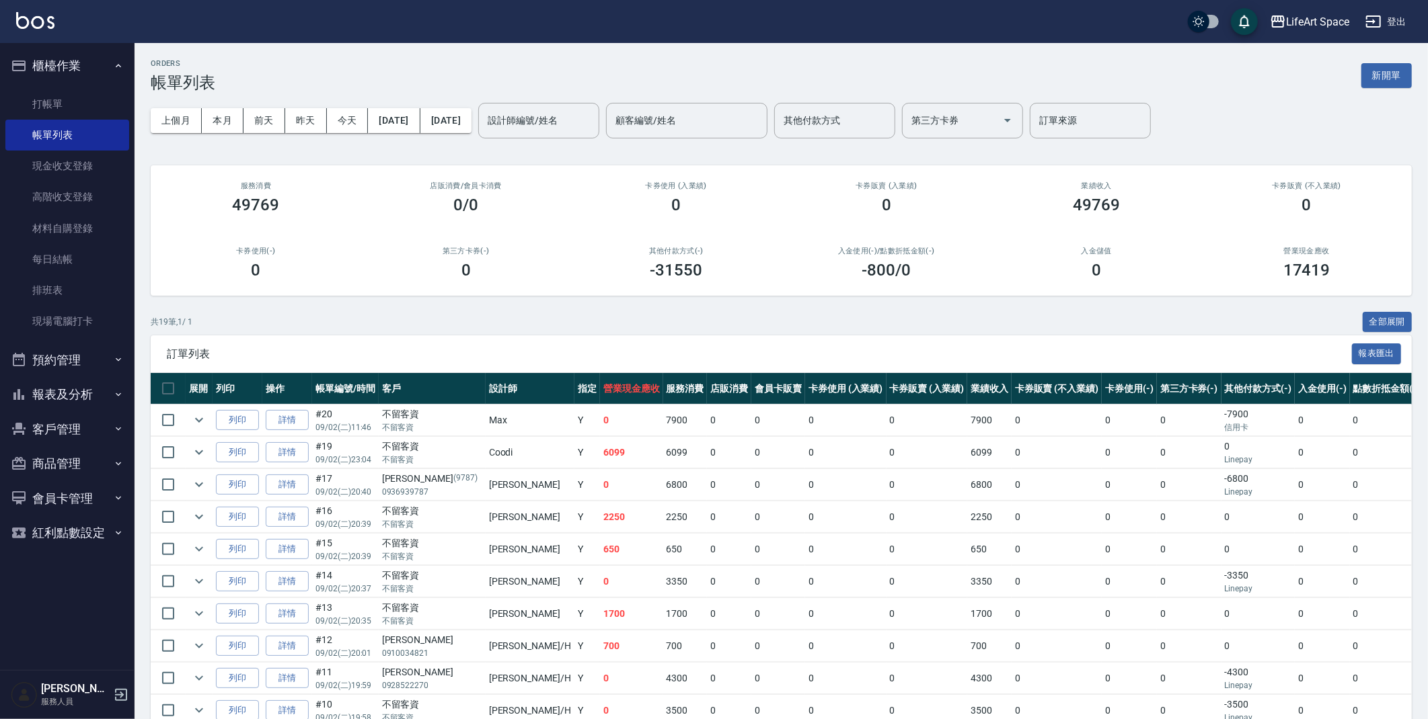
click at [599, 101] on div "上個月 本月 前天 昨天 今天 2025/09/02 2025/09/02 設計師編號/姓名 設計師編號/姓名 顧客編號/姓名 顧客編號/姓名 其他付款方式 …" at bounding box center [781, 120] width 1261 height 57
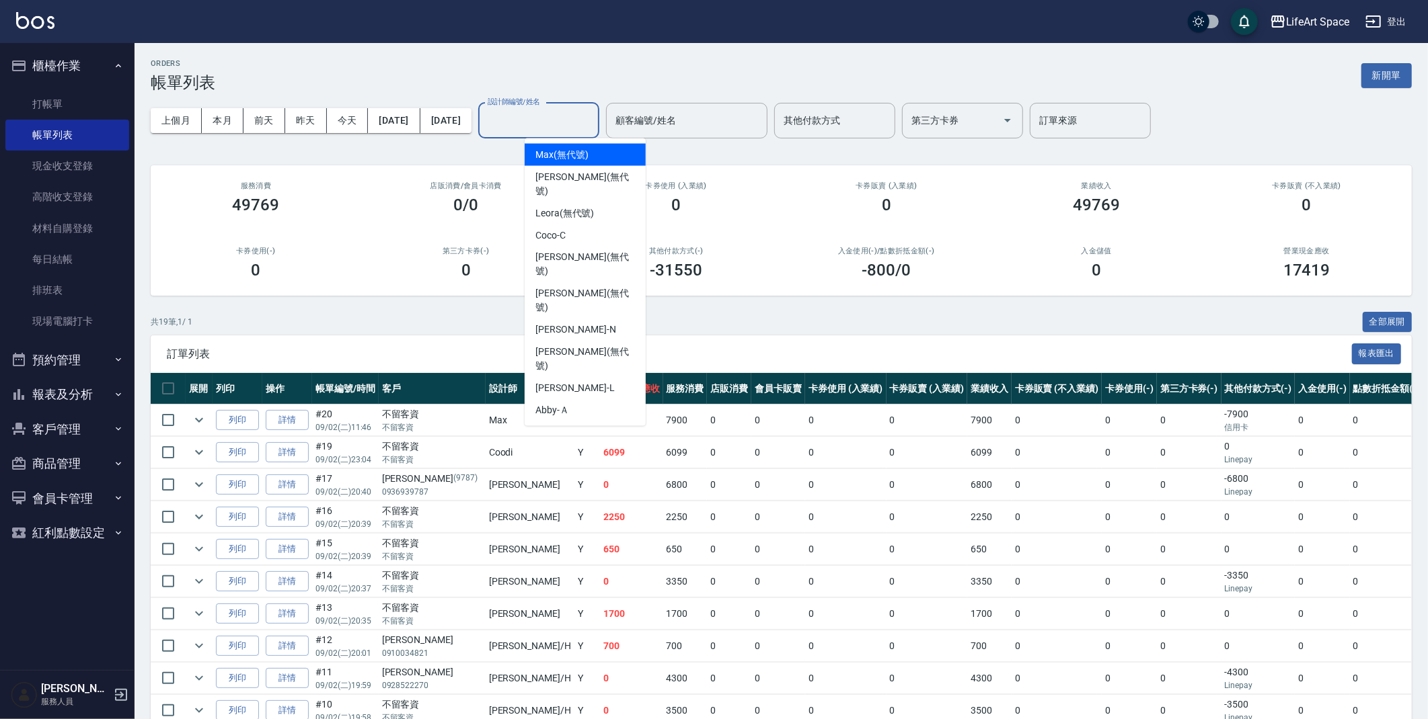
click at [593, 114] on input "設計師編號/姓名" at bounding box center [538, 121] width 109 height 24
click at [597, 342] on div "Gina (無代號)" at bounding box center [584, 360] width 121 height 36
type input "Gina(無代號)"
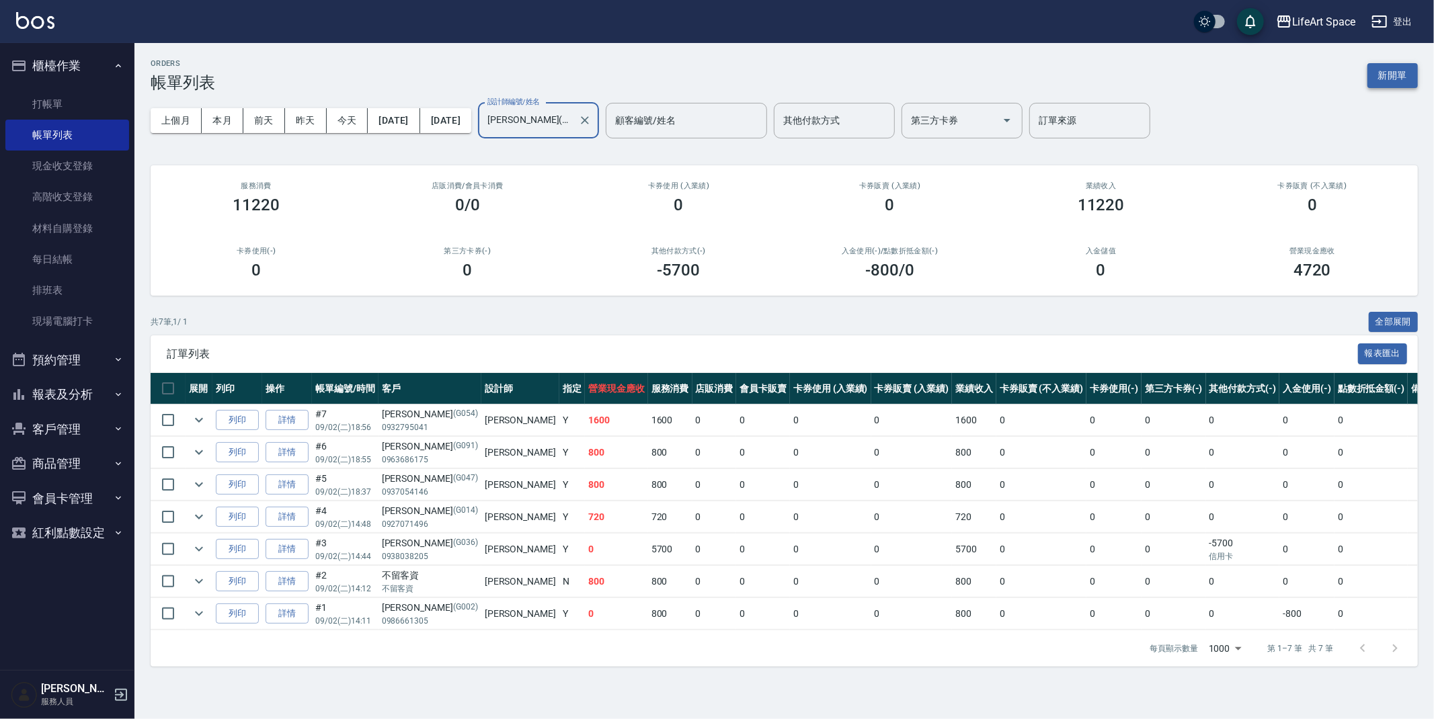
click at [1397, 71] on button "新開單" at bounding box center [1393, 75] width 50 height 25
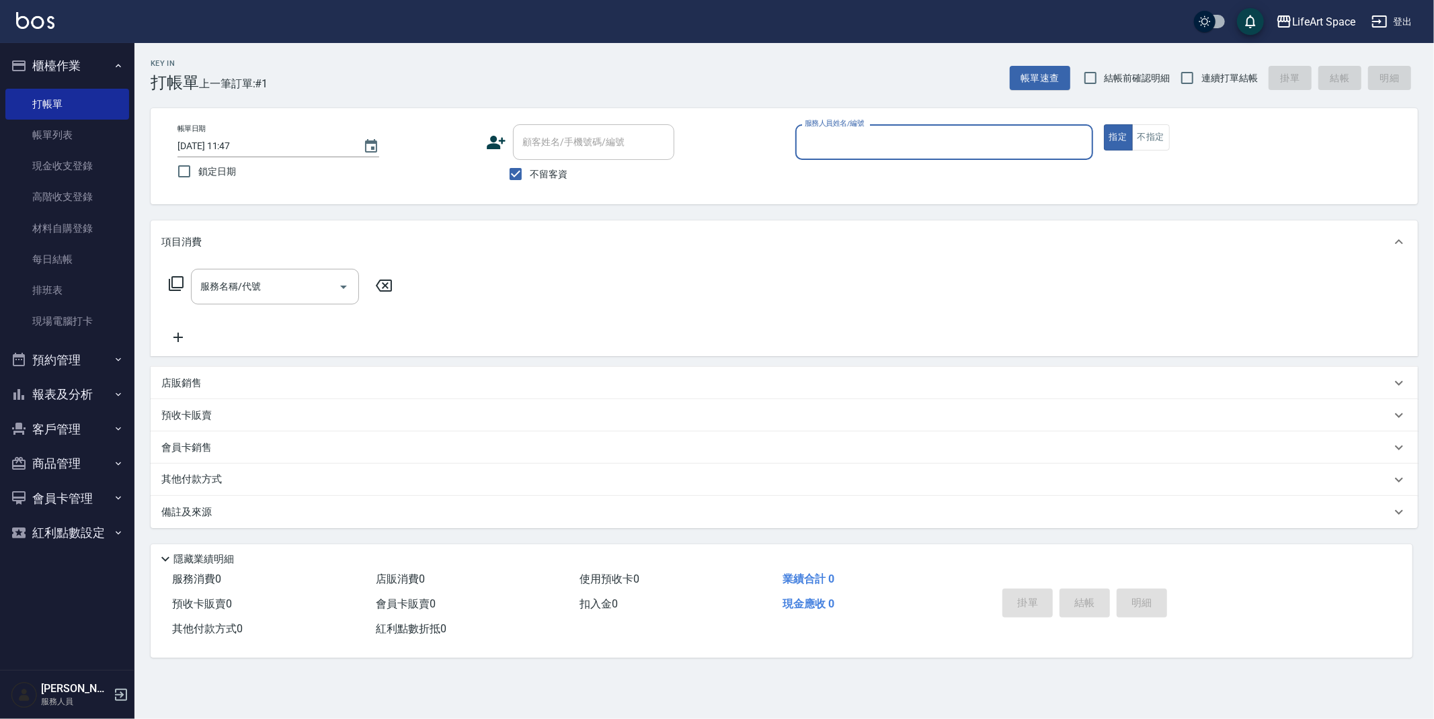
click at [376, 145] on icon "Choose date, selected date is 2025-09-06" at bounding box center [371, 145] width 12 height 13
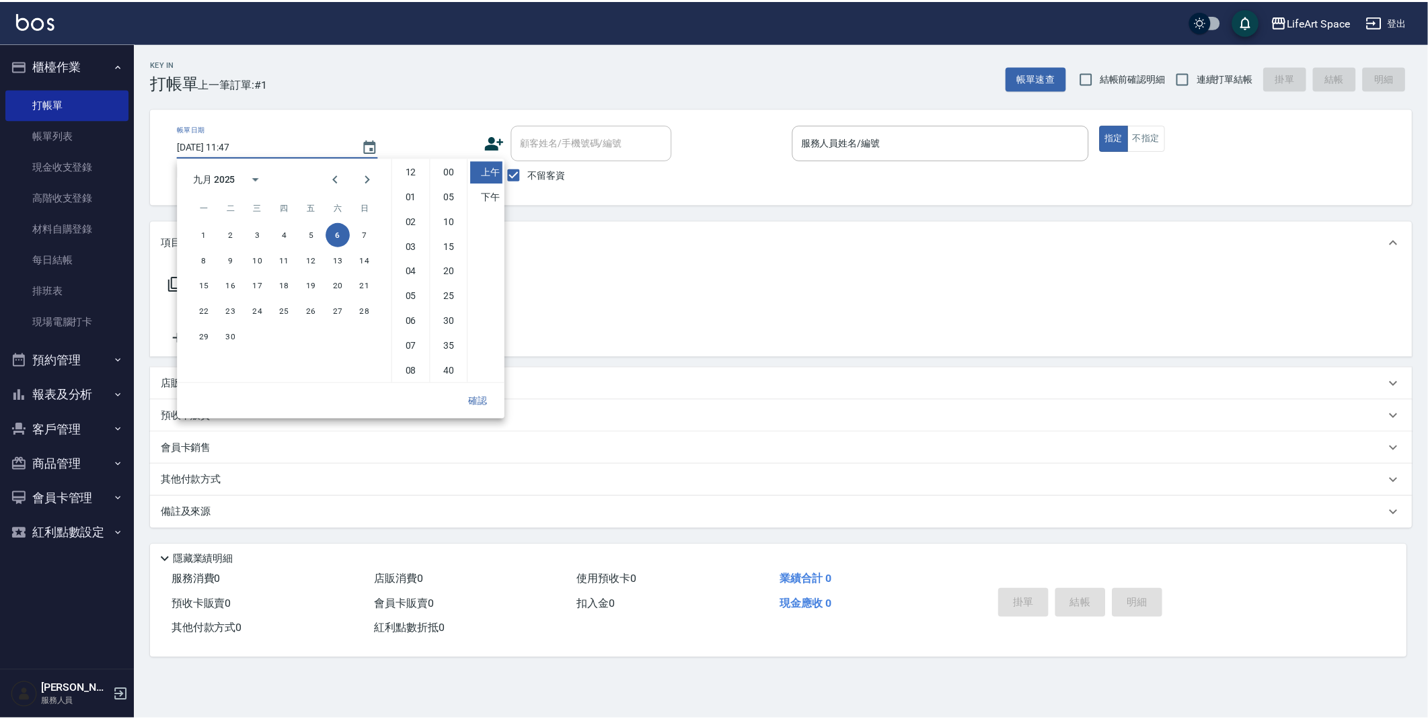
scroll to position [75, 0]
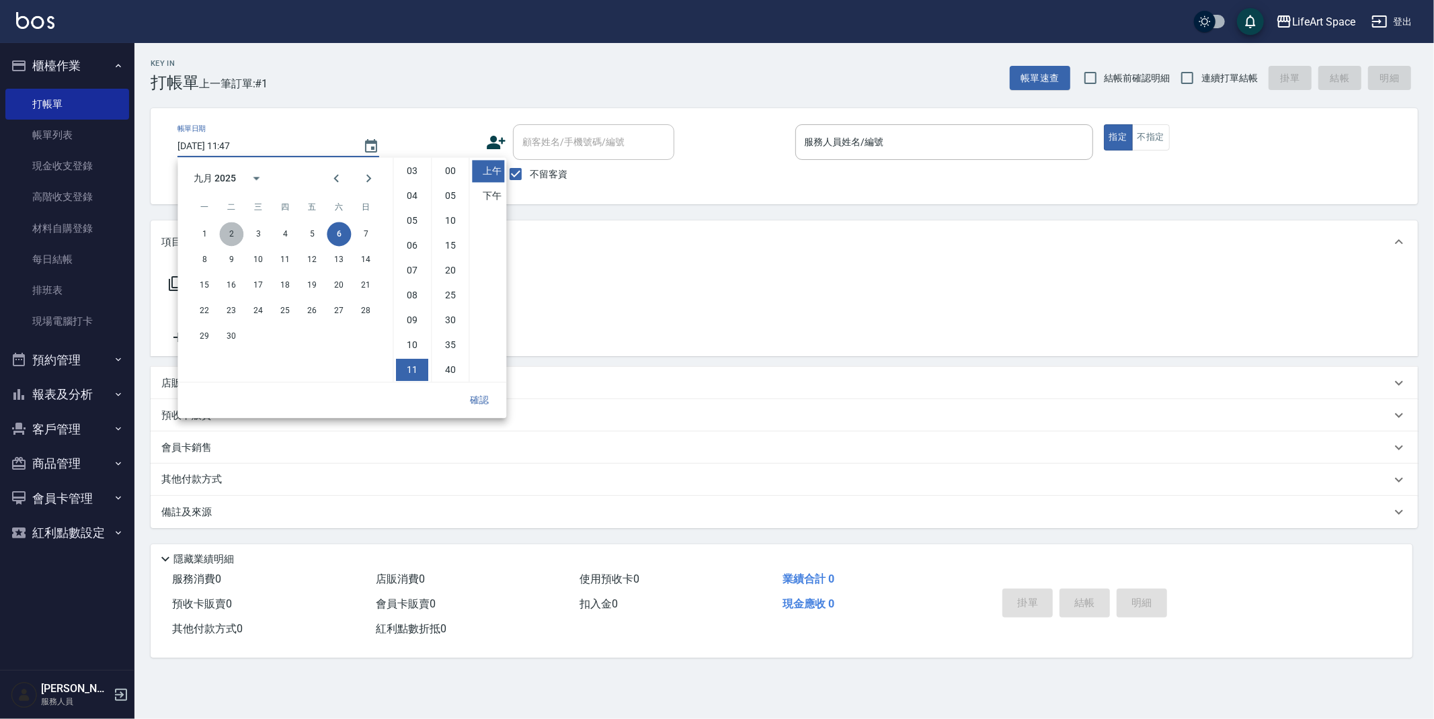
click at [234, 227] on button "2" at bounding box center [231, 234] width 24 height 24
type input "2025/09/02 11:47"
click at [479, 407] on button "確認" at bounding box center [479, 400] width 43 height 25
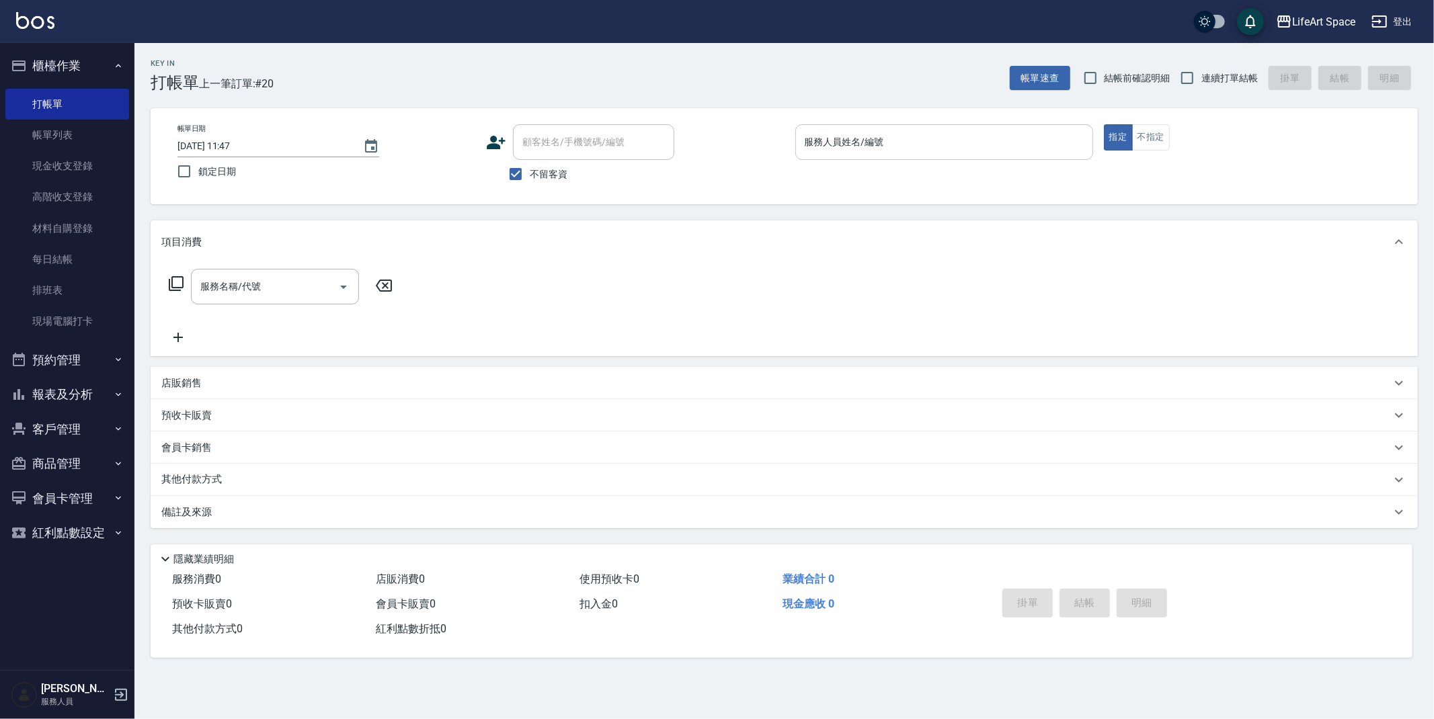
drag, startPoint x: 907, startPoint y: 160, endPoint x: 903, endPoint y: 148, distance: 12.8
click at [907, 160] on p at bounding box center [944, 167] width 298 height 14
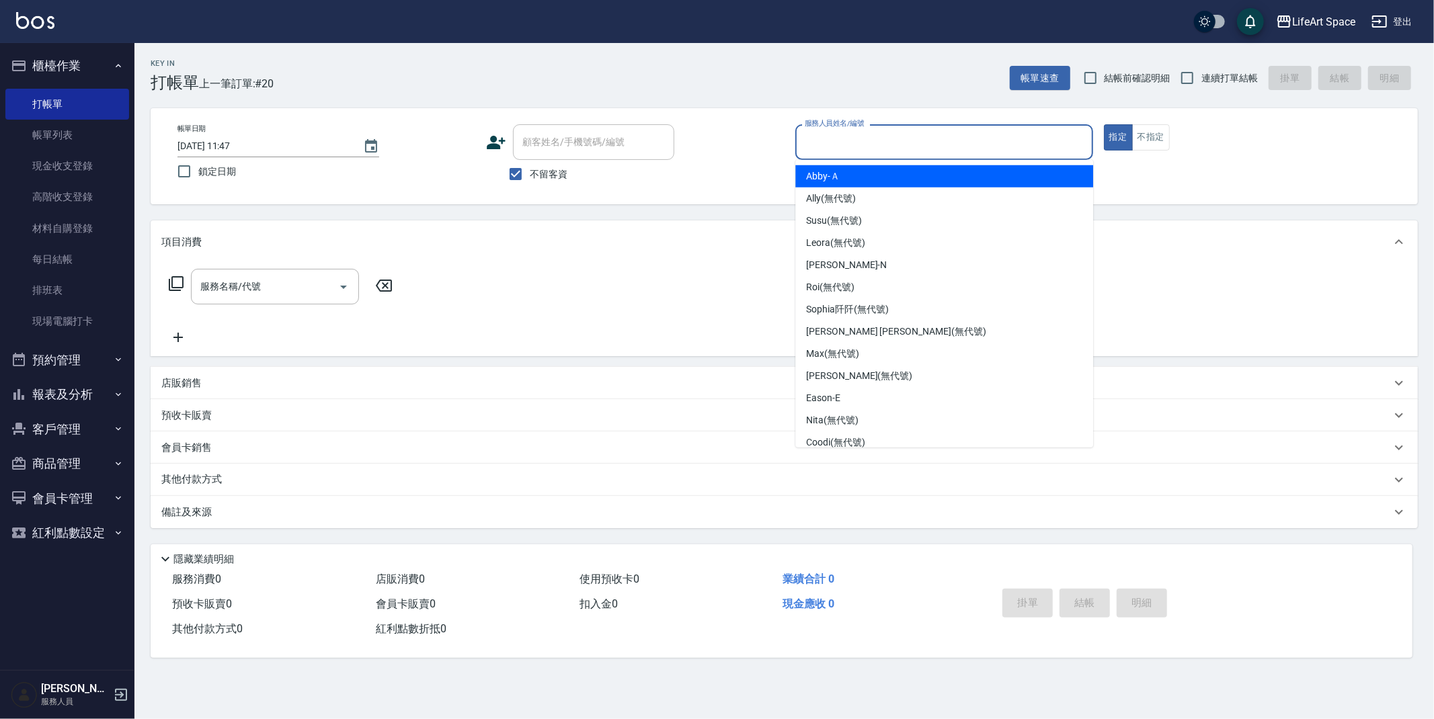
click at [904, 146] on input "服務人員姓名/編號" at bounding box center [945, 142] width 286 height 24
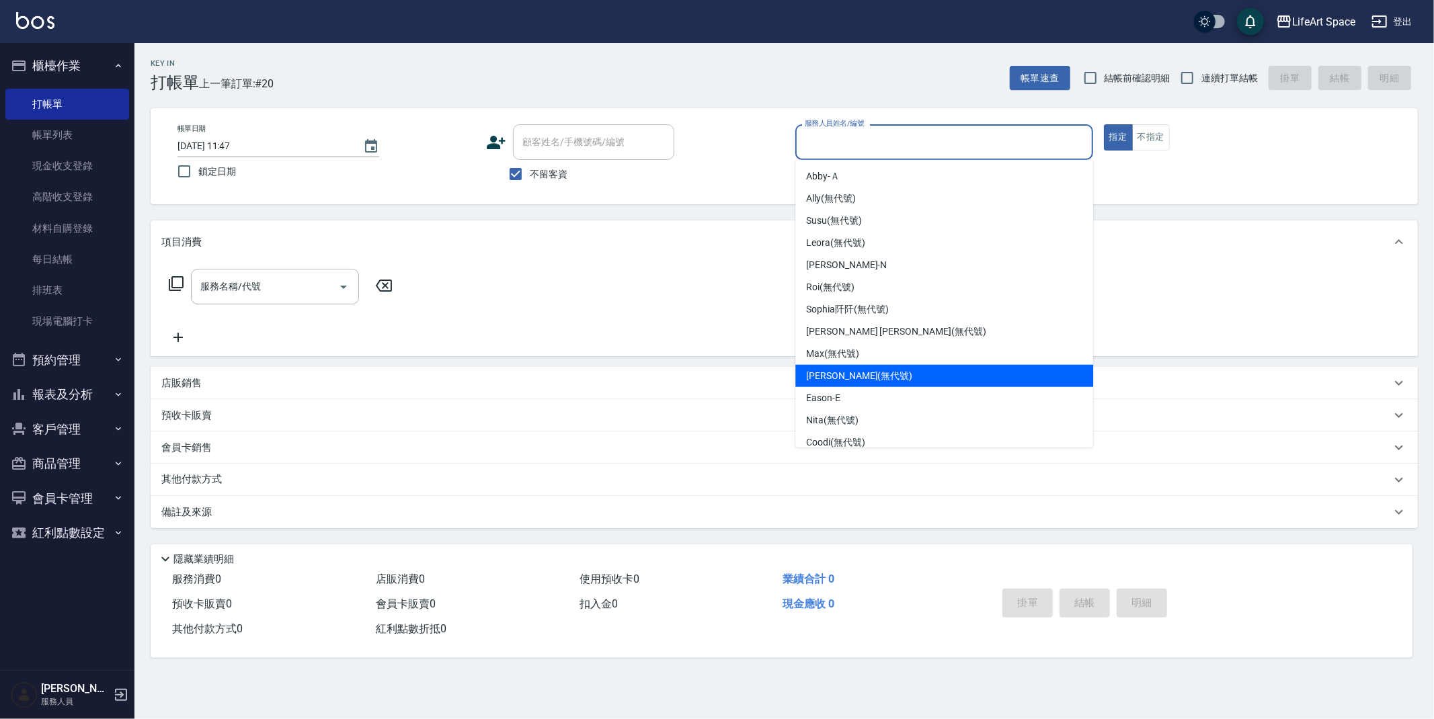
click at [837, 377] on span "Gina (無代號)" at bounding box center [859, 376] width 106 height 14
type input "Gina(無代號)"
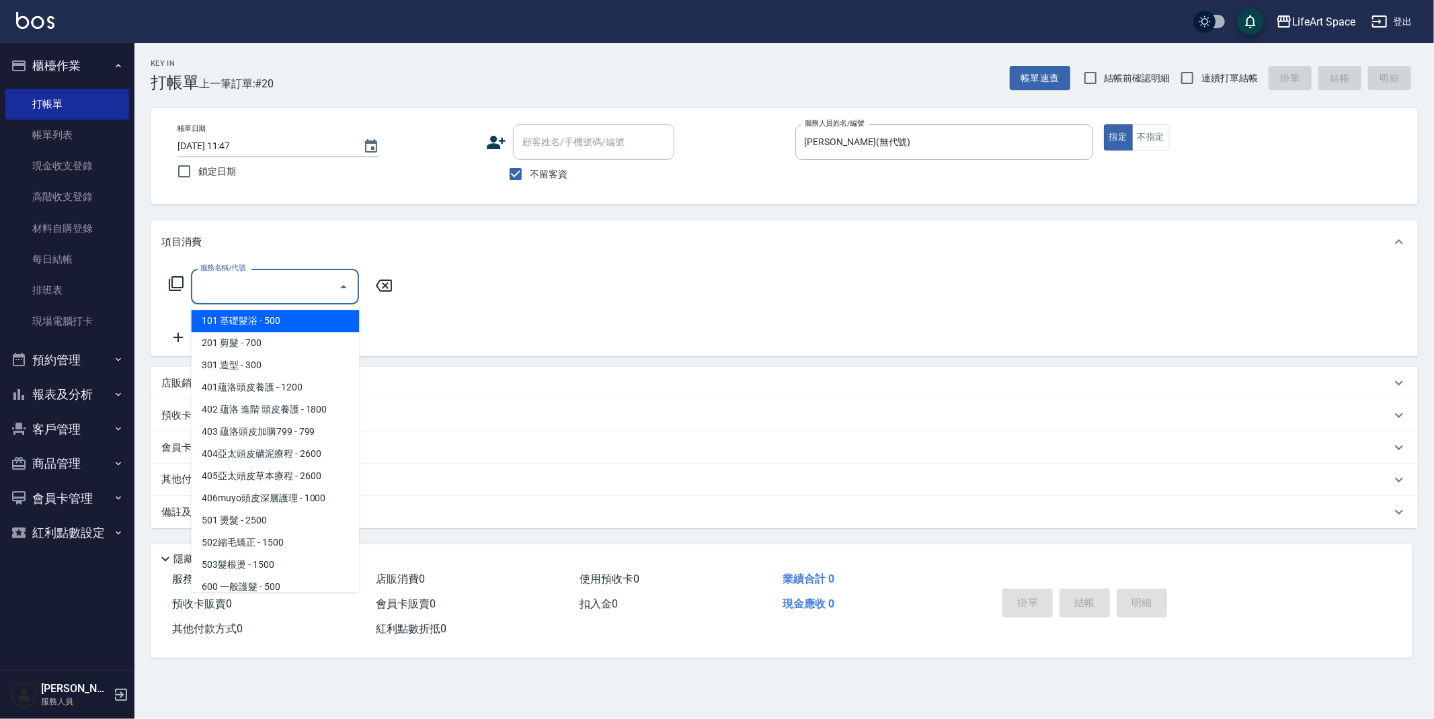
click at [270, 292] on input "服務名稱/代號" at bounding box center [265, 287] width 136 height 24
click at [284, 342] on span "201 剪髮 - 700" at bounding box center [275, 343] width 168 height 22
type input "201 剪髮(201)"
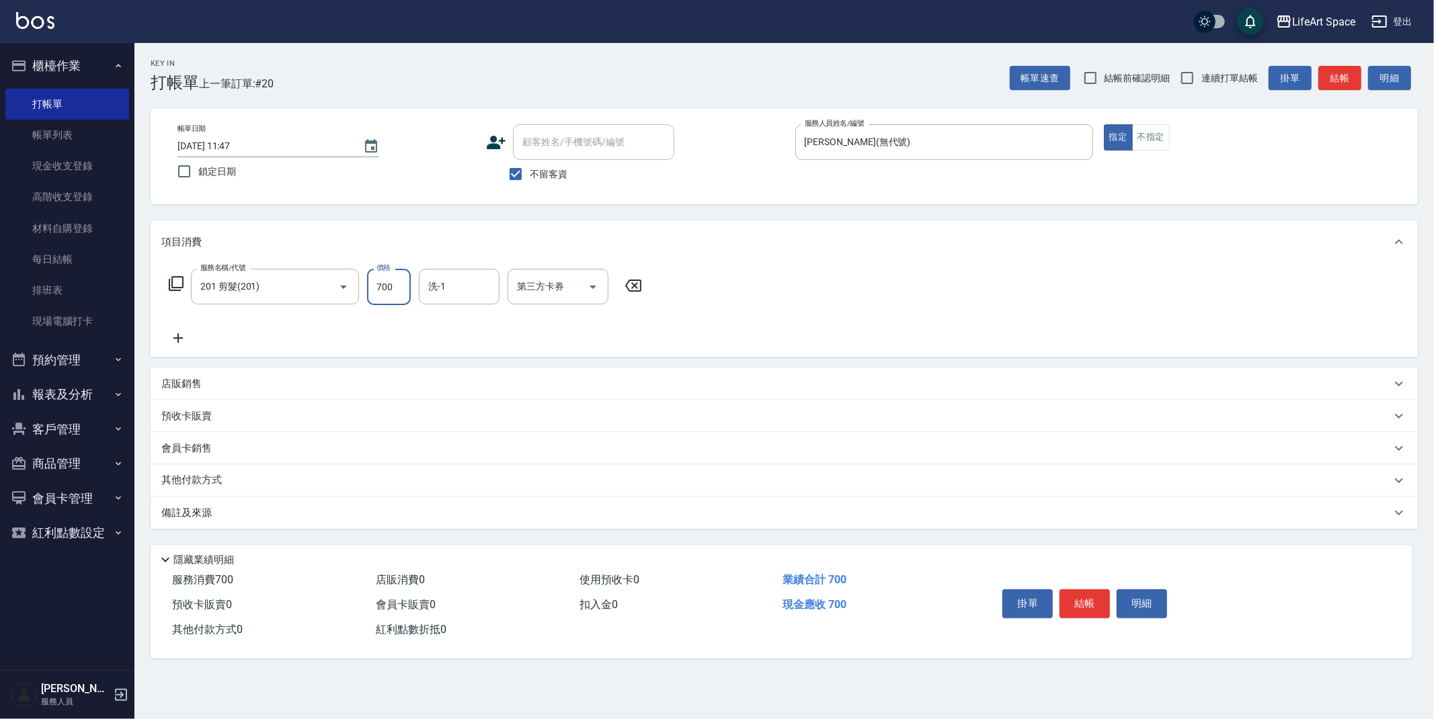
click at [401, 294] on input "700" at bounding box center [389, 287] width 44 height 36
type input "800"
click at [247, 518] on div "備註及來源" at bounding box center [776, 513] width 1230 height 14
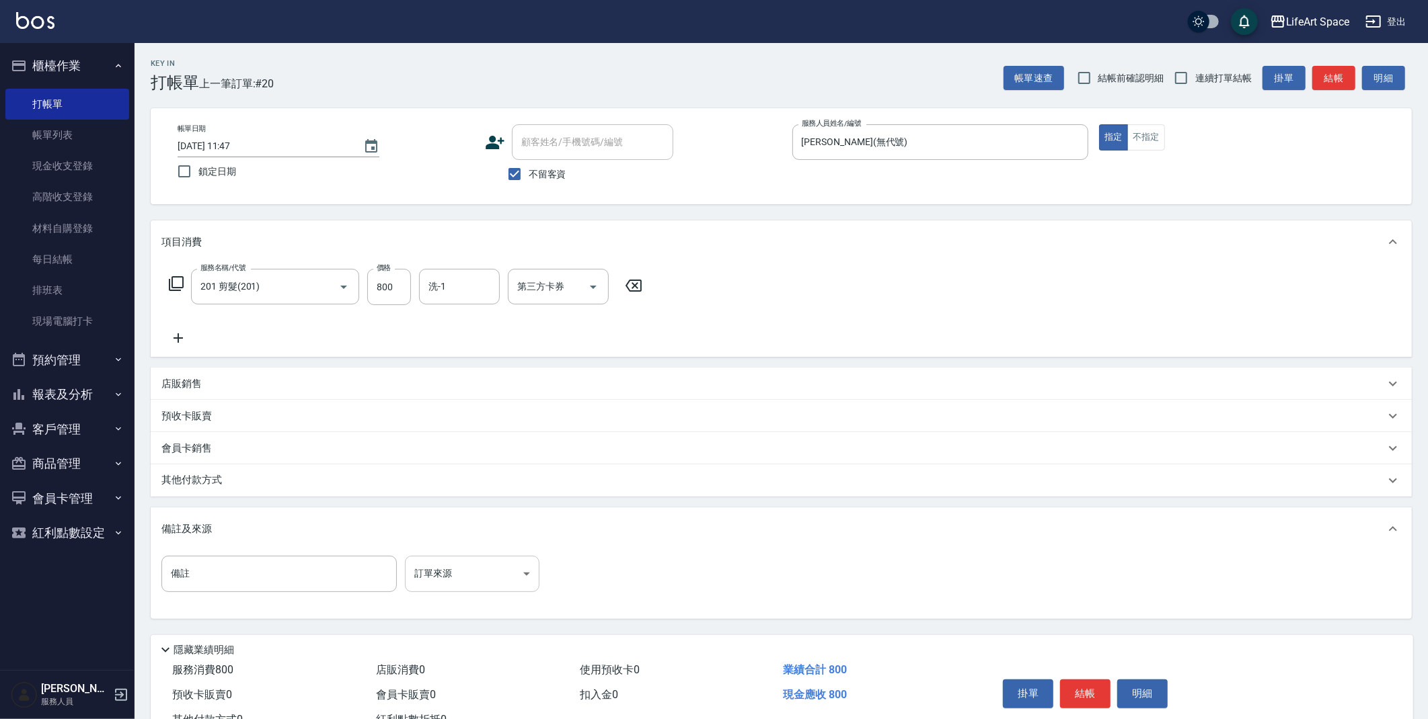
click at [478, 575] on body "LifeArt Space 登出 櫃檯作業 打帳單 帳單列表 現金收支登錄 高階收支登錄 材料自購登錄 每日結帳 排班表 現場電腦打卡 預約管理 預約管理 單…" at bounding box center [714, 382] width 1428 height 765
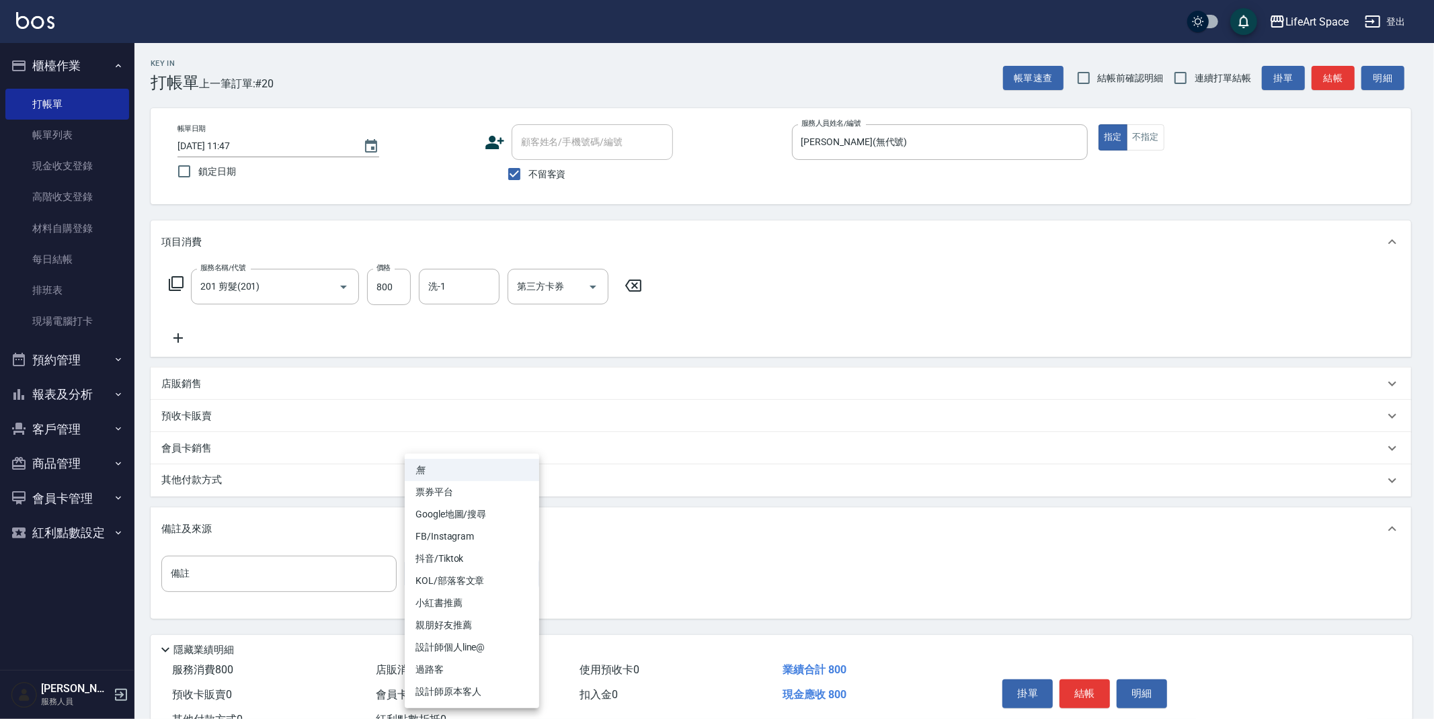
click at [472, 698] on li "設計師原本客人" at bounding box center [472, 692] width 134 height 22
type input "設計師原本客人"
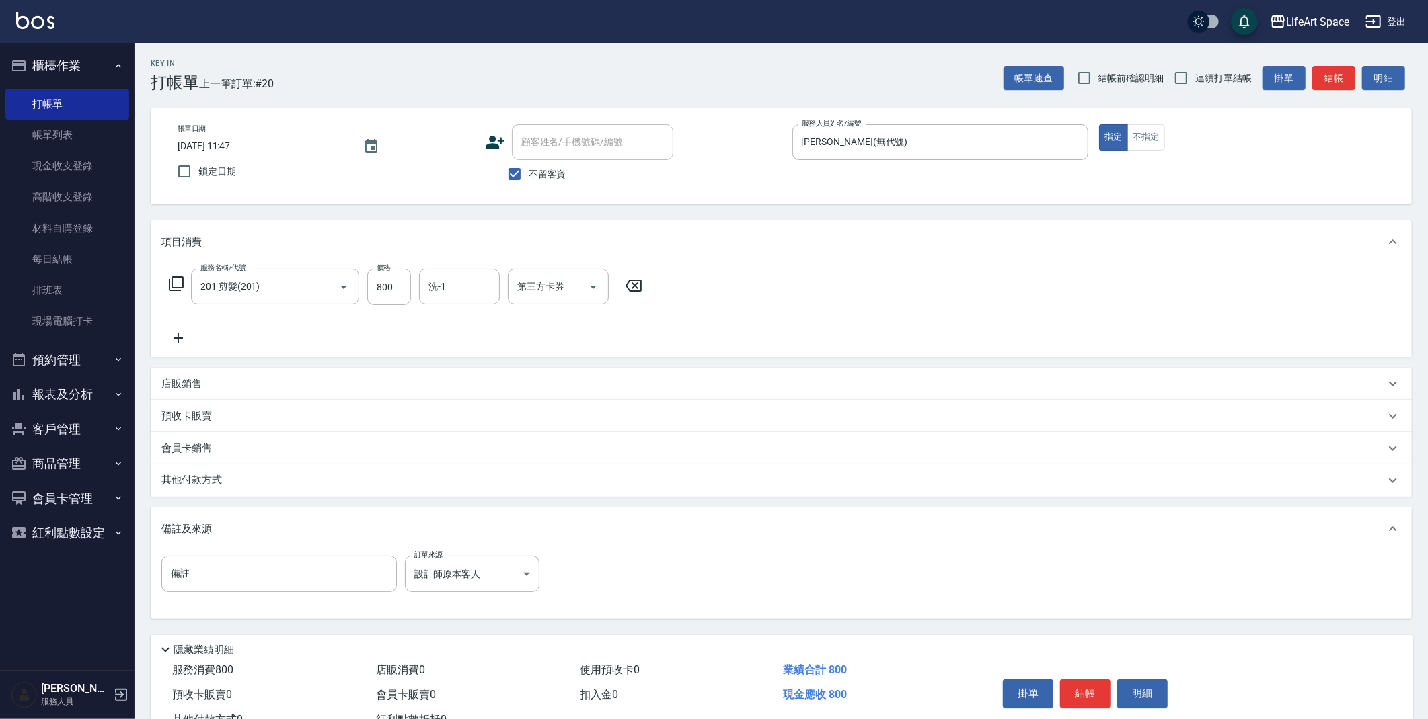
click at [192, 488] on p "其他付款方式" at bounding box center [194, 480] width 67 height 15
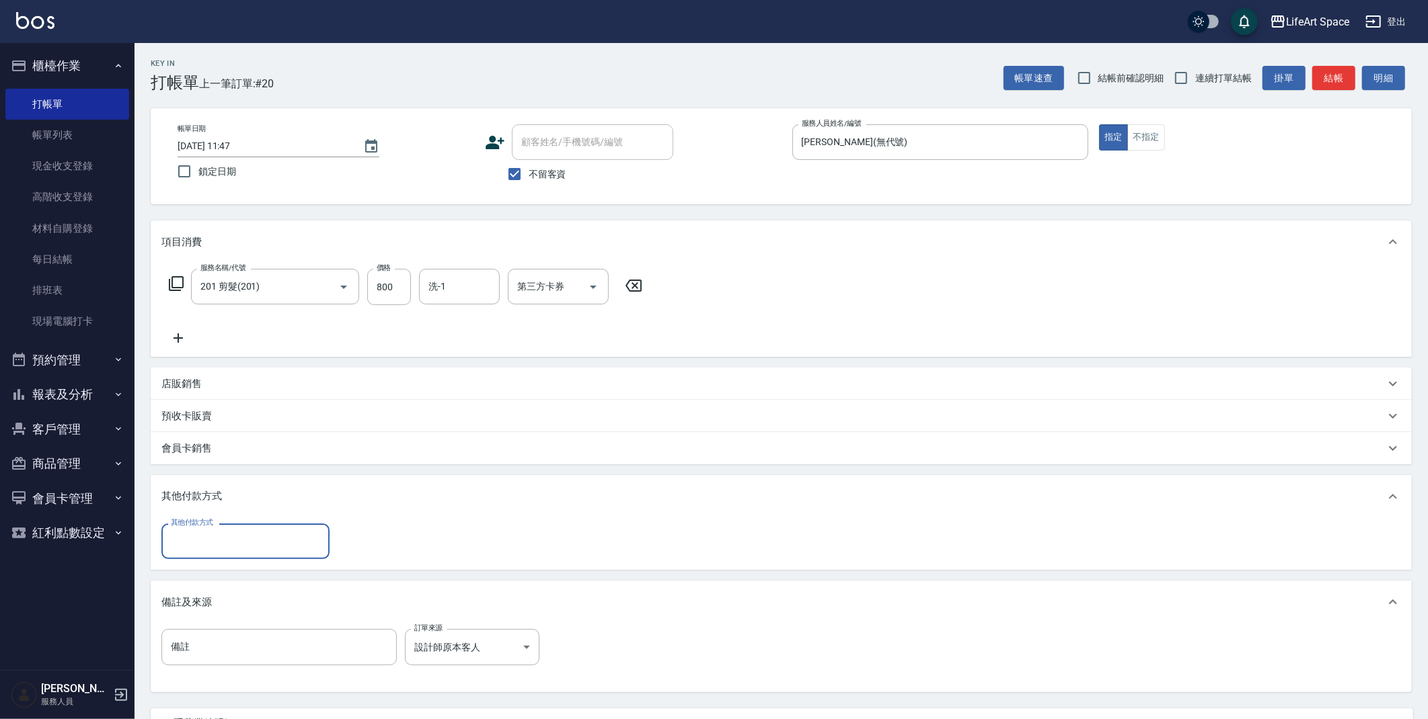
scroll to position [0, 0]
click at [231, 539] on input "其他付款方式" at bounding box center [245, 542] width 156 height 24
click at [228, 574] on span "轉帳" at bounding box center [245, 576] width 168 height 22
type input "轉帳"
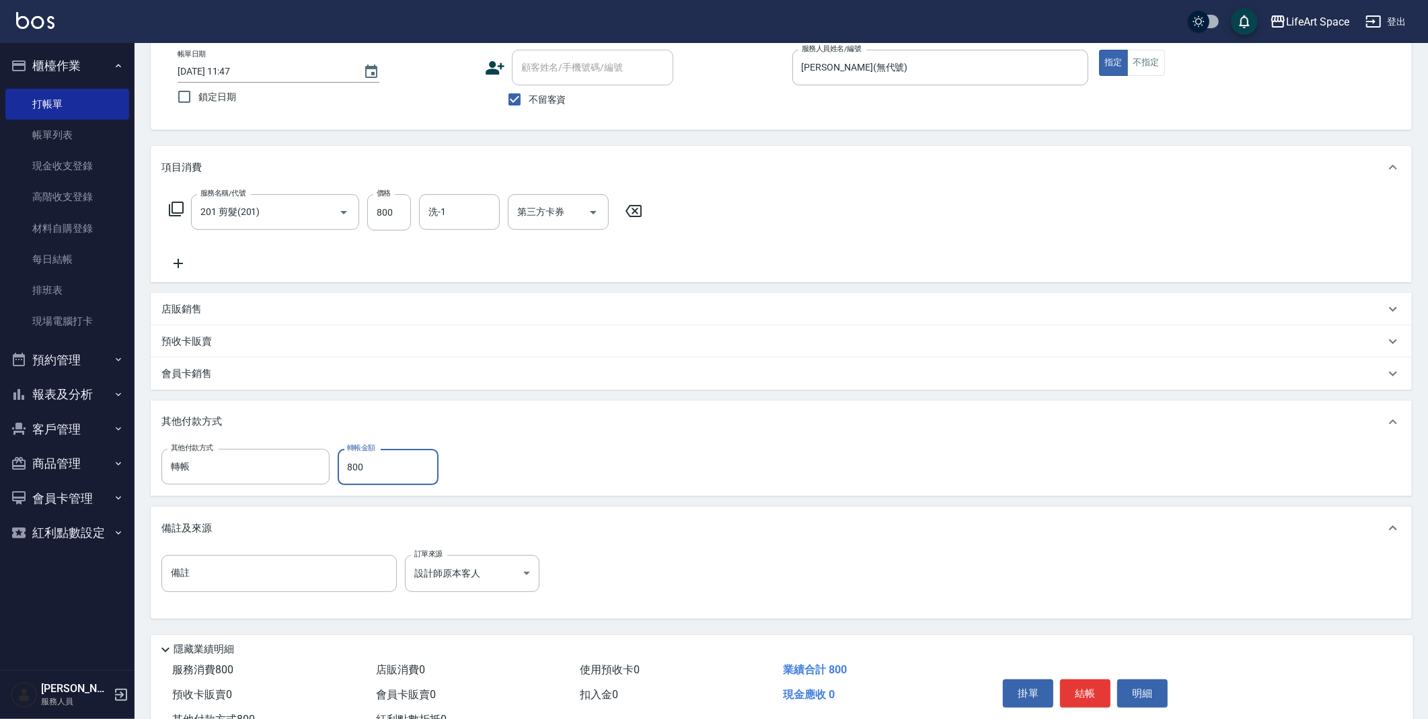
scroll to position [124, 0]
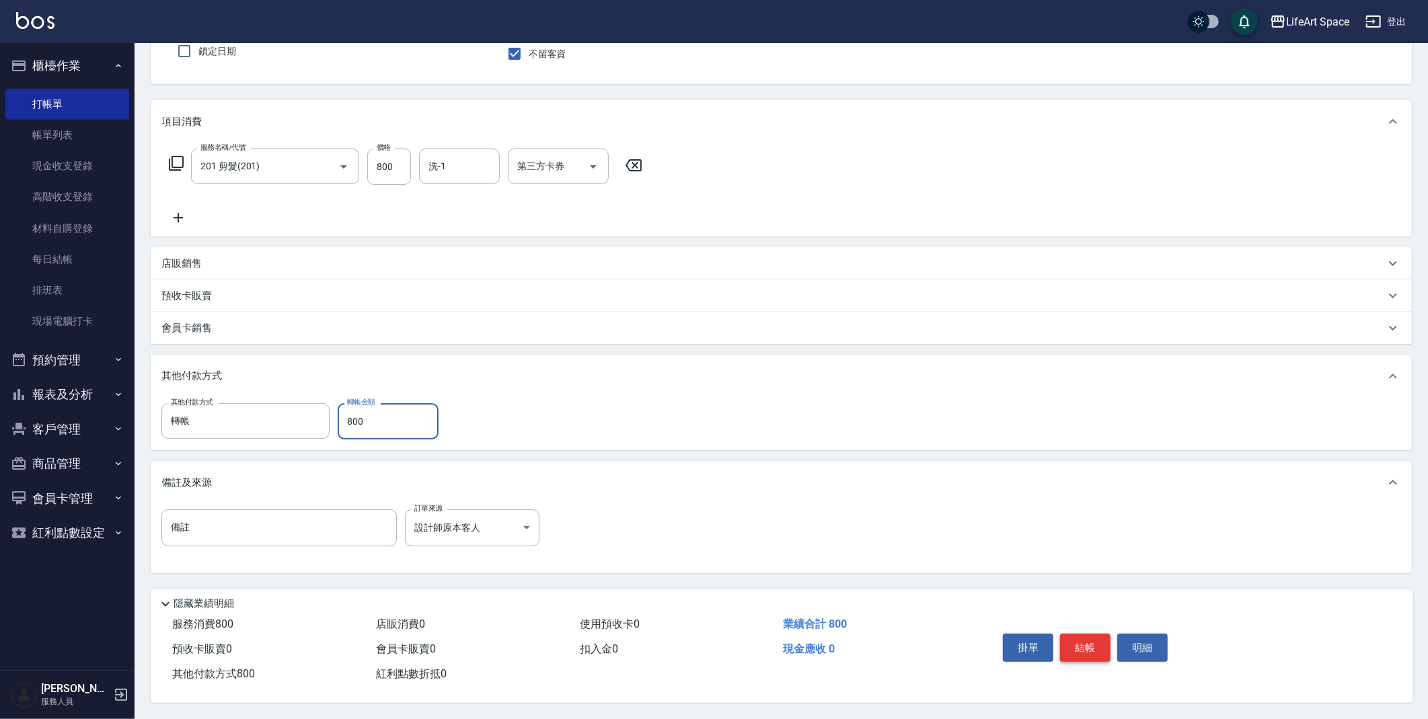
type input "800"
click at [1083, 641] on button "結帳" at bounding box center [1085, 648] width 50 height 28
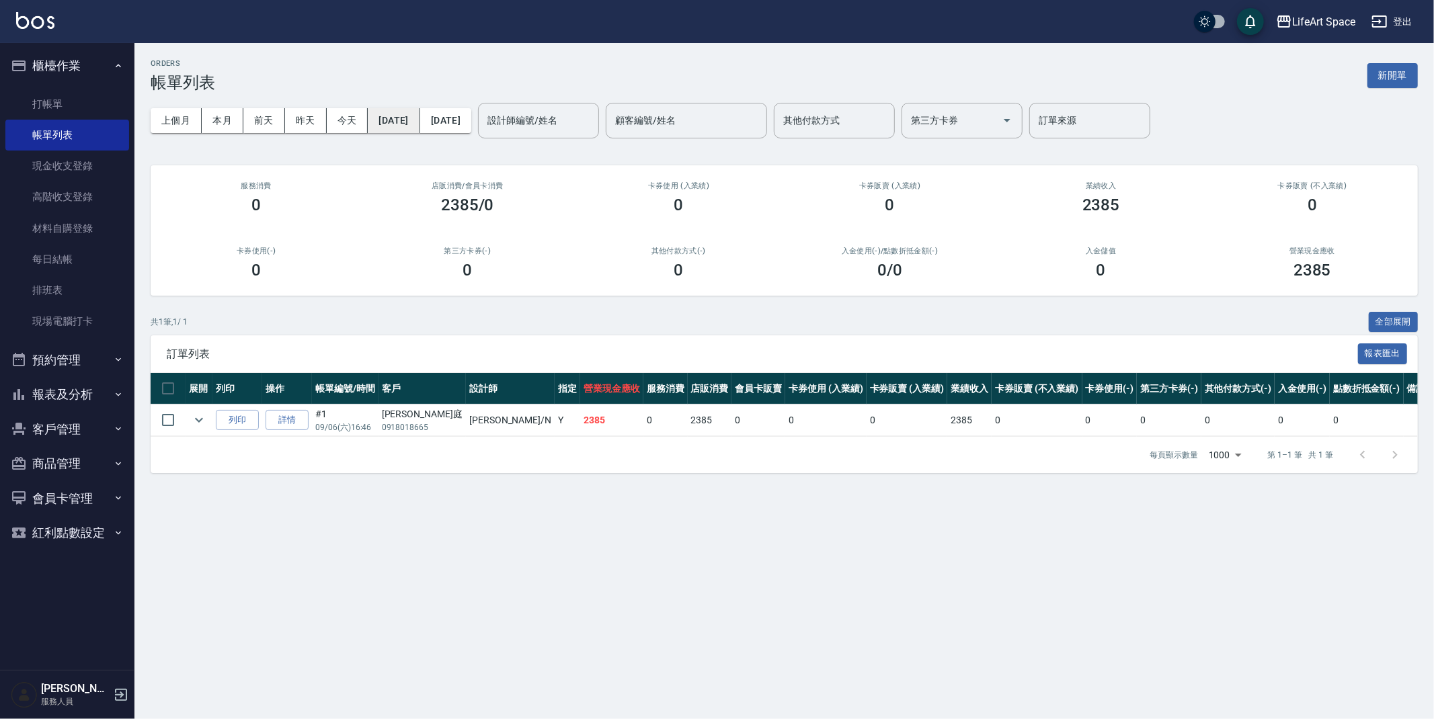
click at [405, 114] on button "[DATE]" at bounding box center [394, 120] width 52 height 25
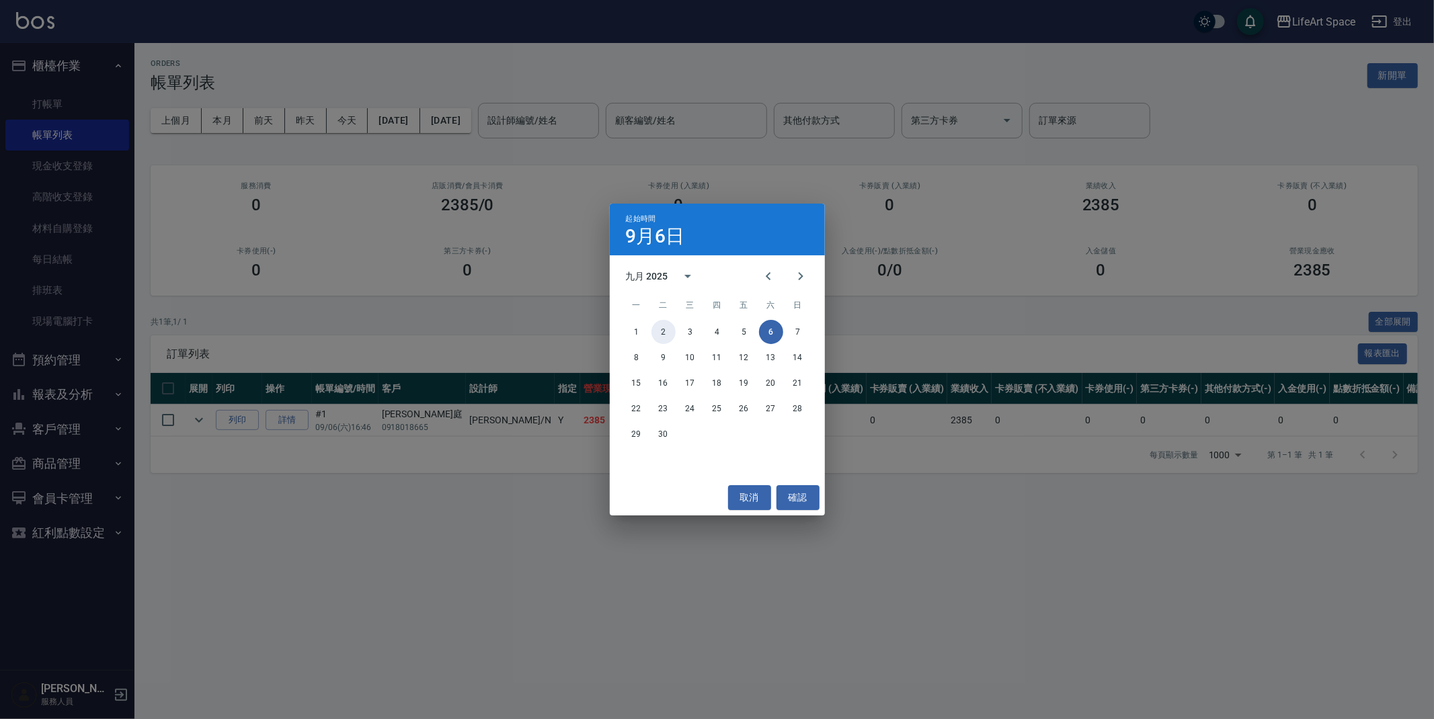
click at [666, 334] on button "2" at bounding box center [664, 332] width 24 height 24
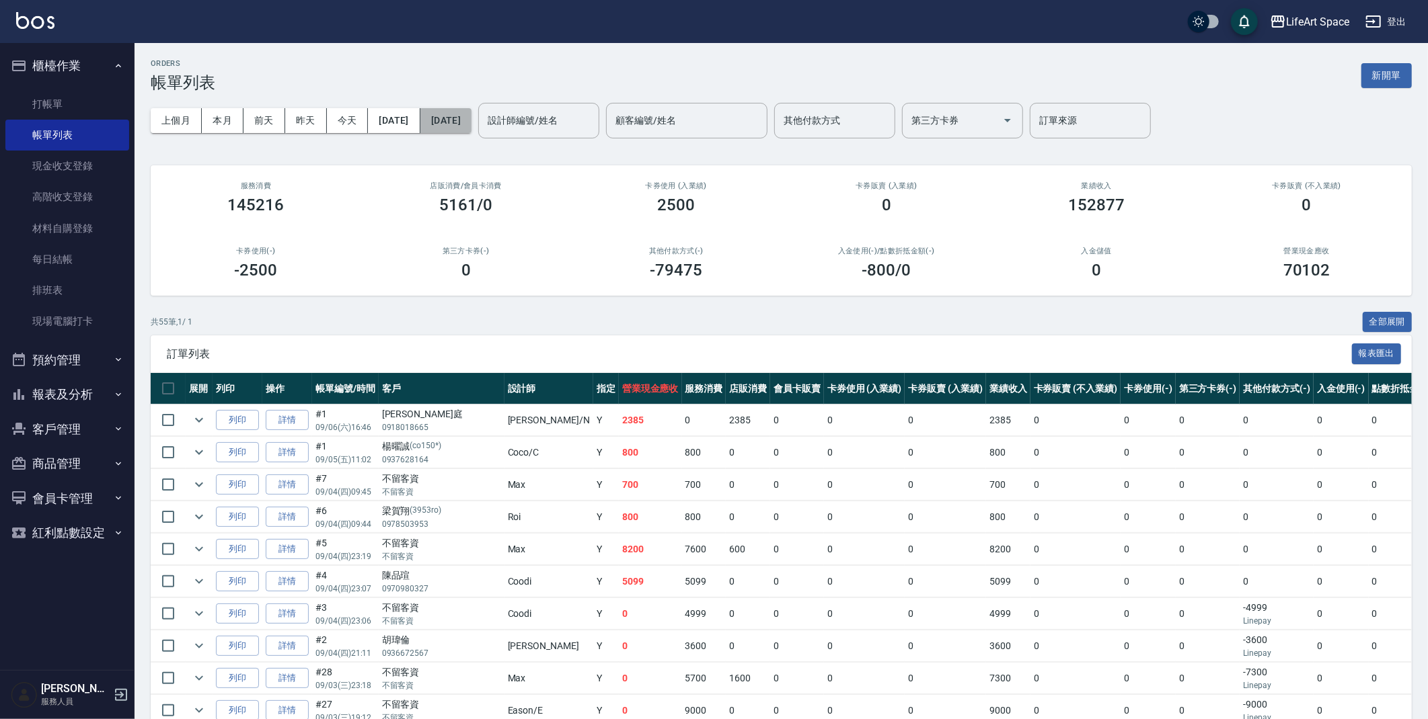
click at [471, 120] on button "[DATE]" at bounding box center [445, 120] width 51 height 25
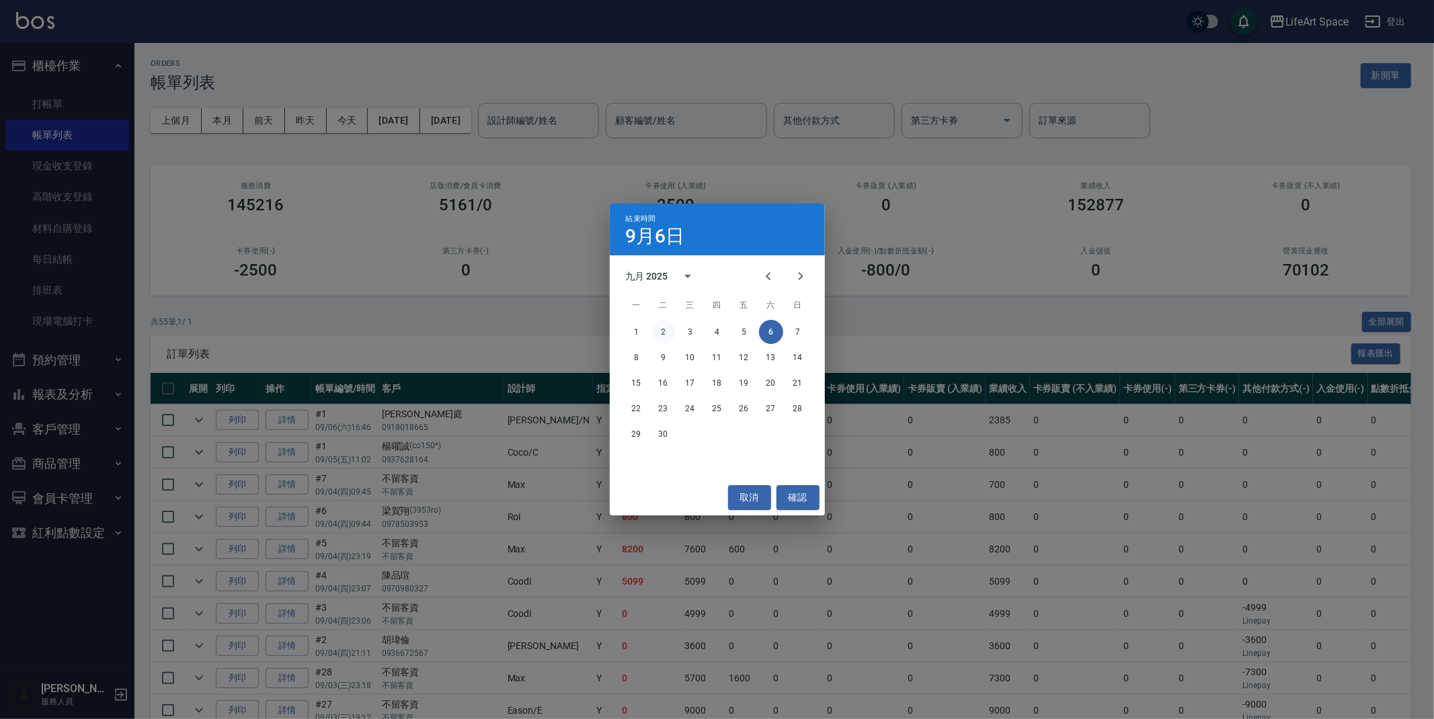
click at [657, 328] on button "2" at bounding box center [664, 332] width 24 height 24
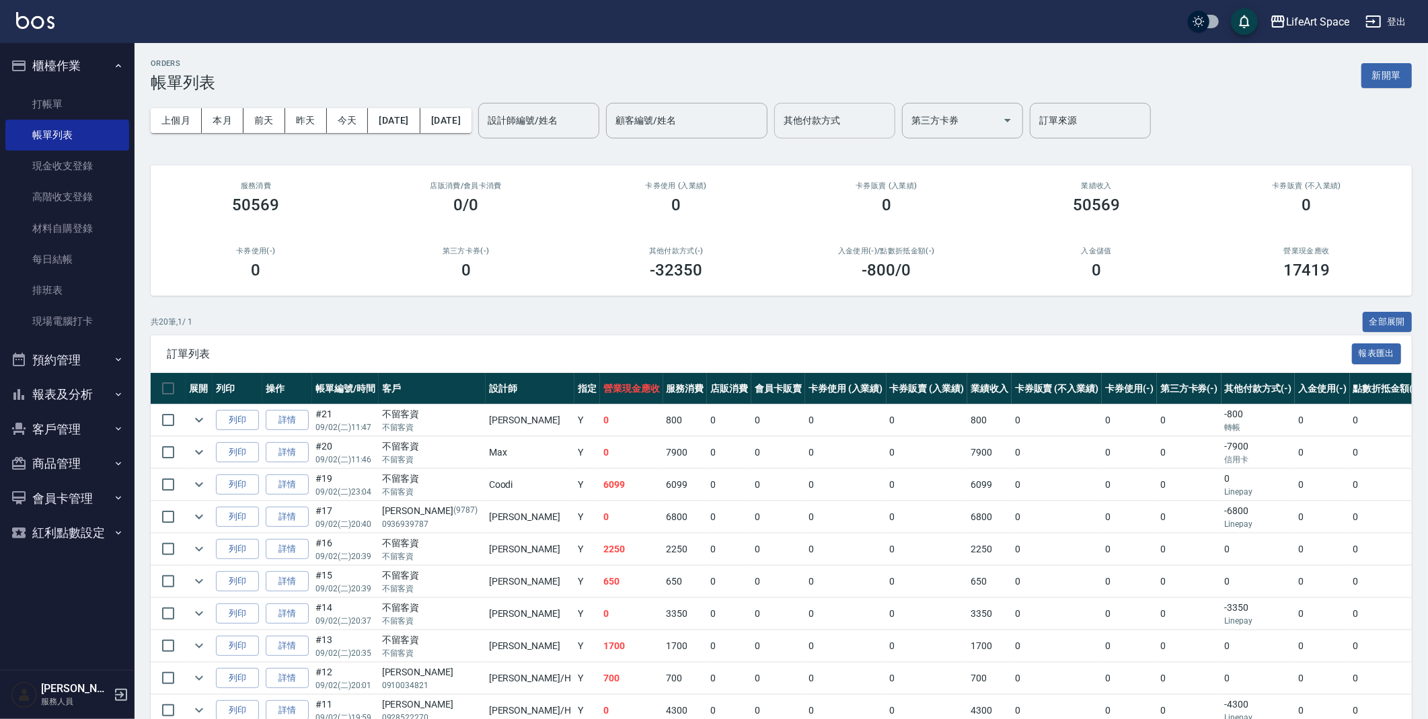
click at [895, 103] on div "其他付款方式" at bounding box center [834, 121] width 121 height 36
click at [890, 154] on span "轉帳" at bounding box center [880, 155] width 121 height 22
type input "轉帳"
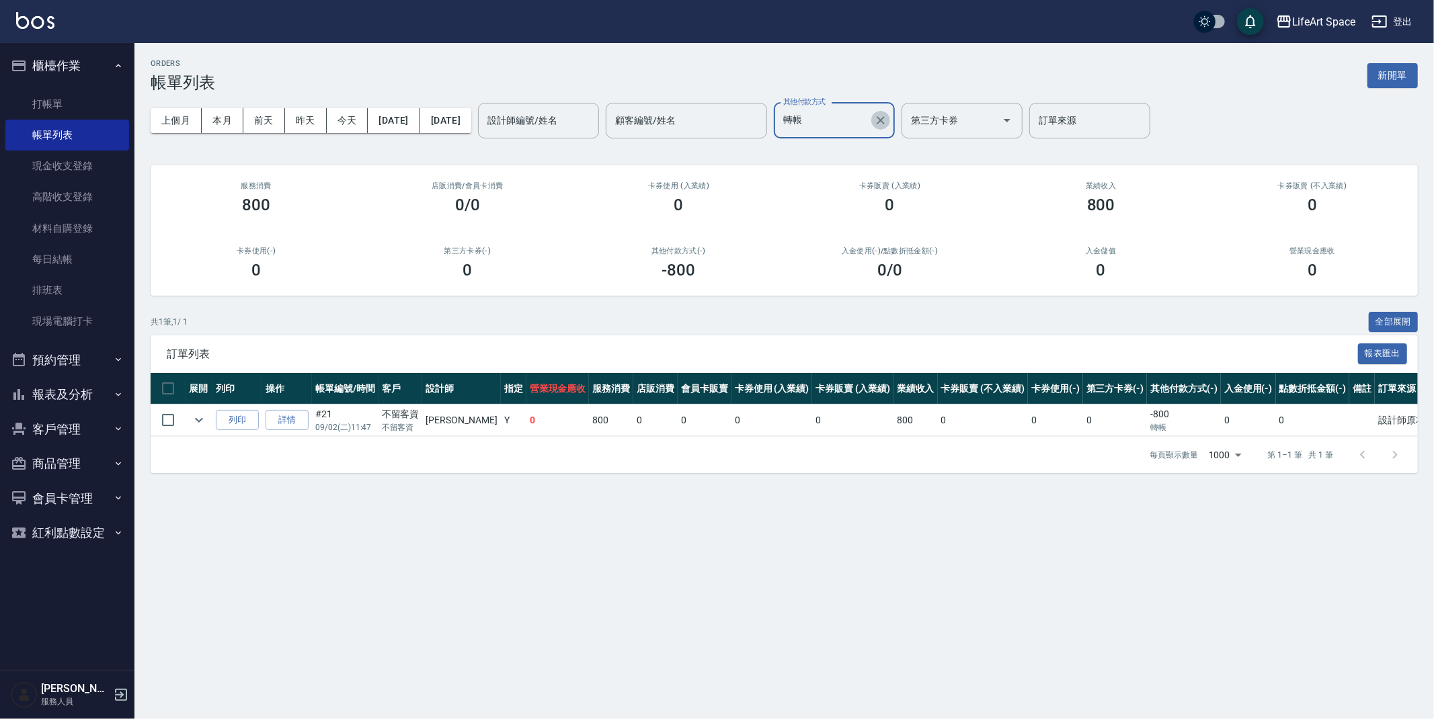
click at [888, 122] on icon "Clear" at bounding box center [880, 120] width 13 height 13
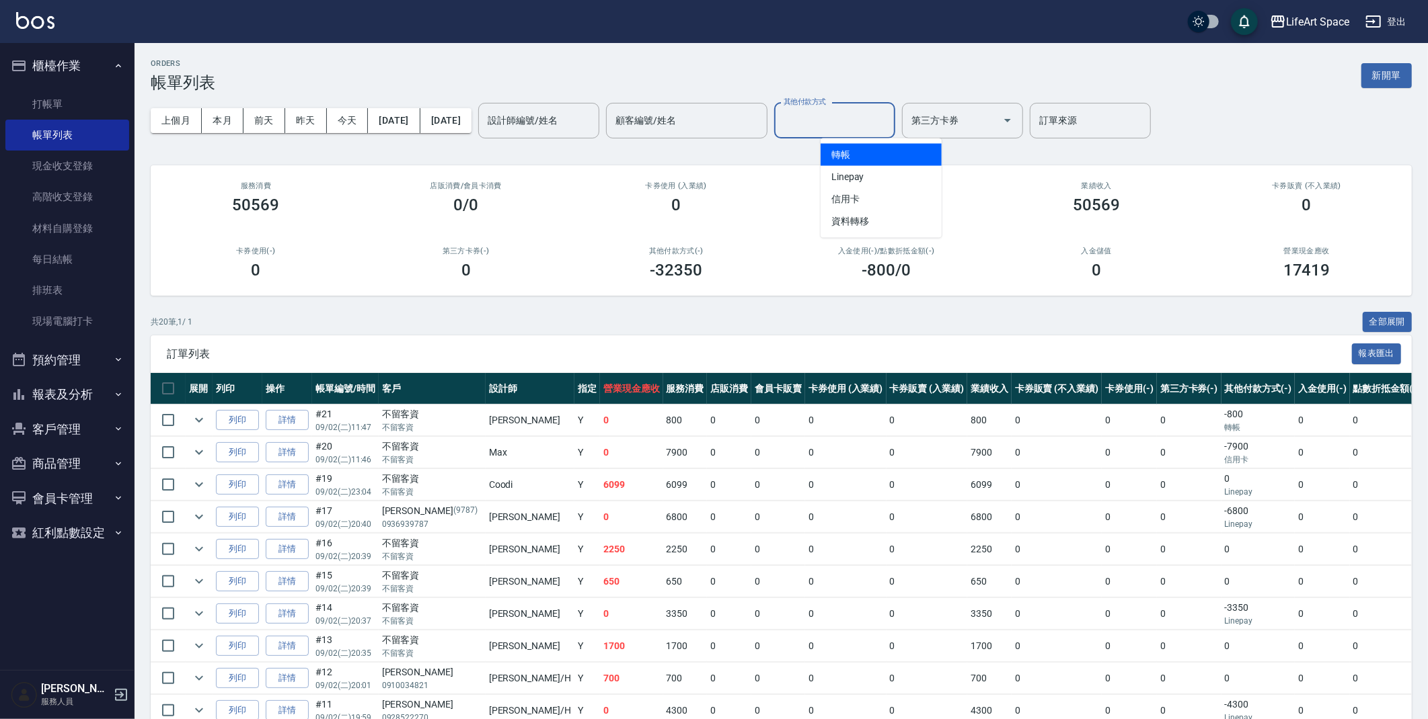
click at [889, 128] on input "其他付款方式" at bounding box center [834, 121] width 109 height 24
click at [911, 174] on span "Linepay" at bounding box center [880, 177] width 121 height 22
type input "Linepay"
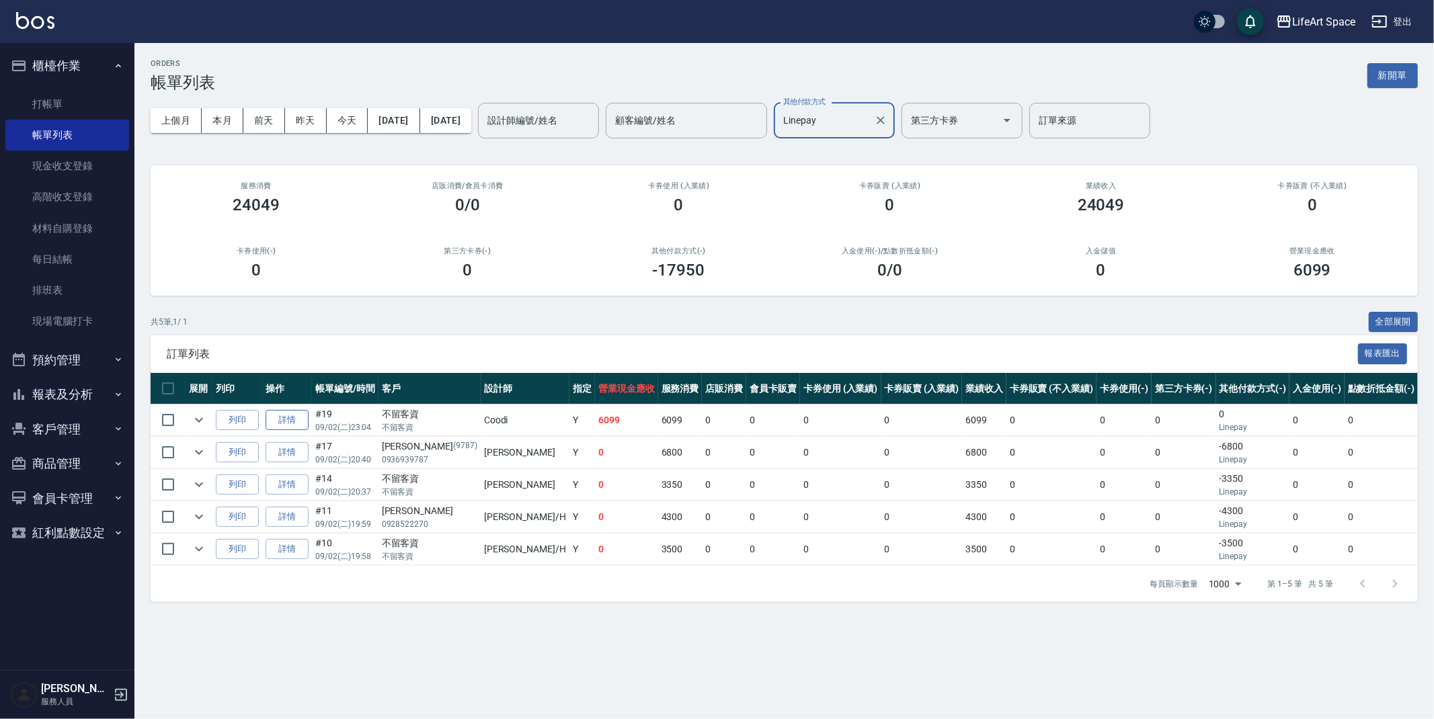
click at [287, 420] on link "詳情" at bounding box center [287, 420] width 43 height 21
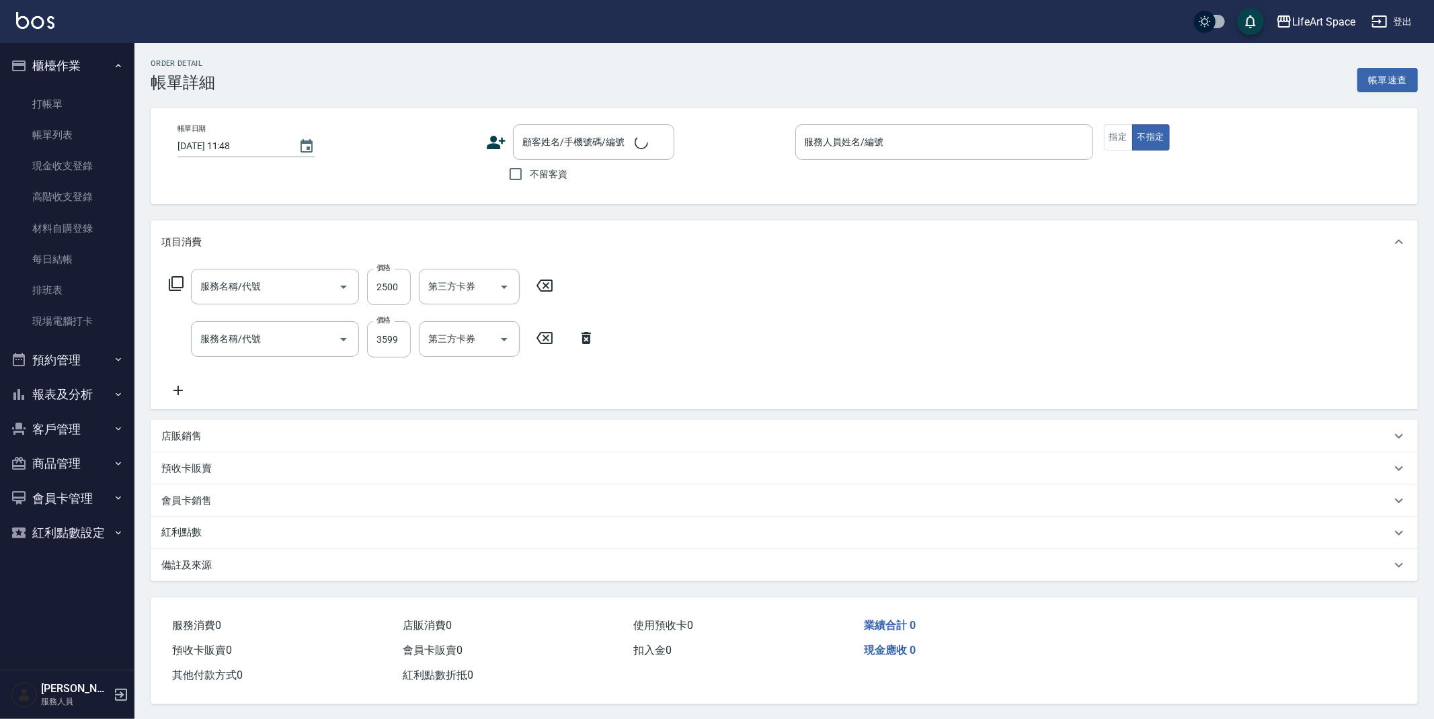
type input "2025/09/02 23:04"
checkbox input "true"
type input "Coodi(無代號)"
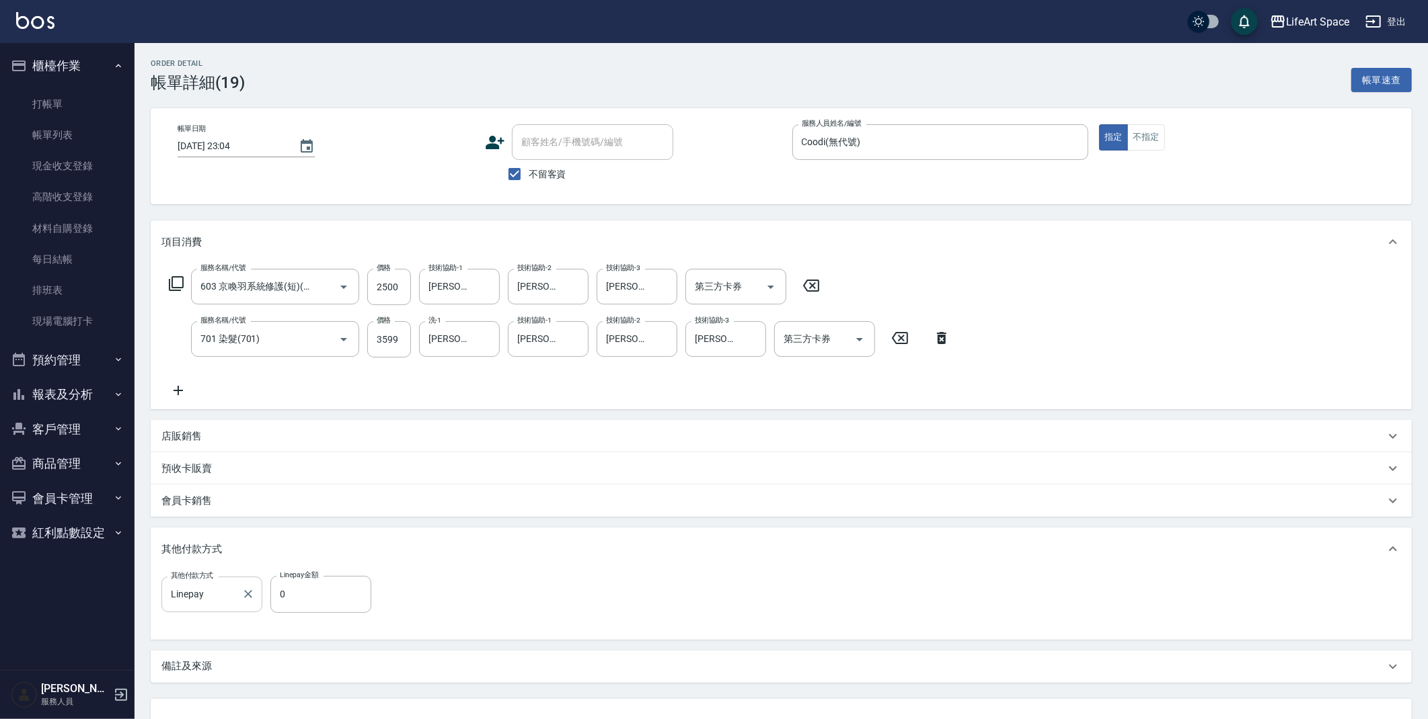
type input "603 京喚羽系統修護(短)(603)"
type input "701 染髮(701)"
click at [342, 596] on input "0" at bounding box center [320, 594] width 101 height 36
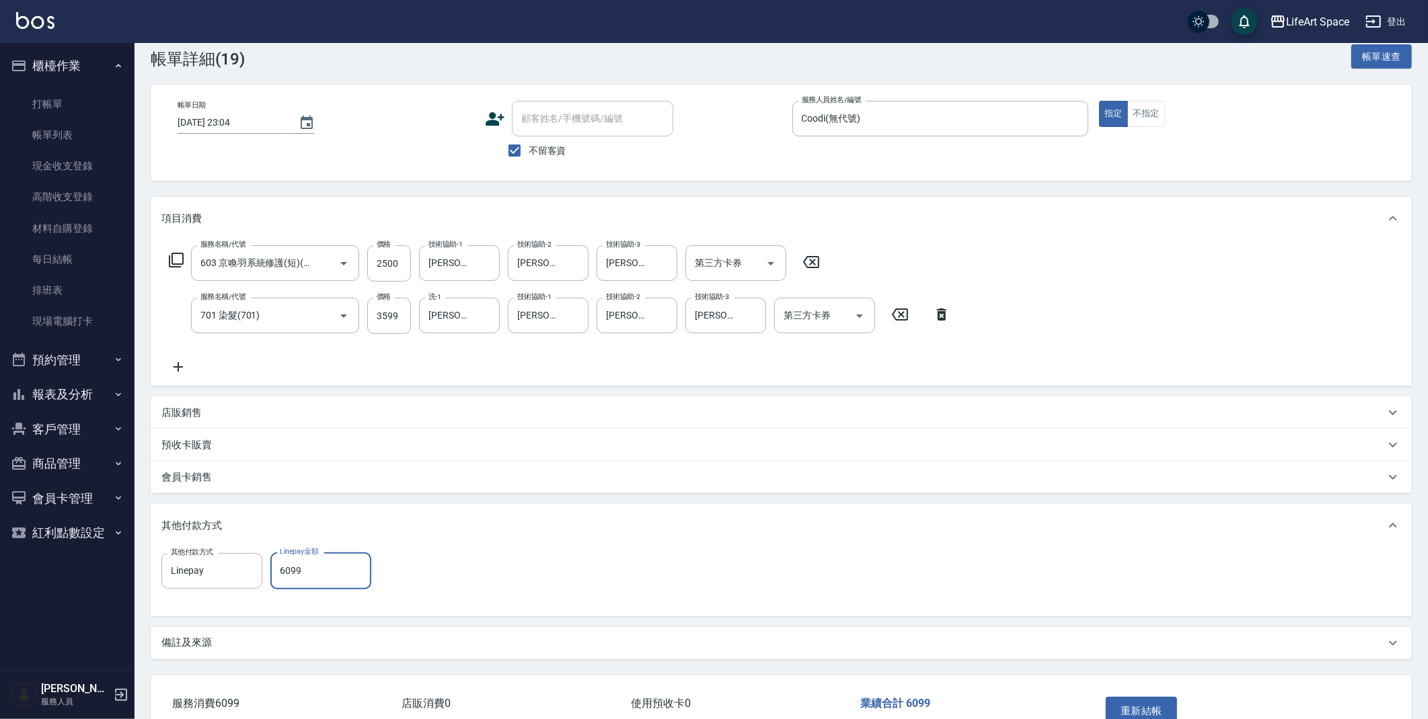
scroll to position [45, 0]
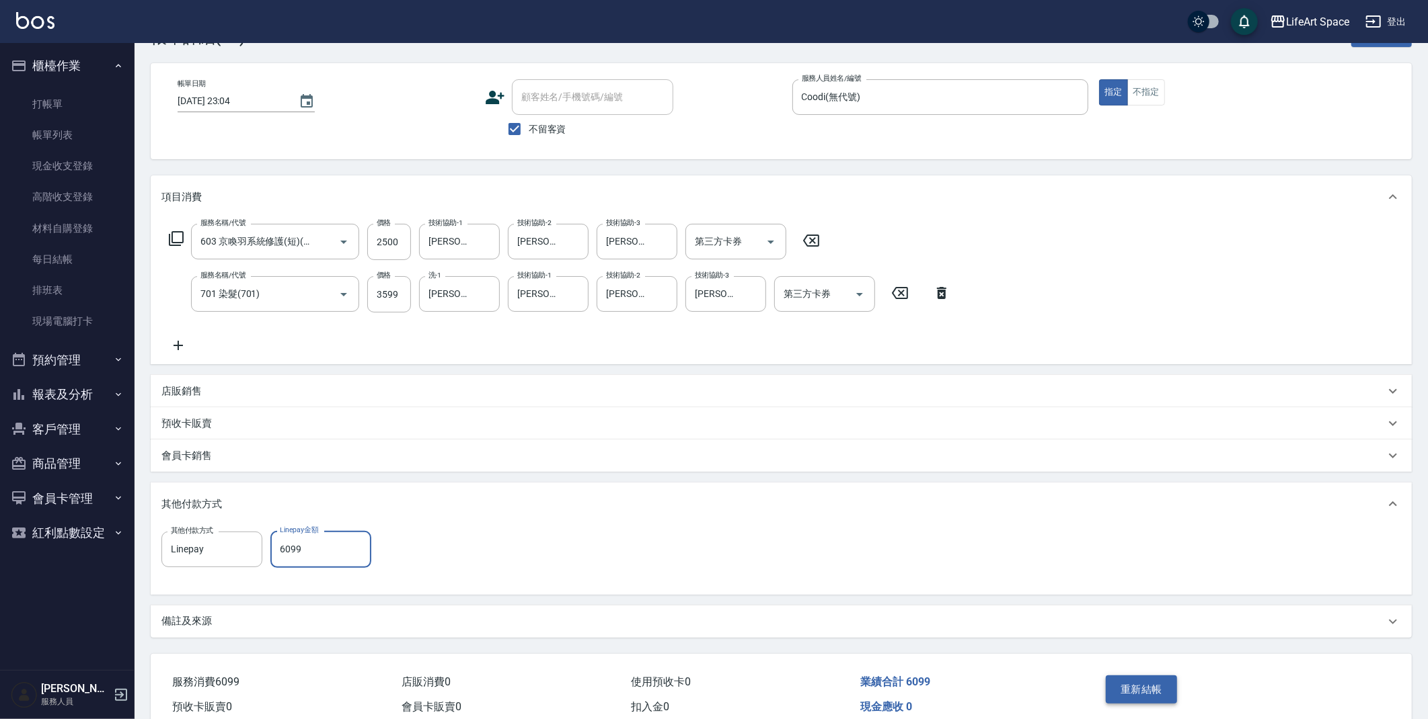
type input "6099"
click at [1119, 688] on button "重新結帳" at bounding box center [1140, 690] width 71 height 28
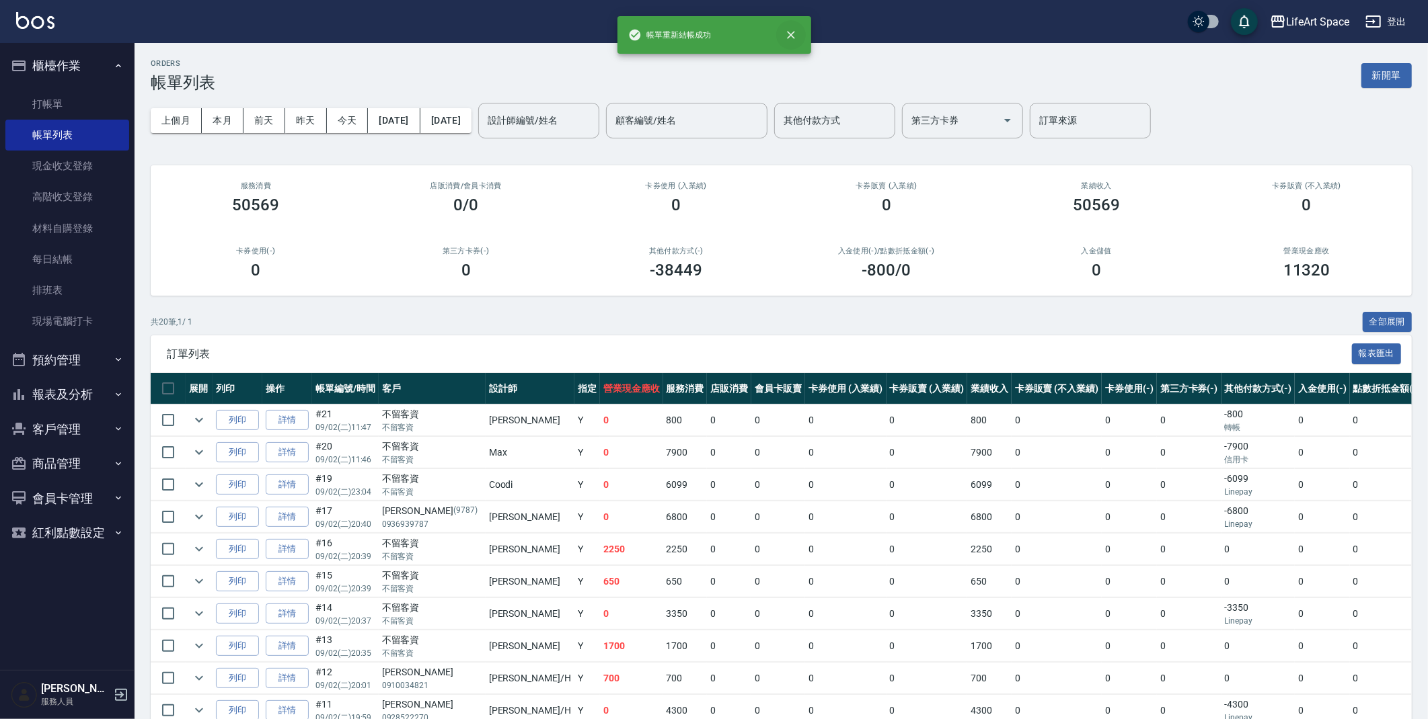
click at [791, 42] on button "close" at bounding box center [791, 35] width 30 height 30
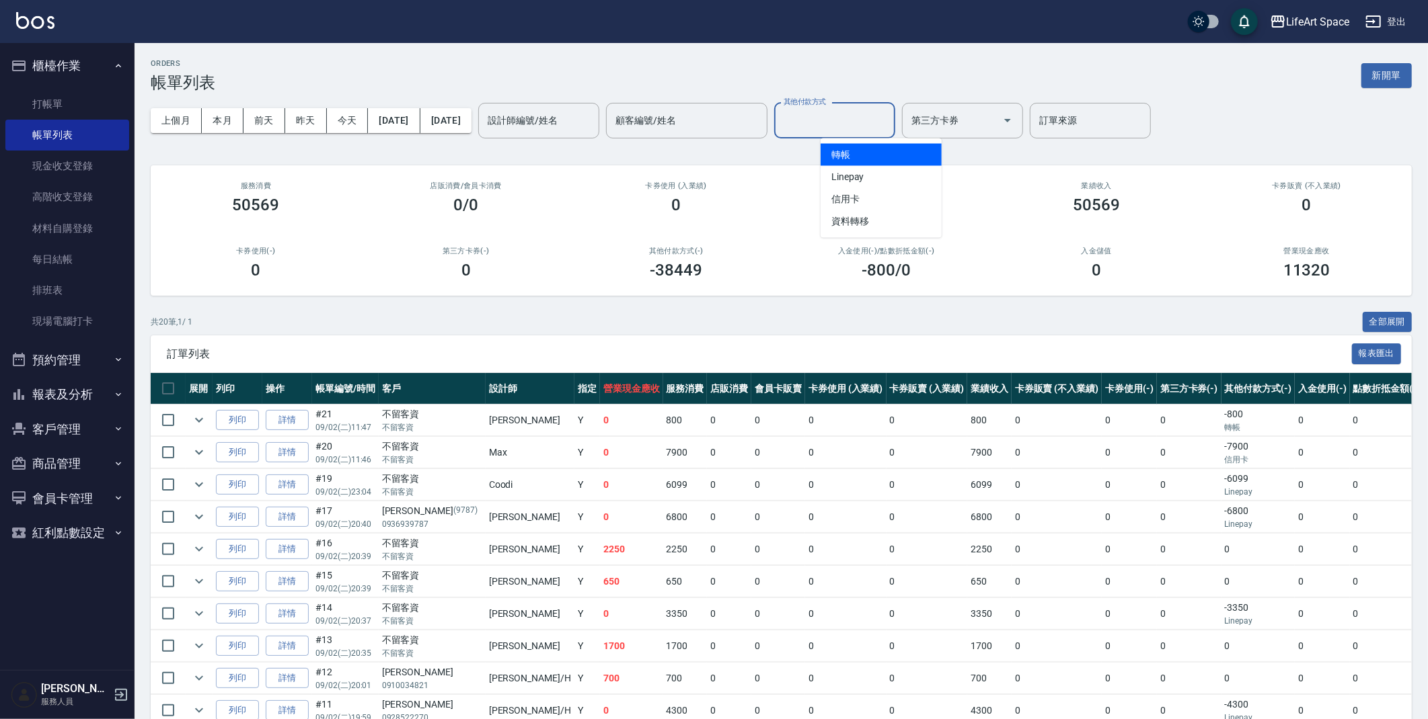
click at [861, 120] on input "其他付款方式" at bounding box center [834, 121] width 109 height 24
click at [882, 173] on span "Linepay" at bounding box center [880, 177] width 121 height 22
type input "Linepay"
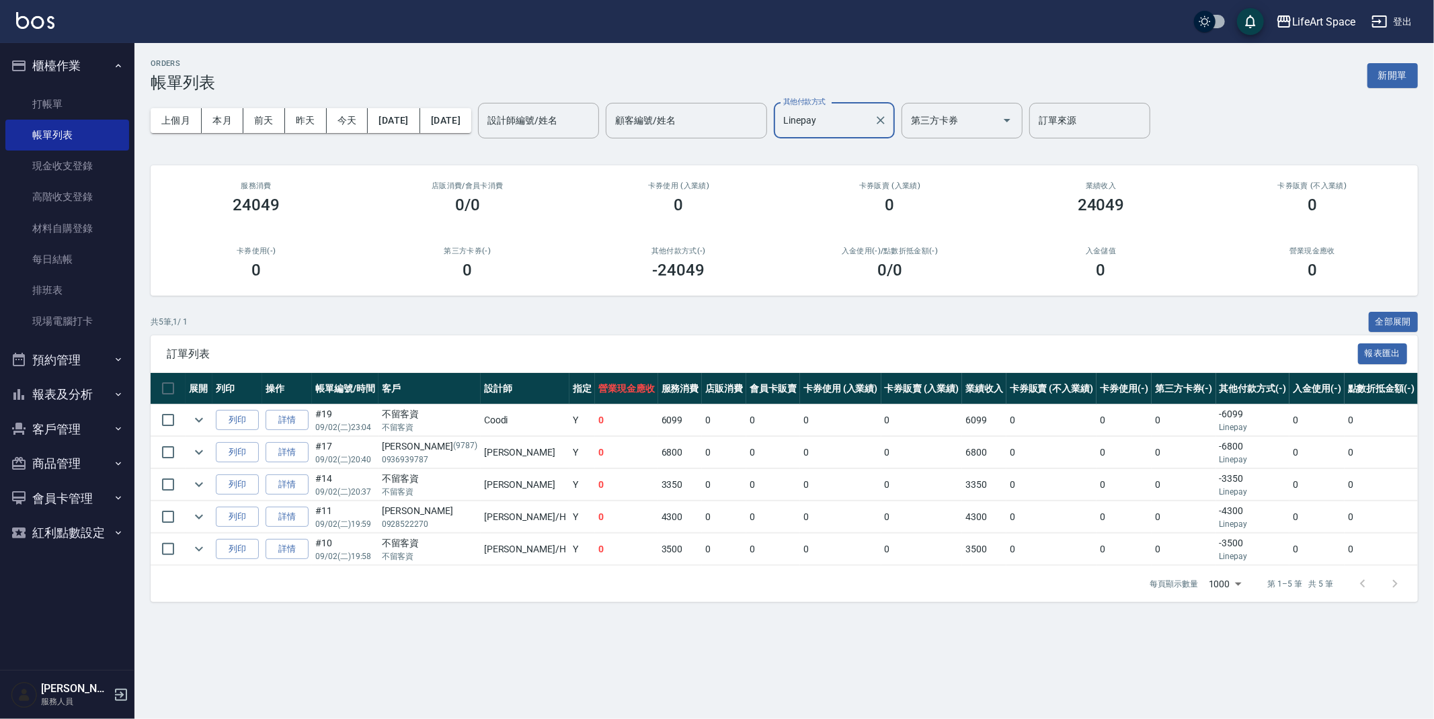
click at [895, 123] on div "Linepay 其他付款方式" at bounding box center [834, 121] width 121 height 36
click at [888, 120] on icon "Clear" at bounding box center [880, 120] width 13 height 13
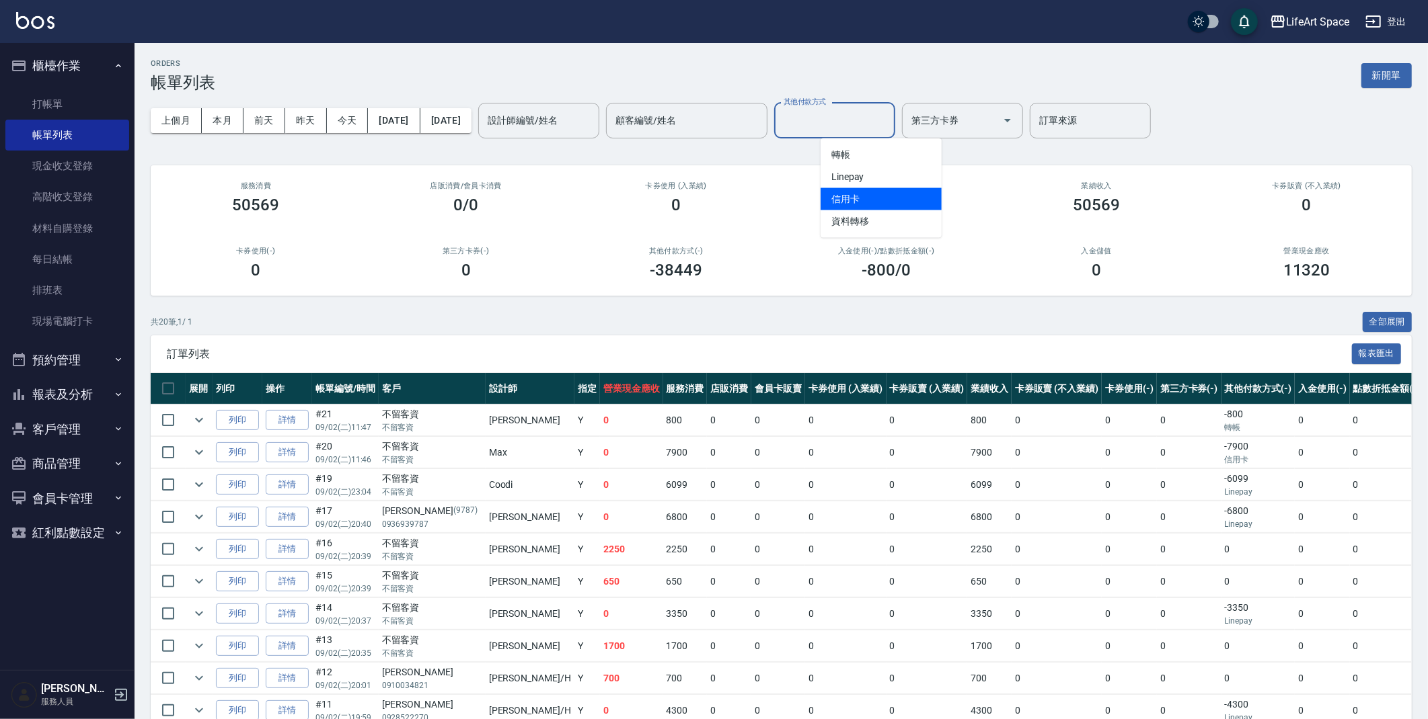
click at [871, 202] on span "信用卡" at bounding box center [880, 199] width 121 height 22
type input "信用卡"
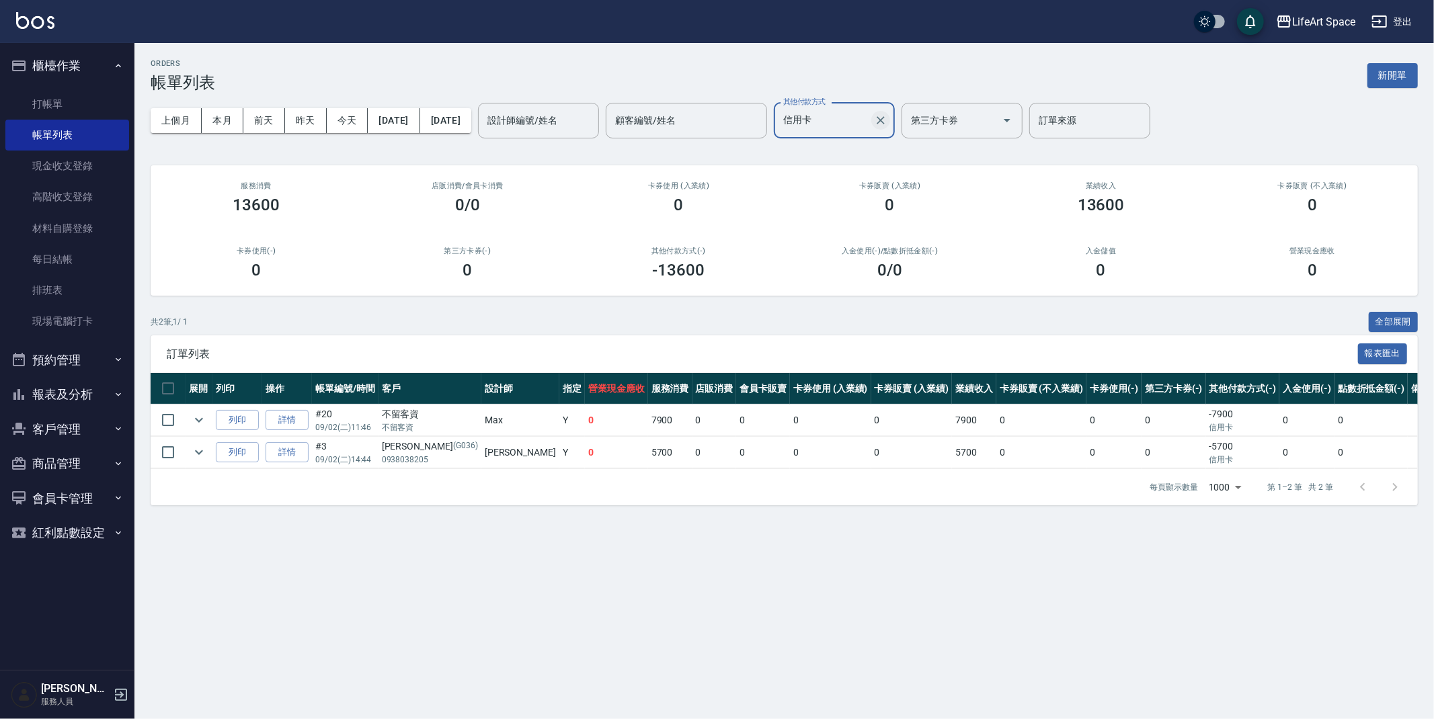
click at [888, 123] on icon "Clear" at bounding box center [880, 120] width 13 height 13
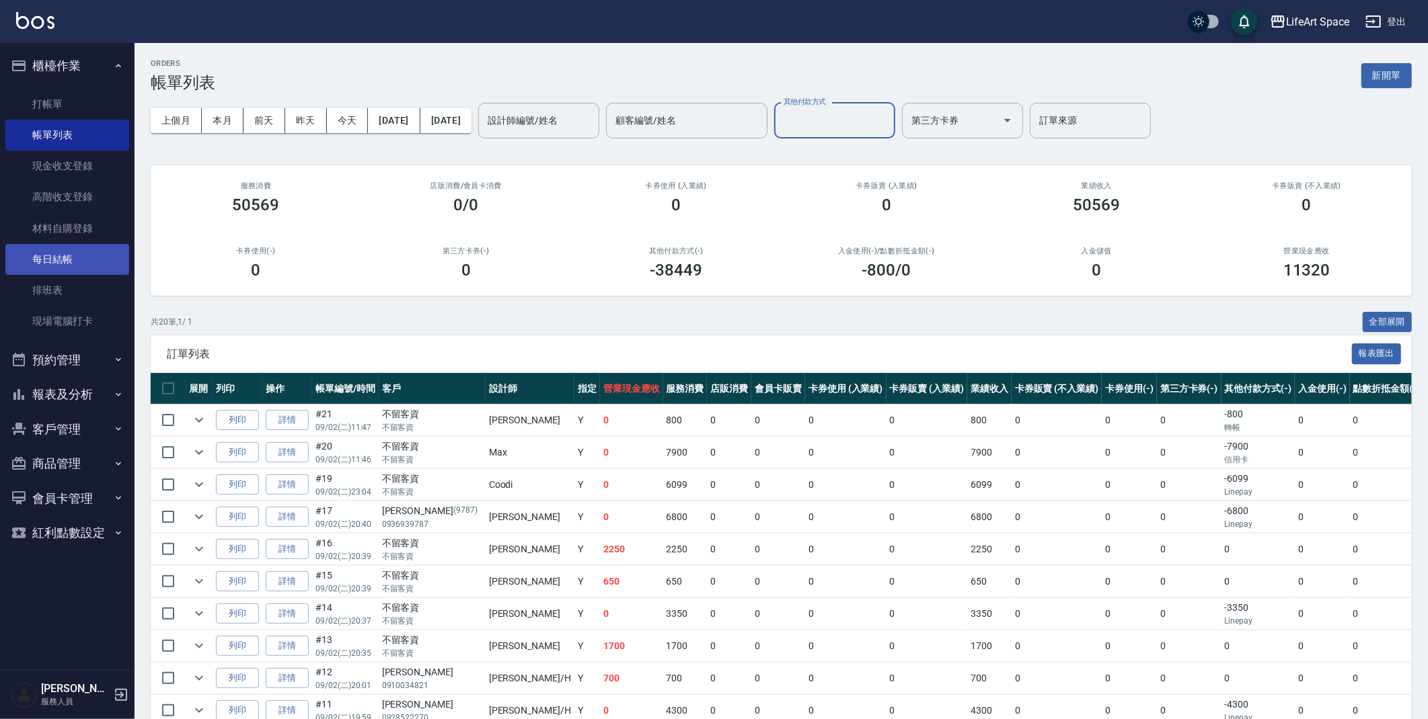
click at [44, 256] on link "每日結帳" at bounding box center [67, 259] width 124 height 31
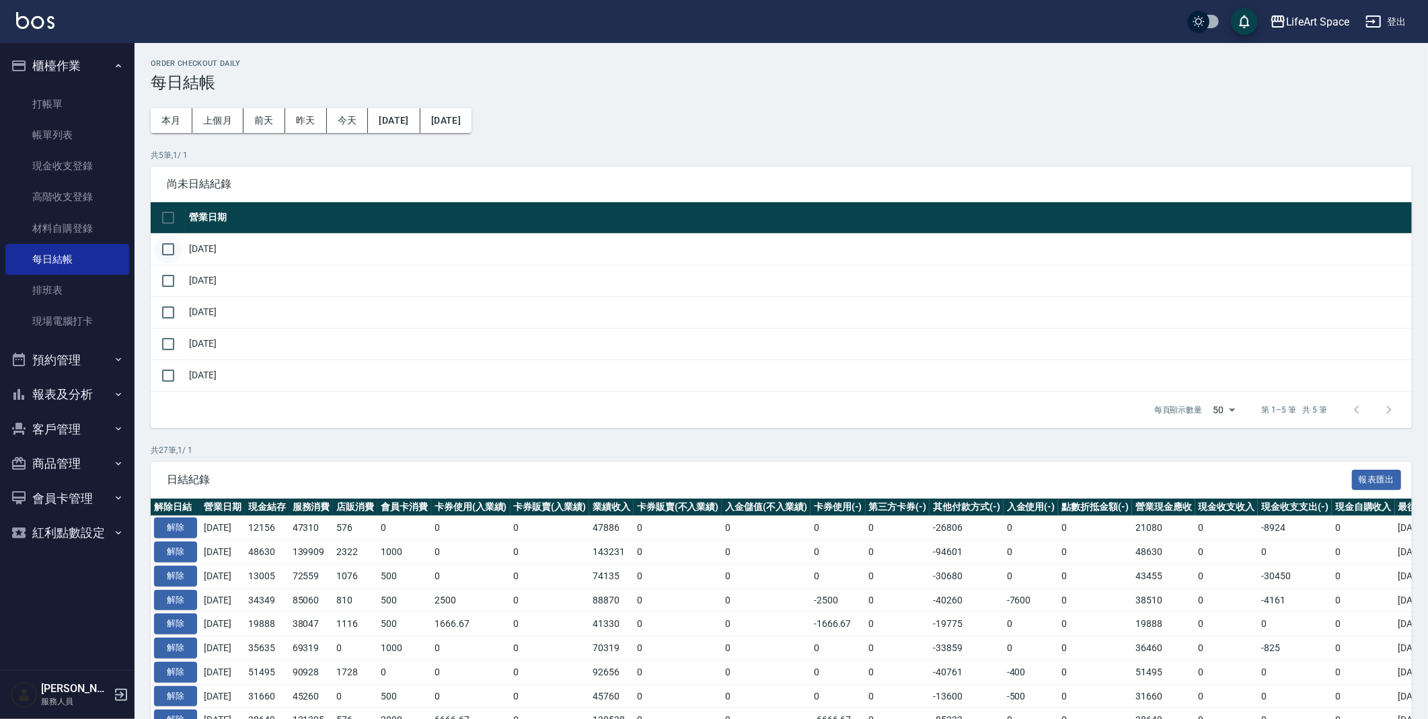
click at [180, 256] on input "checkbox" at bounding box center [168, 249] width 28 height 28
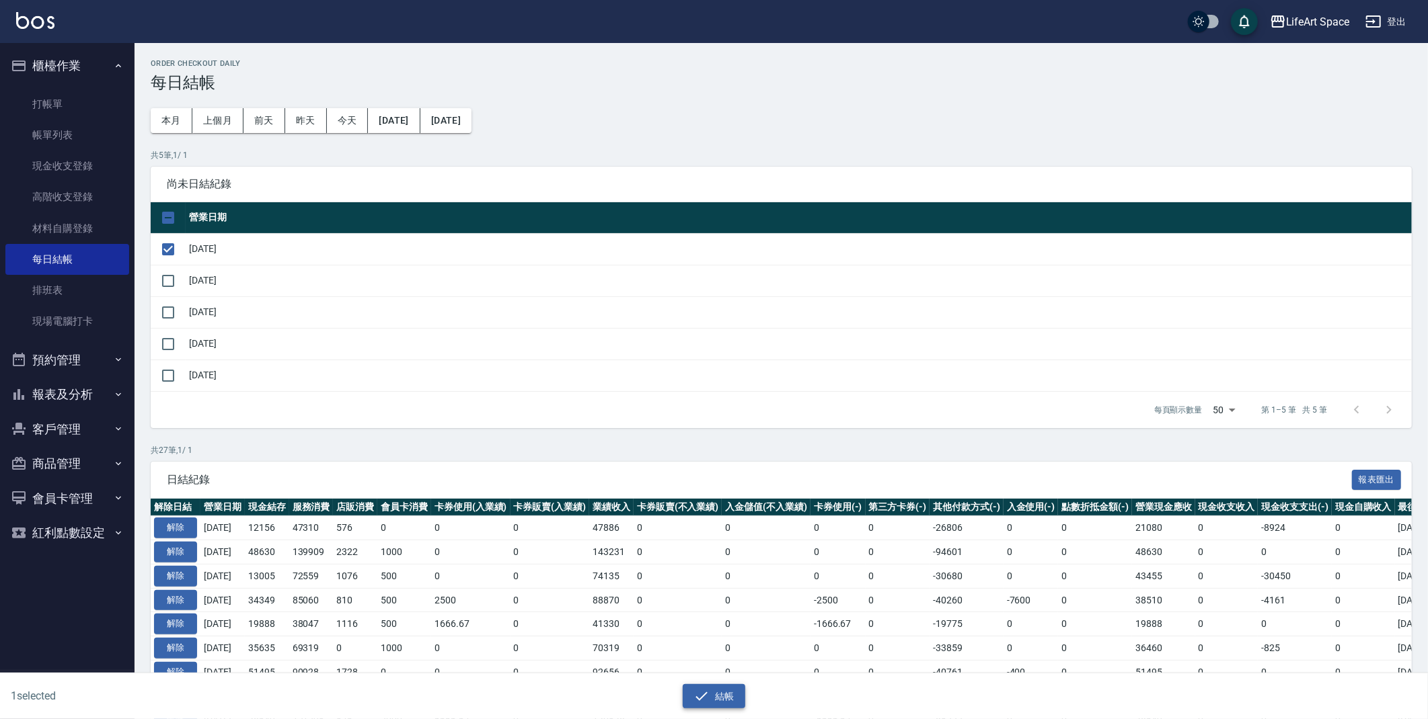
click at [736, 693] on button "結帳" at bounding box center [713, 697] width 63 height 25
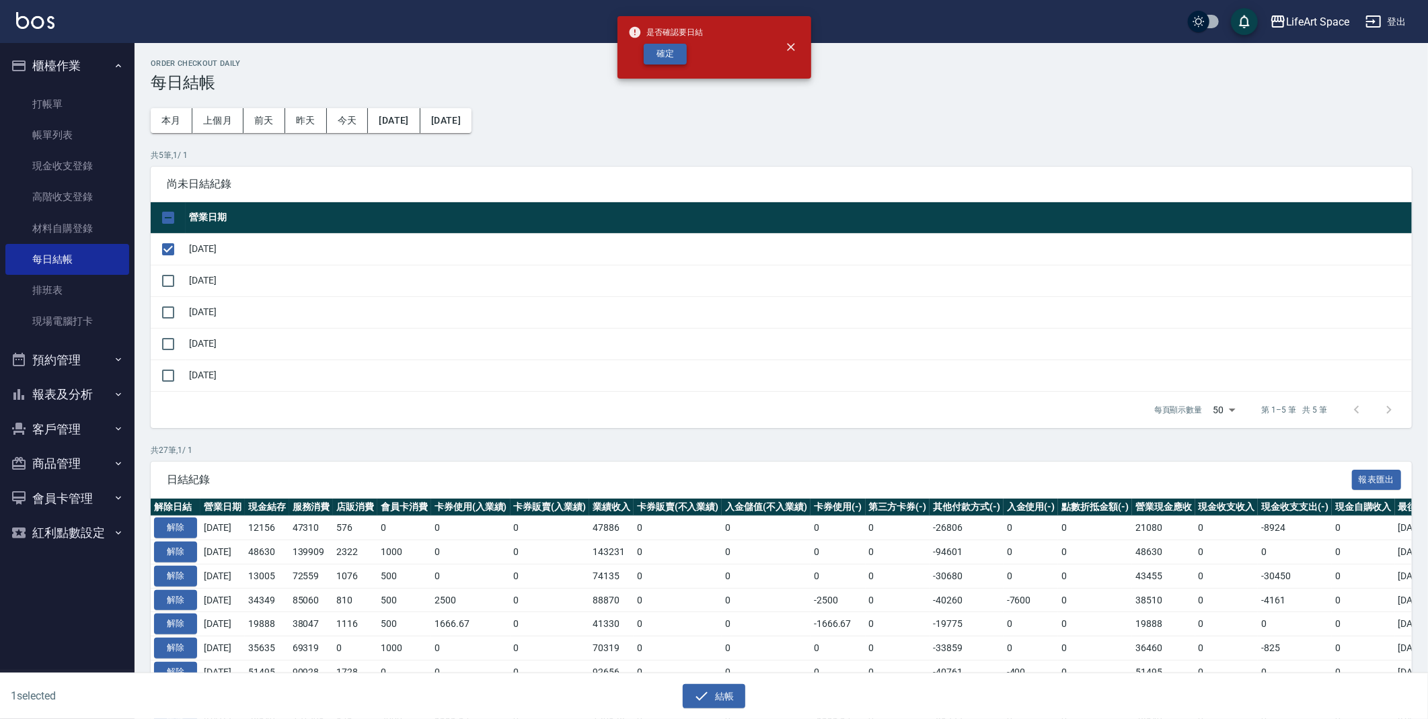
click at [667, 63] on button "確定" at bounding box center [664, 54] width 43 height 21
checkbox input "false"
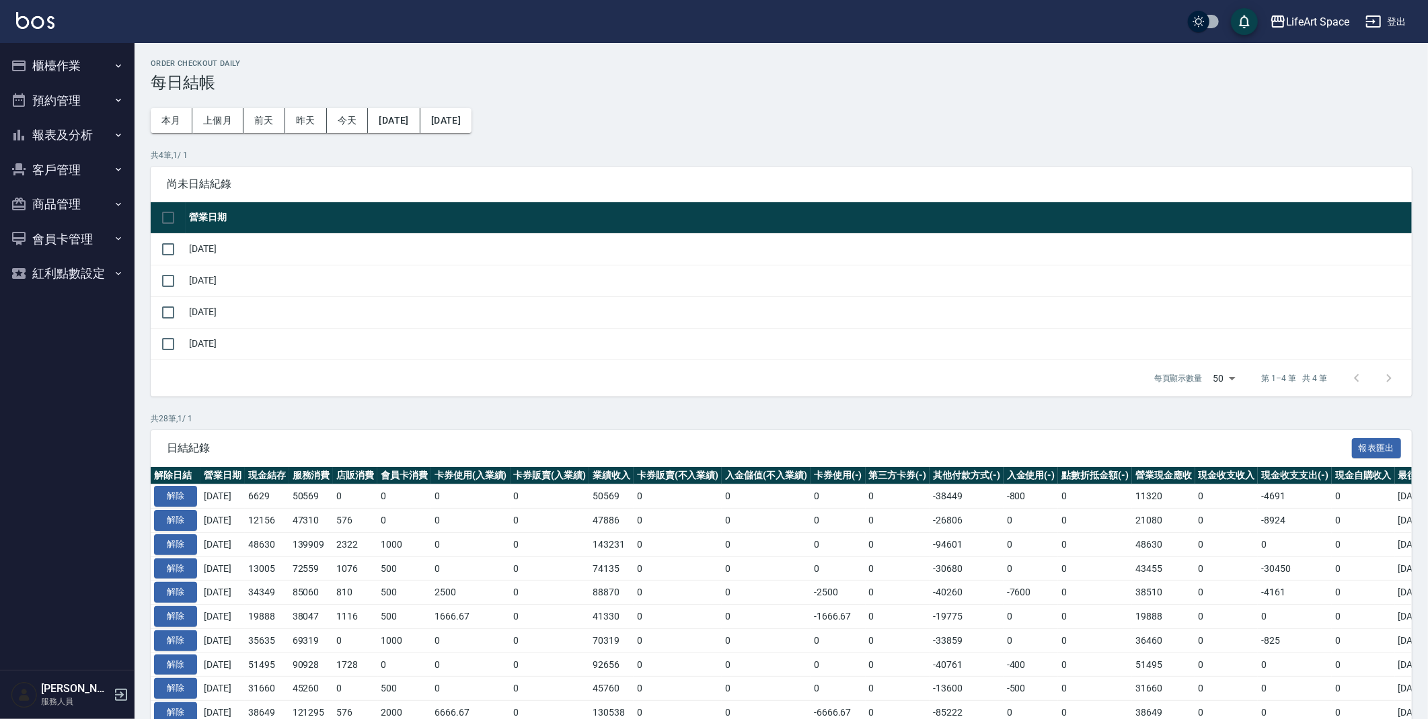
click at [83, 61] on button "櫃檯作業" at bounding box center [67, 65] width 124 height 35
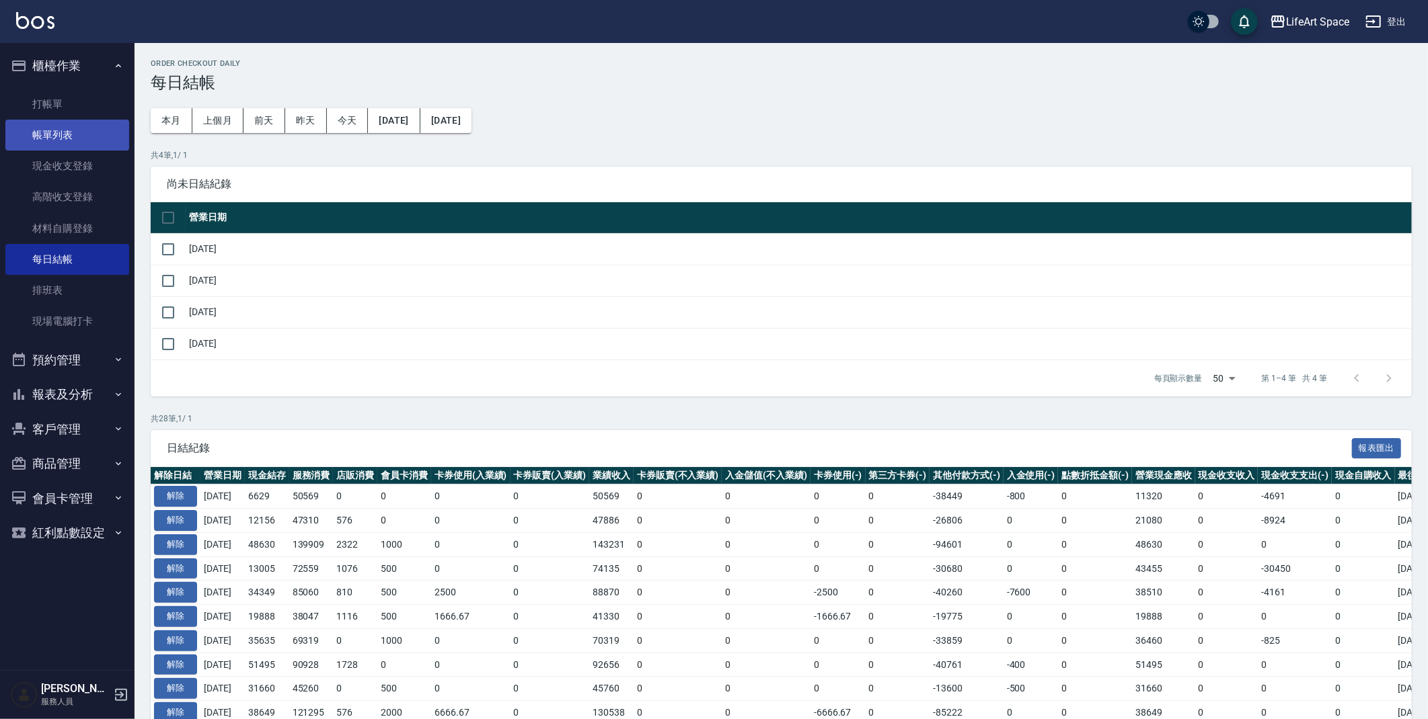
click at [85, 141] on link "帳單列表" at bounding box center [67, 135] width 124 height 31
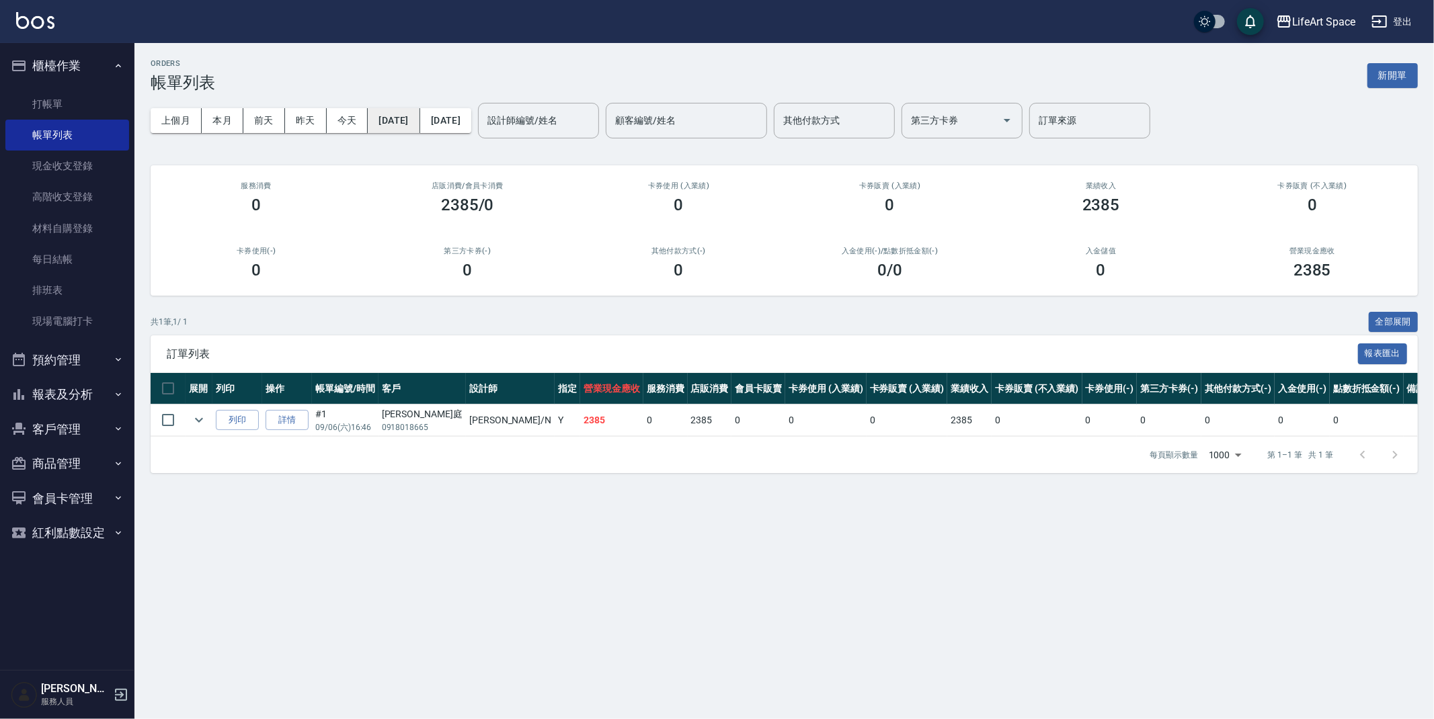
click at [399, 118] on button "[DATE]" at bounding box center [394, 120] width 52 height 25
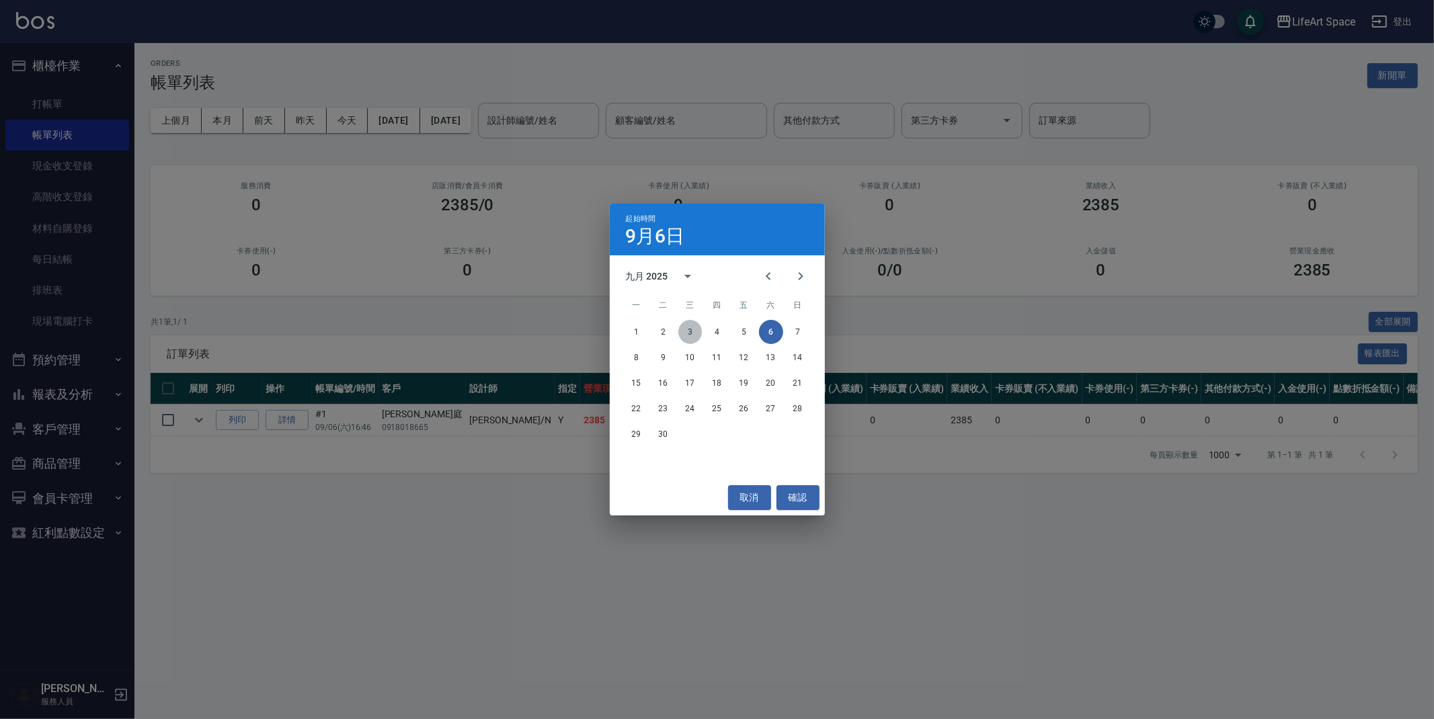
click at [685, 332] on button "3" at bounding box center [690, 332] width 24 height 24
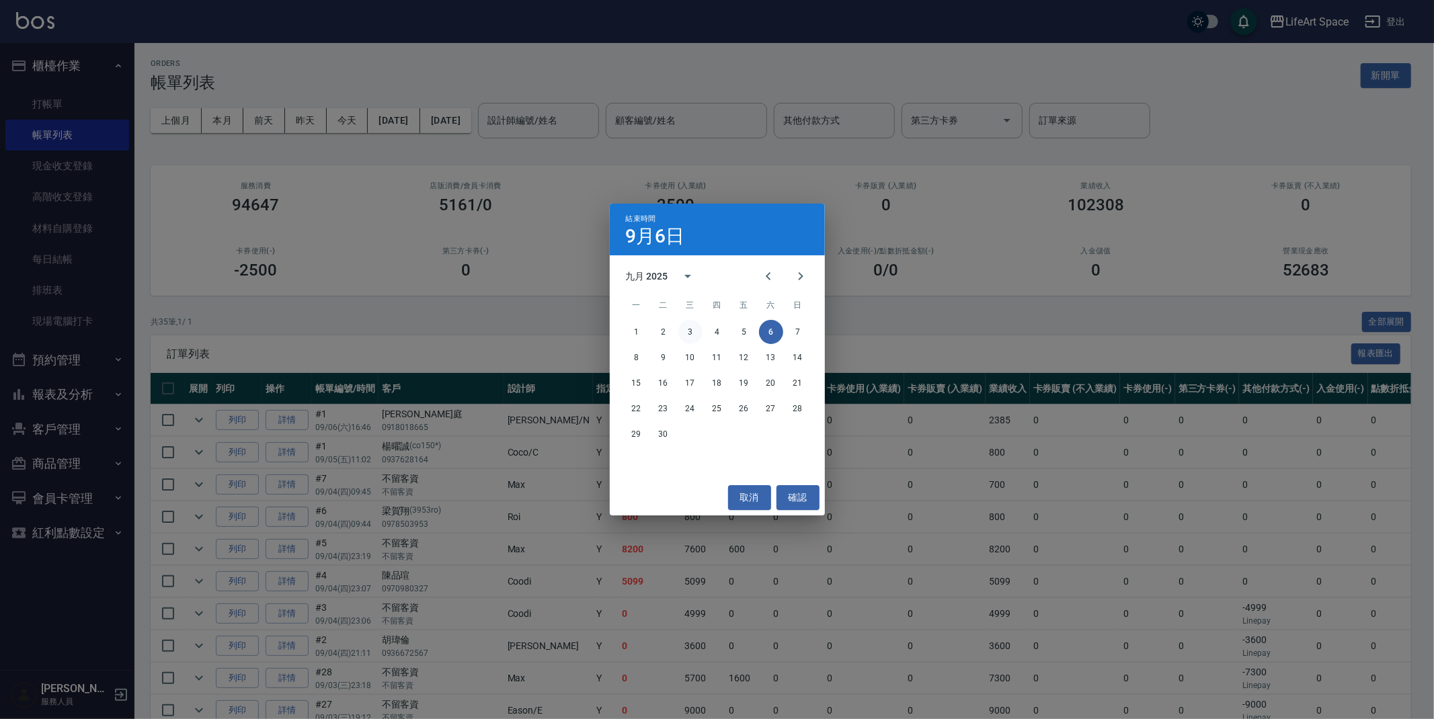
click at [697, 327] on button "3" at bounding box center [690, 332] width 24 height 24
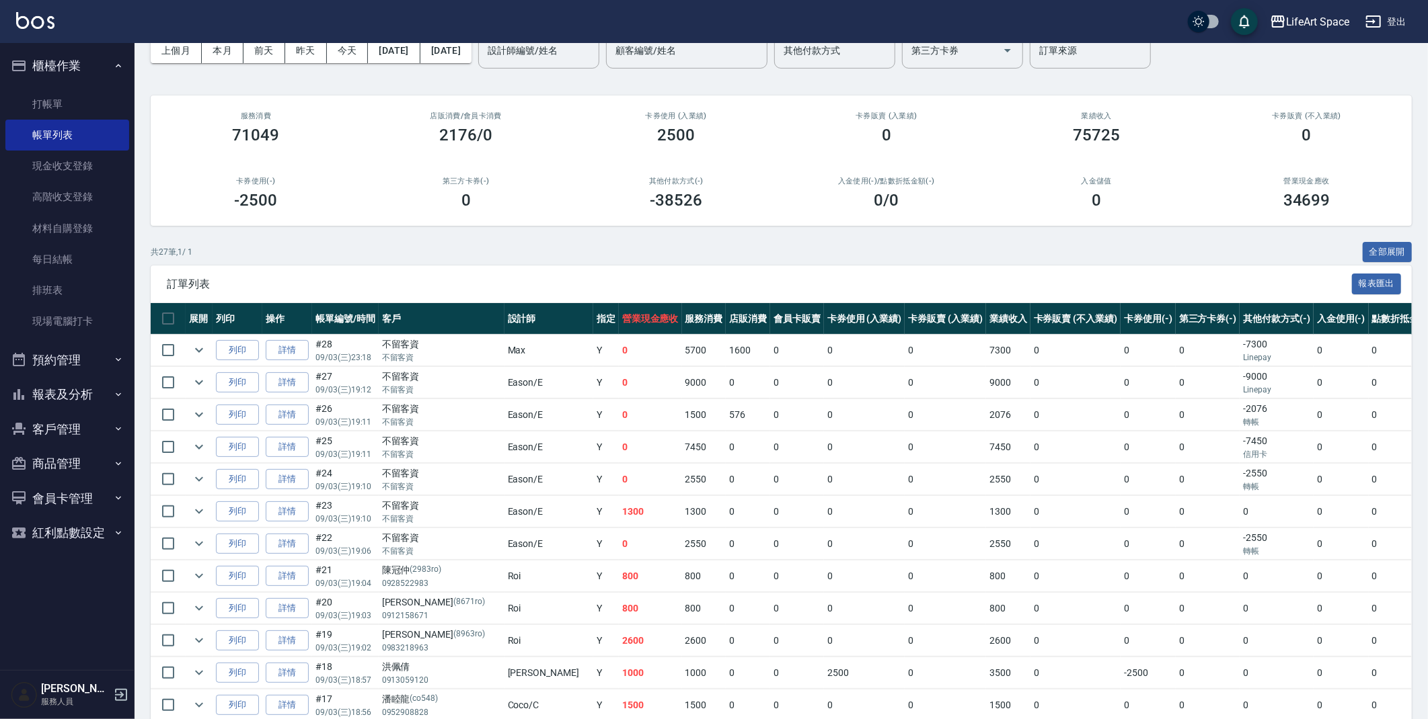
scroll to position [67, 0]
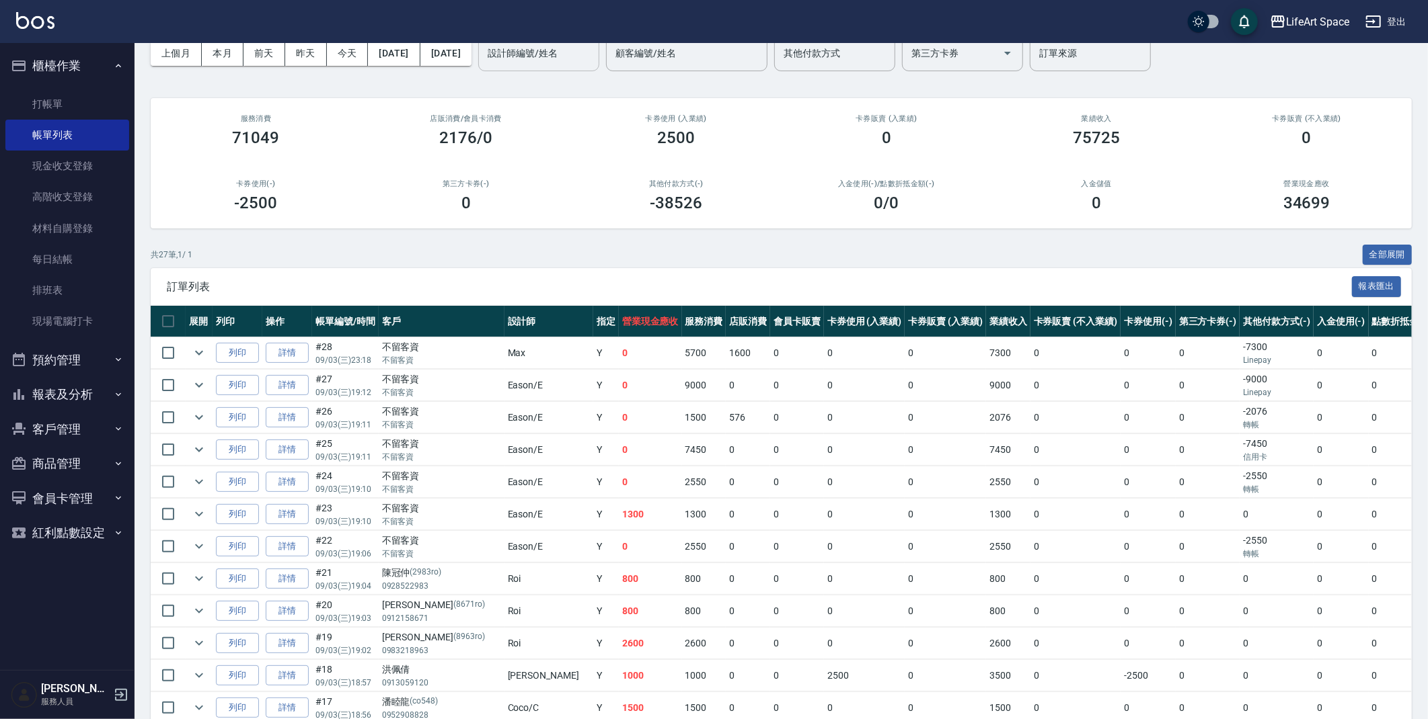
click at [586, 53] on div "設計師編號/姓名 設計師編號/姓名" at bounding box center [538, 54] width 121 height 36
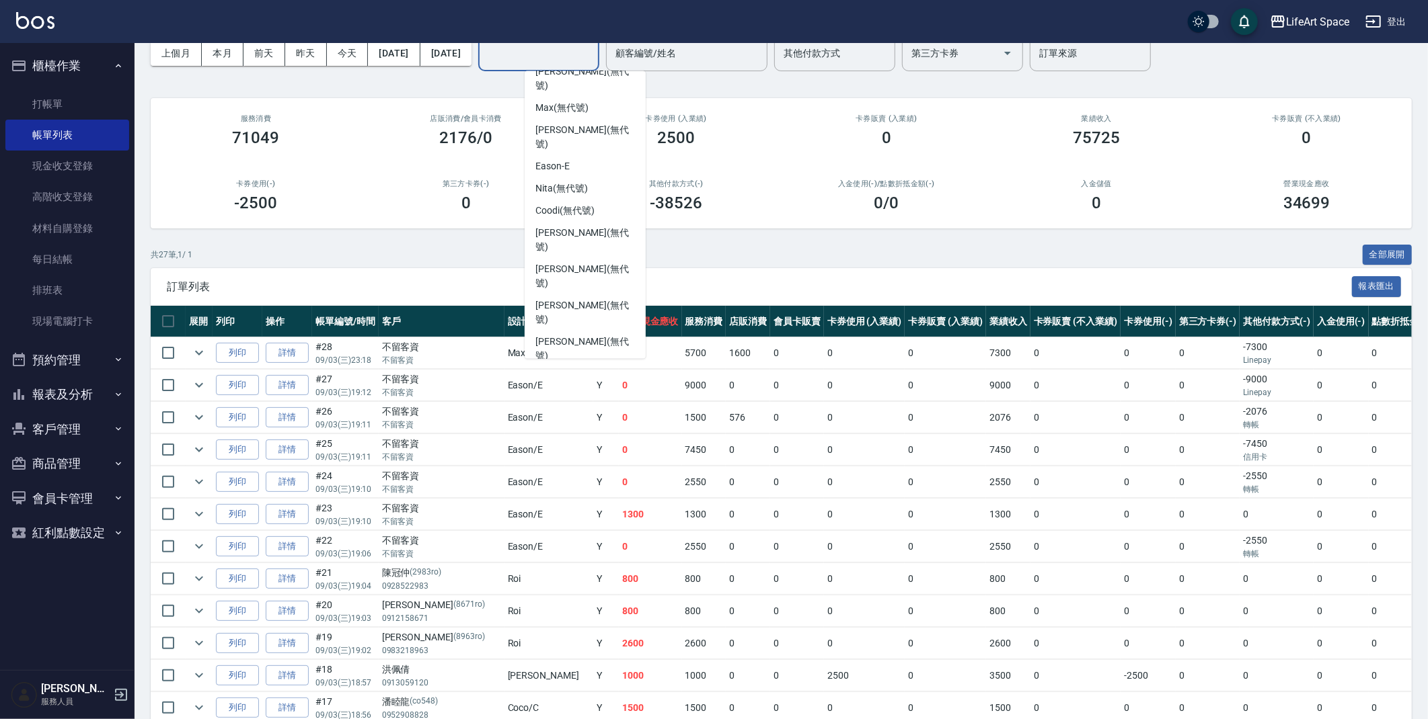
scroll to position [196, 0]
click at [586, 419] on span "Ivan (無代號)" at bounding box center [585, 433] width 100 height 28
type input "Ivan(無代號)"
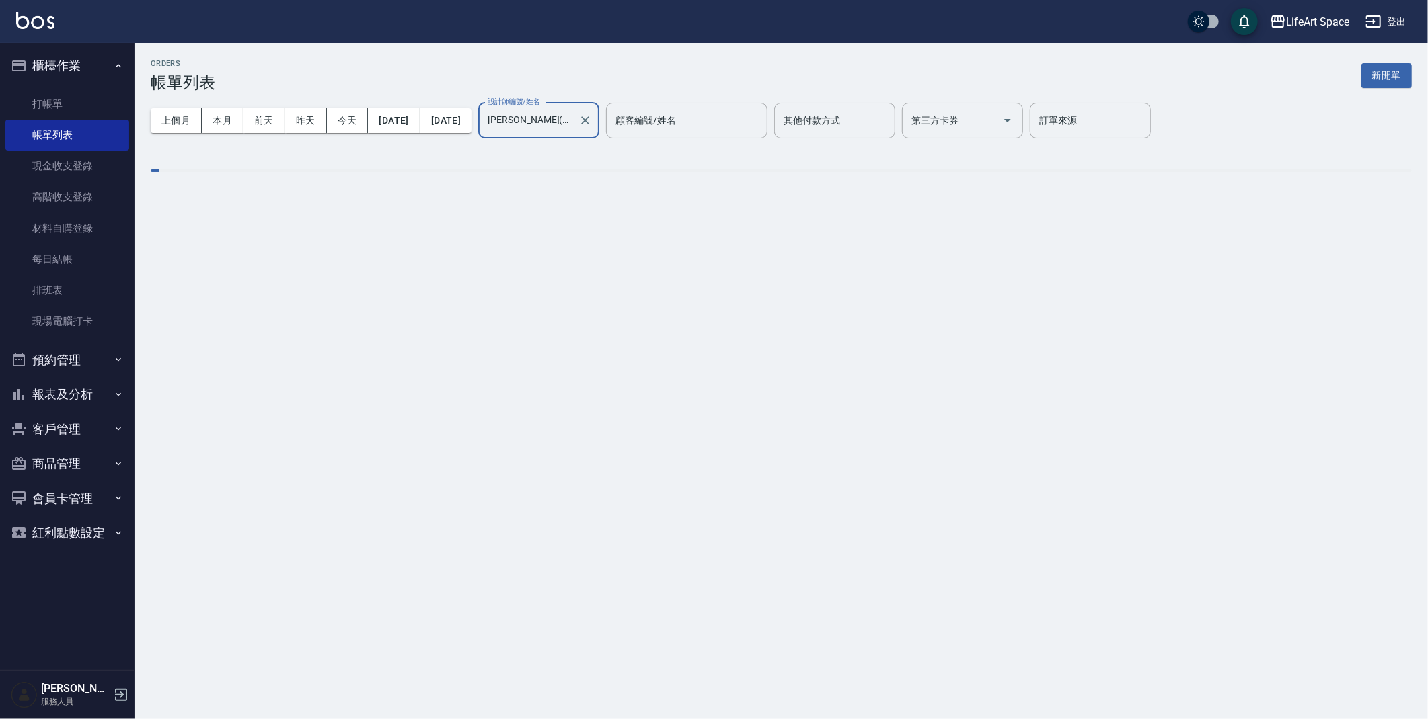
scroll to position [0, 0]
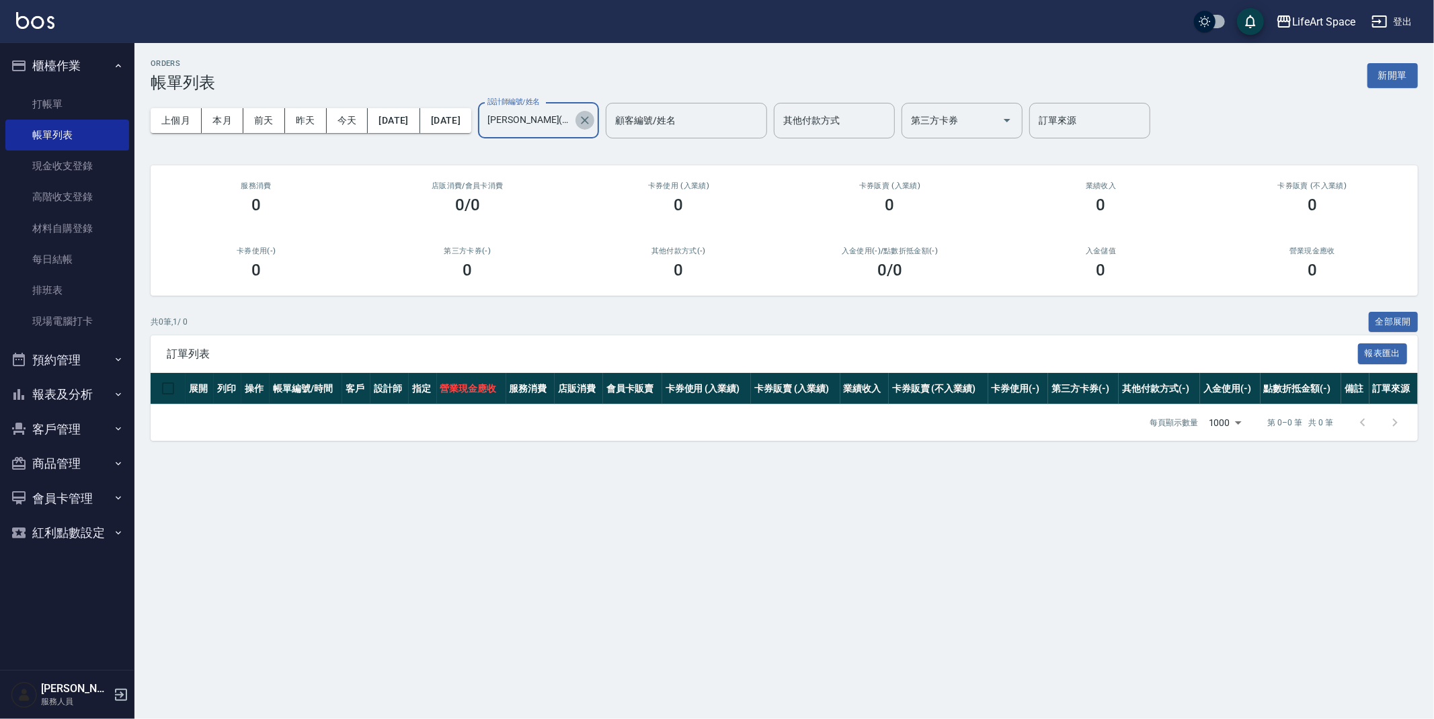
click at [594, 121] on button "Clear" at bounding box center [585, 120] width 19 height 19
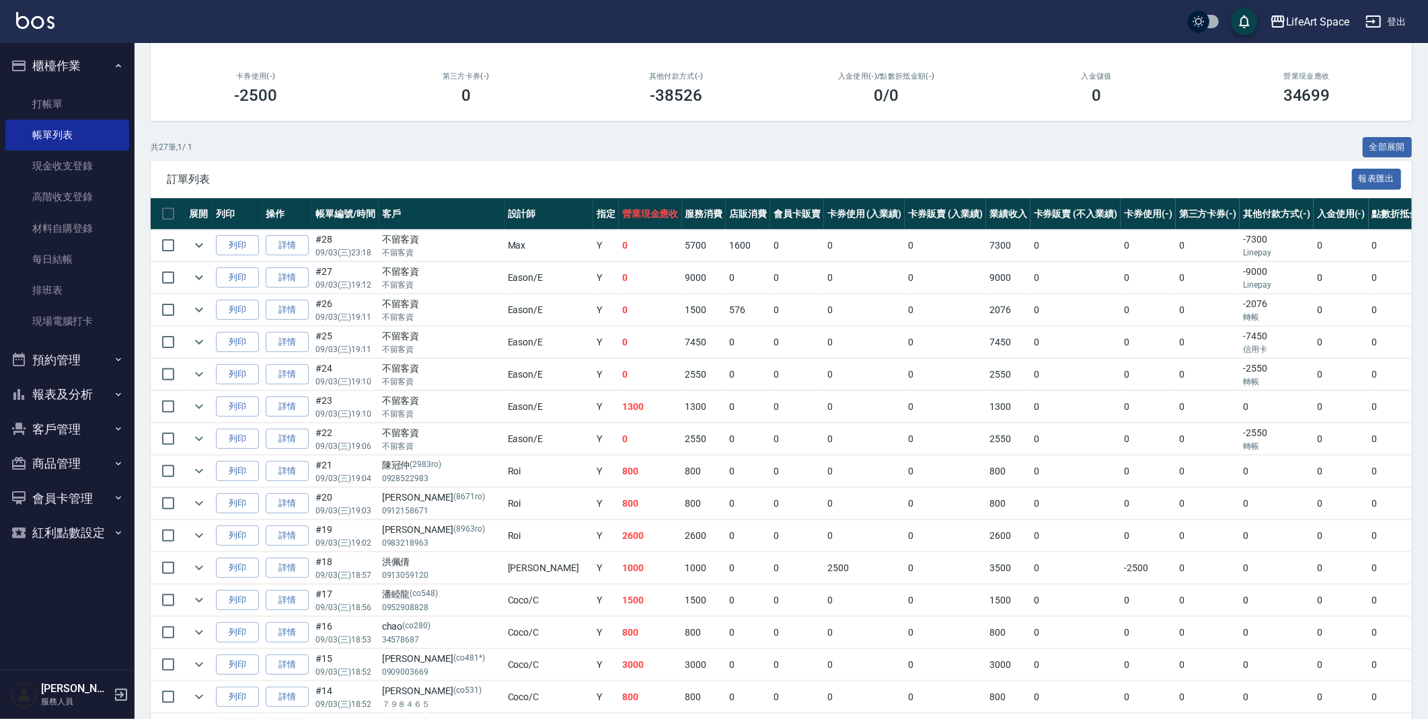
scroll to position [44, 0]
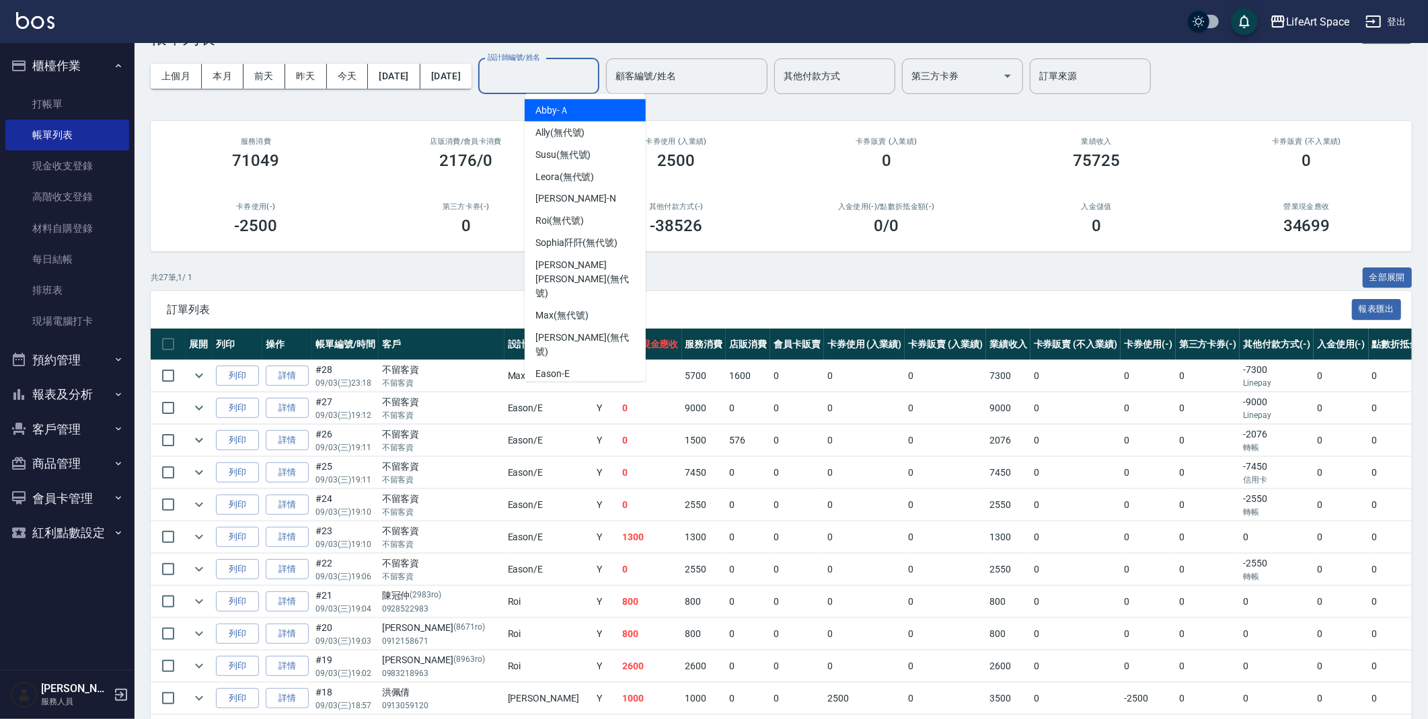
click at [583, 69] on input "設計師編號/姓名" at bounding box center [538, 77] width 109 height 24
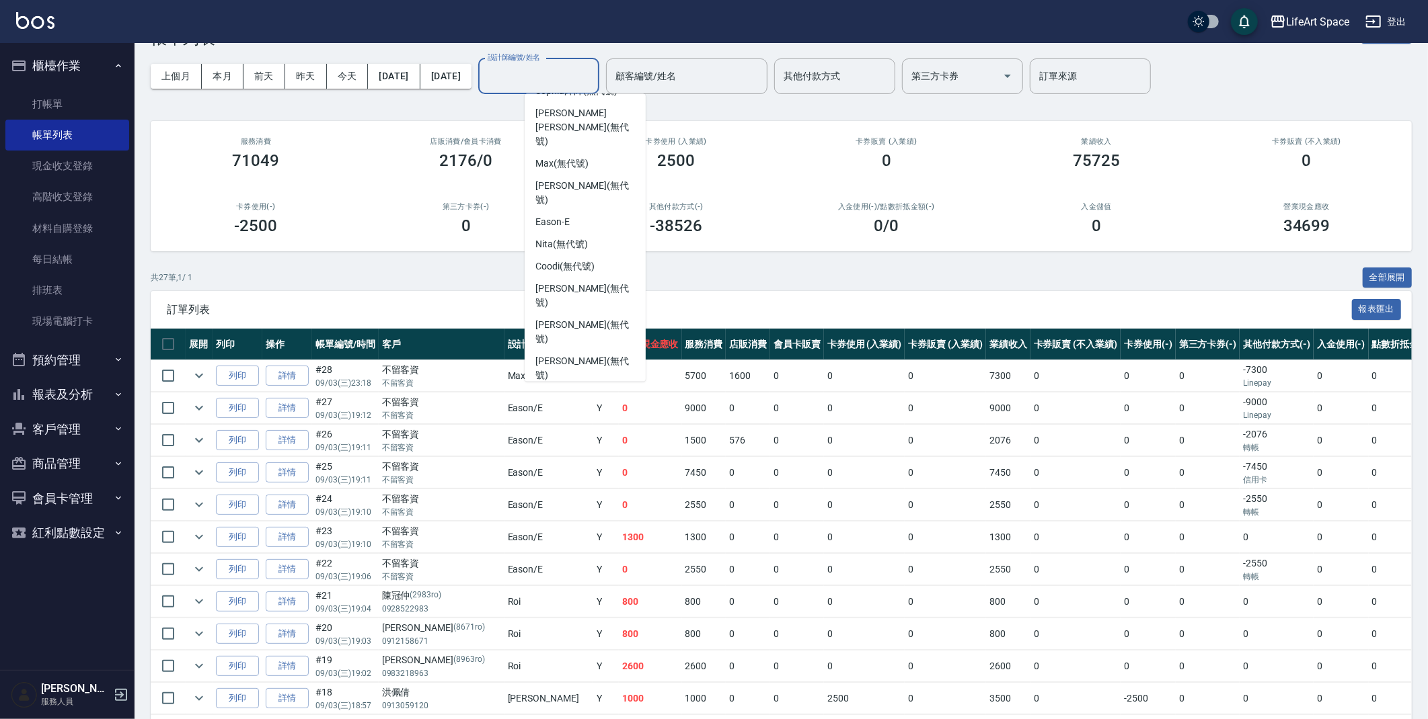
scroll to position [155, 0]
click at [582, 421] on div "Coco -C" at bounding box center [584, 432] width 121 height 22
type input "Coco-C"
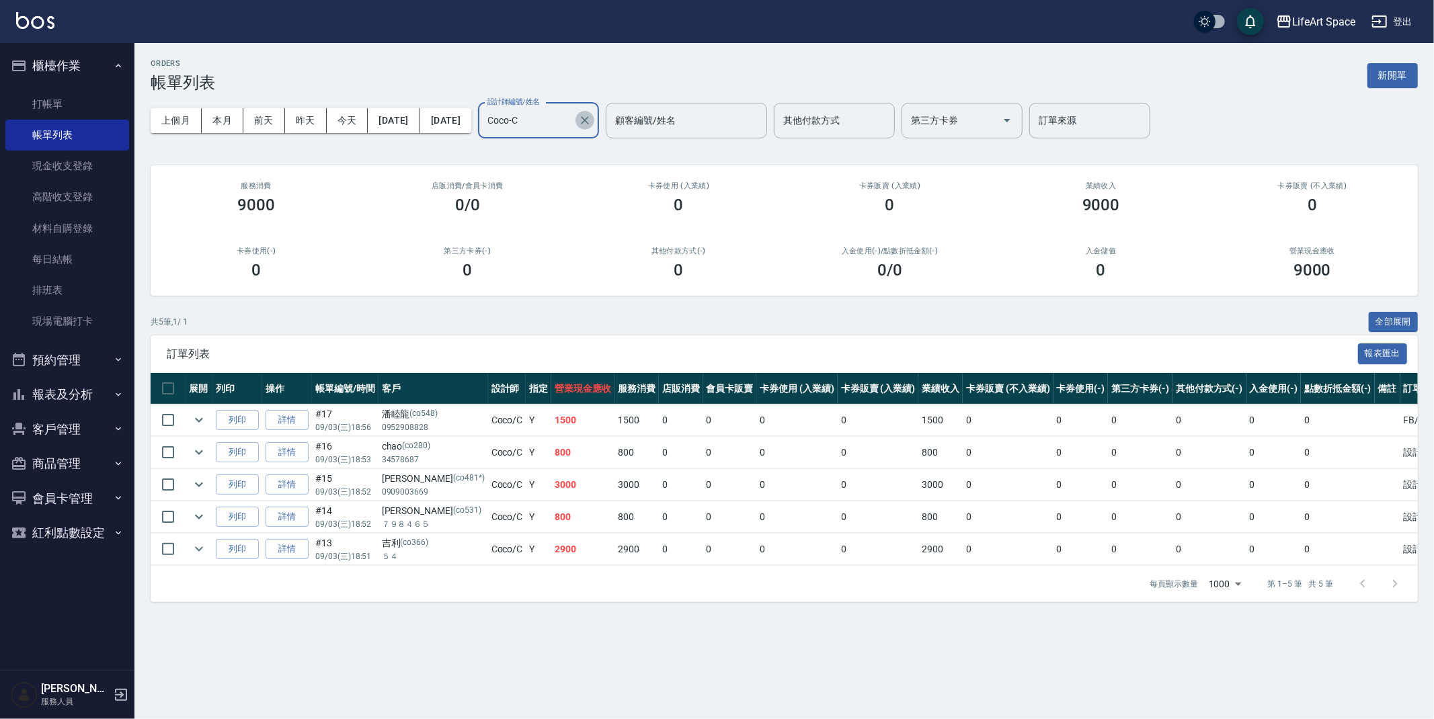
click at [592, 120] on icon "Clear" at bounding box center [584, 120] width 13 height 13
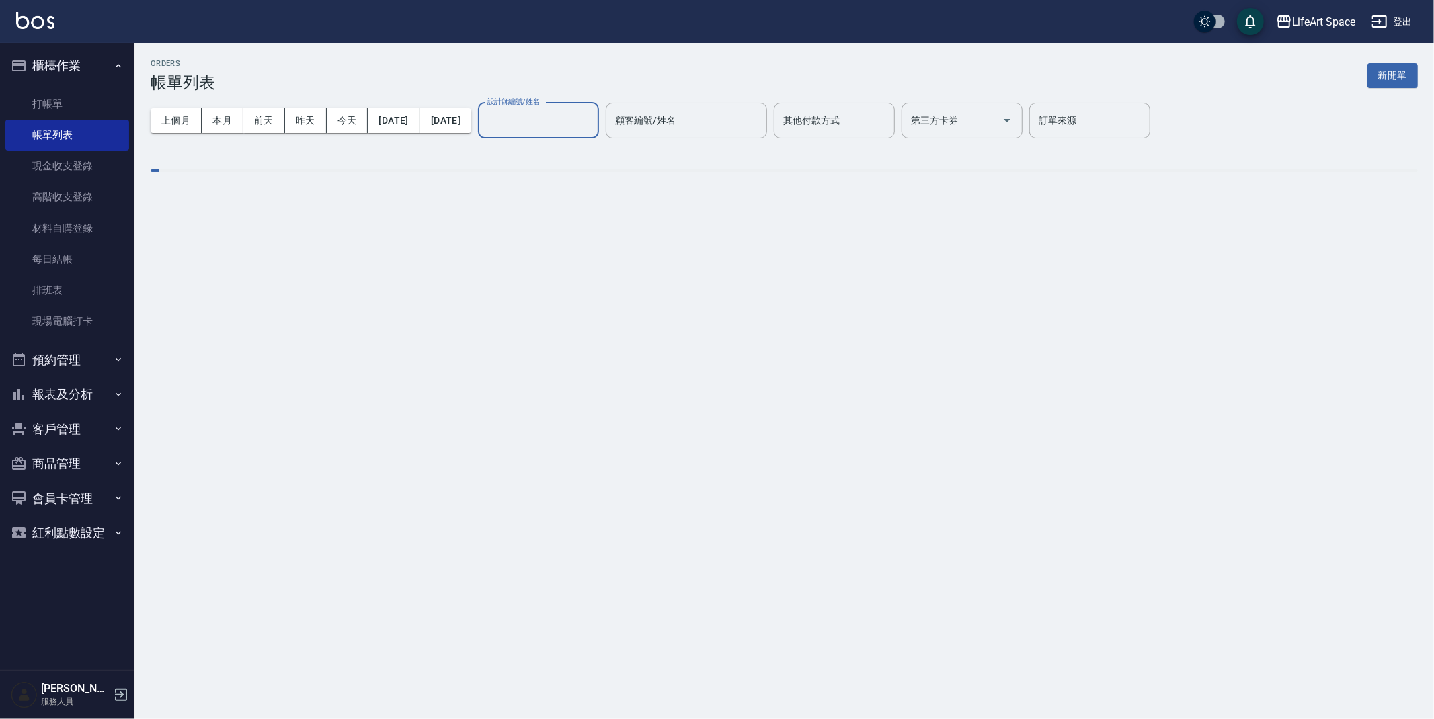
click at [586, 111] on input "設計師編號/姓名" at bounding box center [538, 121] width 109 height 24
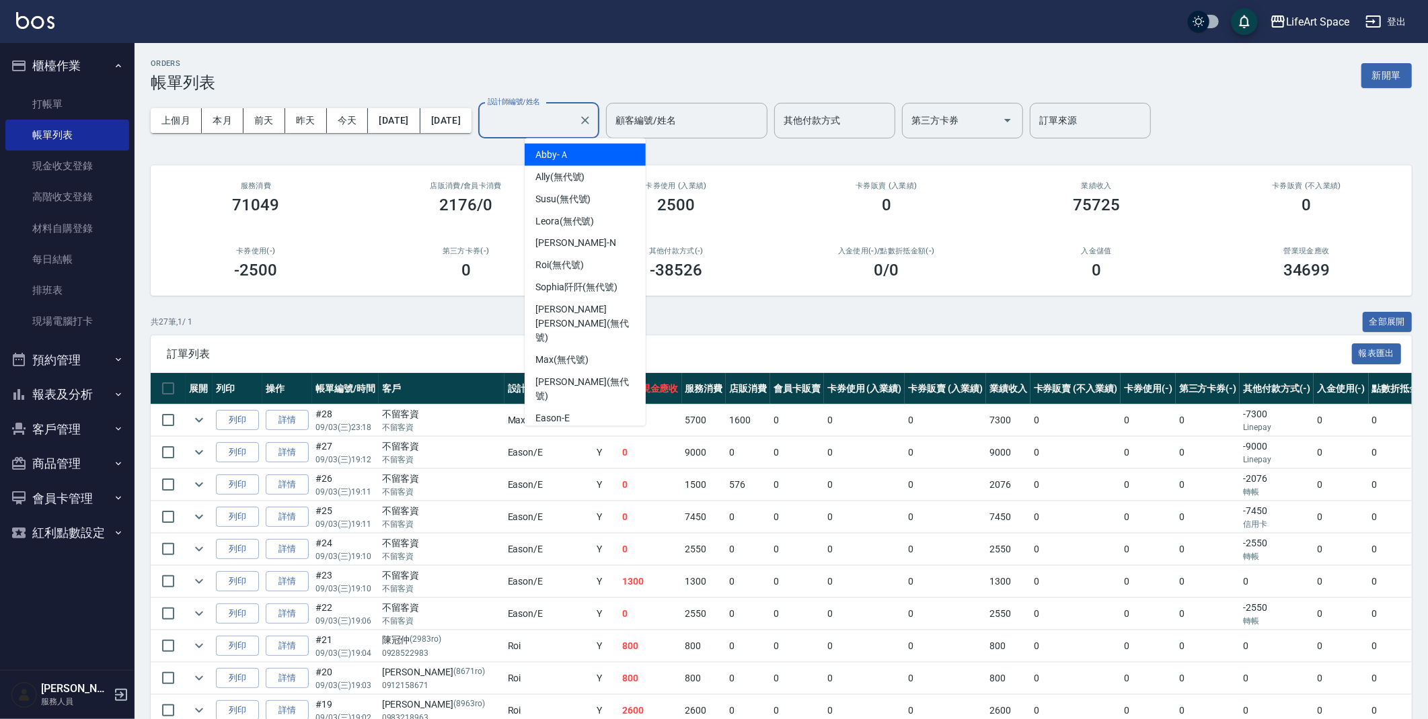
type input "h"
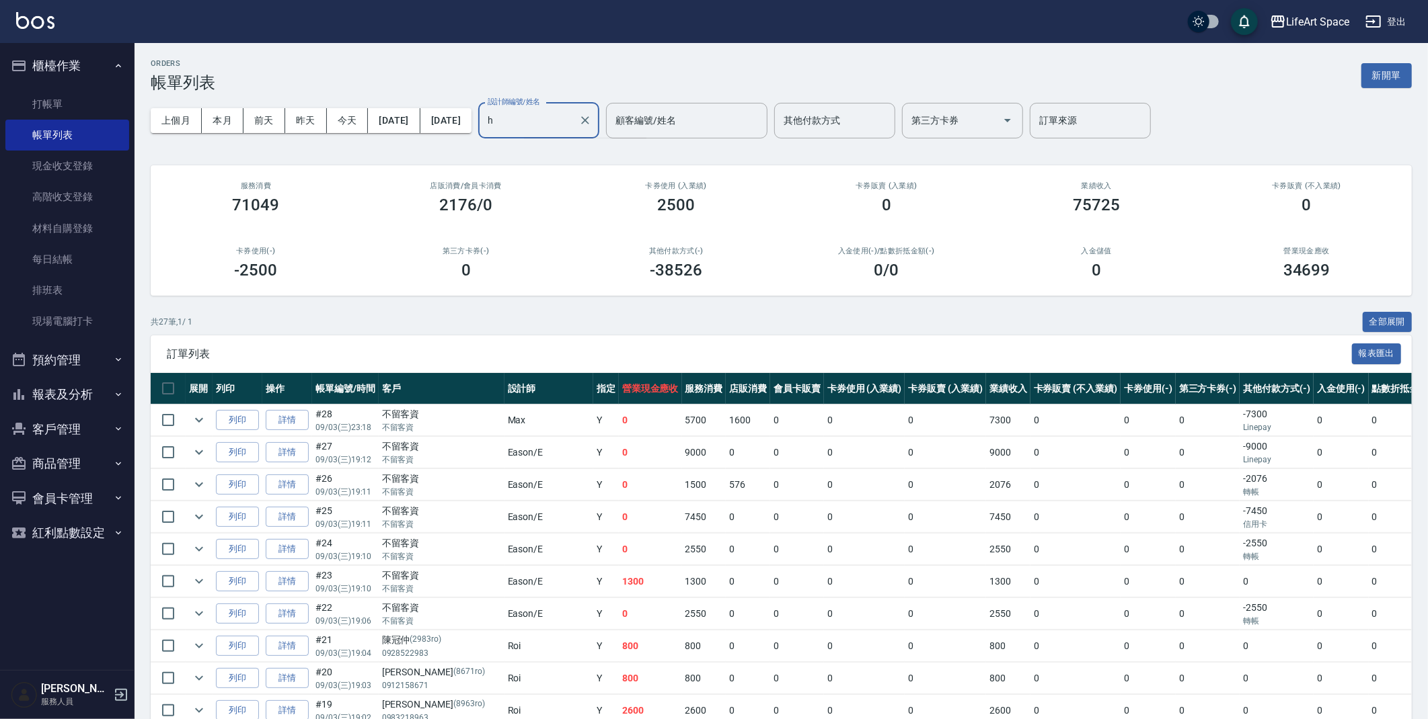
click at [573, 124] on input "h" at bounding box center [528, 121] width 89 height 24
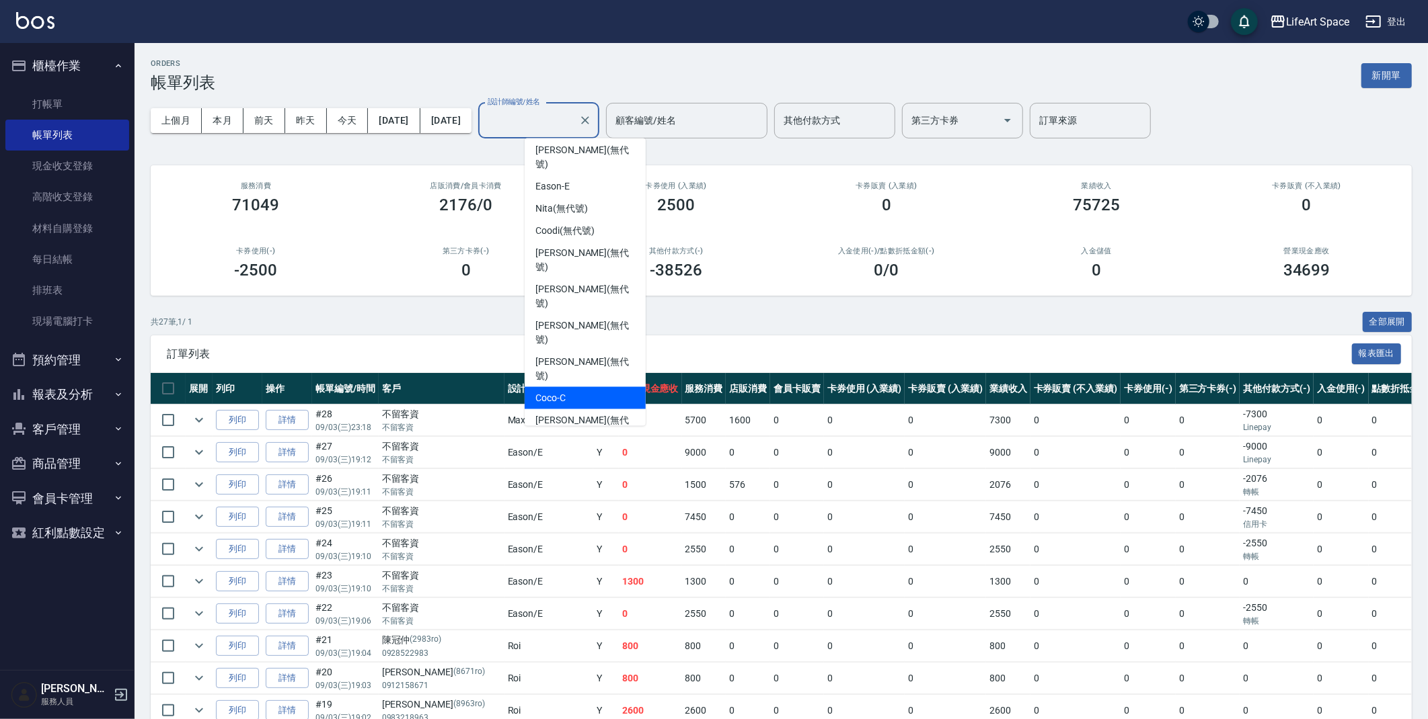
scroll to position [231, 0]
click at [591, 506] on div "Hannah -H" at bounding box center [584, 517] width 121 height 22
type input "[PERSON_NAME]"
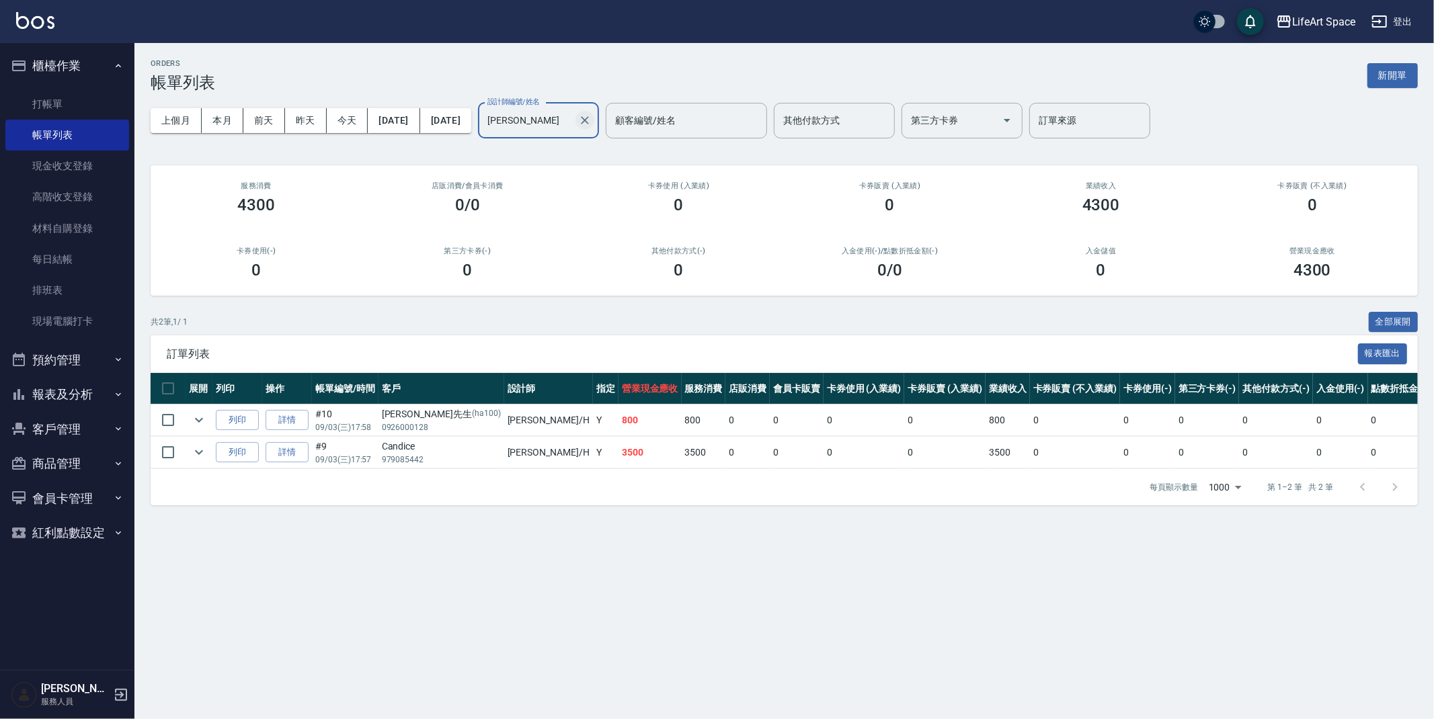
click at [592, 119] on icon "Clear" at bounding box center [584, 120] width 13 height 13
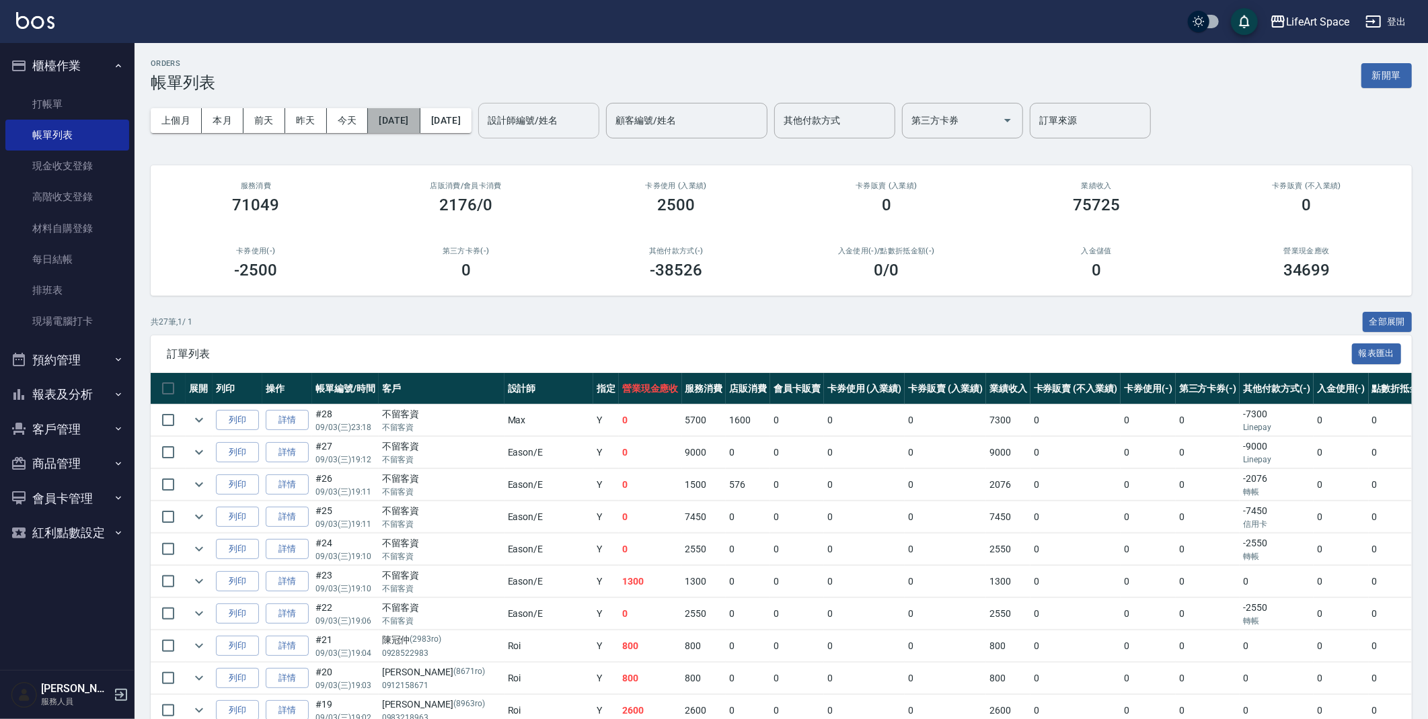
click at [405, 110] on button "[DATE]" at bounding box center [394, 120] width 52 height 25
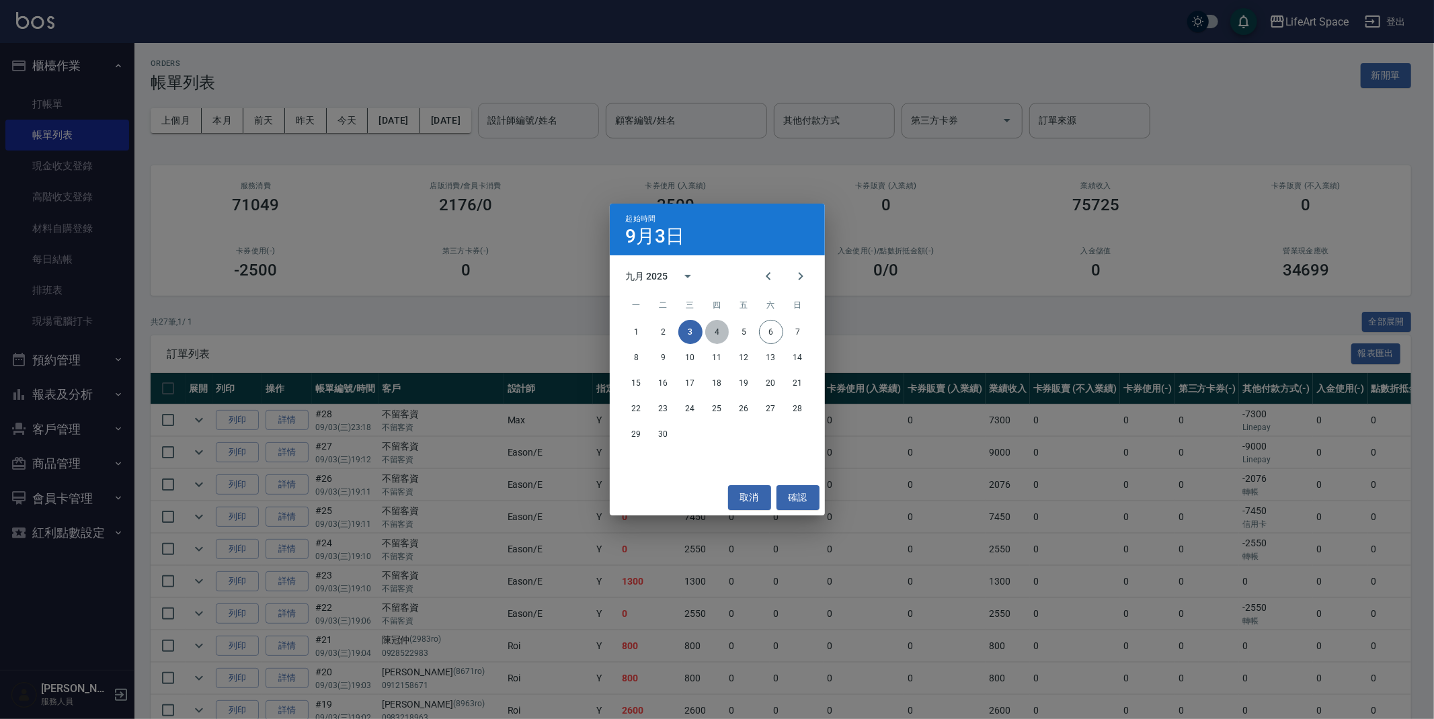
click at [711, 333] on button "4" at bounding box center [717, 332] width 24 height 24
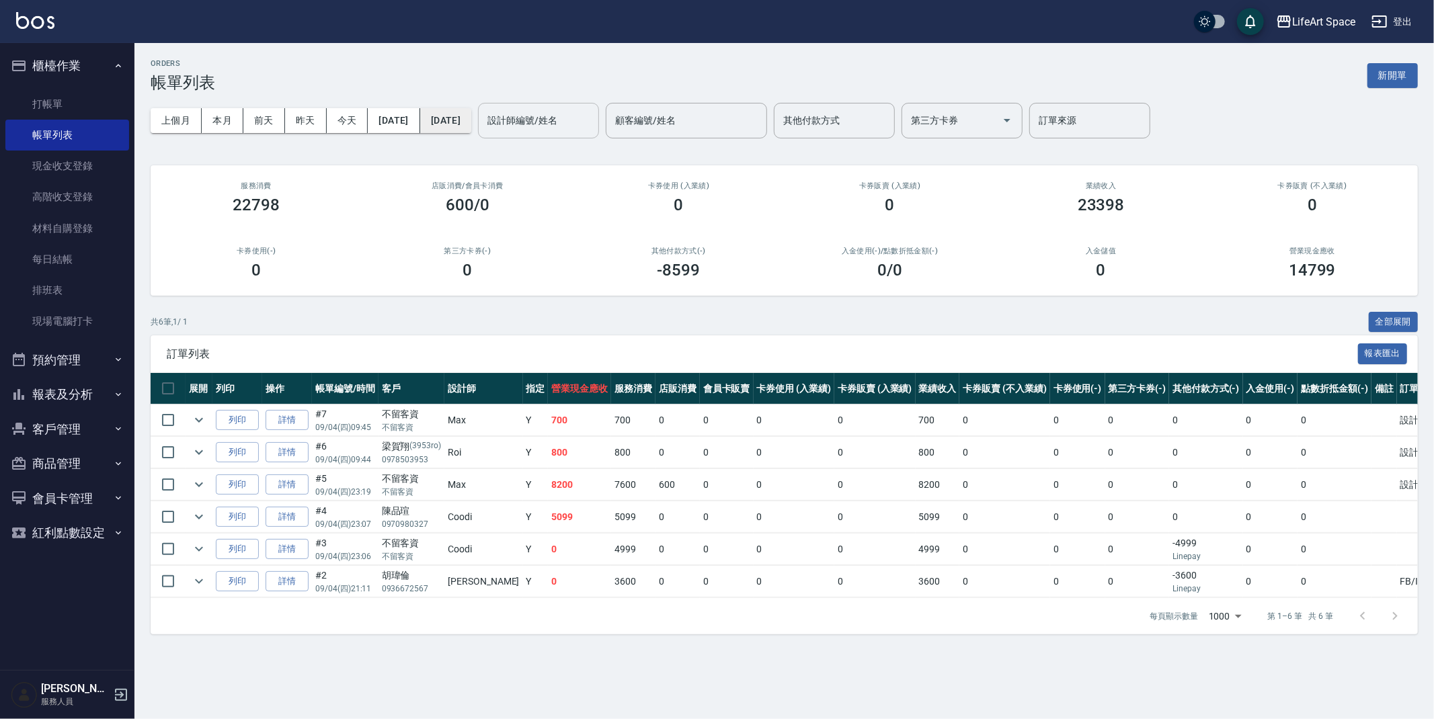
click at [451, 120] on button "[DATE]" at bounding box center [445, 120] width 51 height 25
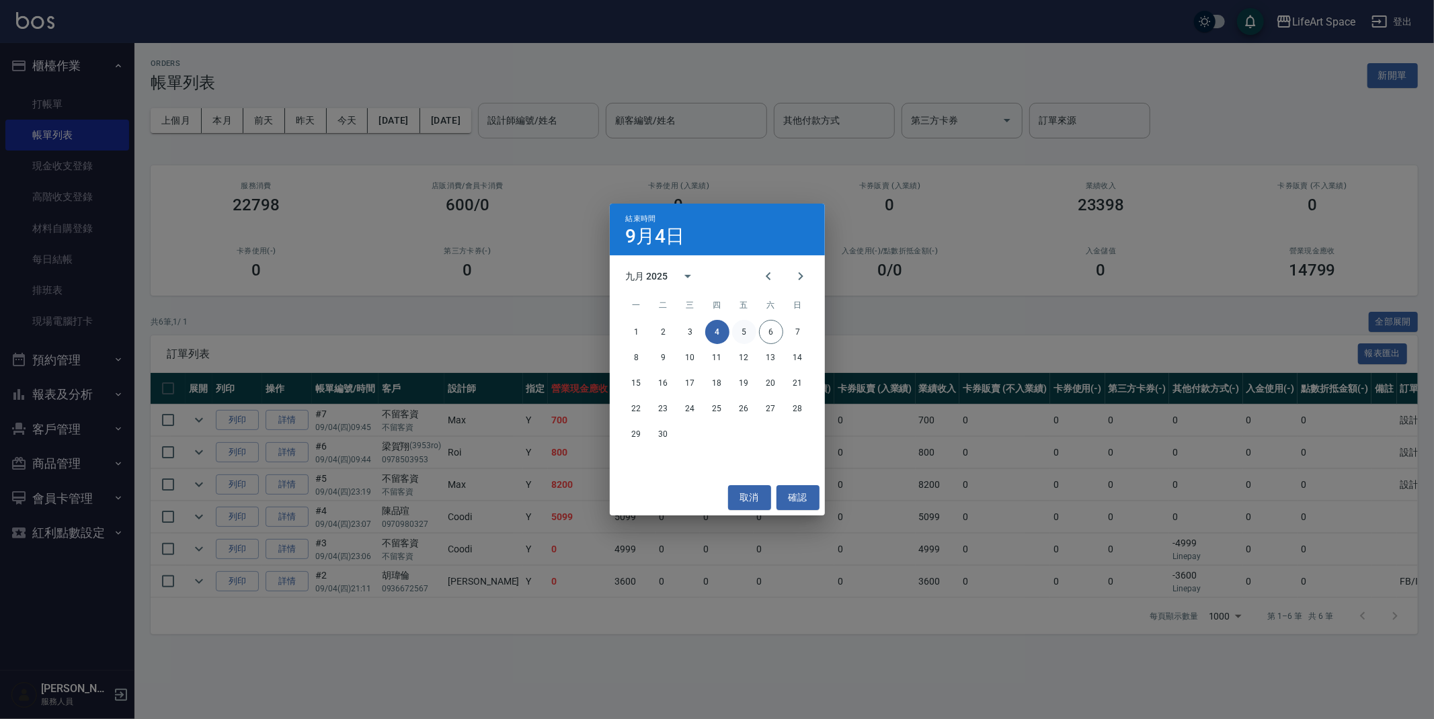
click at [744, 327] on button "5" at bounding box center [744, 332] width 24 height 24
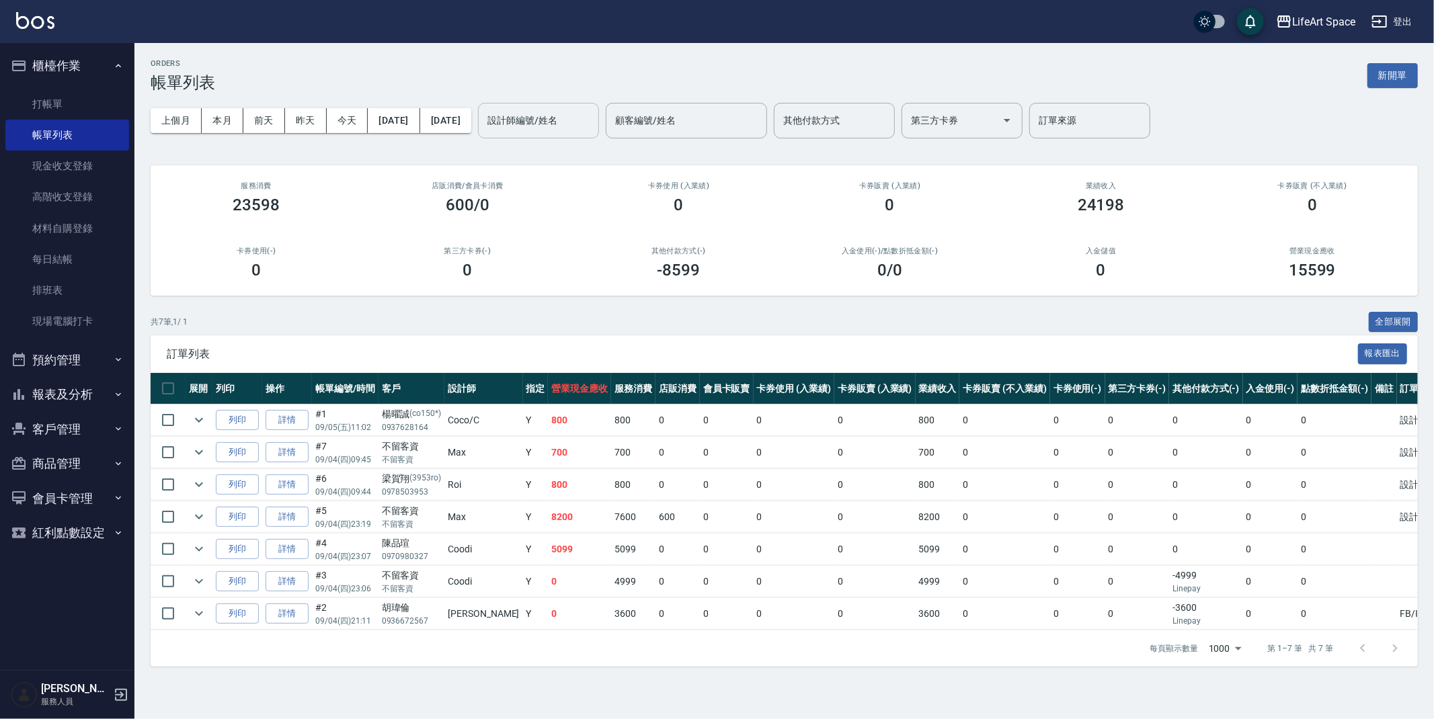
click at [285, 431] on td "詳情" at bounding box center [287, 421] width 50 height 32
click at [290, 426] on link "詳情" at bounding box center [287, 420] width 43 height 21
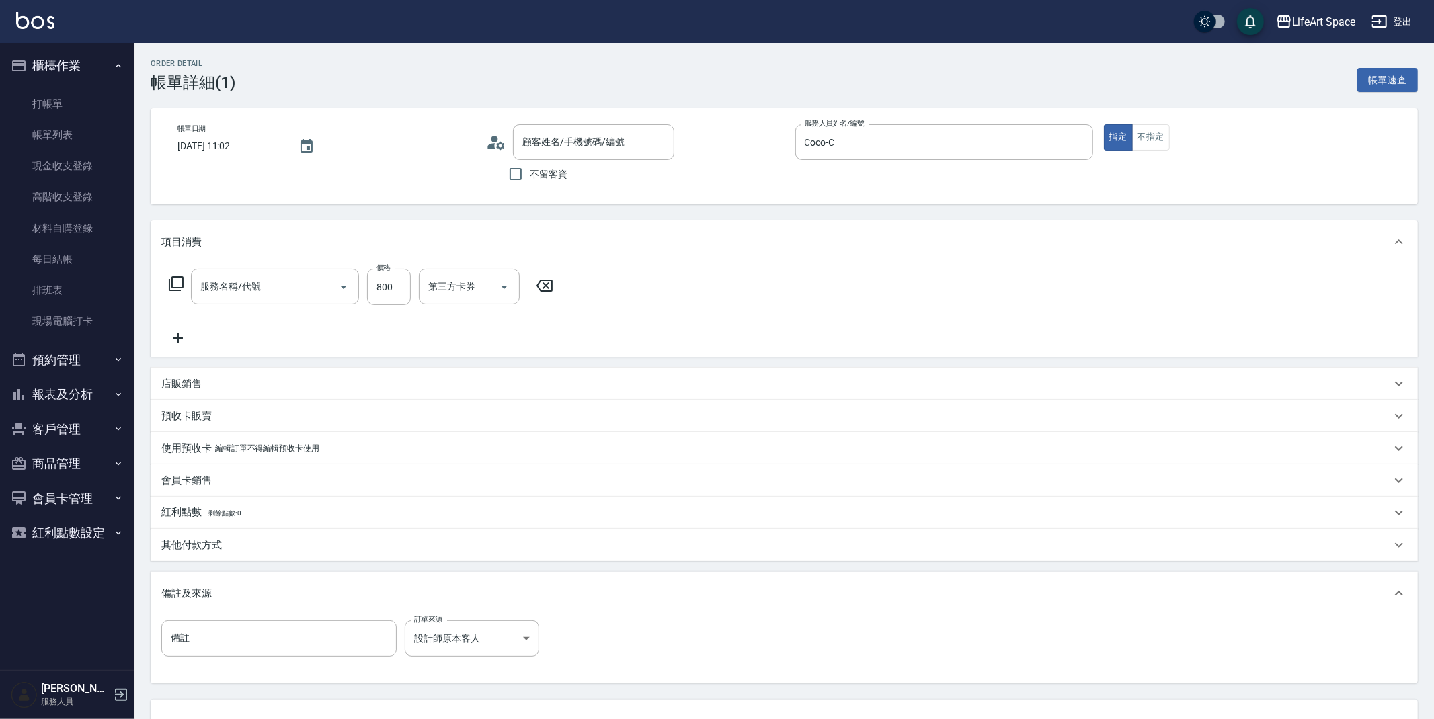
type input "2025/09/05 11:02"
type input "Coco-C"
type input "設計師原本客人"
type input "201 剪髮(201)"
type input "楊曜誠/0937628164/co150*"
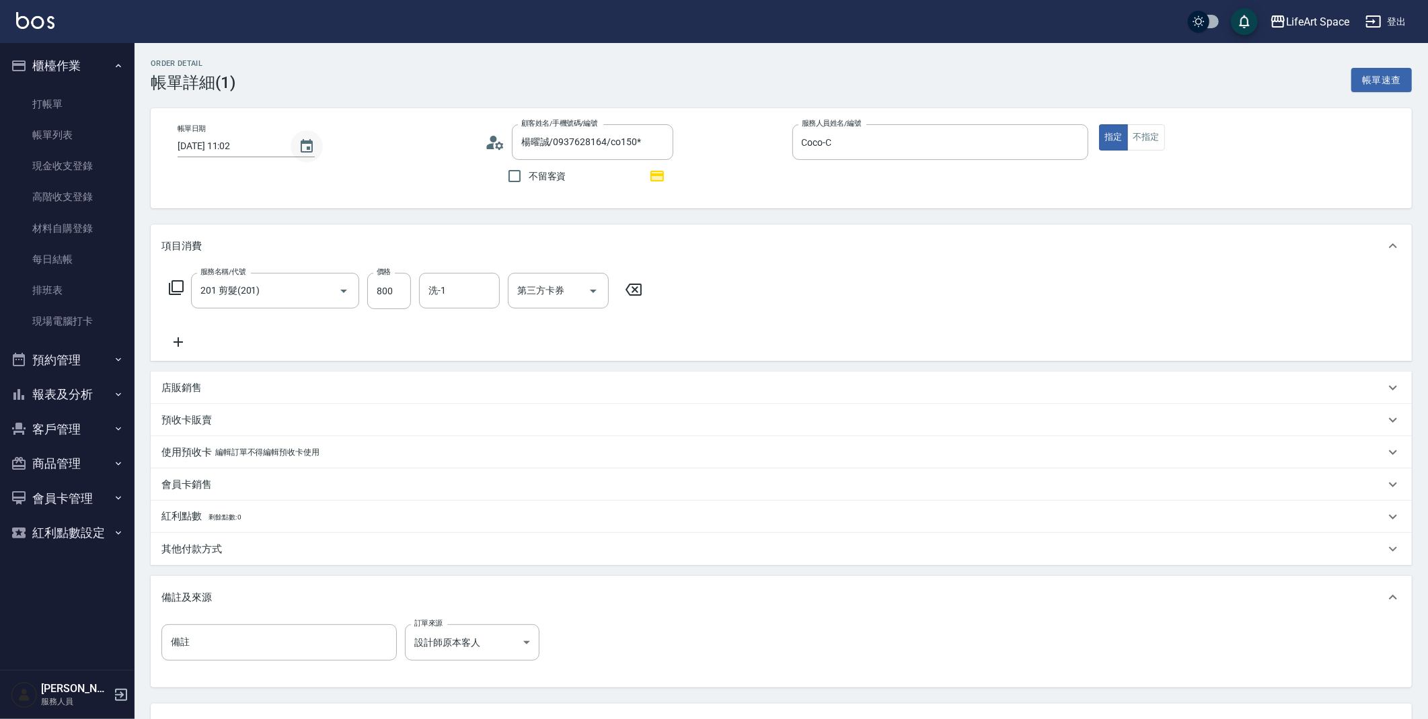
click at [292, 155] on button "Choose date, selected date is 2025-09-05" at bounding box center [306, 146] width 32 height 32
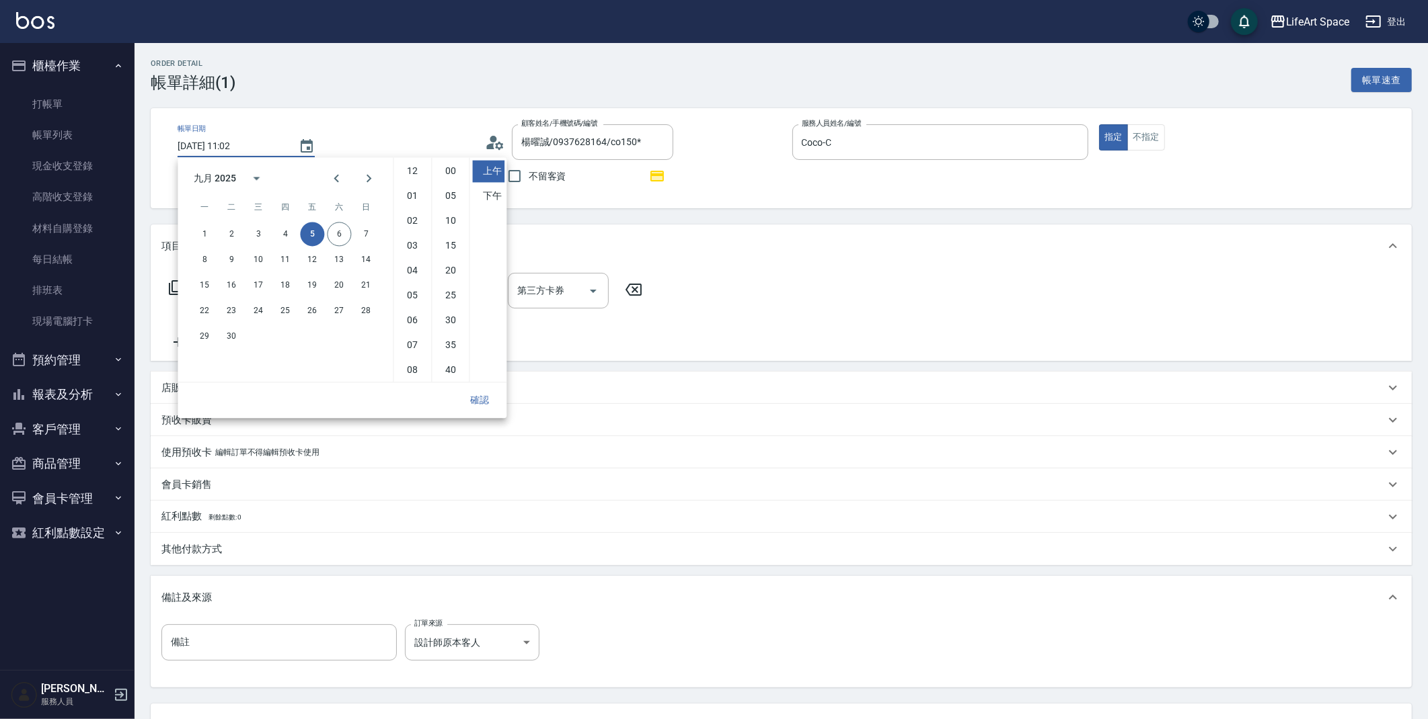
scroll to position [75, 0]
click at [286, 238] on button "4" at bounding box center [285, 234] width 24 height 24
type input "2025/09/04 11:02"
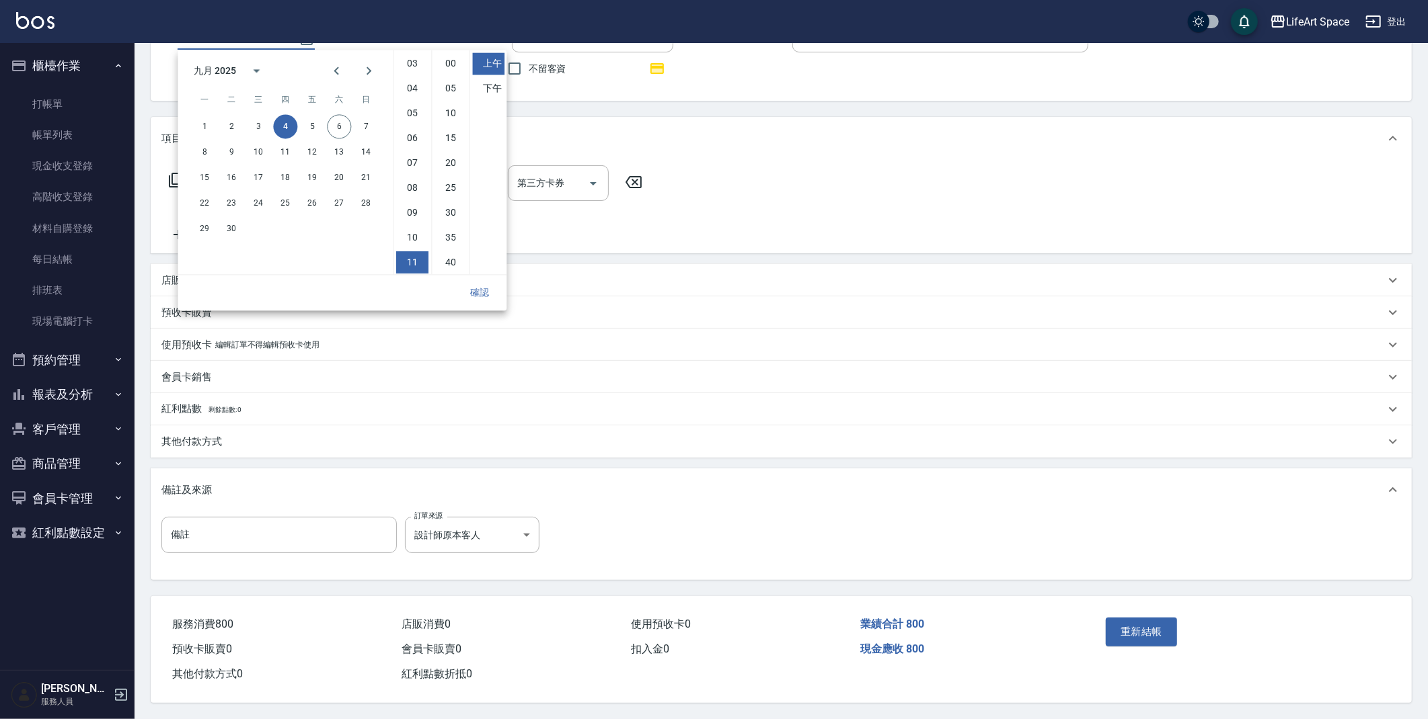
scroll to position [112, 0]
click at [481, 282] on button "確認" at bounding box center [479, 292] width 43 height 25
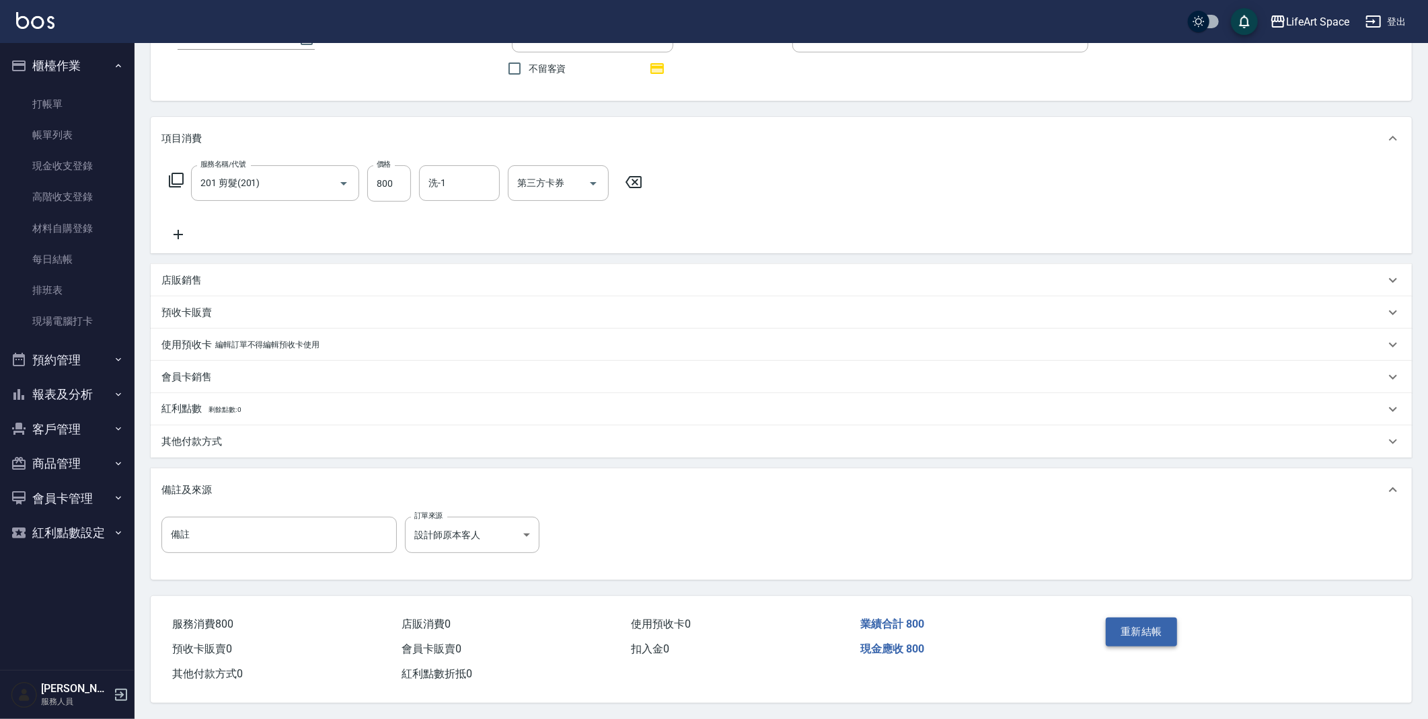
click at [1140, 631] on button "重新結帳" at bounding box center [1140, 632] width 71 height 28
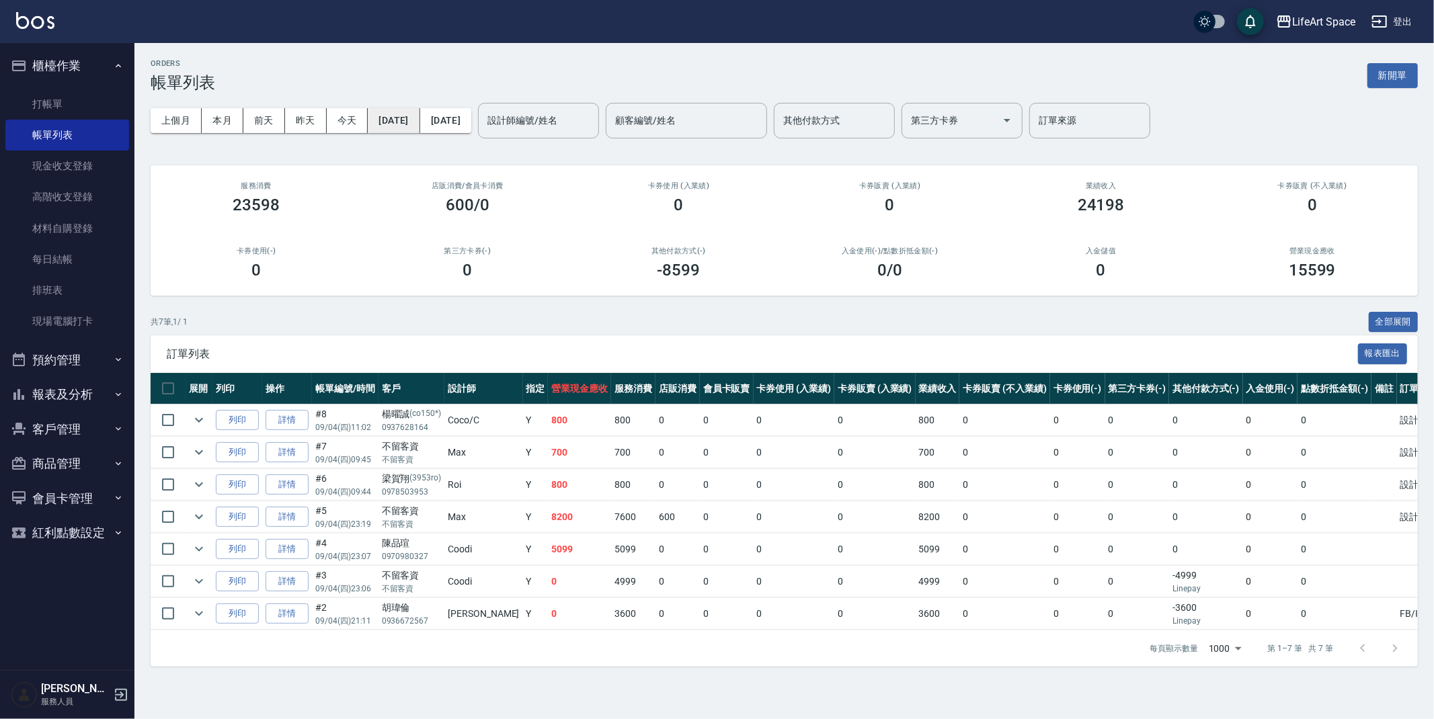
click at [420, 122] on button "[DATE]" at bounding box center [394, 120] width 52 height 25
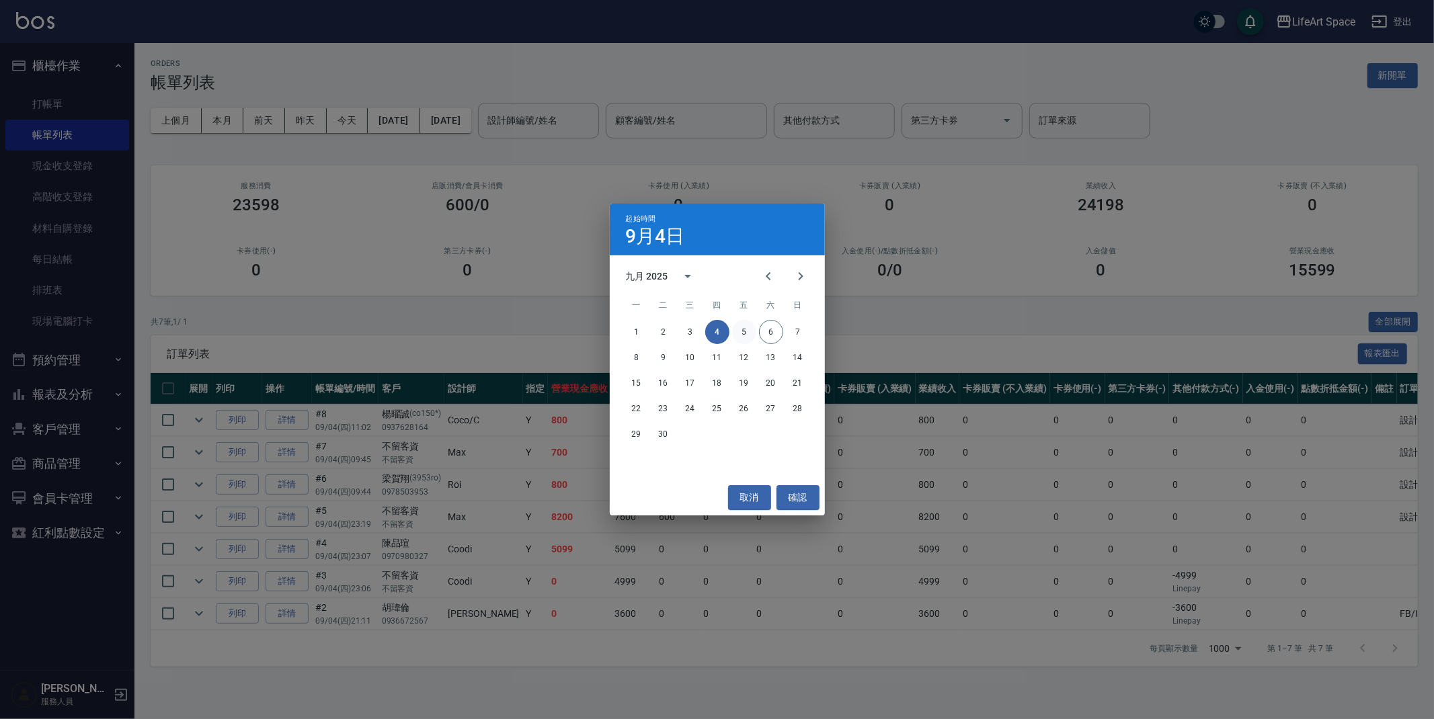
click at [740, 333] on button "5" at bounding box center [744, 332] width 24 height 24
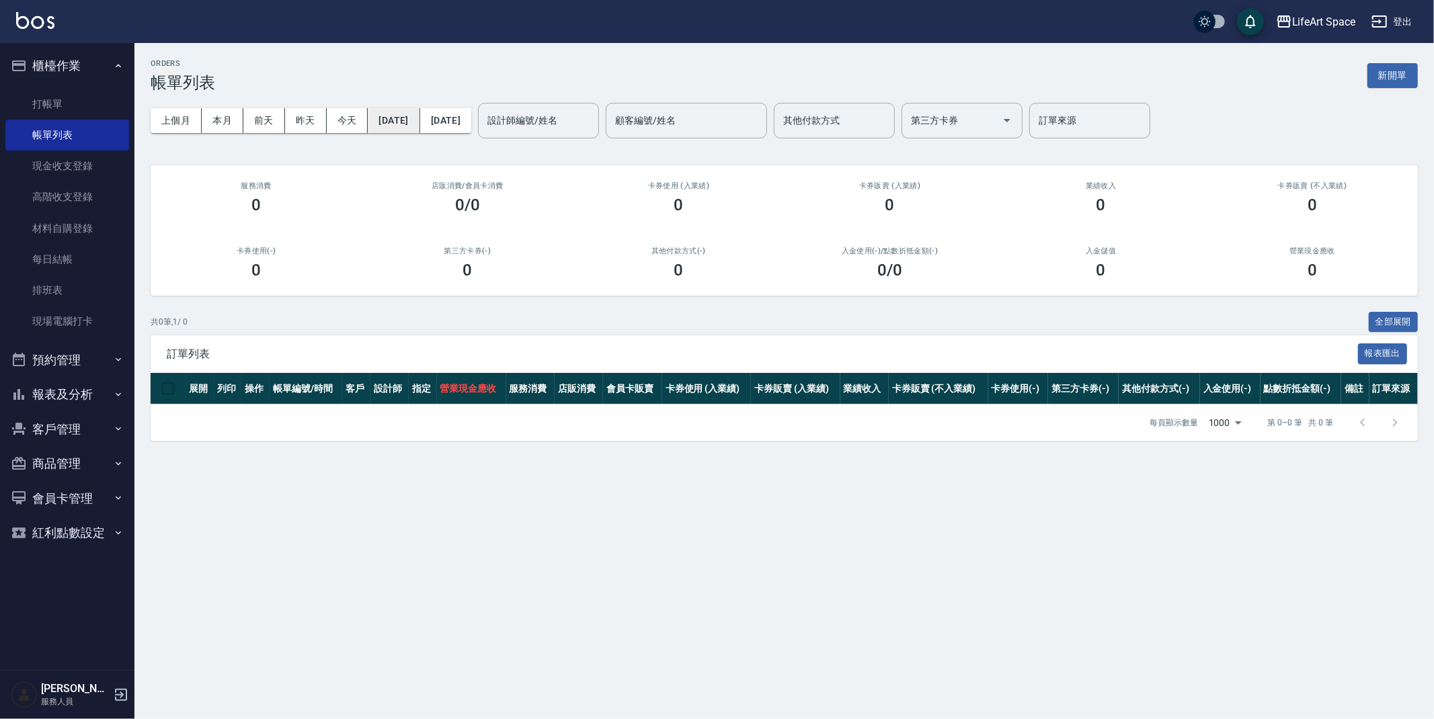
click at [401, 119] on button "[DATE]" at bounding box center [394, 120] width 52 height 25
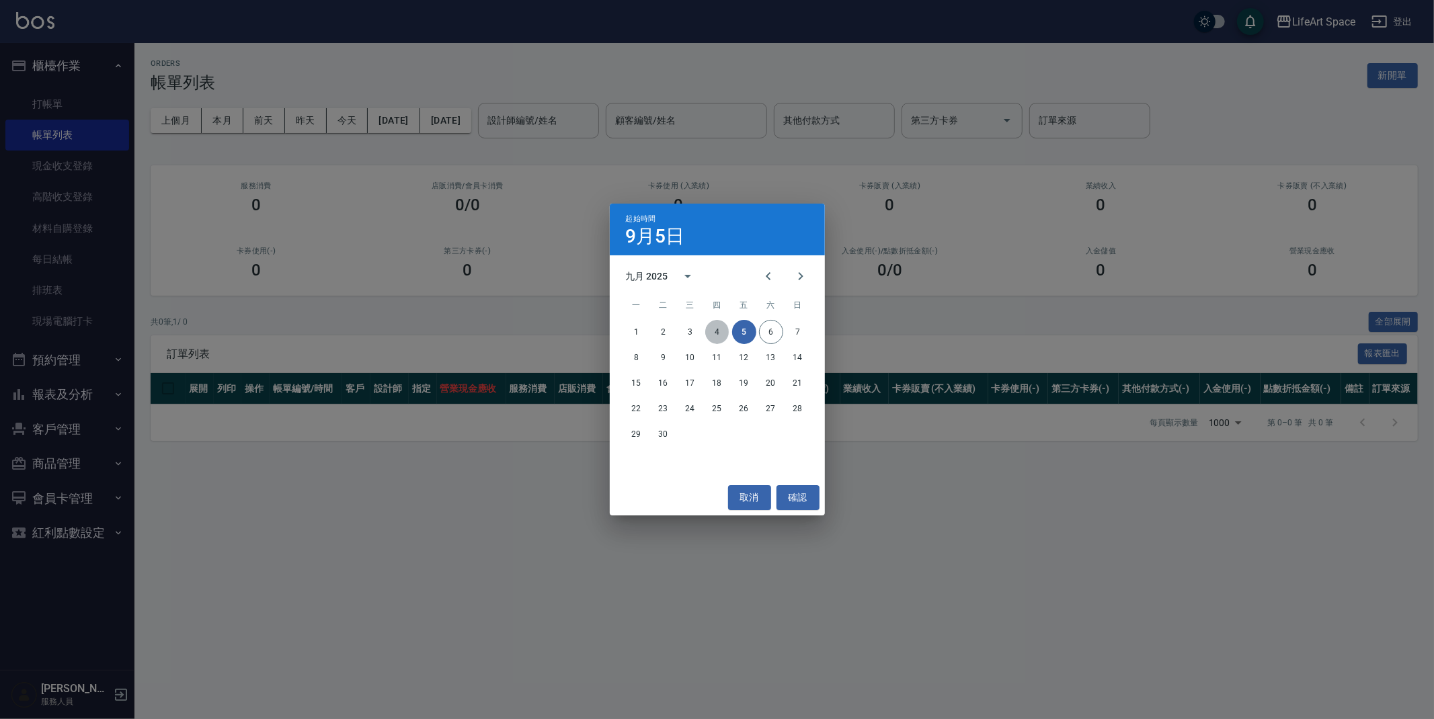
click at [719, 332] on button "4" at bounding box center [717, 332] width 24 height 24
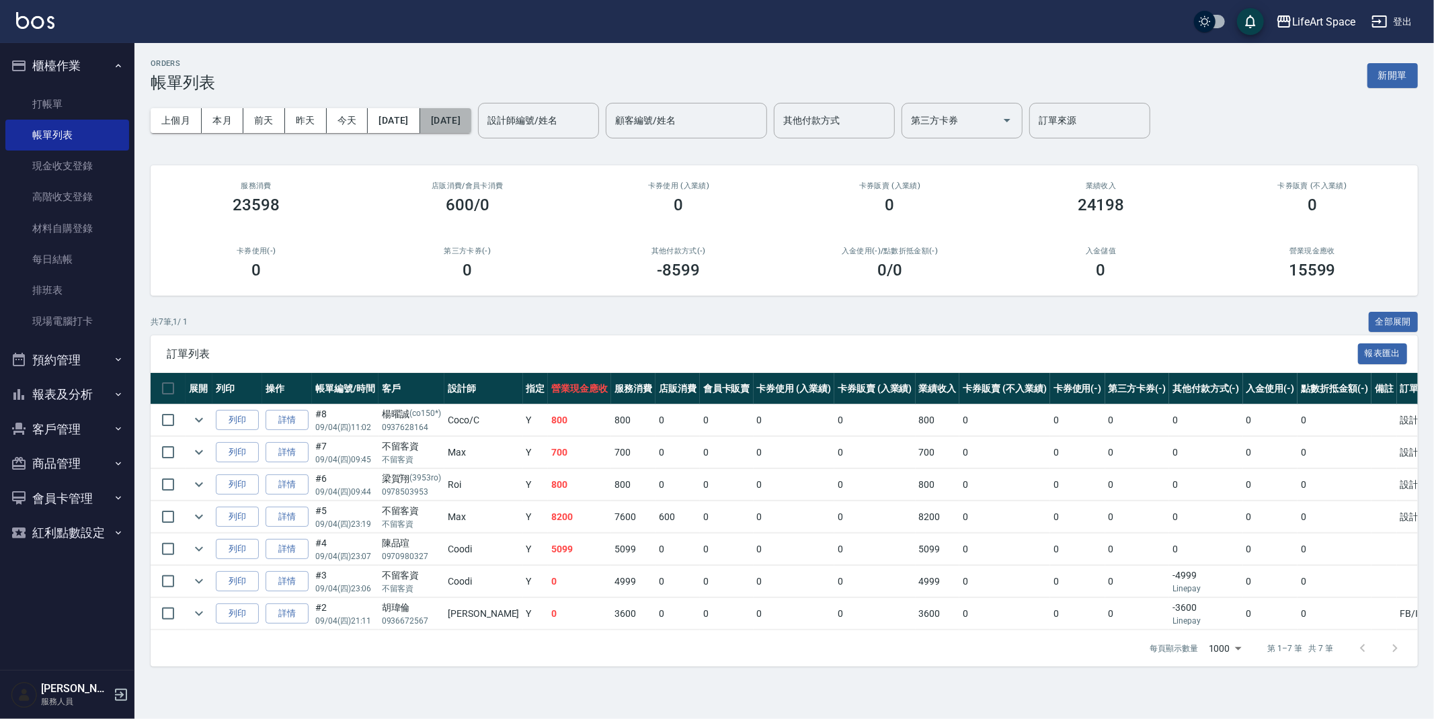
click at [471, 126] on button "[DATE]" at bounding box center [445, 120] width 51 height 25
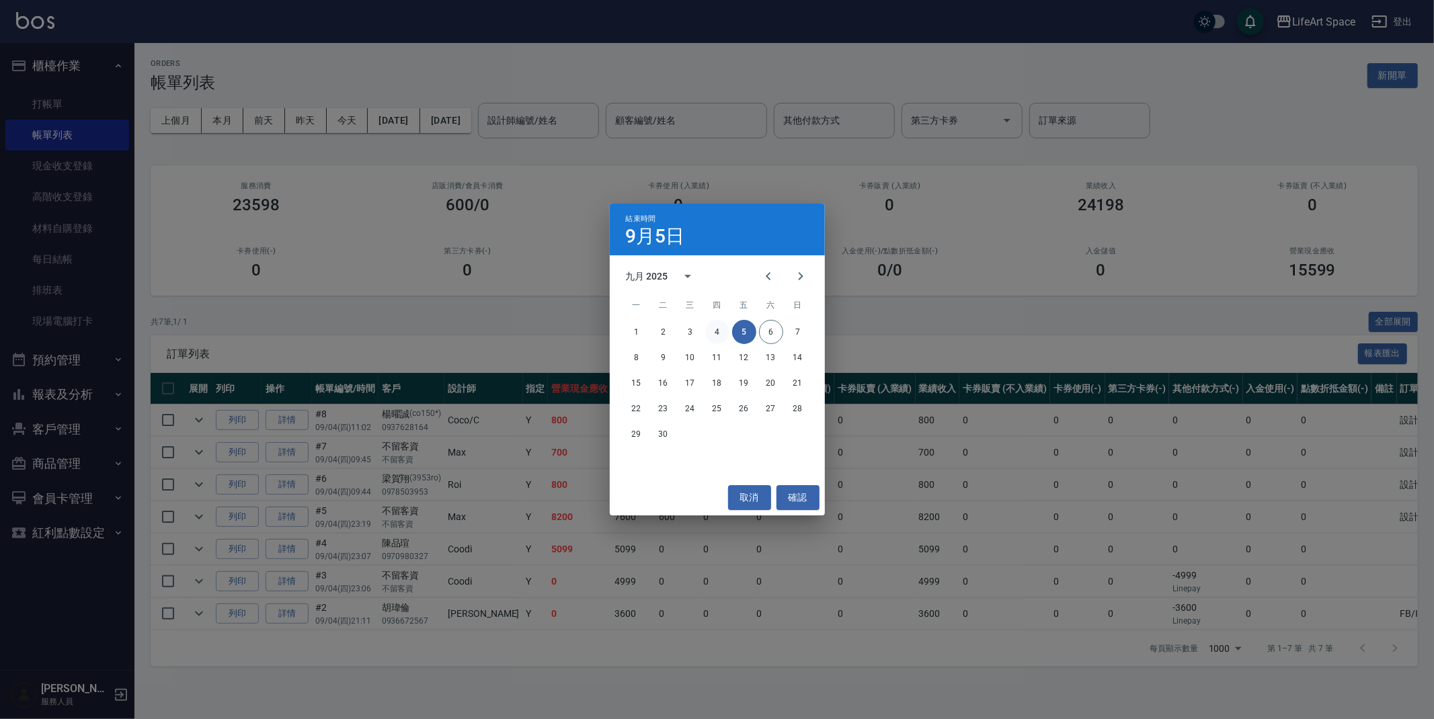
click at [725, 327] on button "4" at bounding box center [717, 332] width 24 height 24
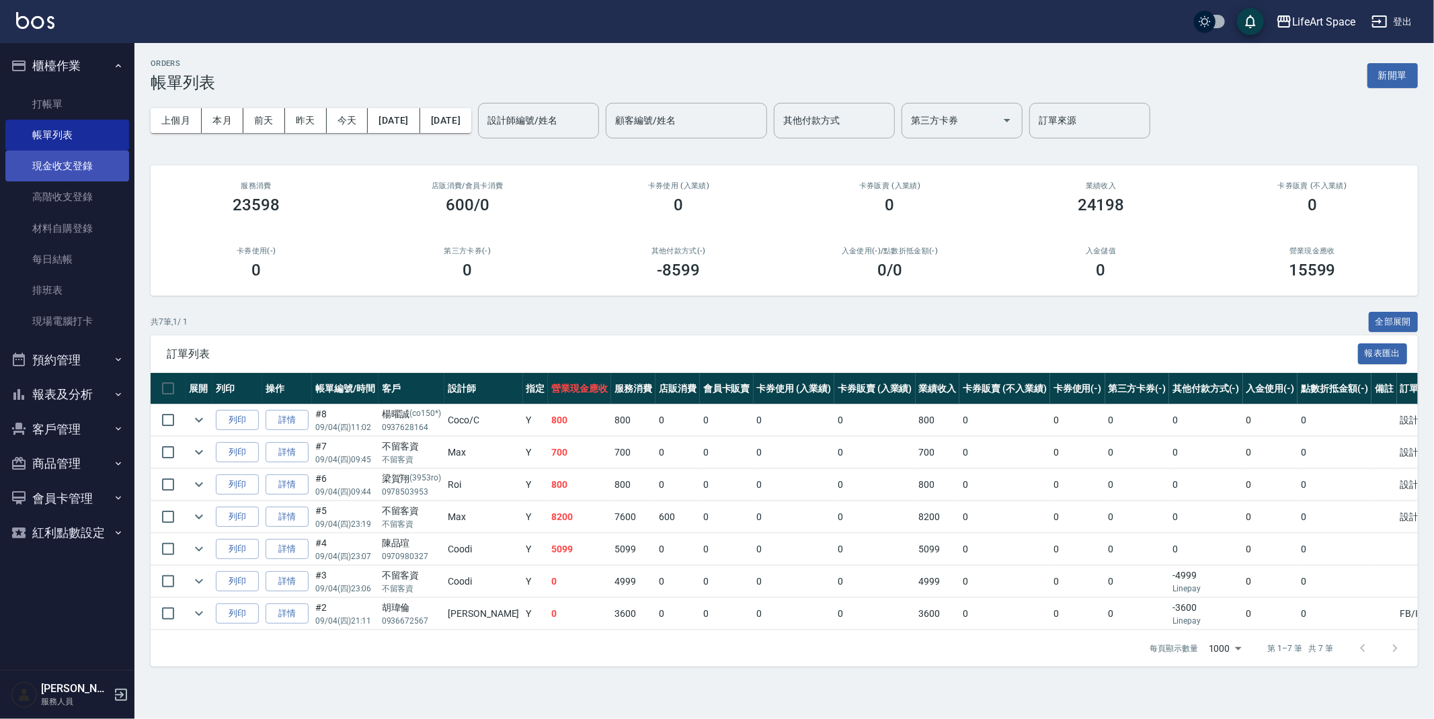
click at [42, 169] on link "現金收支登錄" at bounding box center [67, 166] width 124 height 31
drag, startPoint x: 42, startPoint y: 169, endPoint x: 9, endPoint y: 175, distance: 32.8
click at [42, 169] on link "現金收支登錄" at bounding box center [67, 166] width 124 height 31
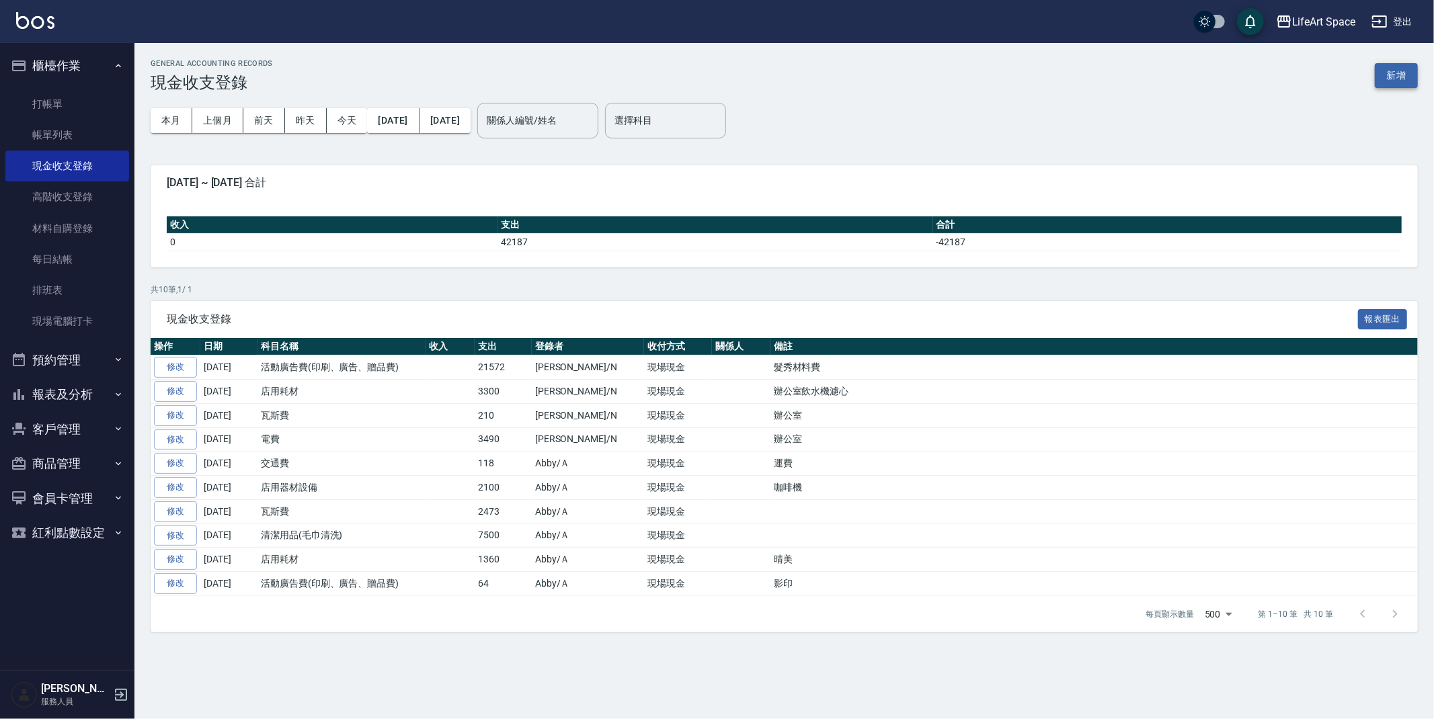
click at [1409, 72] on button "新增" at bounding box center [1396, 75] width 43 height 25
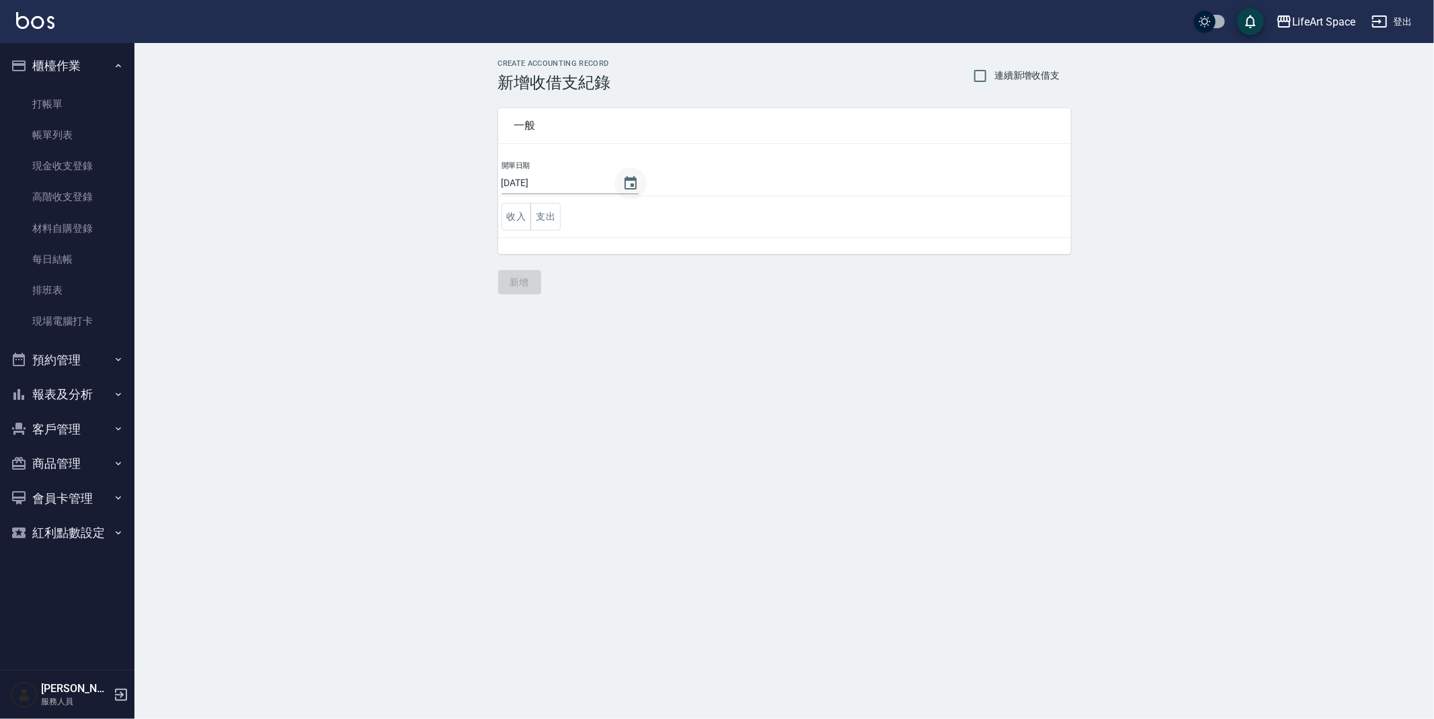
click at [623, 190] on icon "Choose date, selected date is 2025-09-06" at bounding box center [631, 183] width 16 height 16
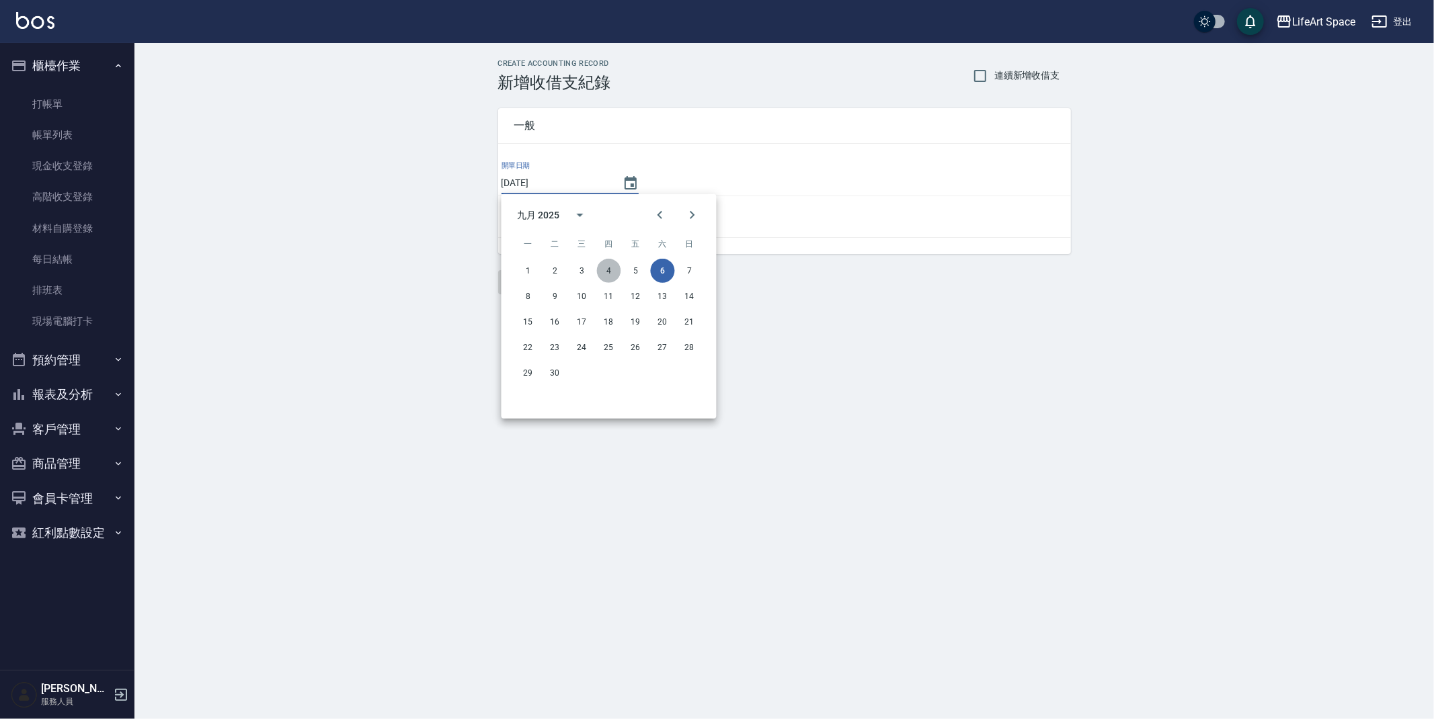
click at [617, 270] on button "4" at bounding box center [609, 271] width 24 height 24
type input "[DATE]"
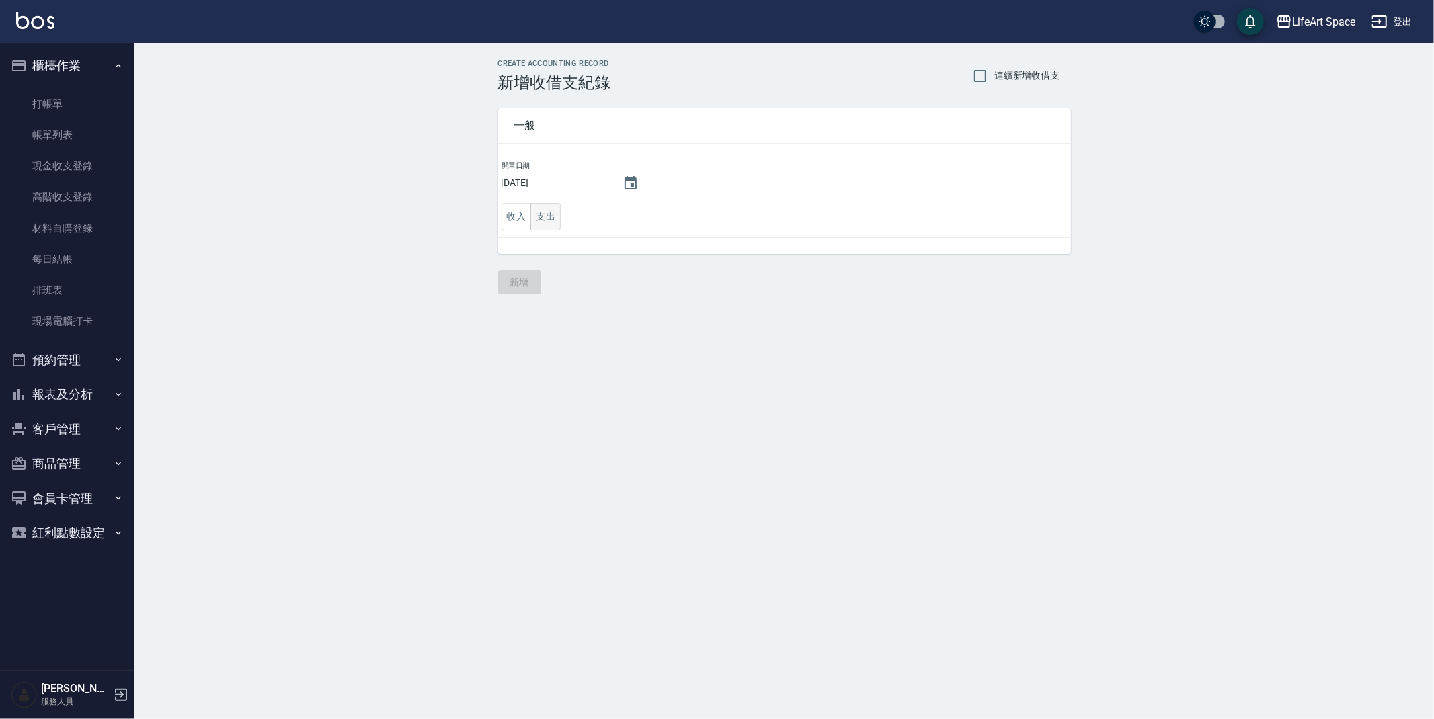
drag, startPoint x: 545, startPoint y: 227, endPoint x: 535, endPoint y: 219, distance: 13.3
click at [547, 227] on button "支出" at bounding box center [546, 217] width 30 height 28
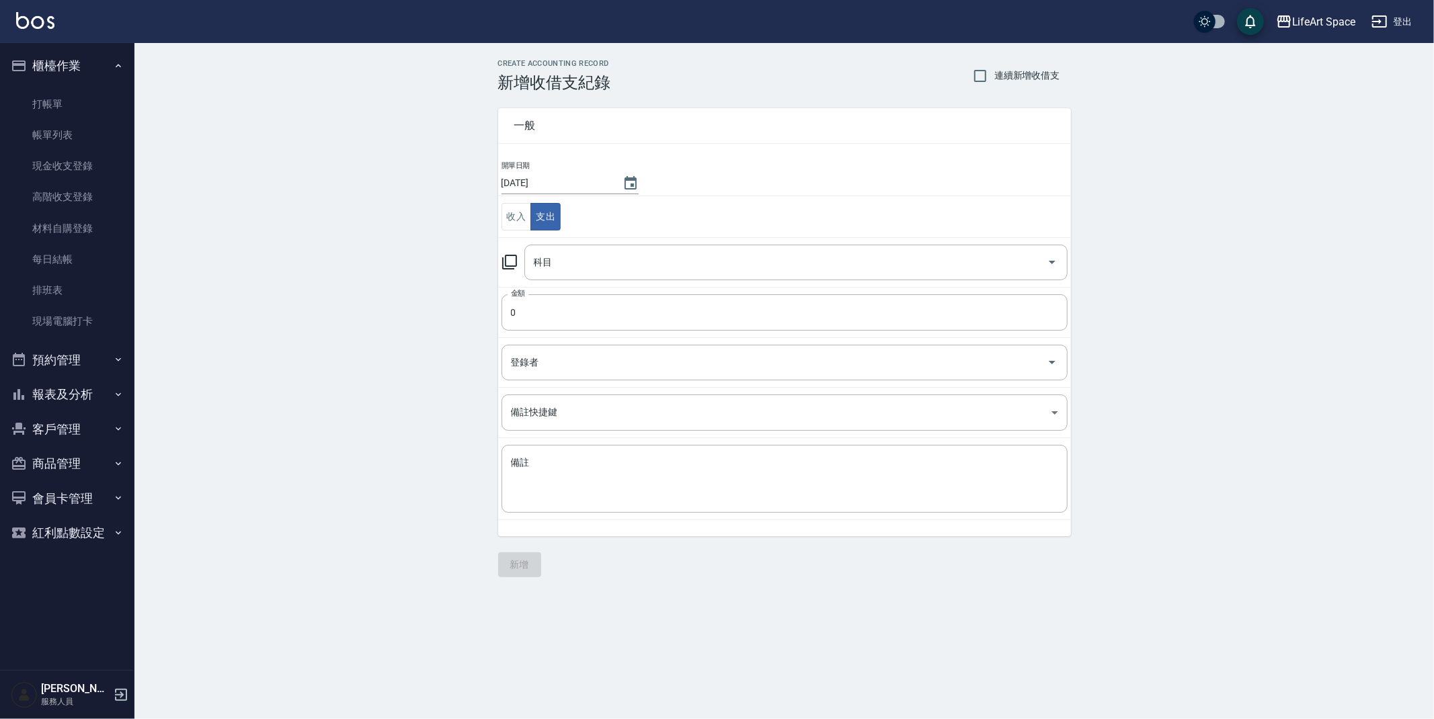
click at [572, 284] on td "科目 科目" at bounding box center [784, 262] width 573 height 50
click at [569, 263] on input "科目" at bounding box center [786, 263] width 511 height 24
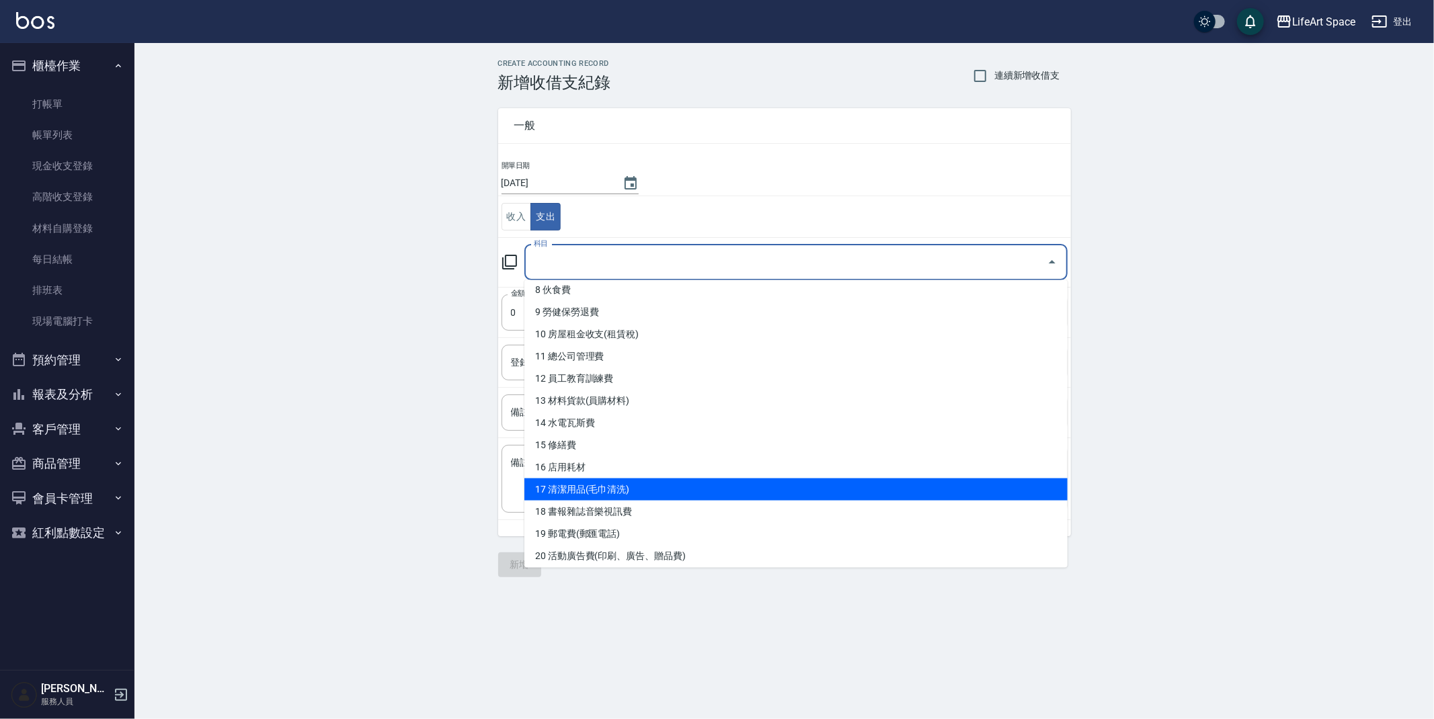
scroll to position [187, 0]
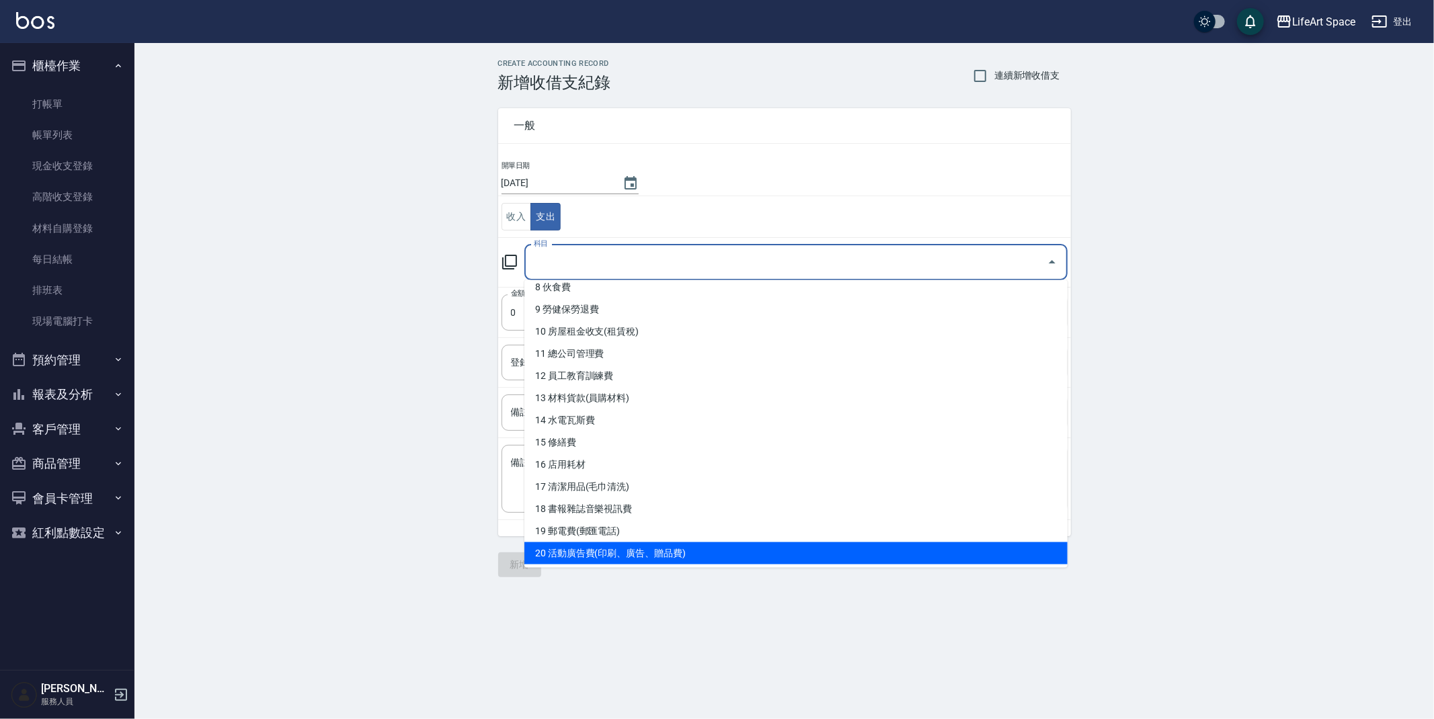
click at [592, 545] on li "20 活動廣告費(印刷、廣告、贈品費)" at bounding box center [795, 554] width 543 height 22
type input "20 活動廣告費(印刷、廣告、贈品費)"
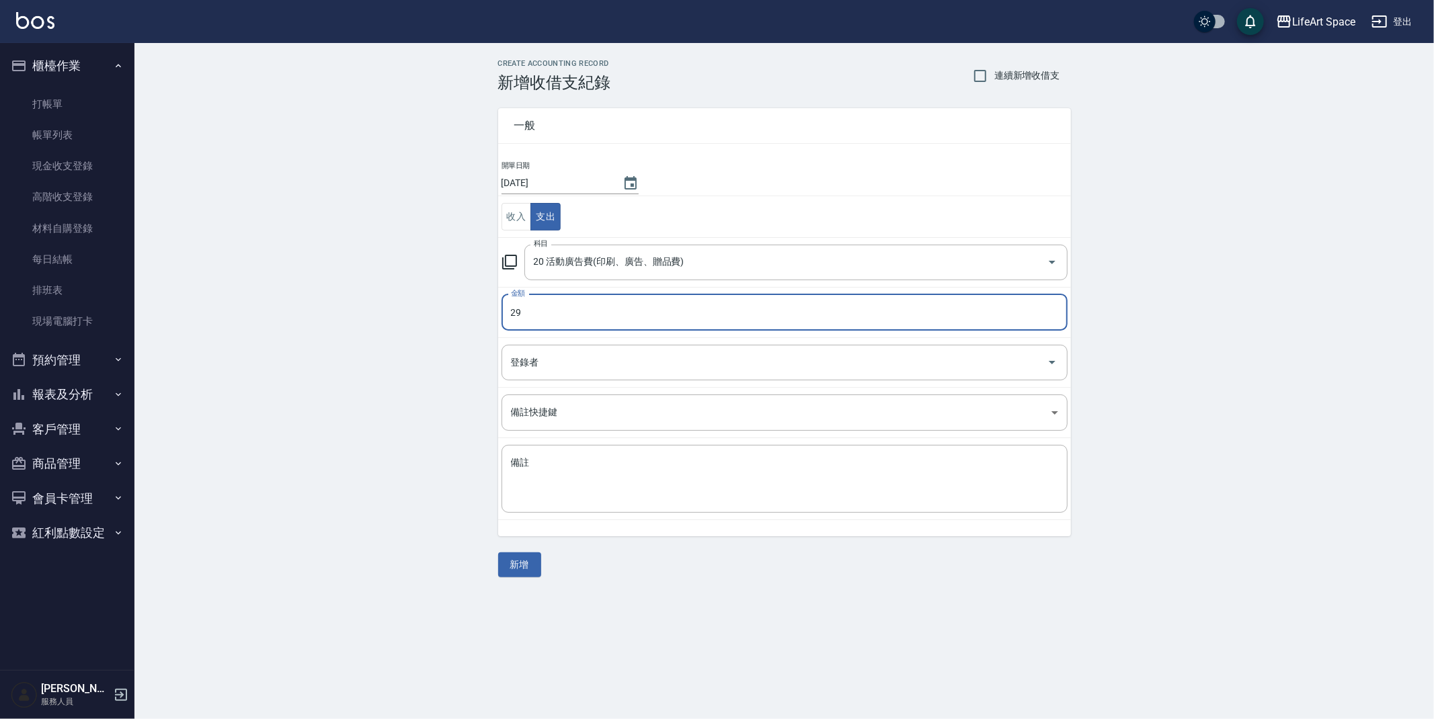
click at [668, 326] on input "29" at bounding box center [785, 313] width 566 height 36
type input "29"
click at [668, 342] on td "登錄者 登錄者" at bounding box center [784, 363] width 573 height 50
click at [656, 369] on input "登錄者" at bounding box center [775, 363] width 534 height 24
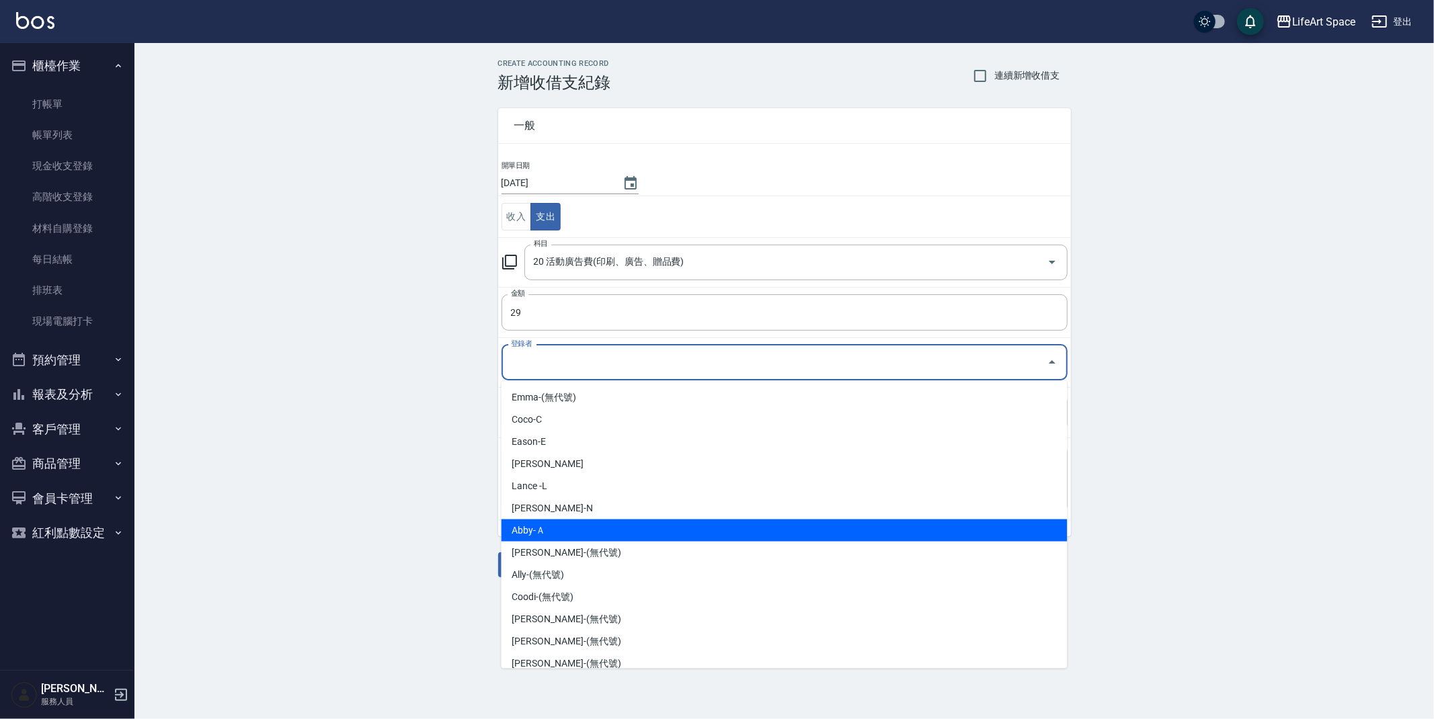
click at [520, 535] on li "Abby-Ａ" at bounding box center [785, 531] width 566 height 22
type input "Abby-Ａ"
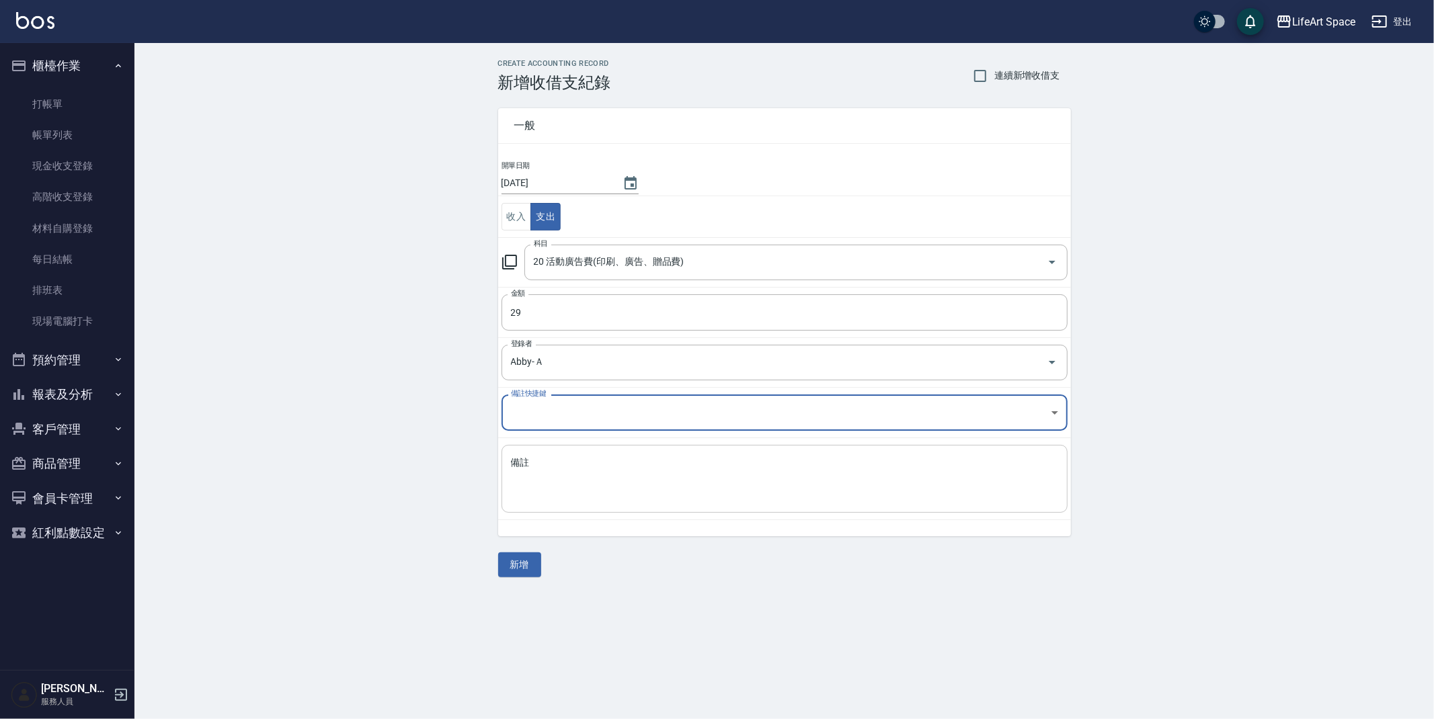
click at [604, 473] on textarea "備註" at bounding box center [784, 480] width 547 height 46
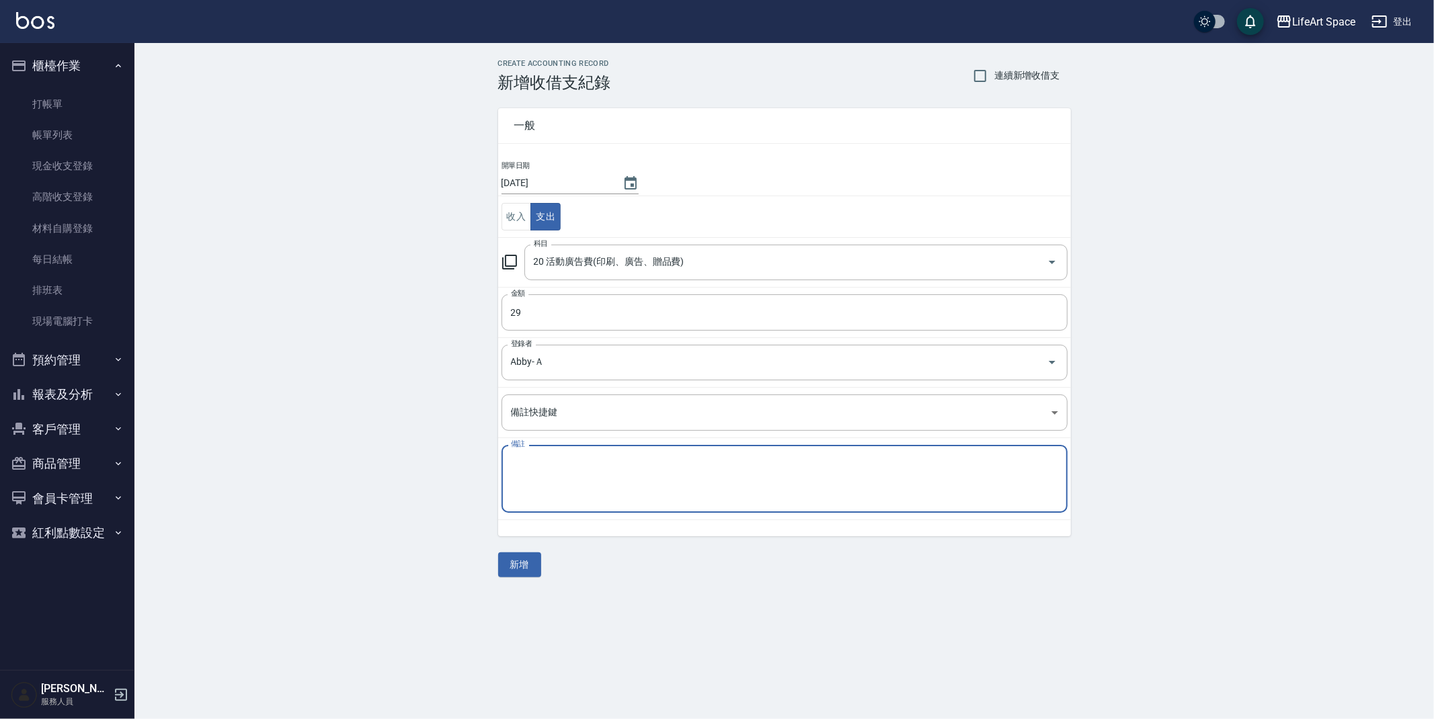
type textarea "f"
type textarea "ㄎ"
type textarea "影印"
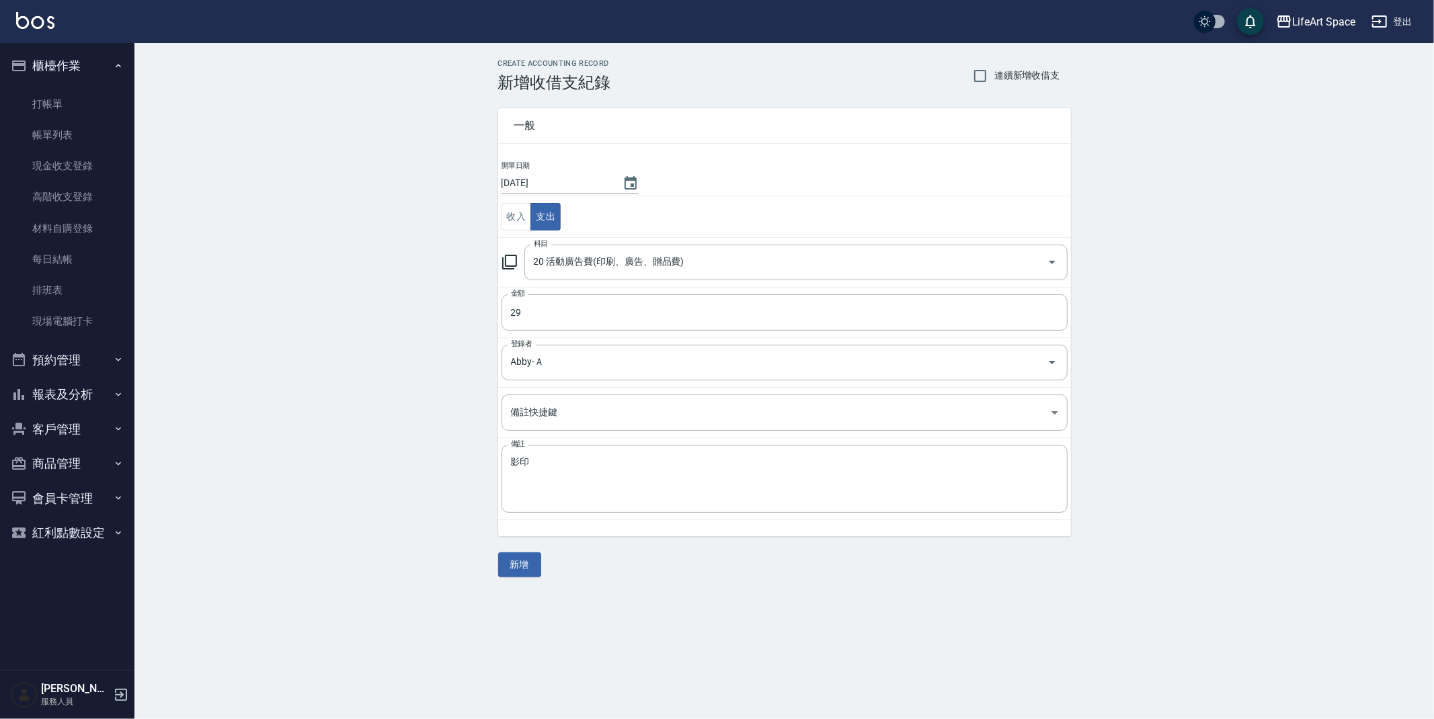
click at [541, 557] on div "一般 開單日期 2025/09/04 收入 支出 科目 20 活動廣告費(印刷、廣告、贈品費) 科目 金額 29 金額 登錄者 Abby-Ａ 登錄者 備註快捷…" at bounding box center [784, 334] width 573 height 485
click at [510, 540] on div "一般 開單日期 2025/09/04 收入 支出 科目 20 活動廣告費(印刷、廣告、贈品費) 科目 金額 29 金額 登錄者 Abby-Ａ 登錄者 備註快捷…" at bounding box center [784, 334] width 573 height 485
click at [519, 560] on button "新增" at bounding box center [519, 565] width 43 height 25
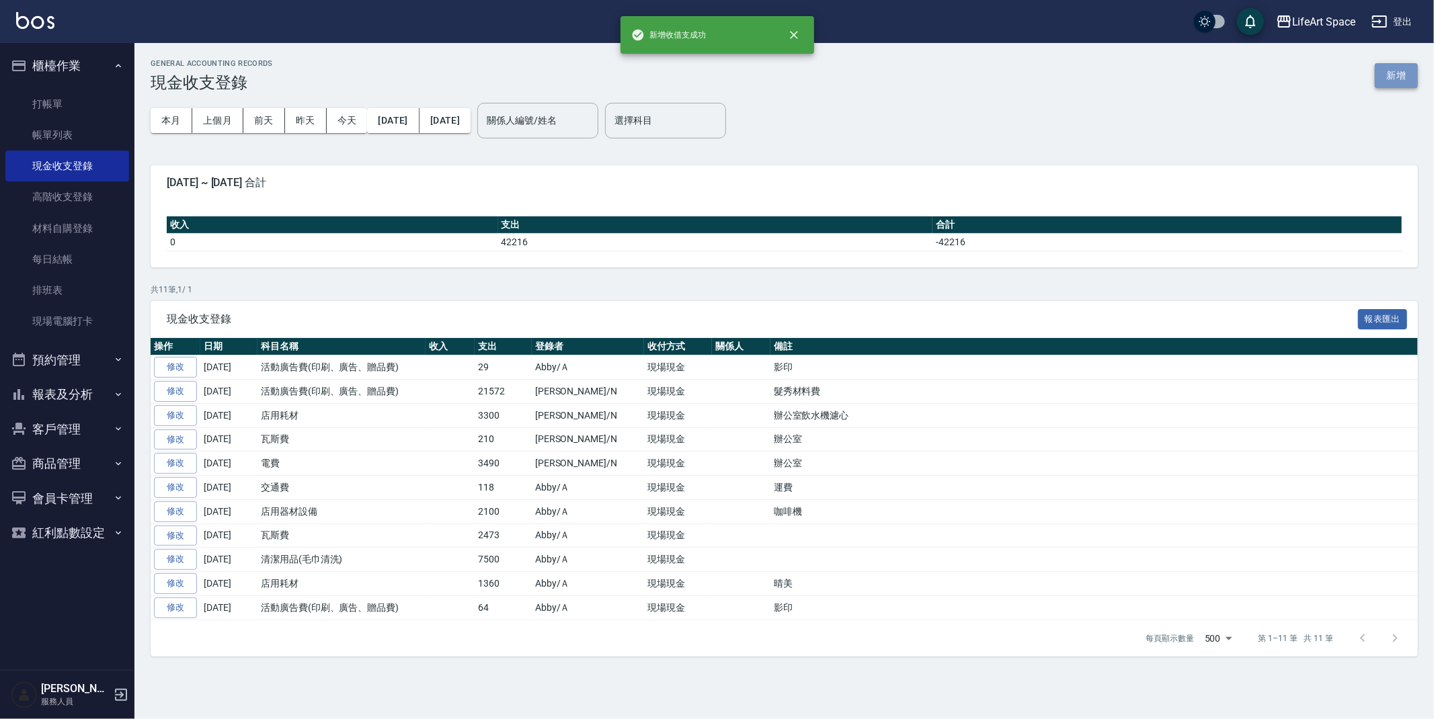
click at [1399, 76] on button "新增" at bounding box center [1396, 75] width 43 height 25
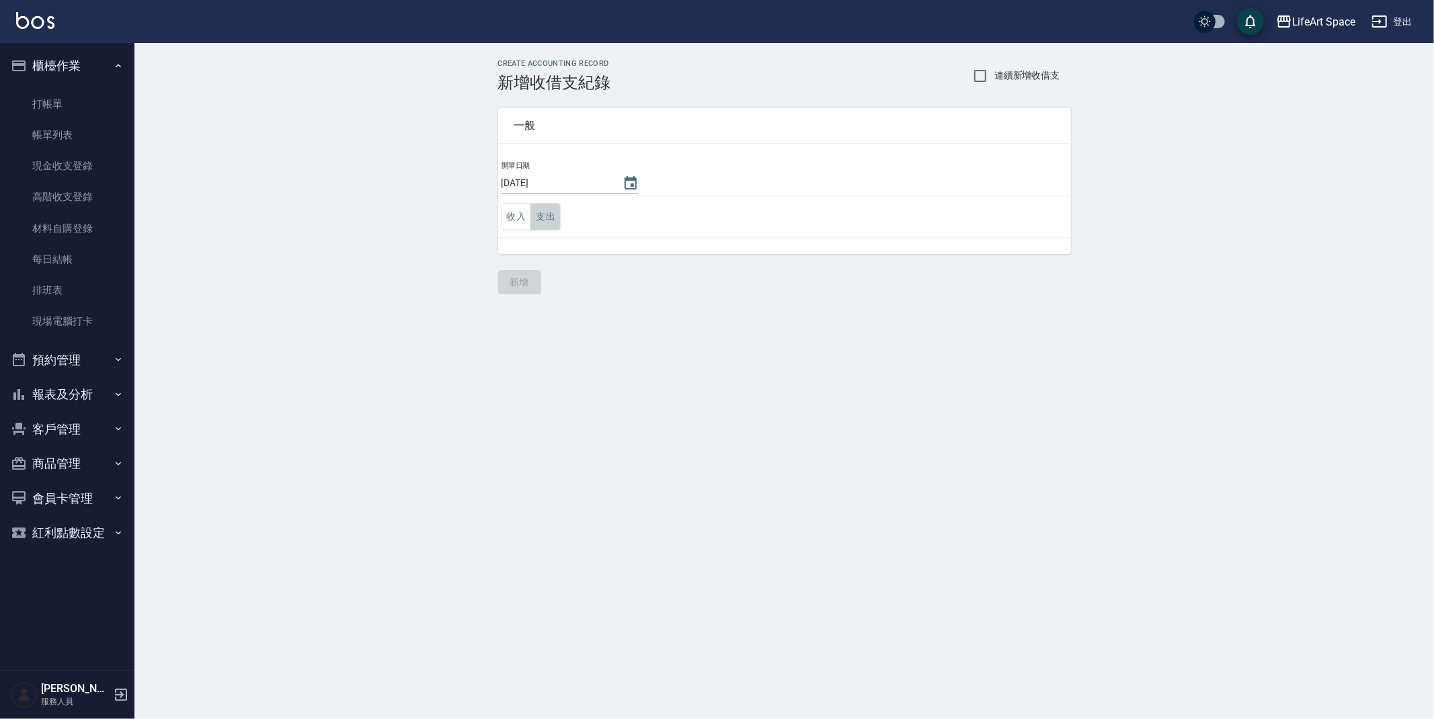
drag, startPoint x: 554, startPoint y: 214, endPoint x: 567, endPoint y: 200, distance: 19.0
click at [554, 214] on button "支出" at bounding box center [546, 217] width 30 height 28
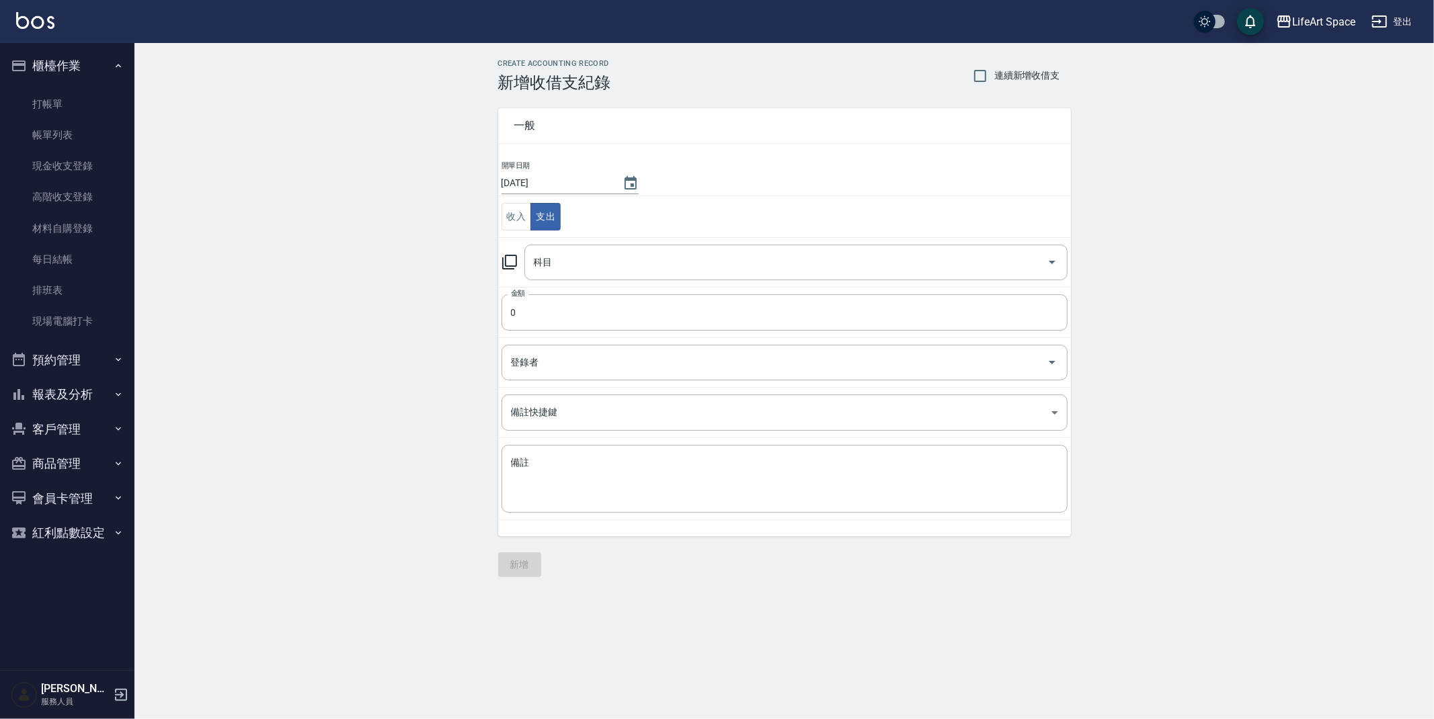
click at [589, 187] on input "[DATE]" at bounding box center [556, 183] width 108 height 22
click at [615, 182] on button "Choose date, selected date is 2025-09-06" at bounding box center [631, 183] width 32 height 32
click at [613, 266] on button "4" at bounding box center [609, 271] width 24 height 24
type input "[DATE]"
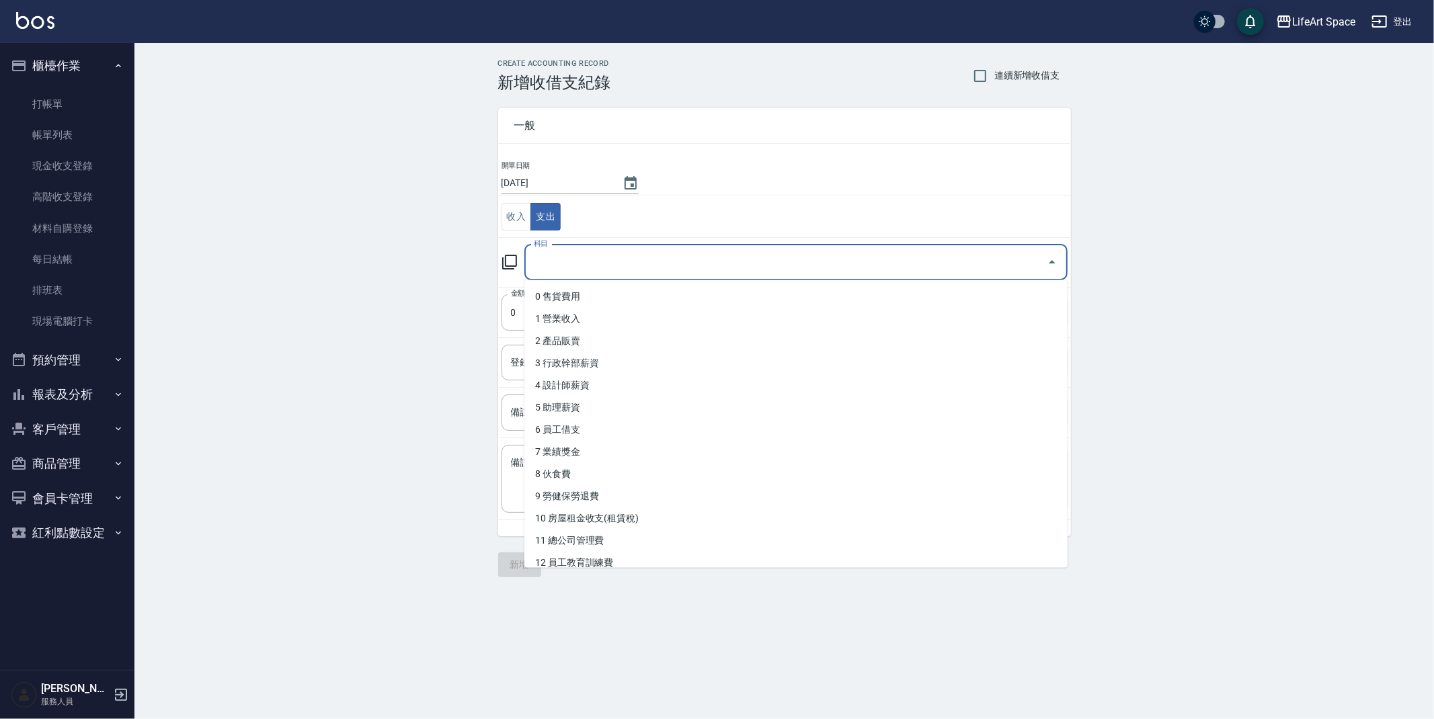
click at [594, 269] on input "科目" at bounding box center [786, 263] width 511 height 24
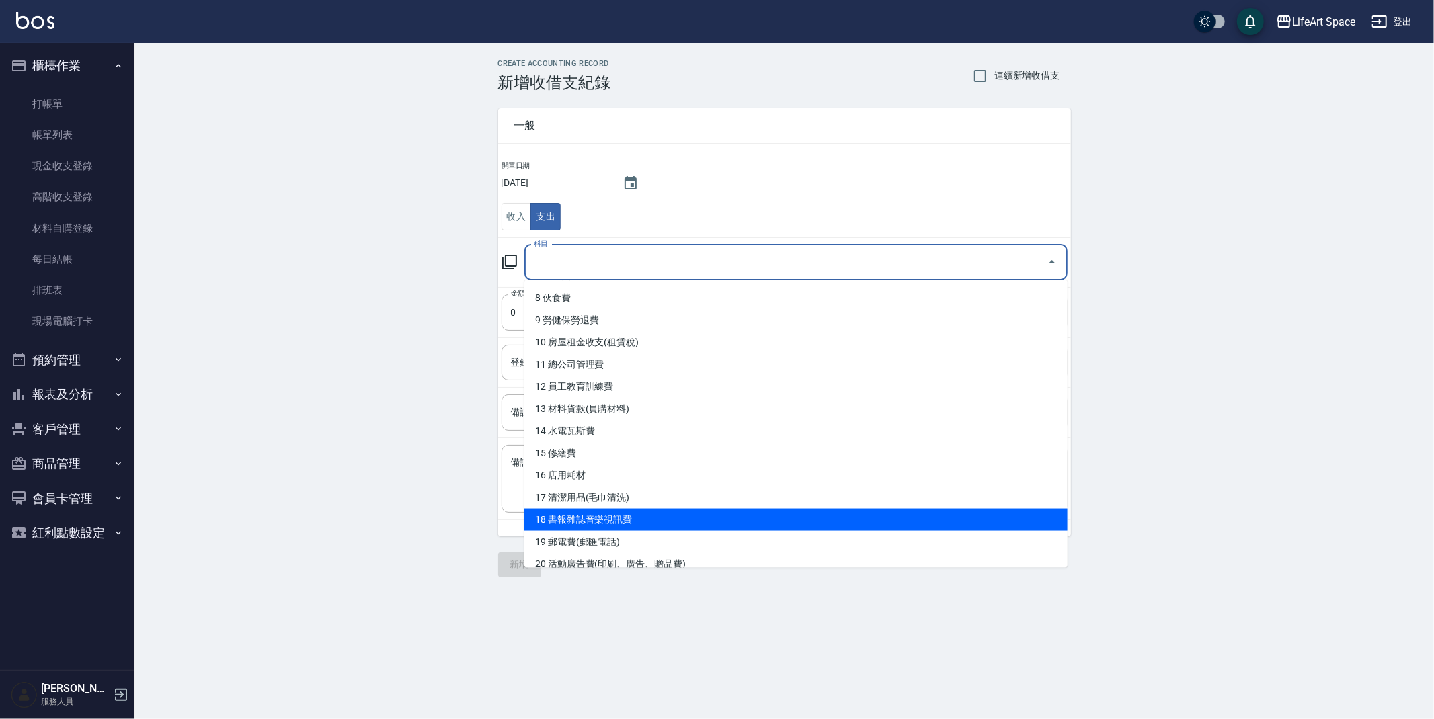
scroll to position [204, 0]
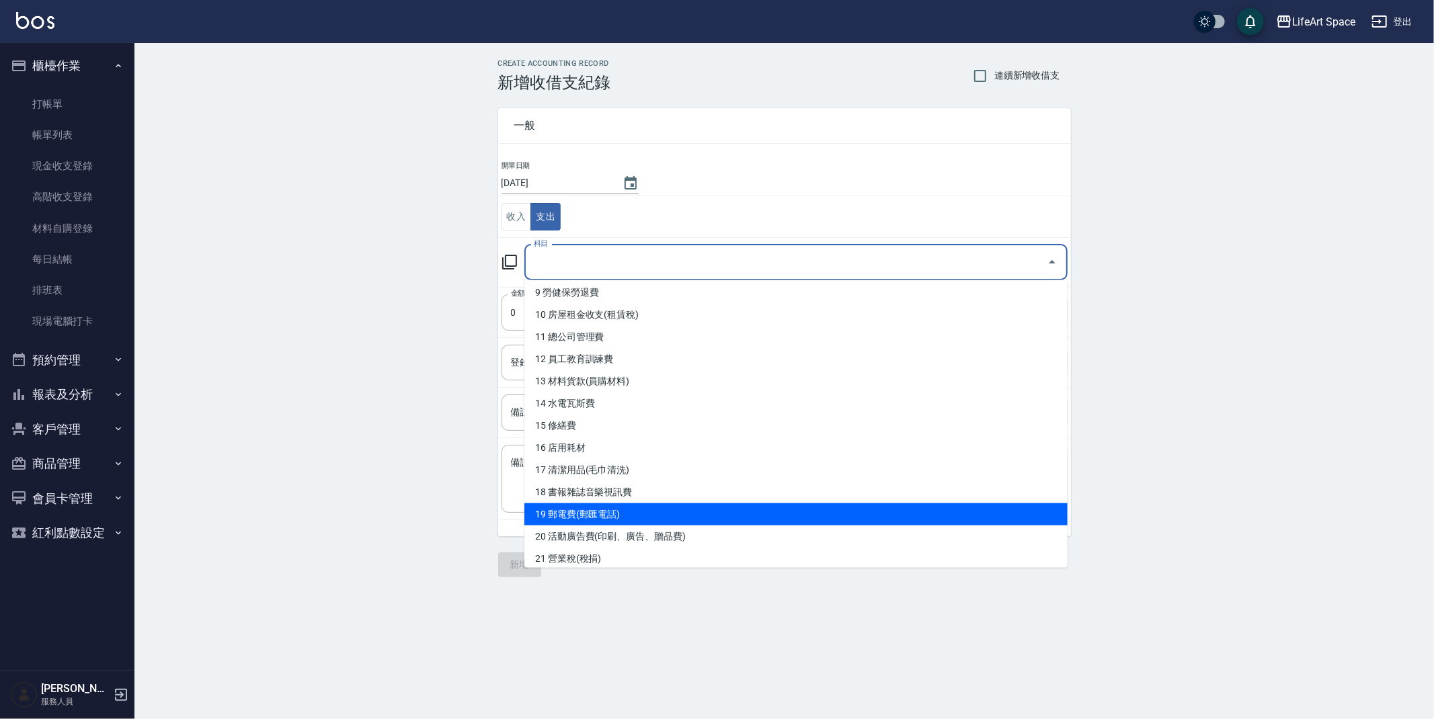
click at [588, 520] on li "19 郵電費(郵匯電話)" at bounding box center [795, 515] width 543 height 22
type input "19 郵電費(郵匯電話)"
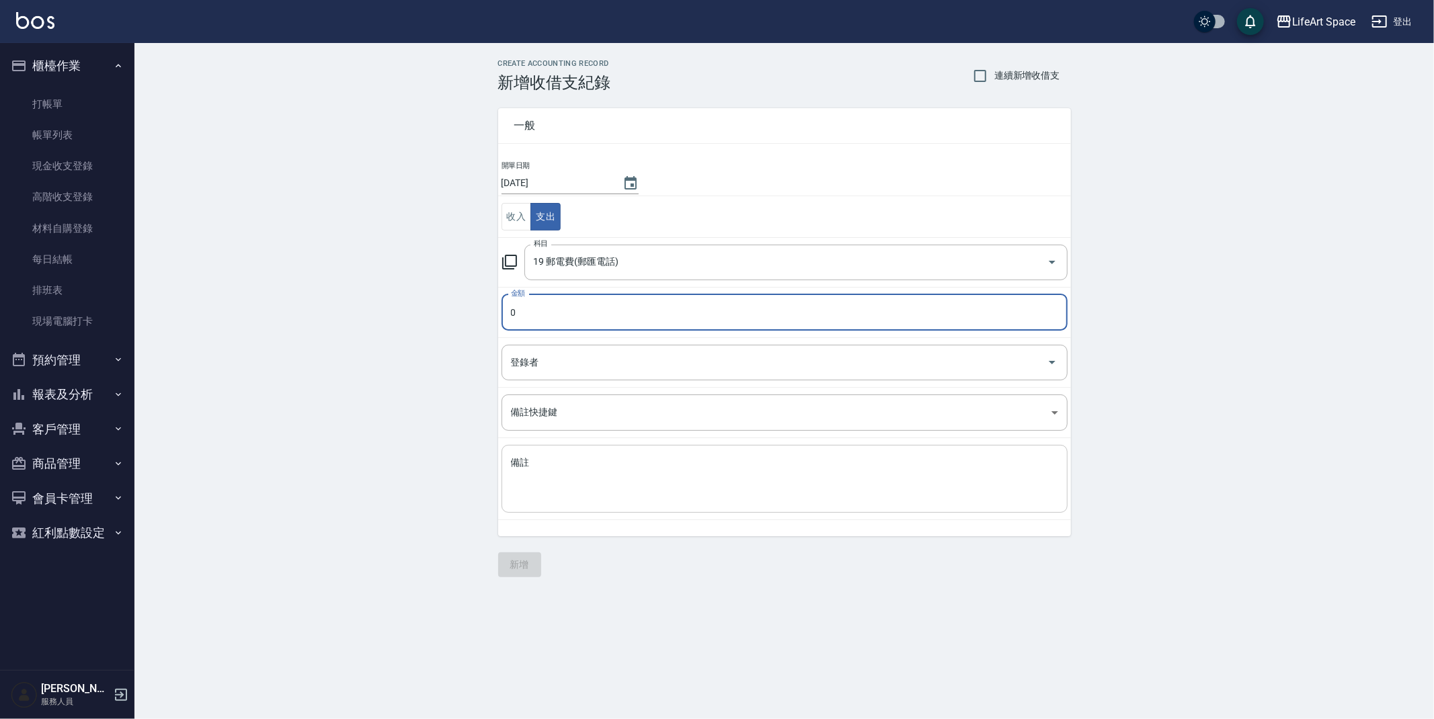
click at [621, 481] on textarea "備註" at bounding box center [784, 480] width 547 height 46
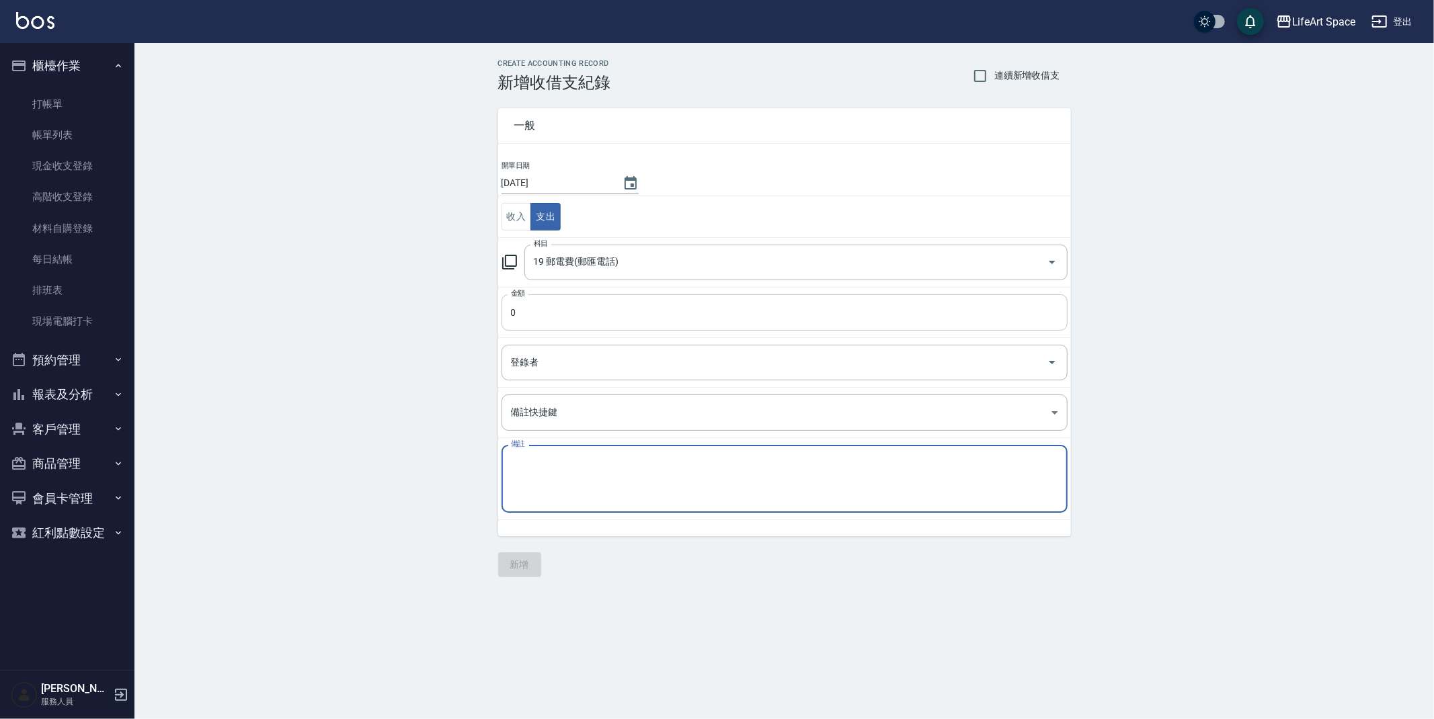
click at [590, 316] on input "0" at bounding box center [785, 313] width 566 height 36
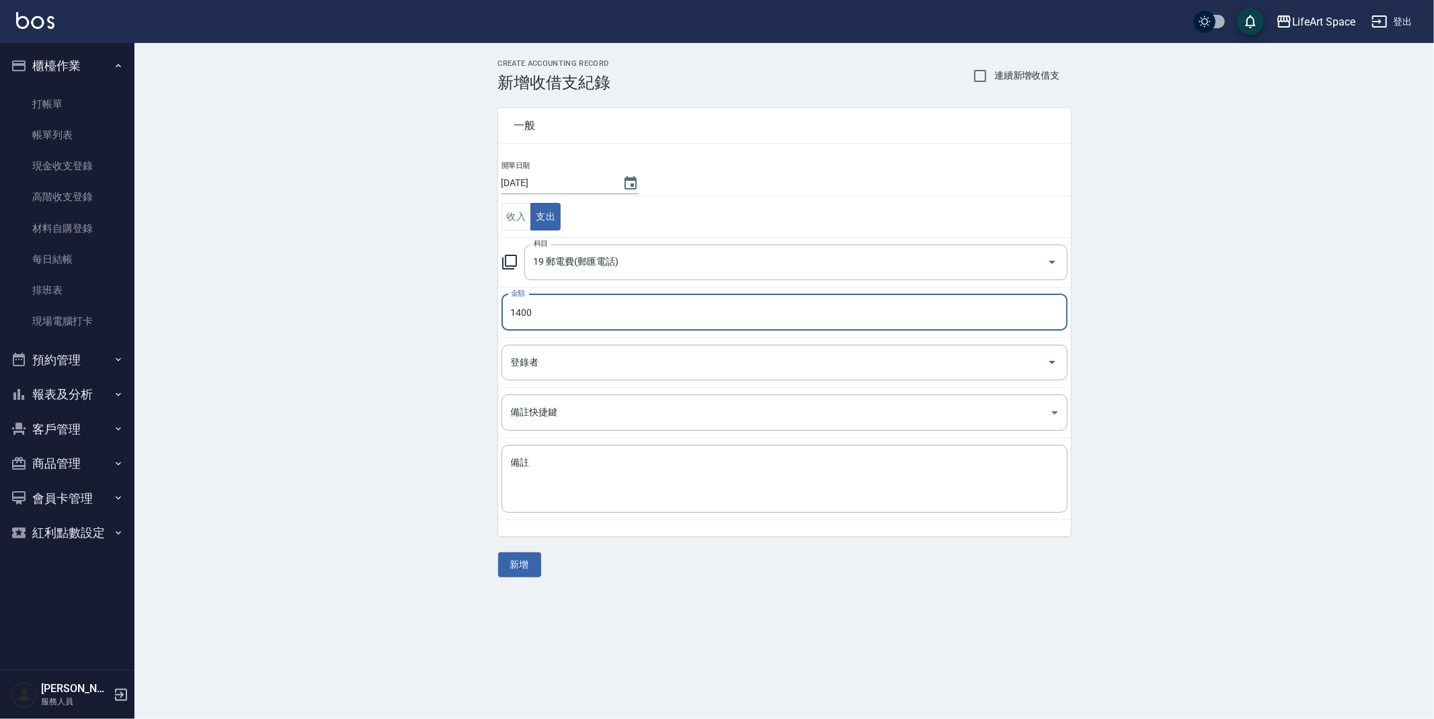
type input "1399"
click at [621, 368] on input "登錄者" at bounding box center [775, 363] width 534 height 24
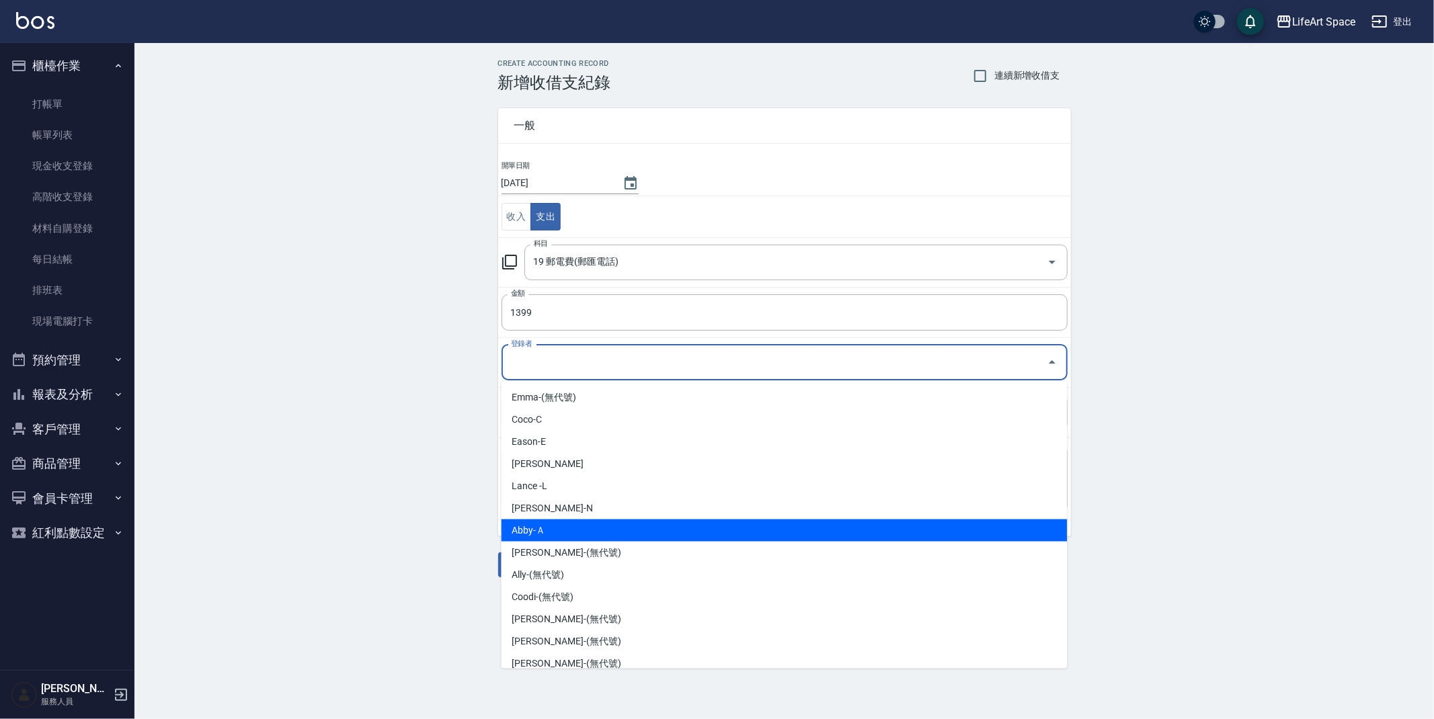
click at [610, 527] on li "Abby-Ａ" at bounding box center [785, 531] width 566 height 22
type input "Abby-Ａ"
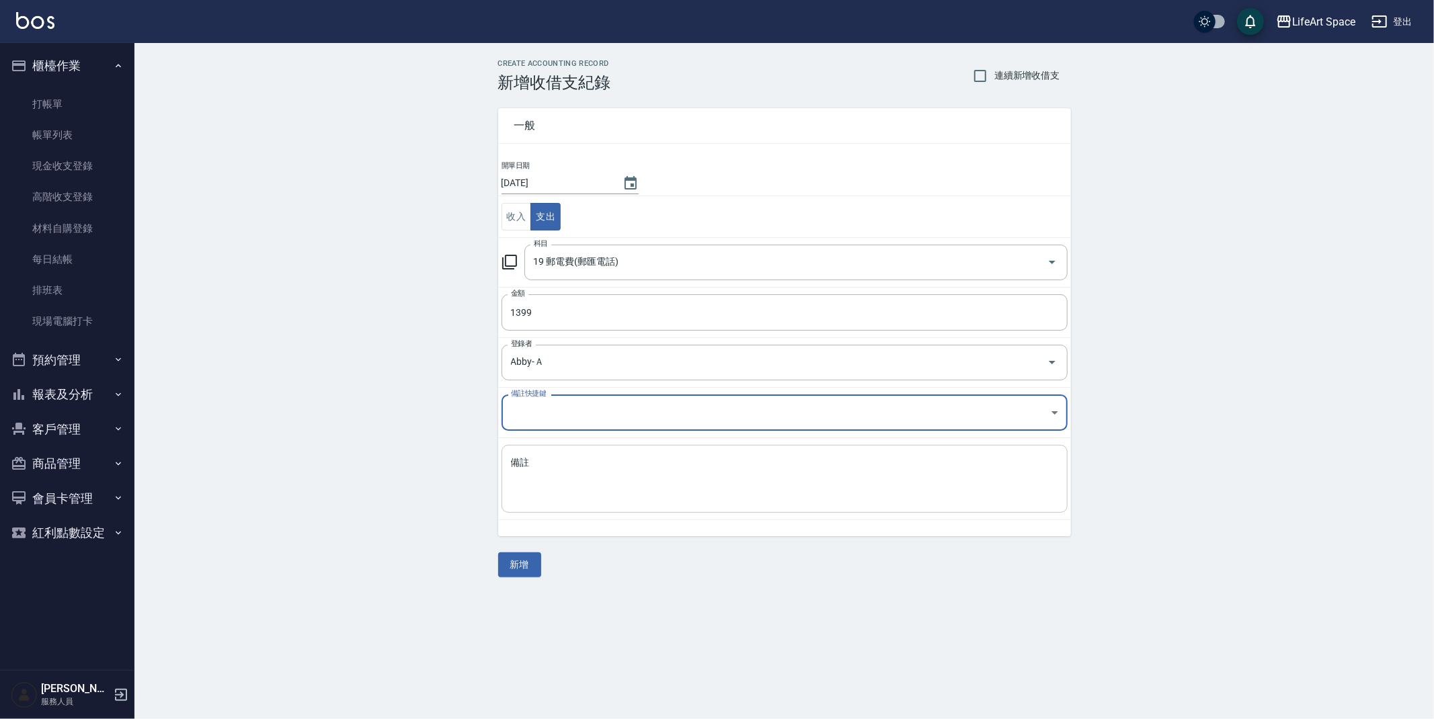
click at [618, 472] on textarea "備註" at bounding box center [784, 480] width 547 height 46
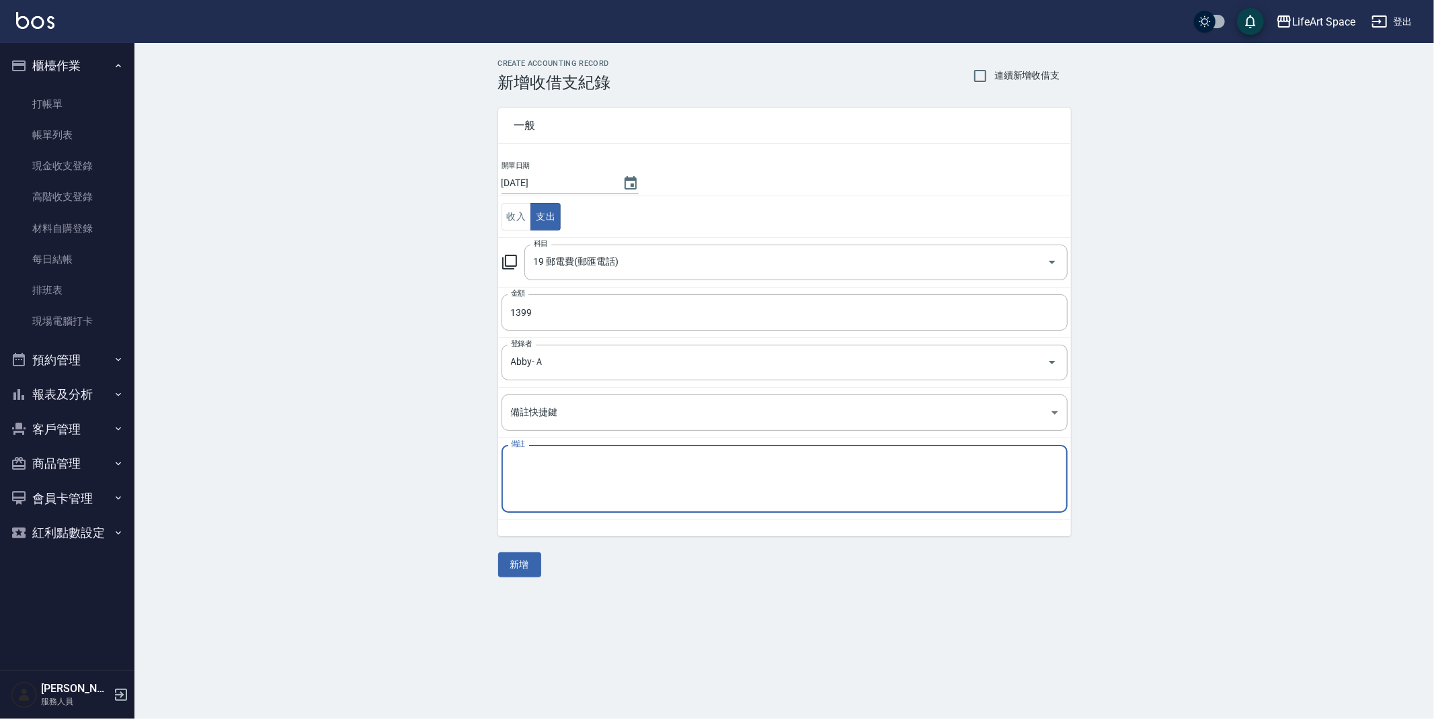
type textarea "s"
type textarea "辦公室"
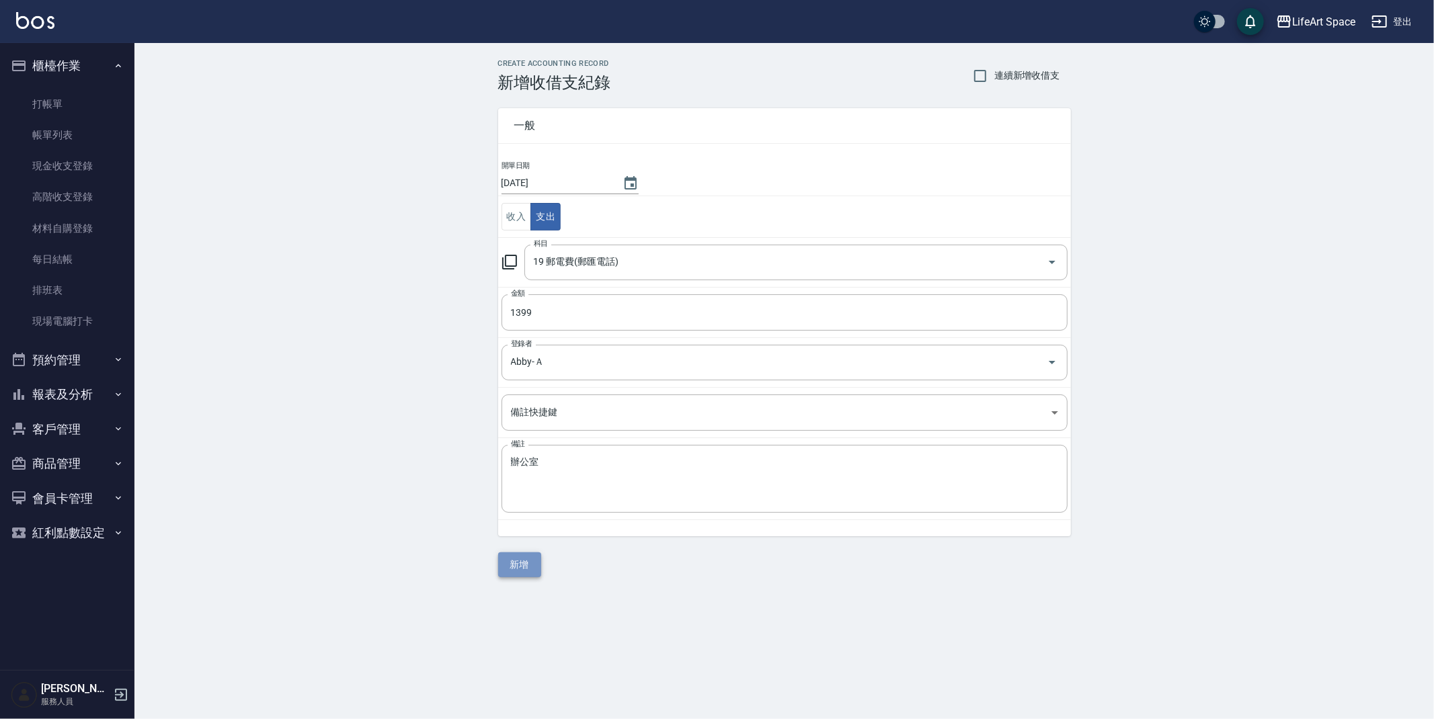
click at [529, 561] on button "新增" at bounding box center [519, 565] width 43 height 25
